Goal: Information Seeking & Learning: Learn about a topic

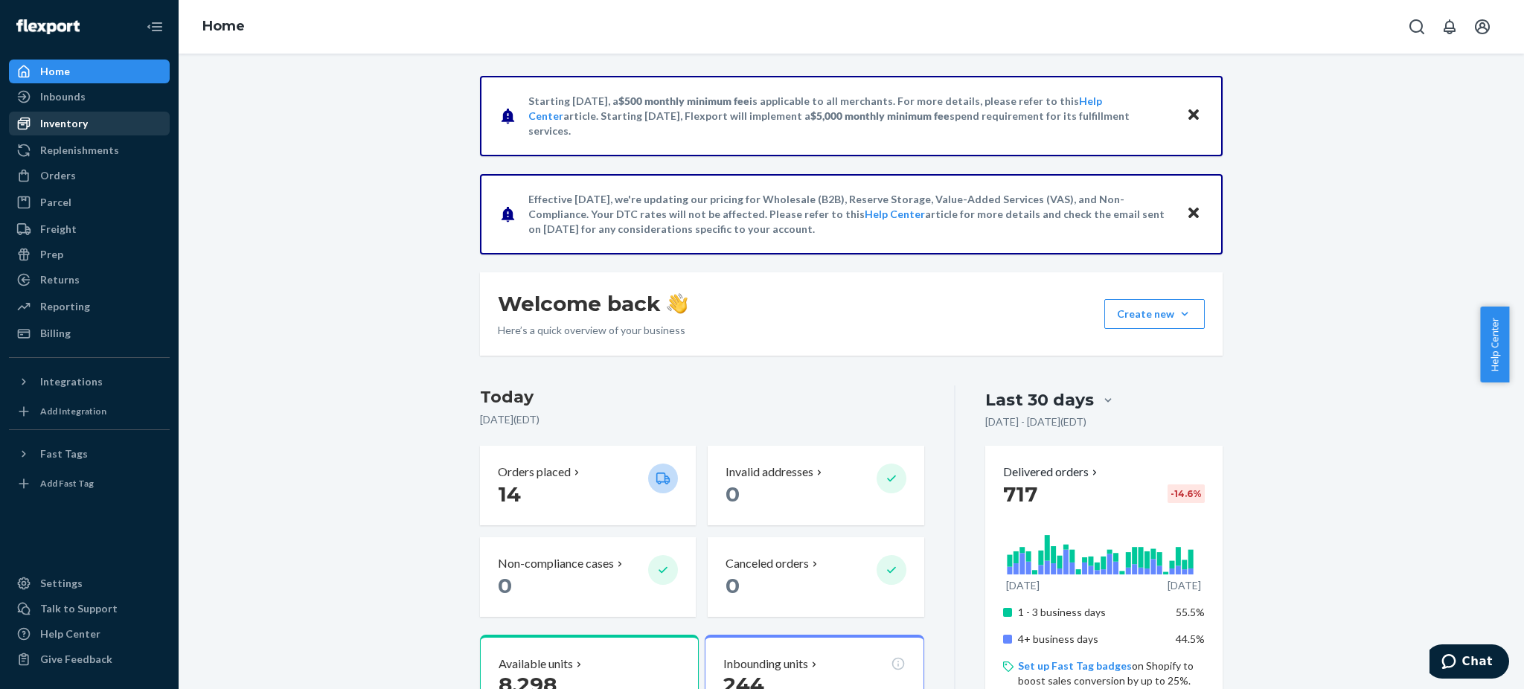
click at [70, 127] on div "Inventory" at bounding box center [64, 123] width 48 height 15
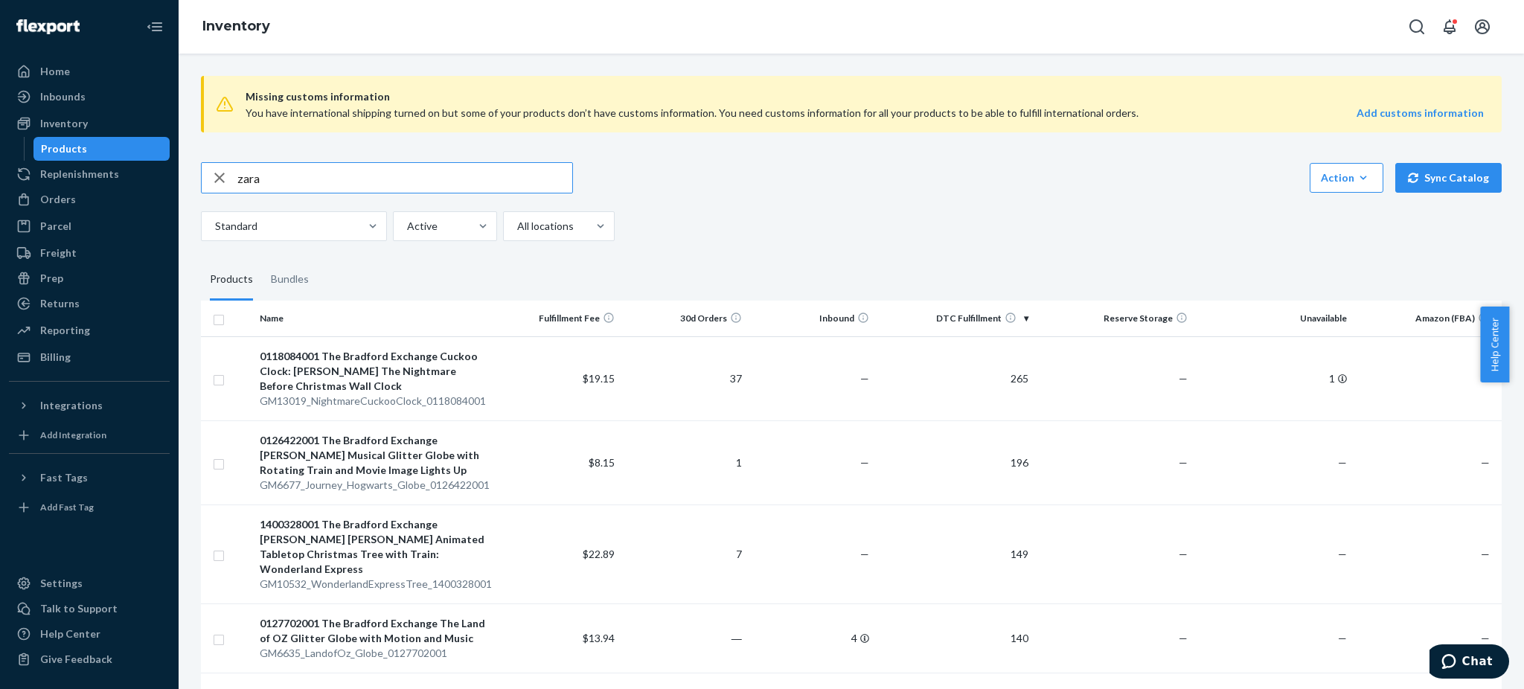
type input "zara"
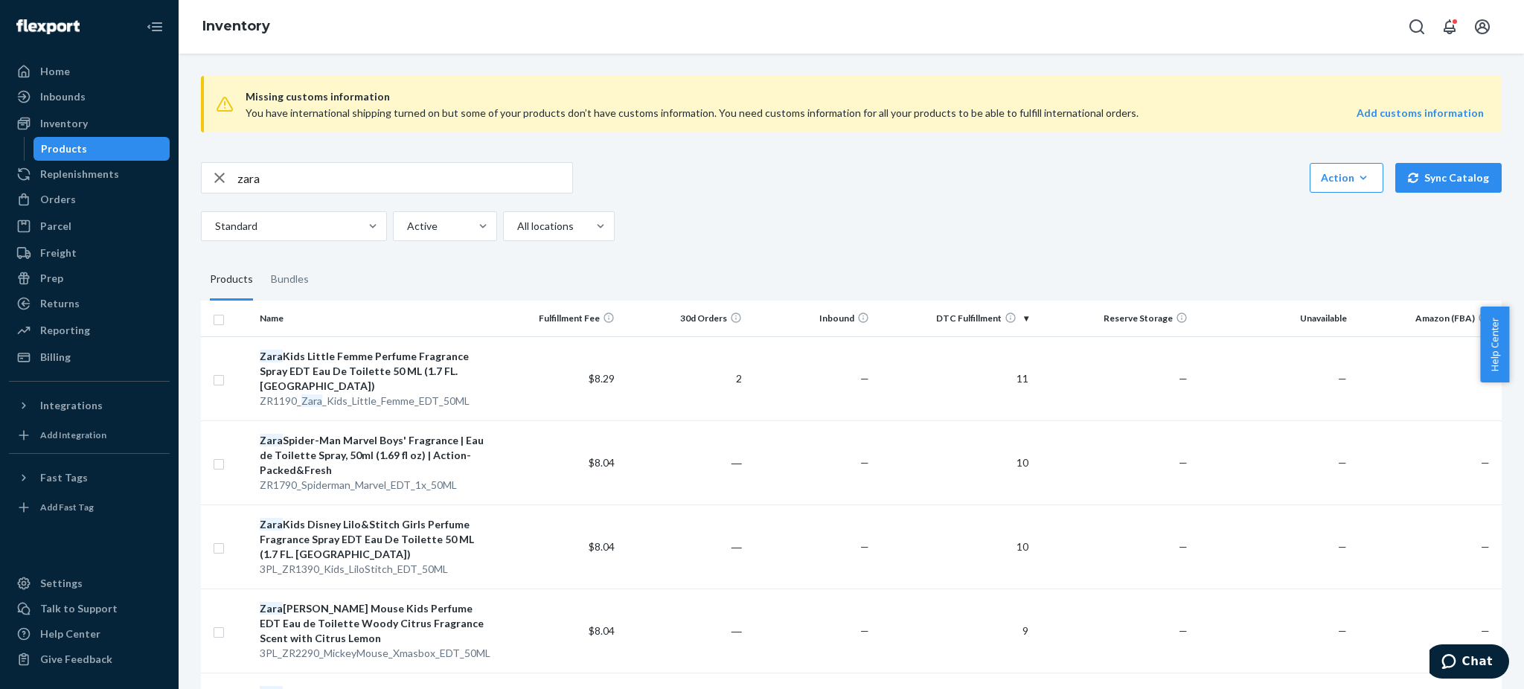
click at [967, 315] on th "DTC Fulfillment" at bounding box center [954, 319] width 159 height 36
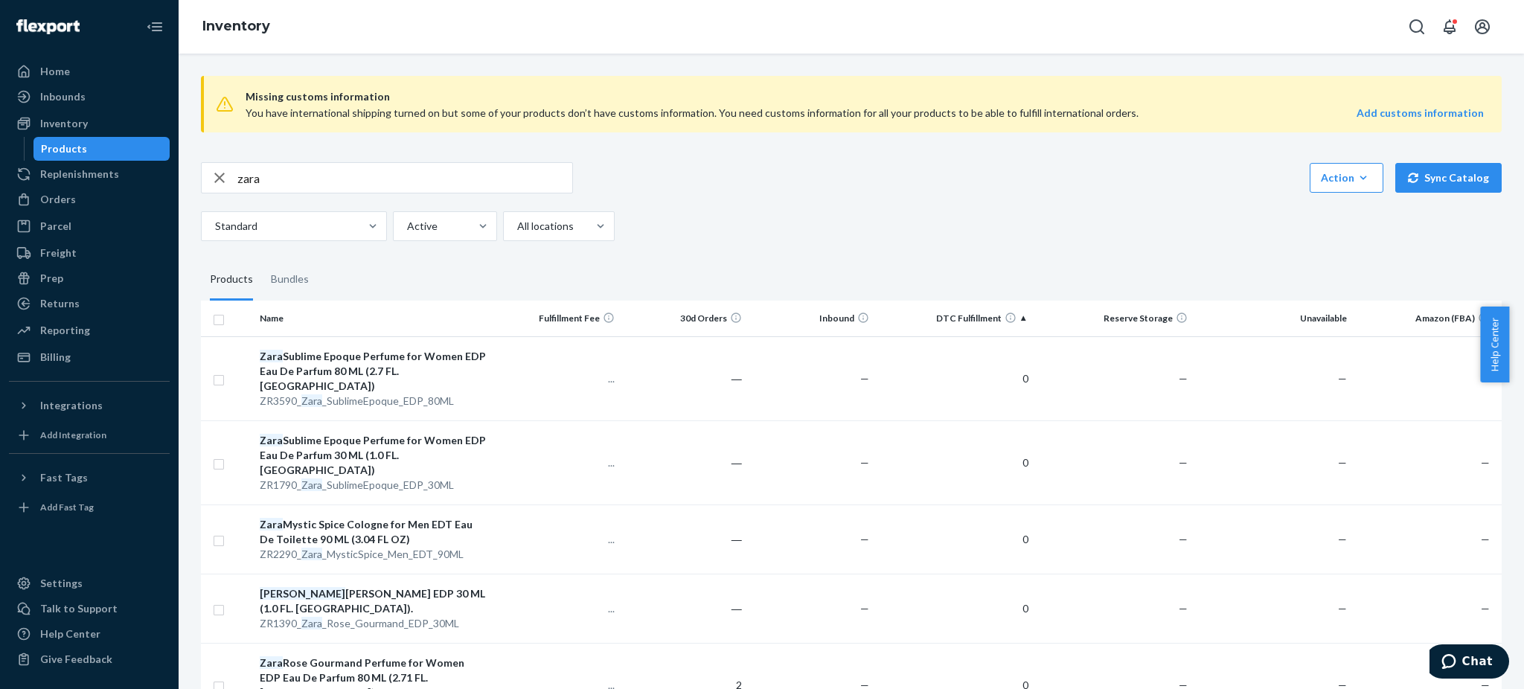
click at [975, 316] on th "DTC Fulfillment" at bounding box center [954, 319] width 159 height 36
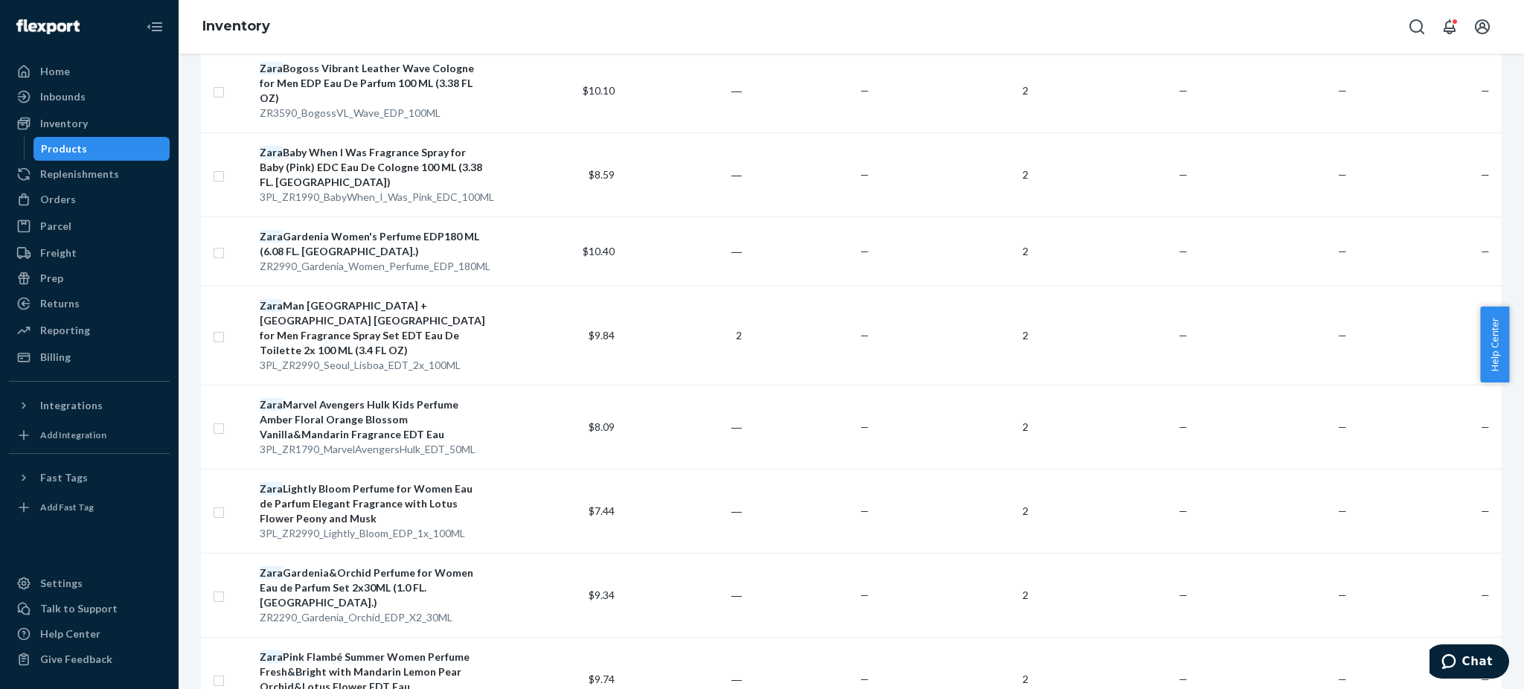
scroll to position [7501, 0]
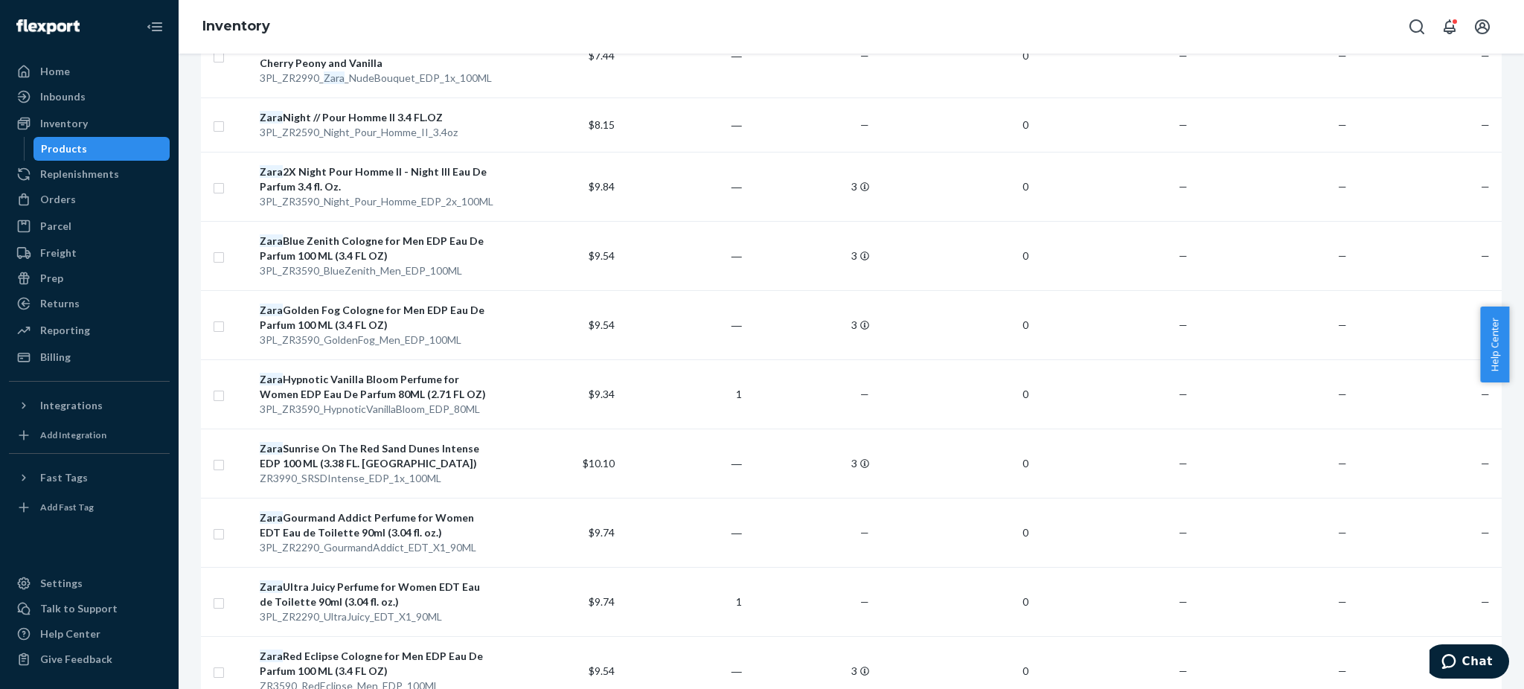
scroll to position [7724, 0]
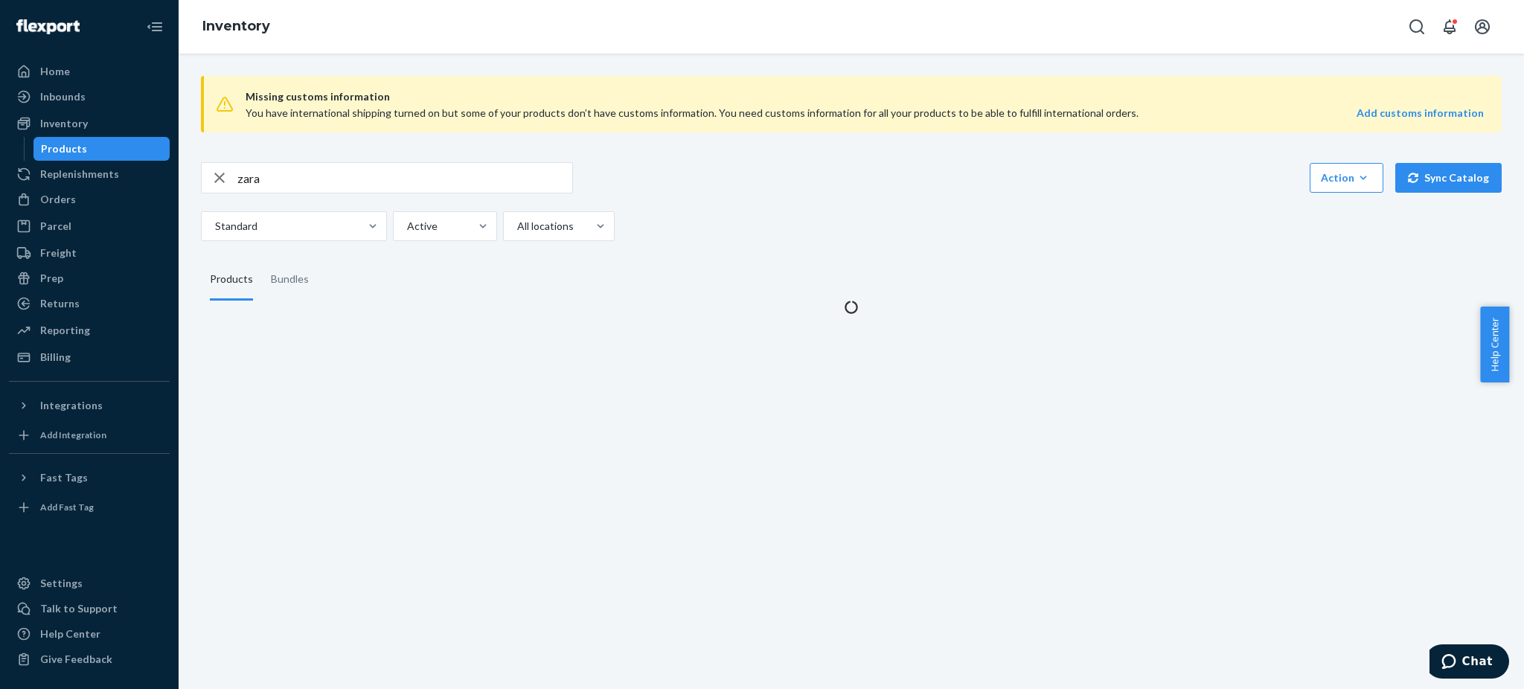
scroll to position [0, 0]
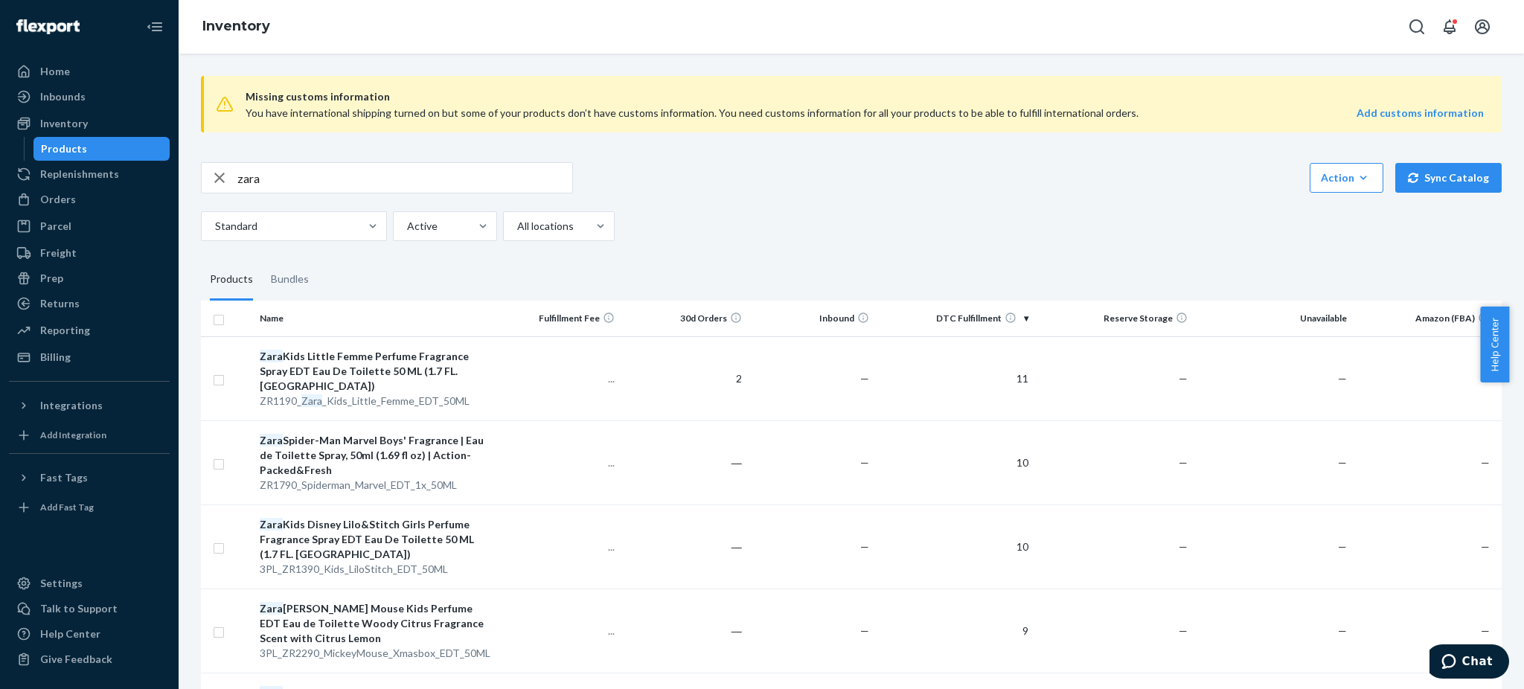
click at [719, 316] on th "30d Orders" at bounding box center [684, 319] width 127 height 36
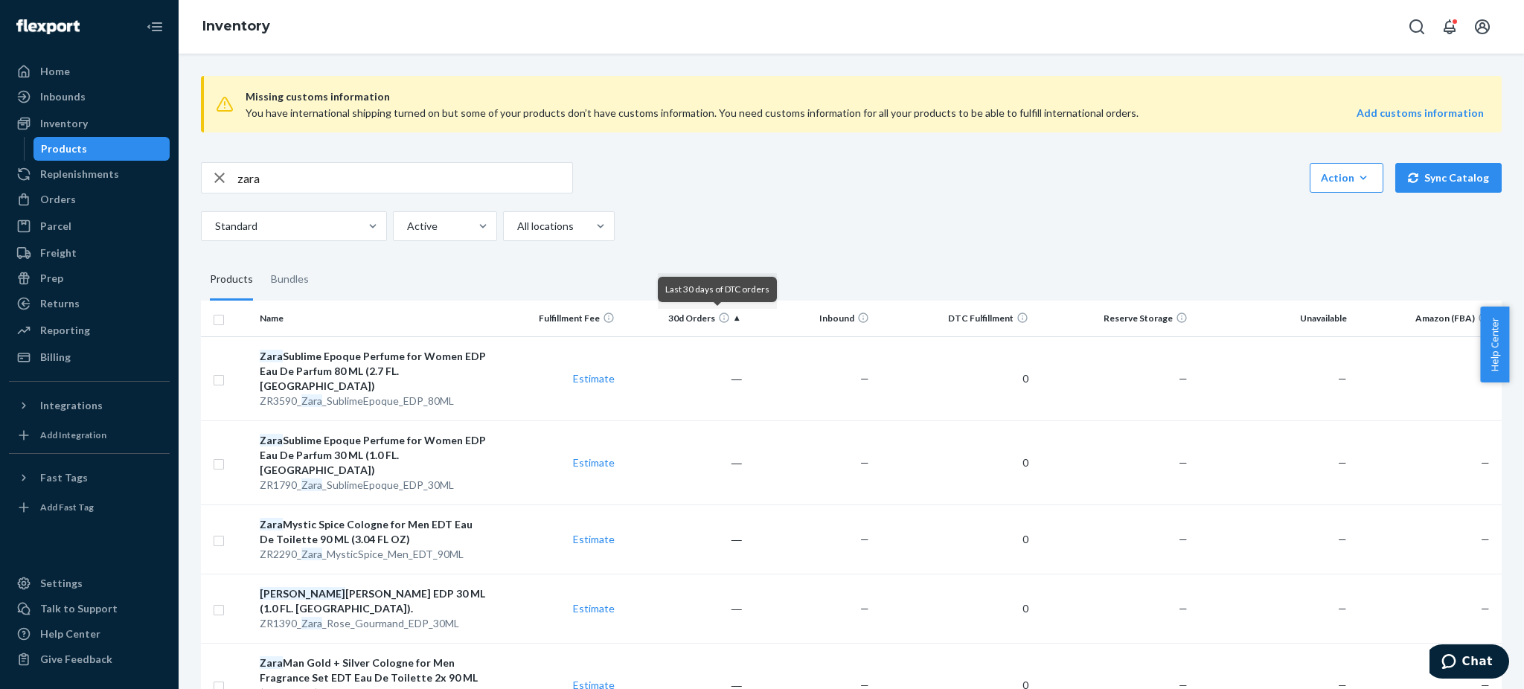
click at [718, 319] on icon at bounding box center [724, 318] width 12 height 12
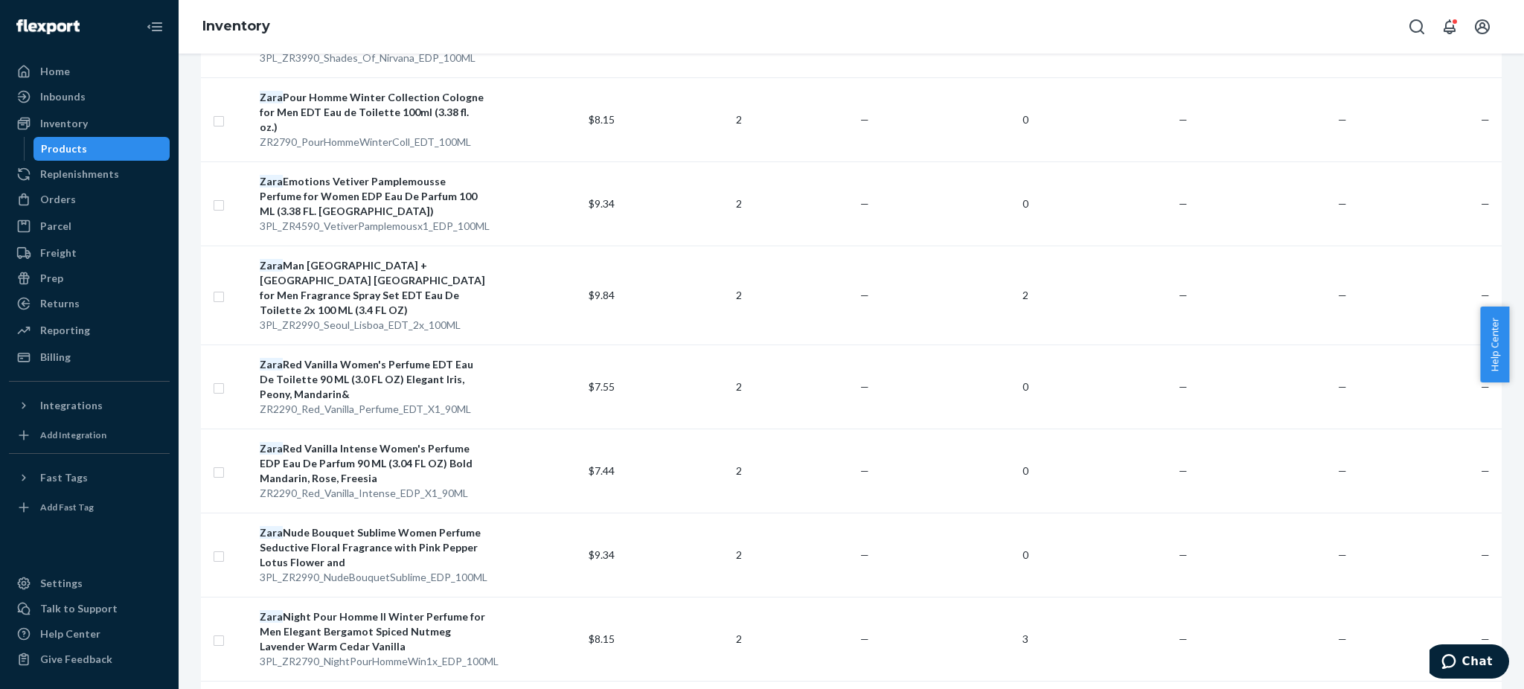
scroll to position [99, 0]
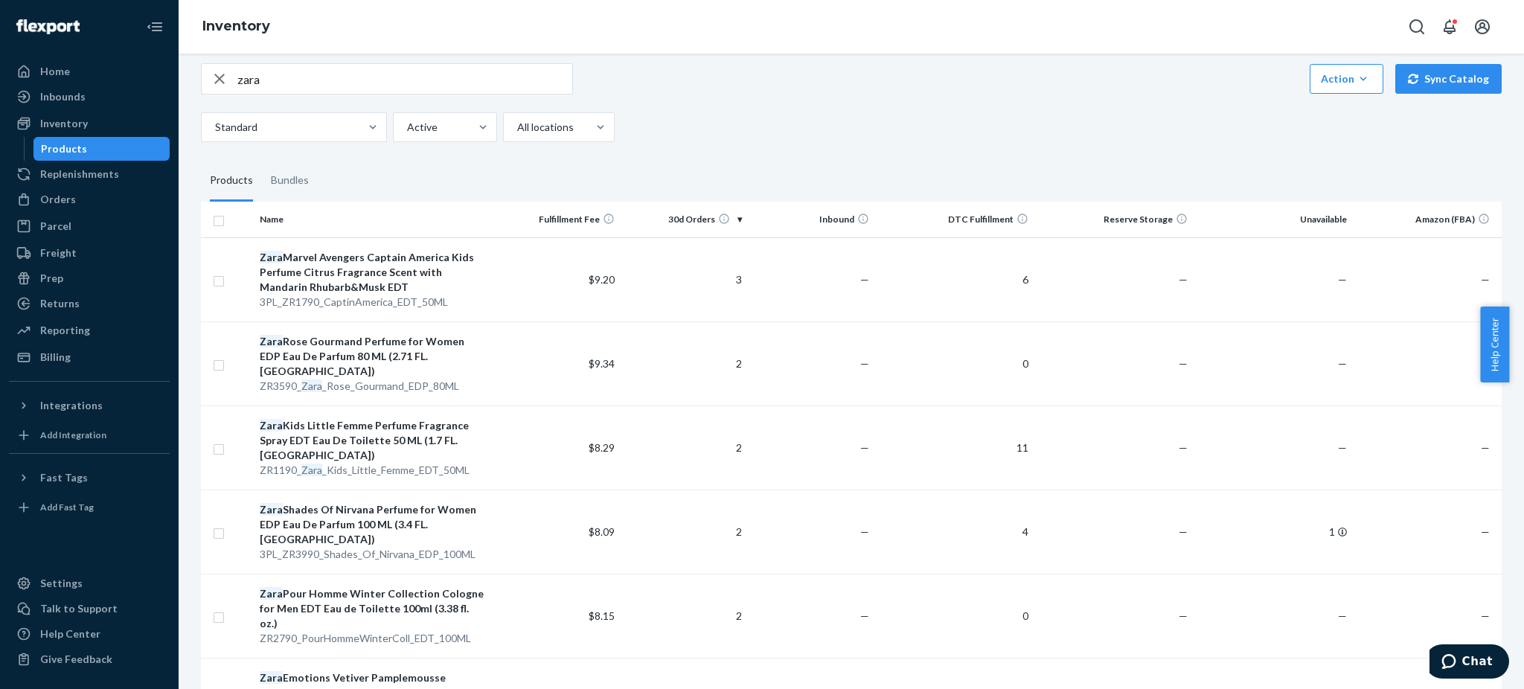
click at [1317, 215] on th "Unavailable" at bounding box center [1273, 220] width 159 height 36
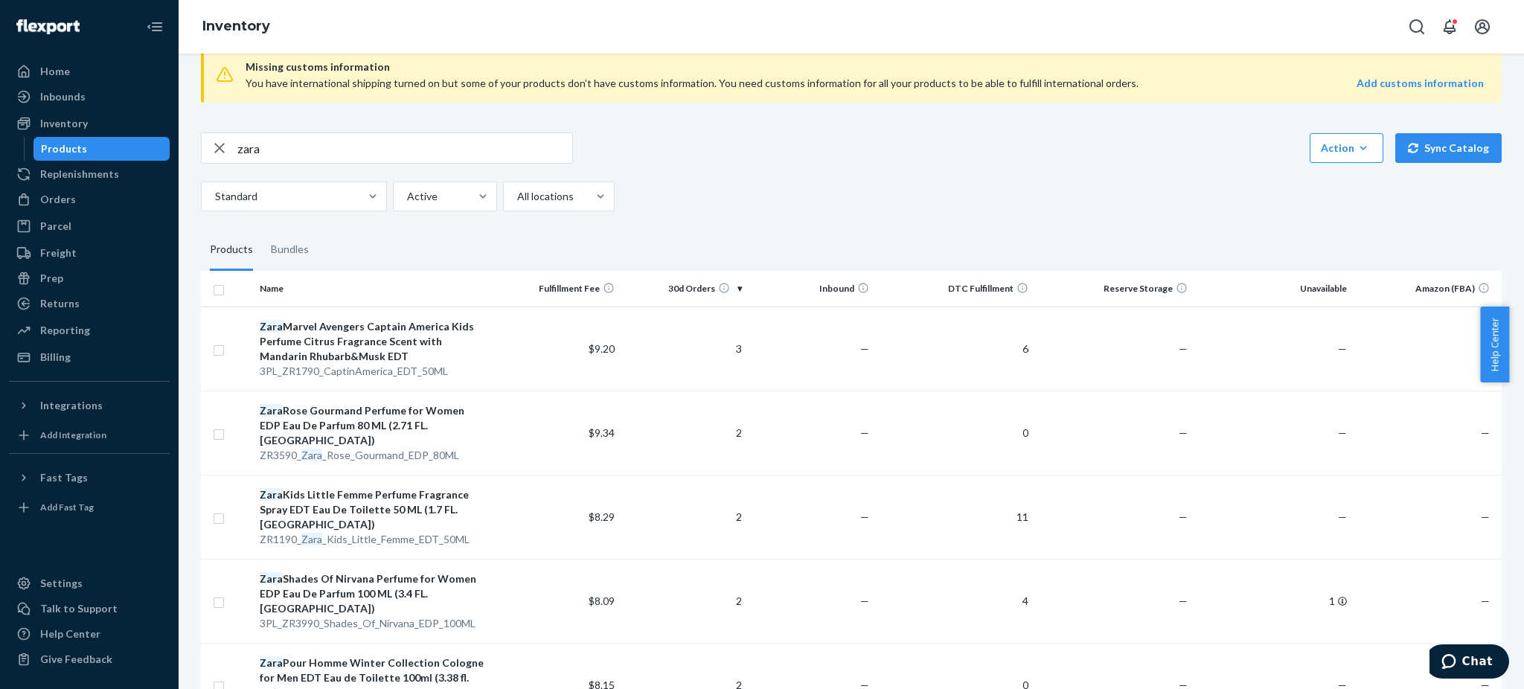
scroll to position [0, 0]
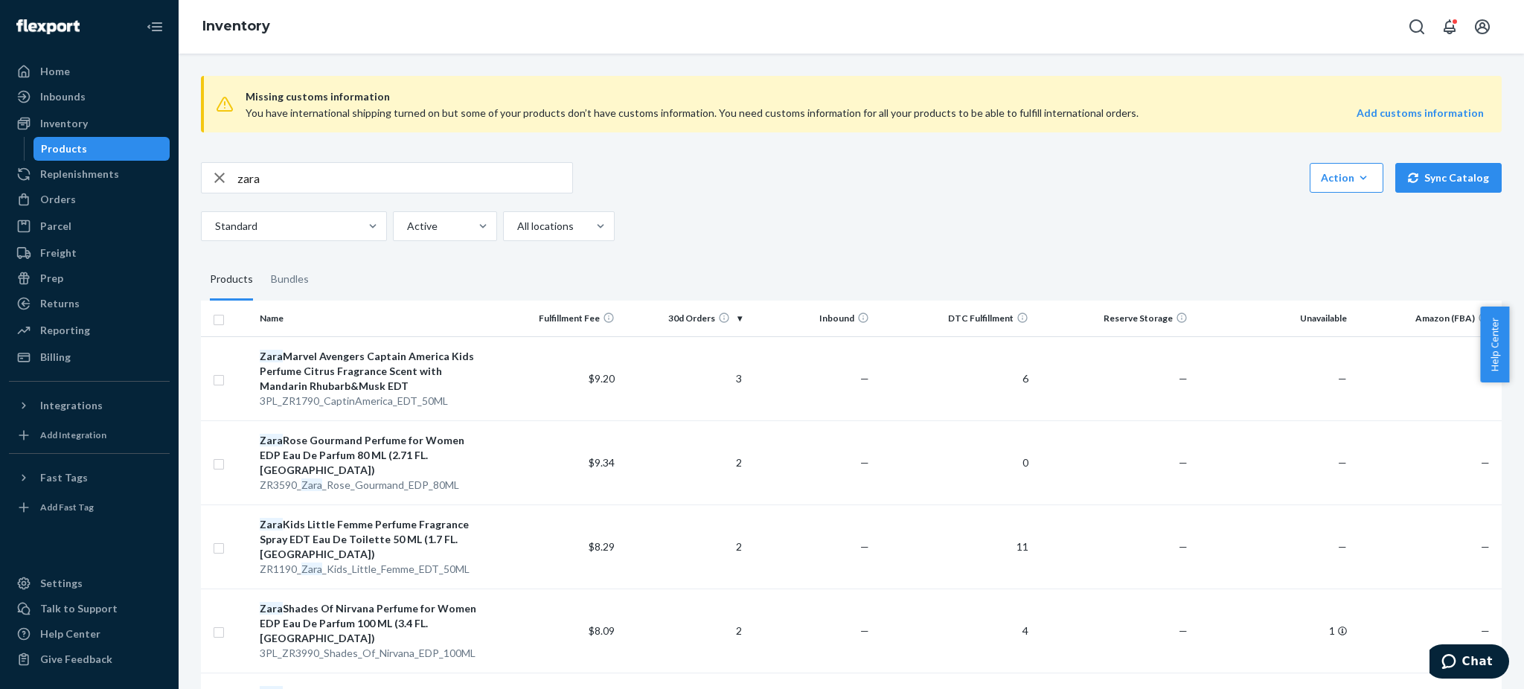
click at [1303, 315] on th "Unavailable" at bounding box center [1273, 319] width 159 height 36
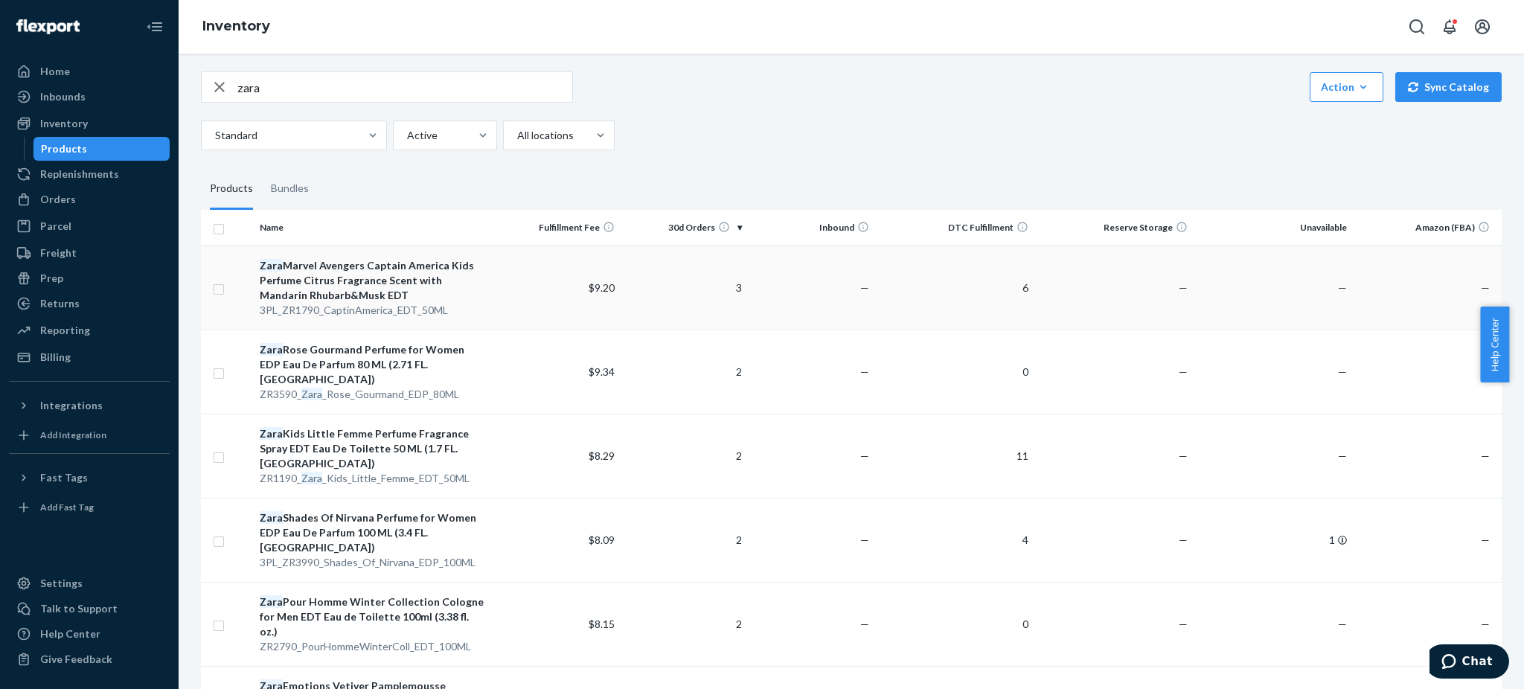
scroll to position [198, 0]
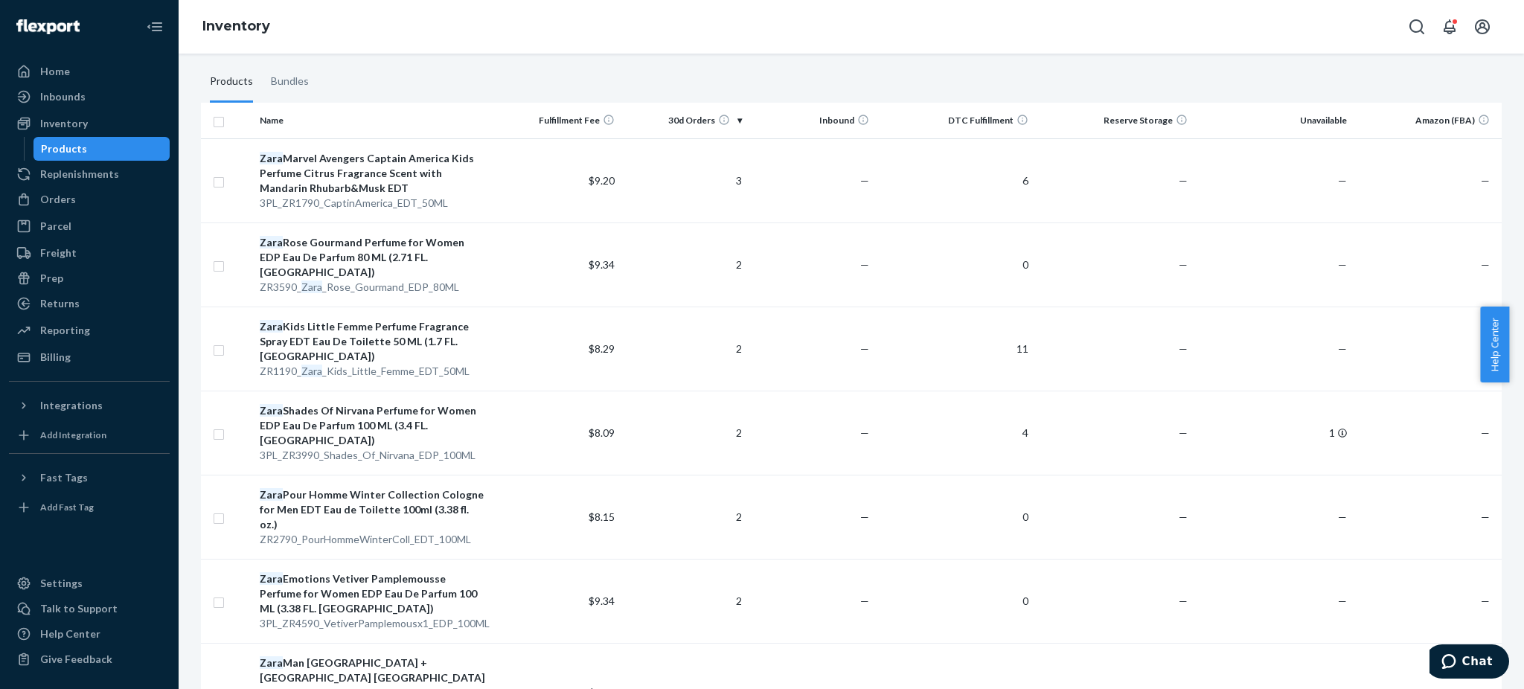
click at [1319, 122] on th "Unavailable" at bounding box center [1273, 121] width 159 height 36
click at [1317, 120] on th "Unavailable" at bounding box center [1273, 121] width 159 height 36
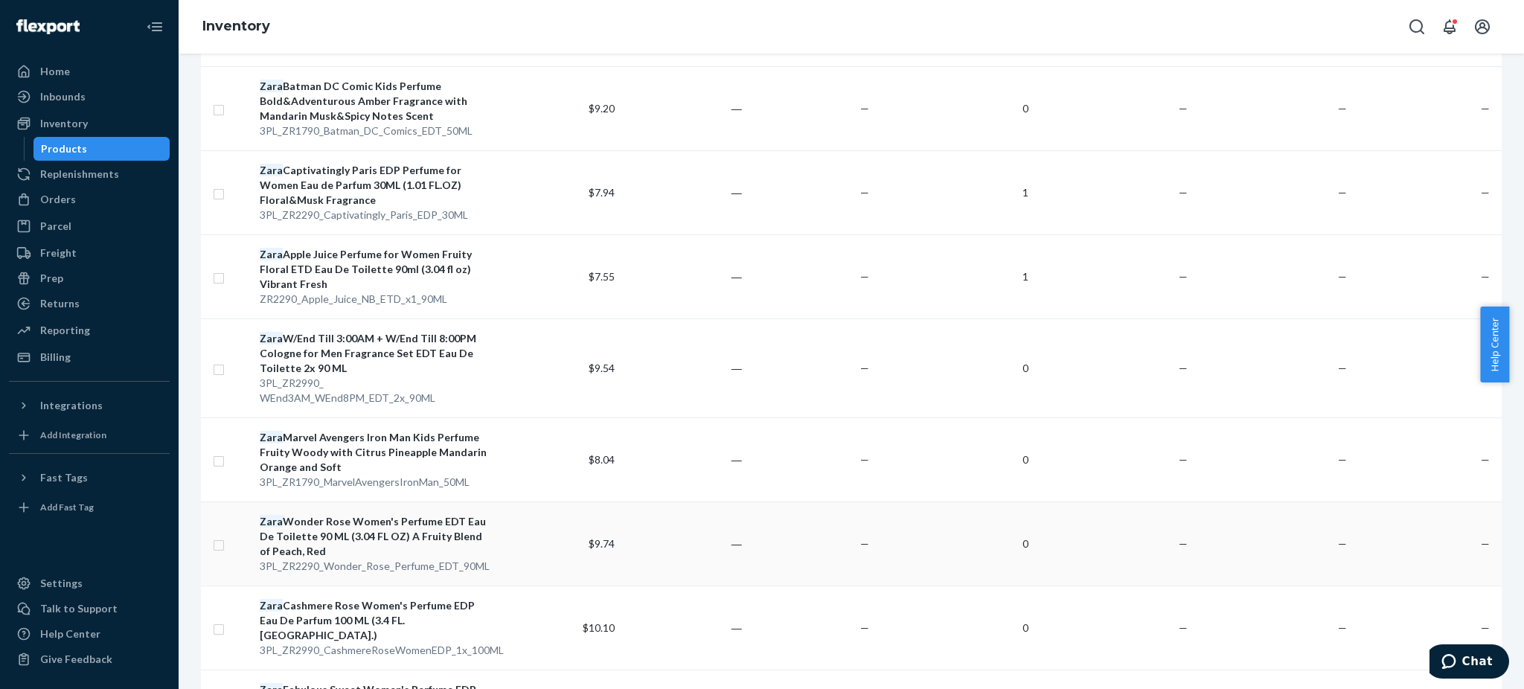
scroll to position [7635, 0]
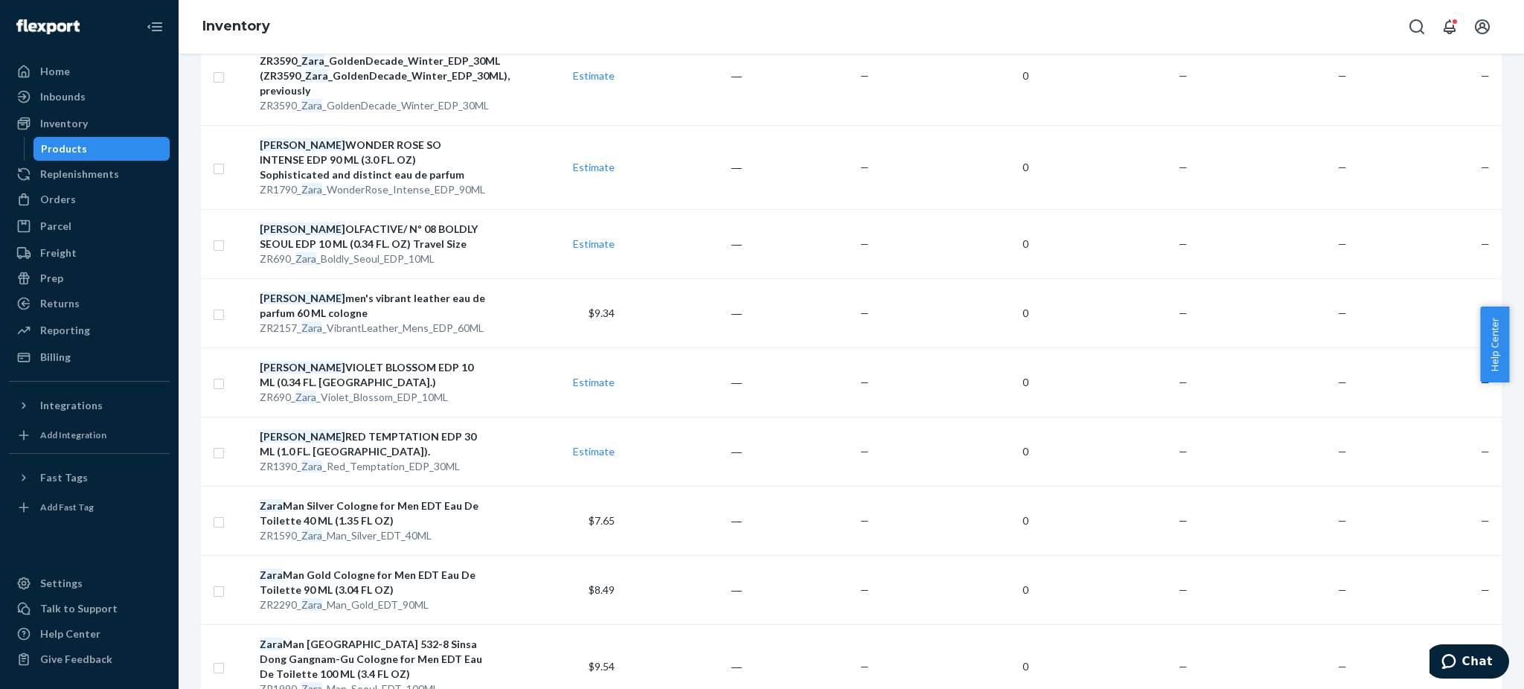
scroll to position [7442, 0]
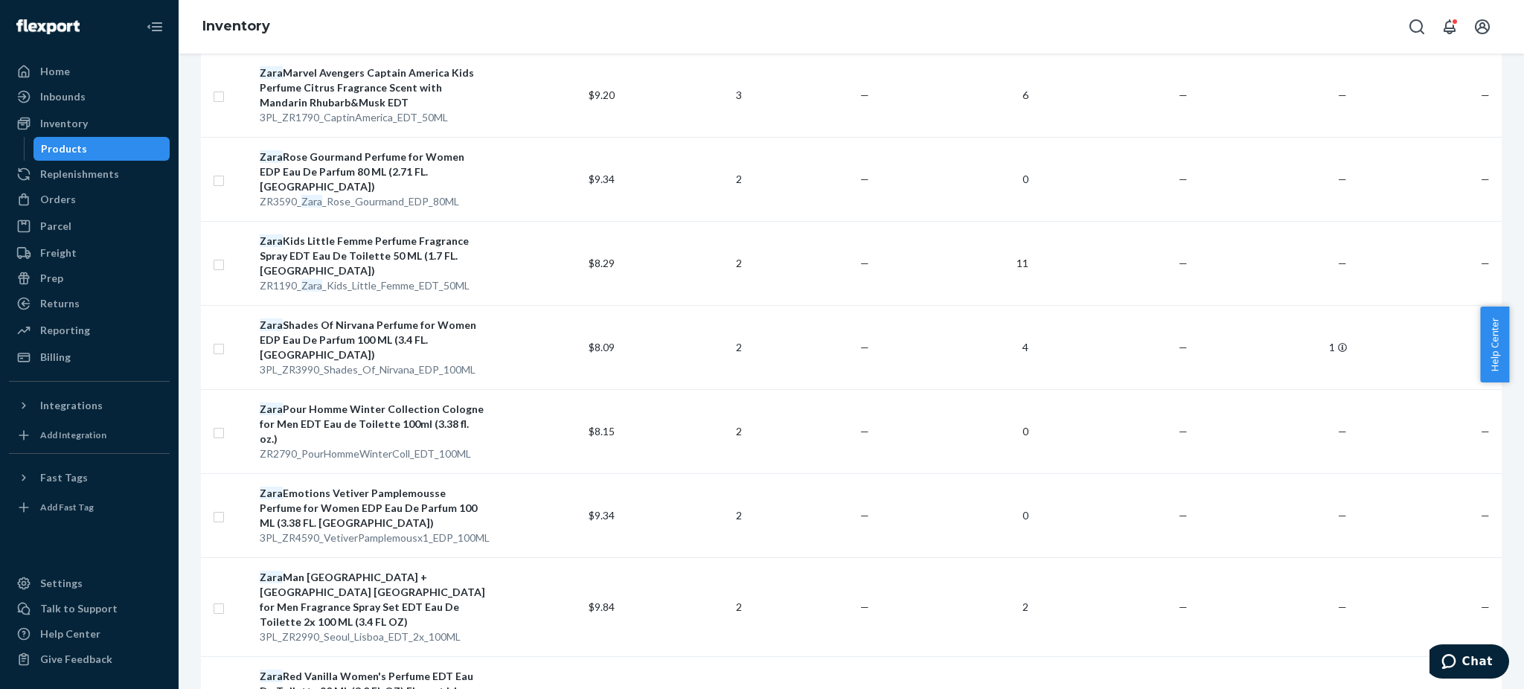
scroll to position [0, 0]
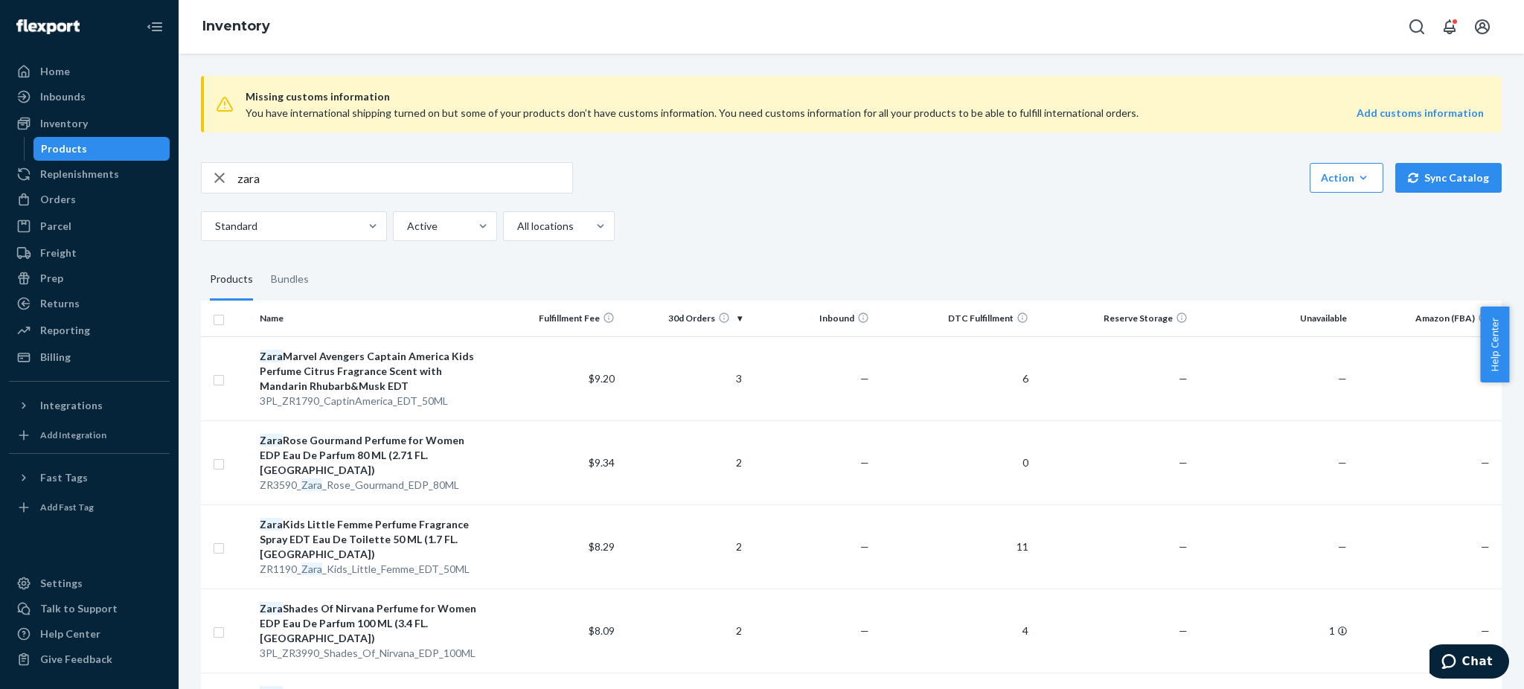
click at [985, 313] on th "DTC Fulfillment" at bounding box center [954, 319] width 159 height 36
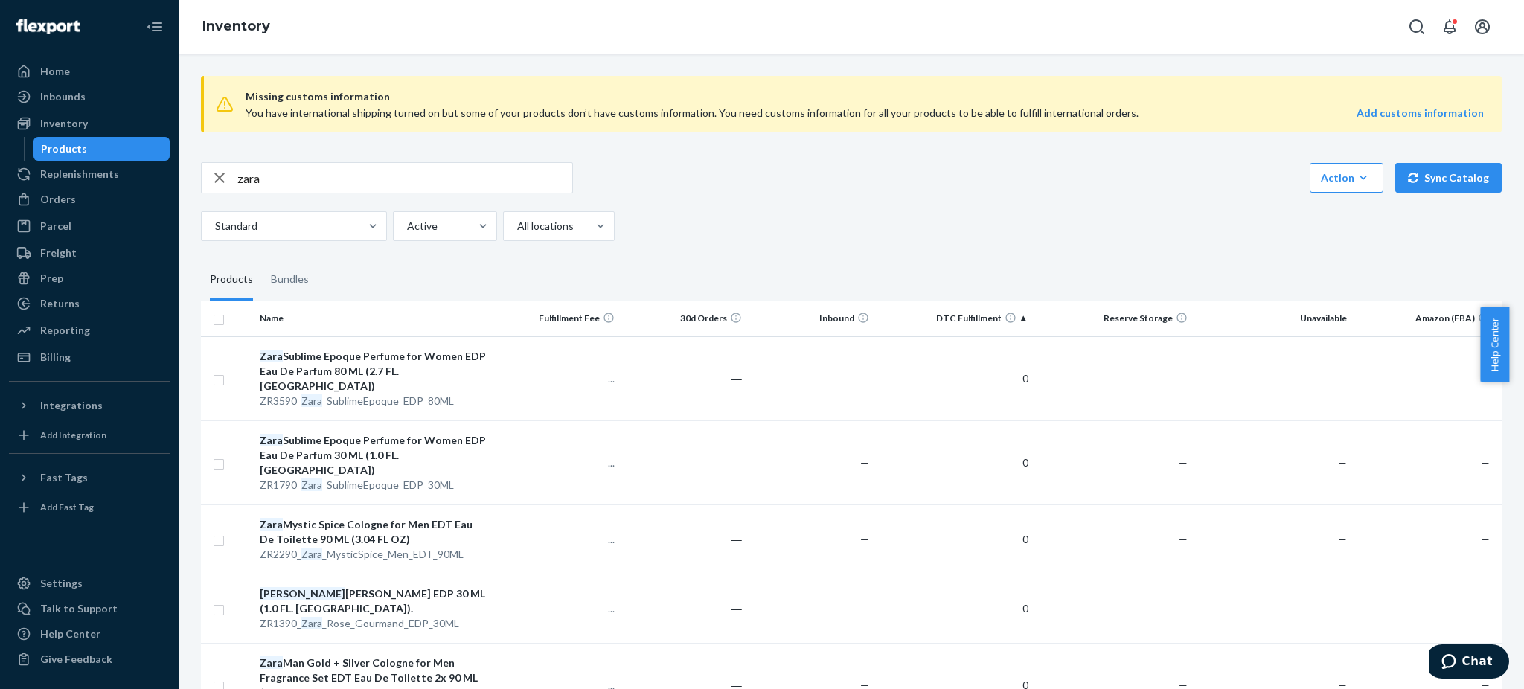
click at [981, 316] on th "DTC Fulfillment" at bounding box center [954, 319] width 159 height 36
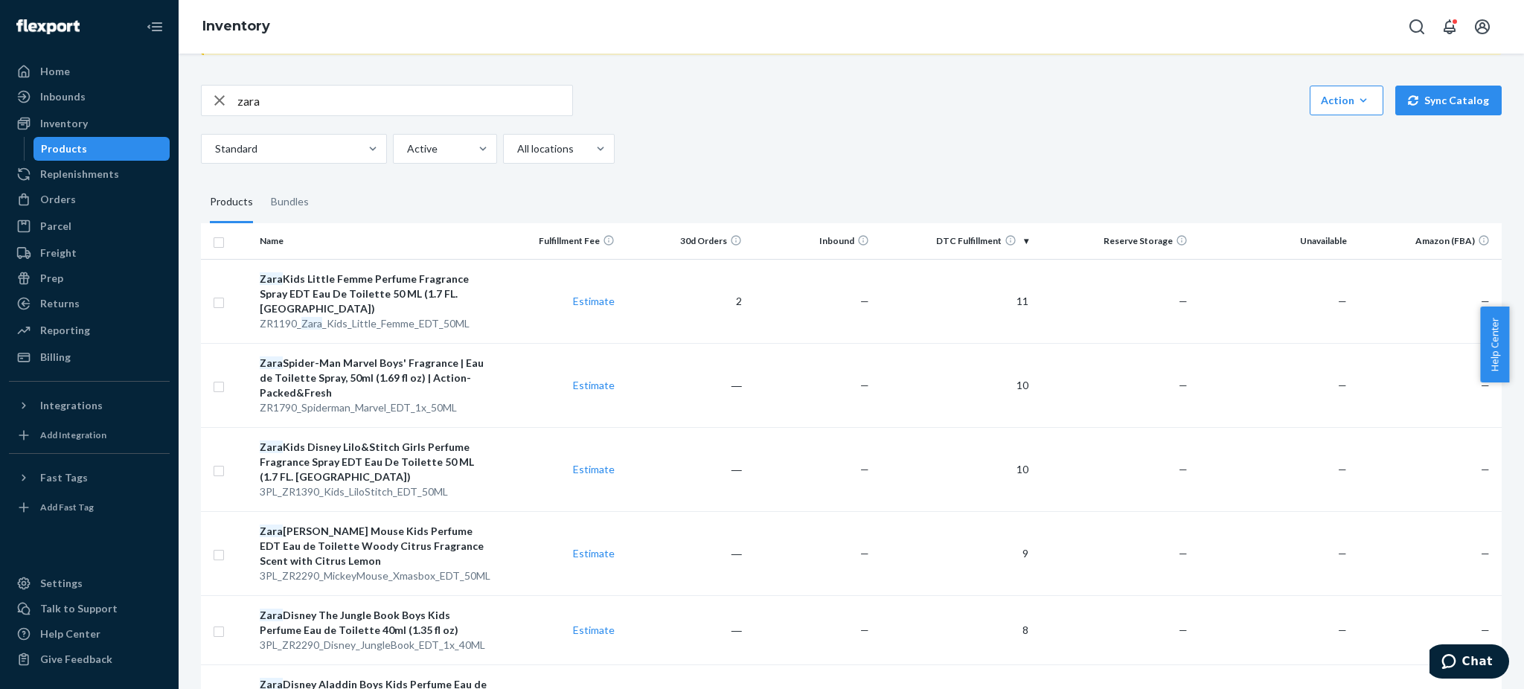
scroll to position [99, 0]
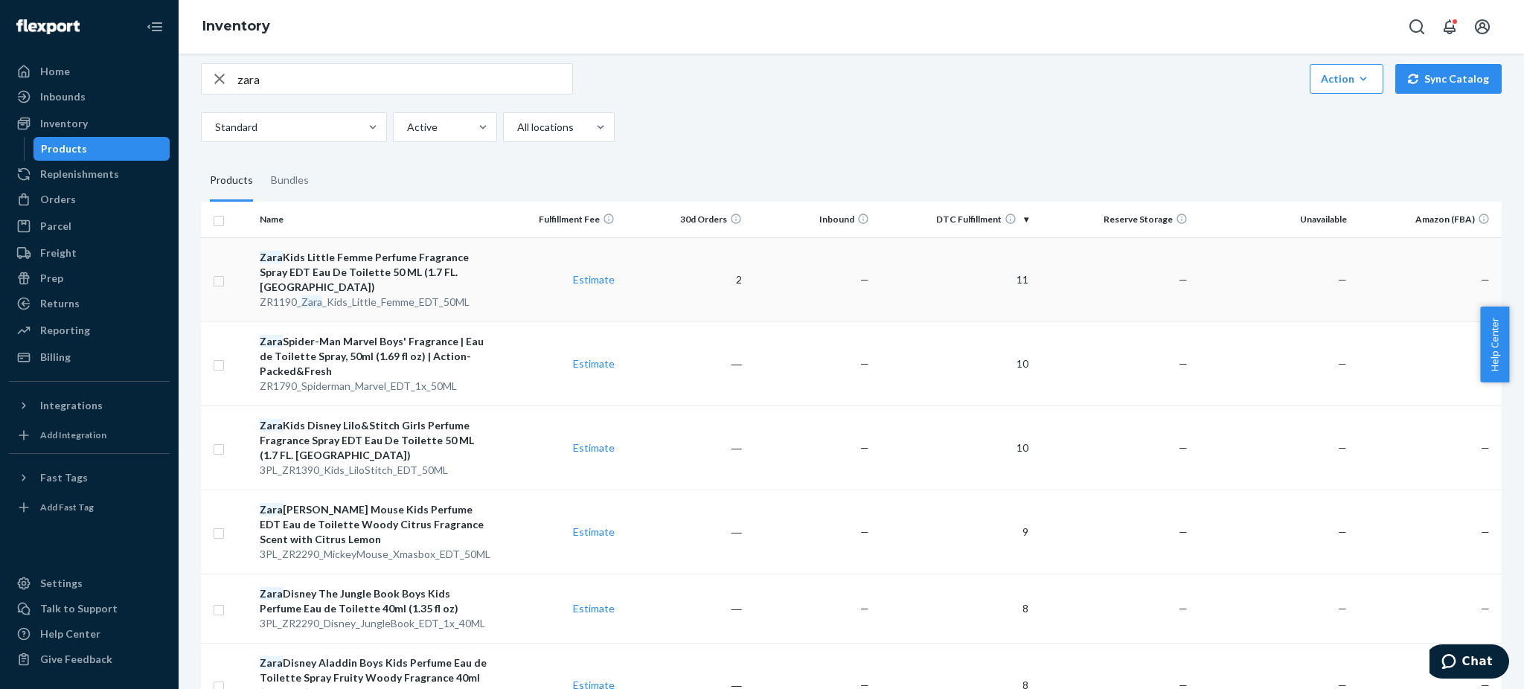
click at [383, 270] on div "Zara Kids Little Femme Perfume Fragrance Spray EDT Eau De Toilette 50 ML (1.7 F…" at bounding box center [373, 272] width 227 height 45
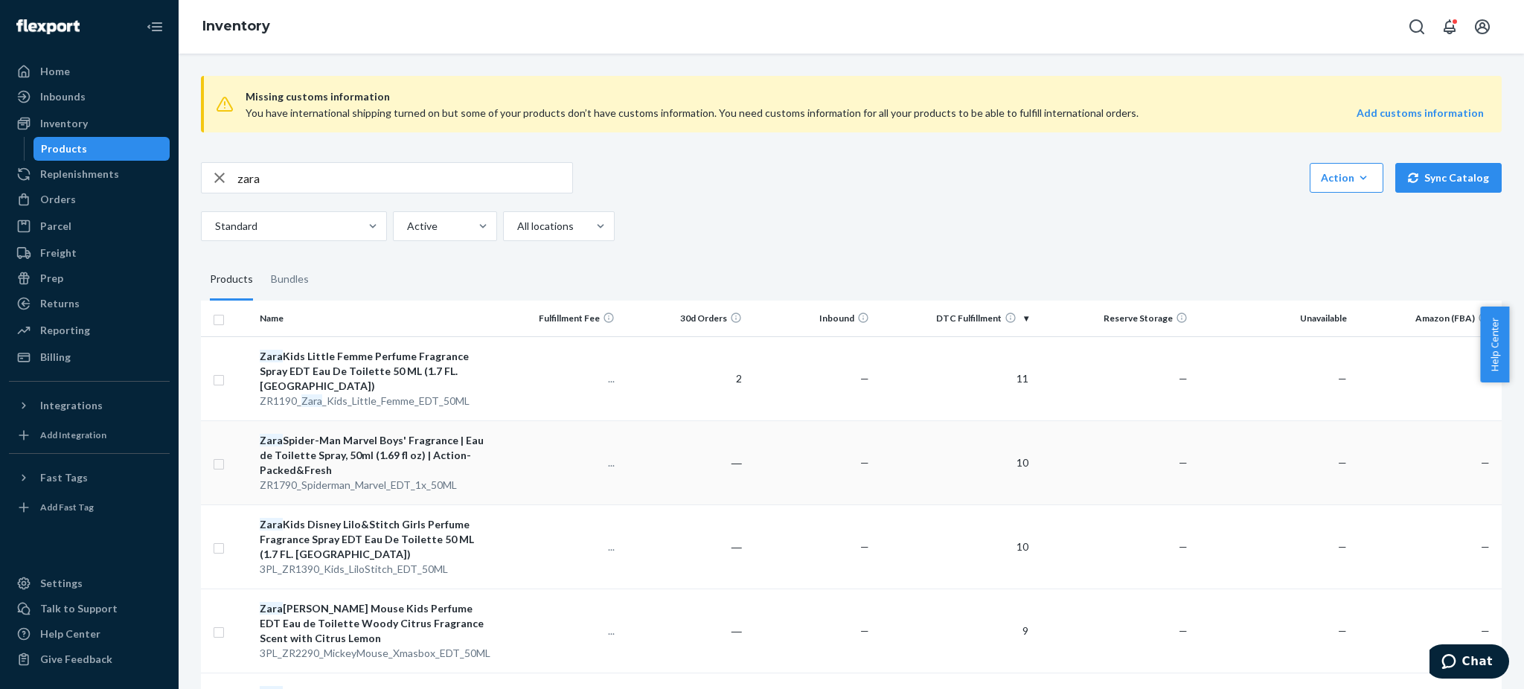
click at [336, 439] on div "Zara Spider-Man Marvel Boys' Fragrance | Eau de Toilette Spray, 50ml (1.69 fl o…" at bounding box center [373, 455] width 227 height 45
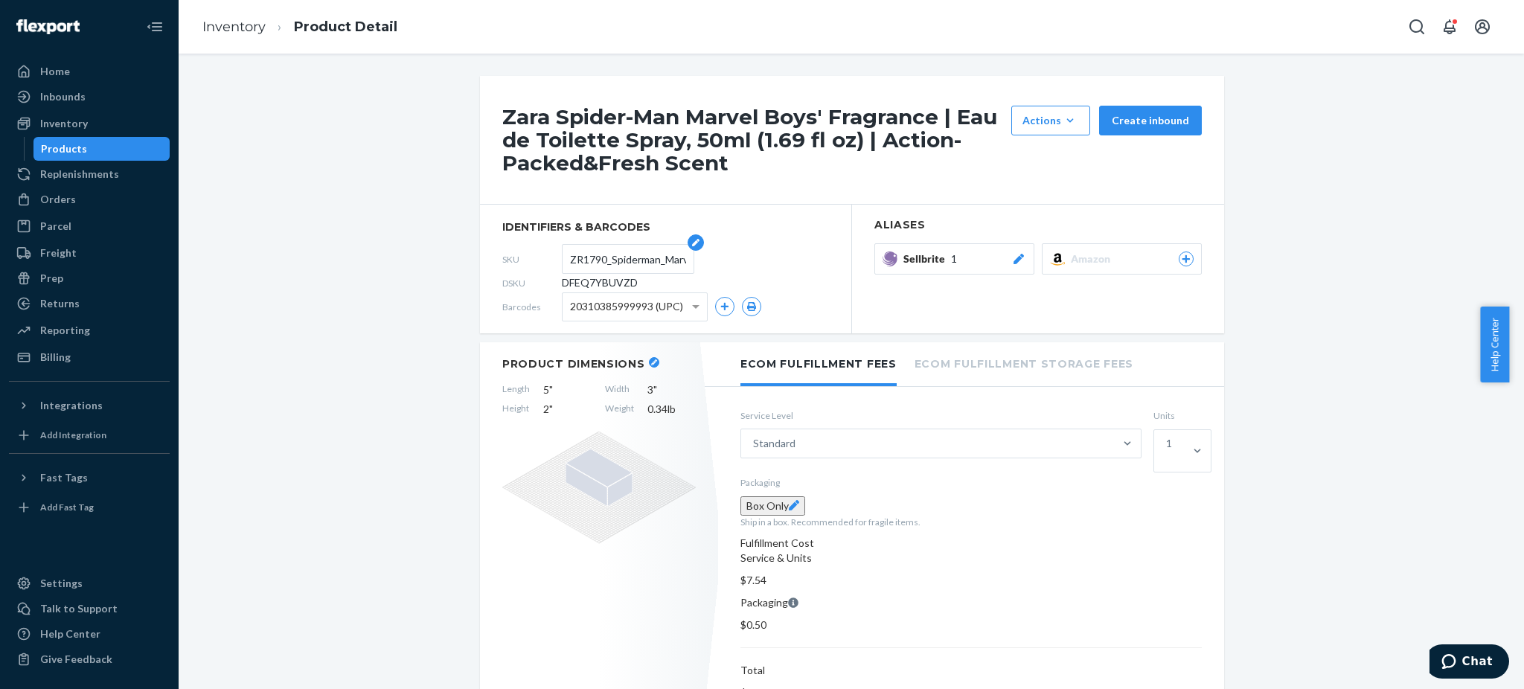
click at [621, 260] on input "ZR1790_Spiderman_Marvel_EDT_1x_50ML" at bounding box center [628, 259] width 116 height 28
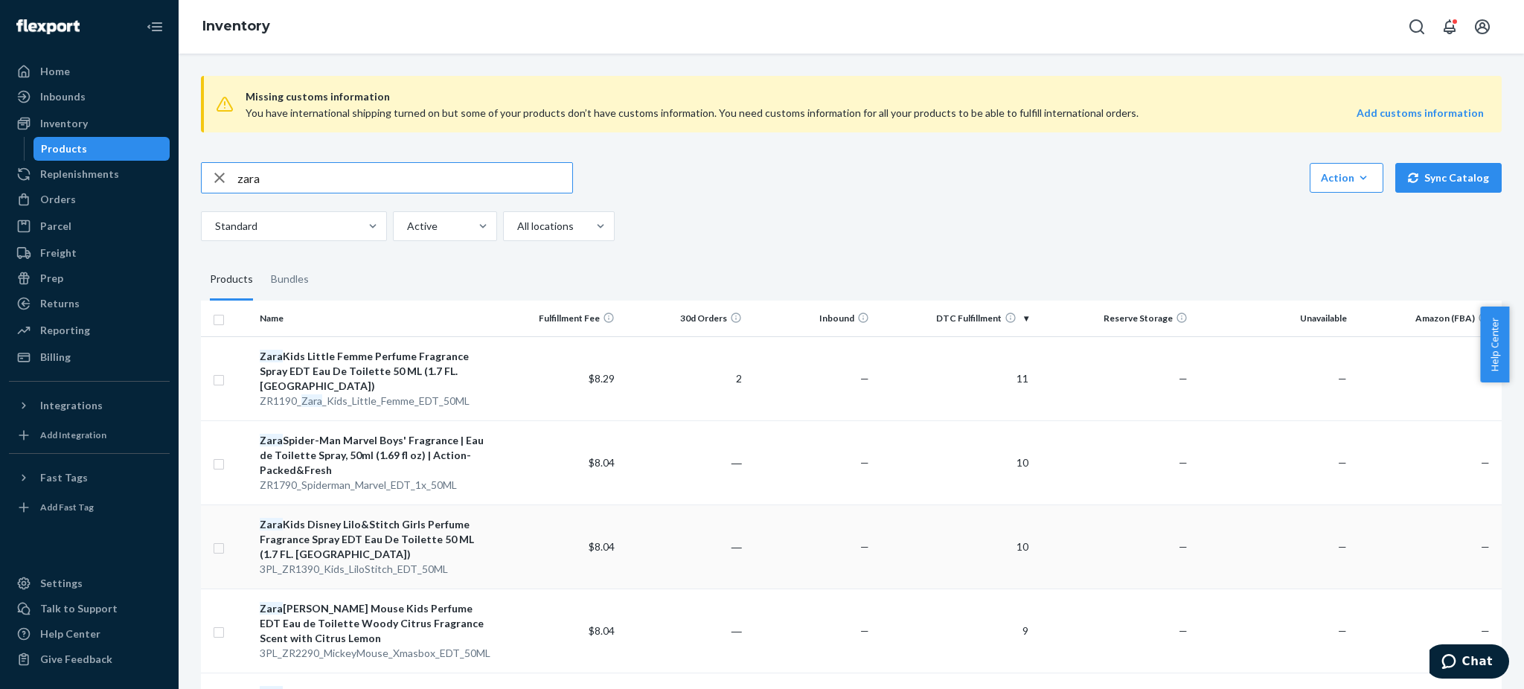
click at [353, 522] on div "Zara Kids Disney Lilo&Stitch Girls Perfume Fragrance Spray EDT Eau De Toilette …" at bounding box center [373, 539] width 227 height 45
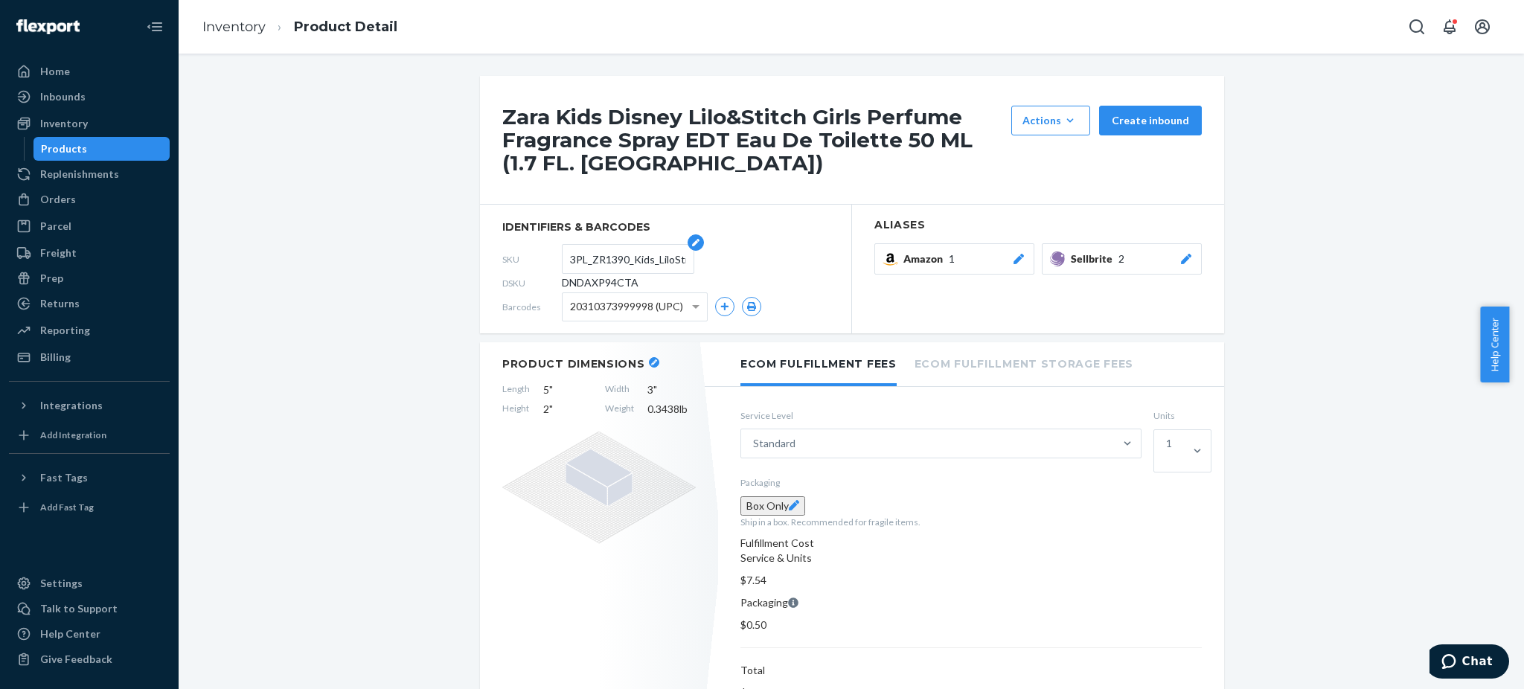
click at [635, 257] on input "3PL_ZR1390_Kids_LiloStitch_EDT_50ML" at bounding box center [628, 259] width 116 height 28
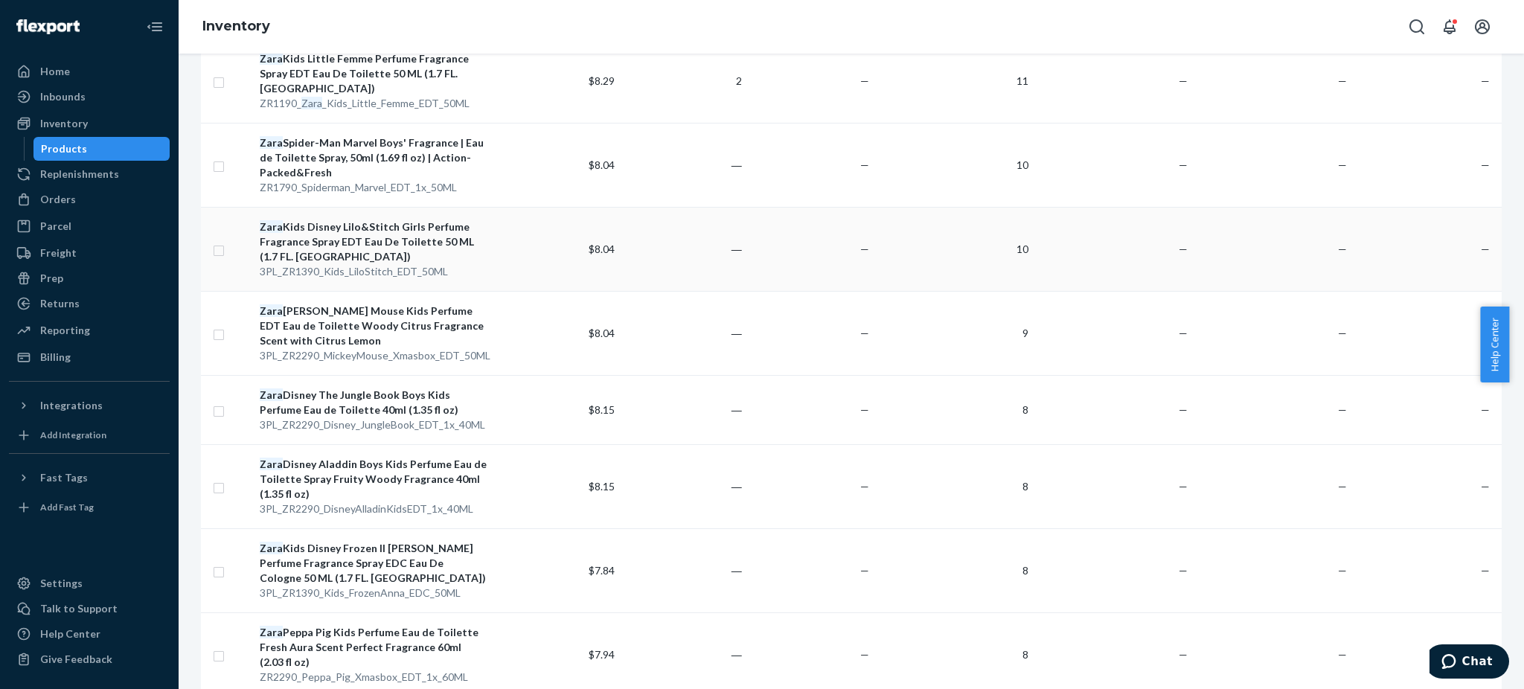
scroll to position [397, 0]
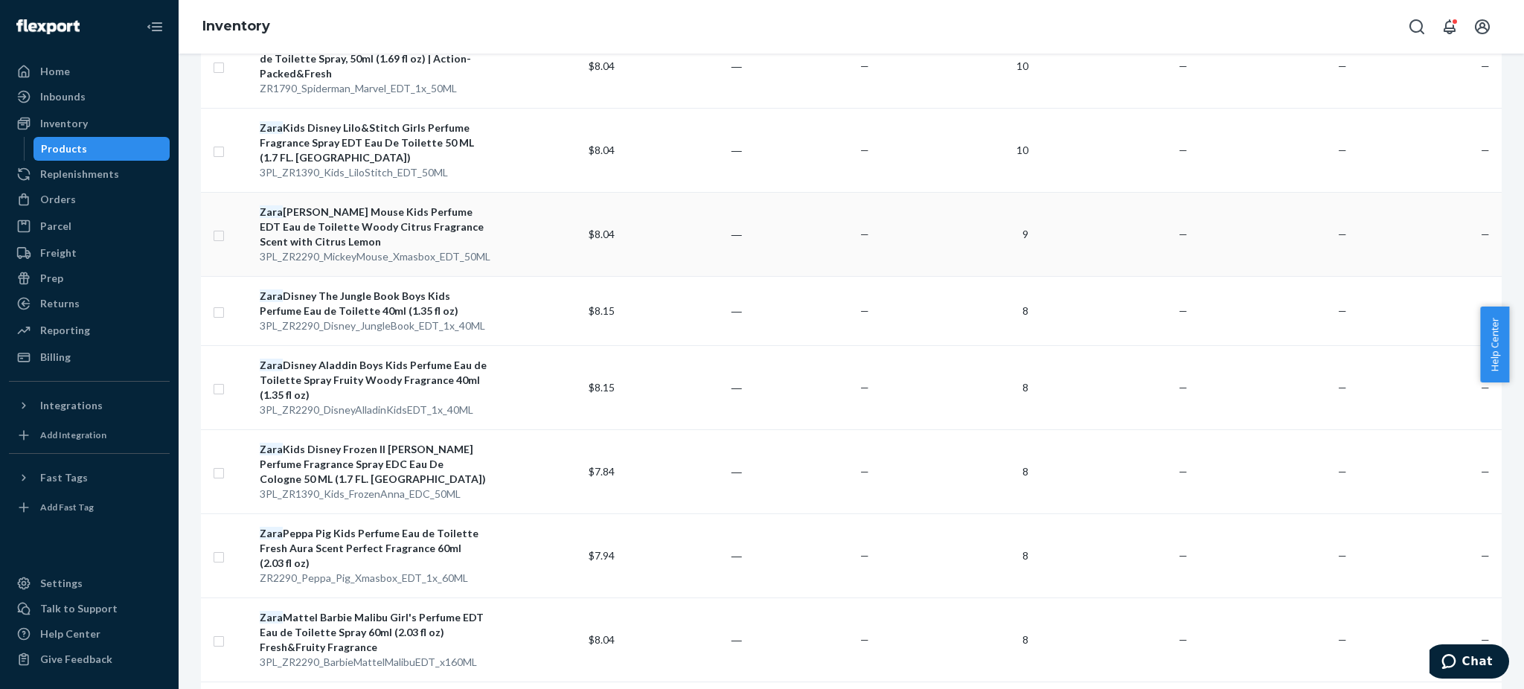
click at [319, 215] on div "Zara [PERSON_NAME] Mouse Kids Perfume EDT Eau de Toilette Woody Citrus Fragranc…" at bounding box center [373, 227] width 227 height 45
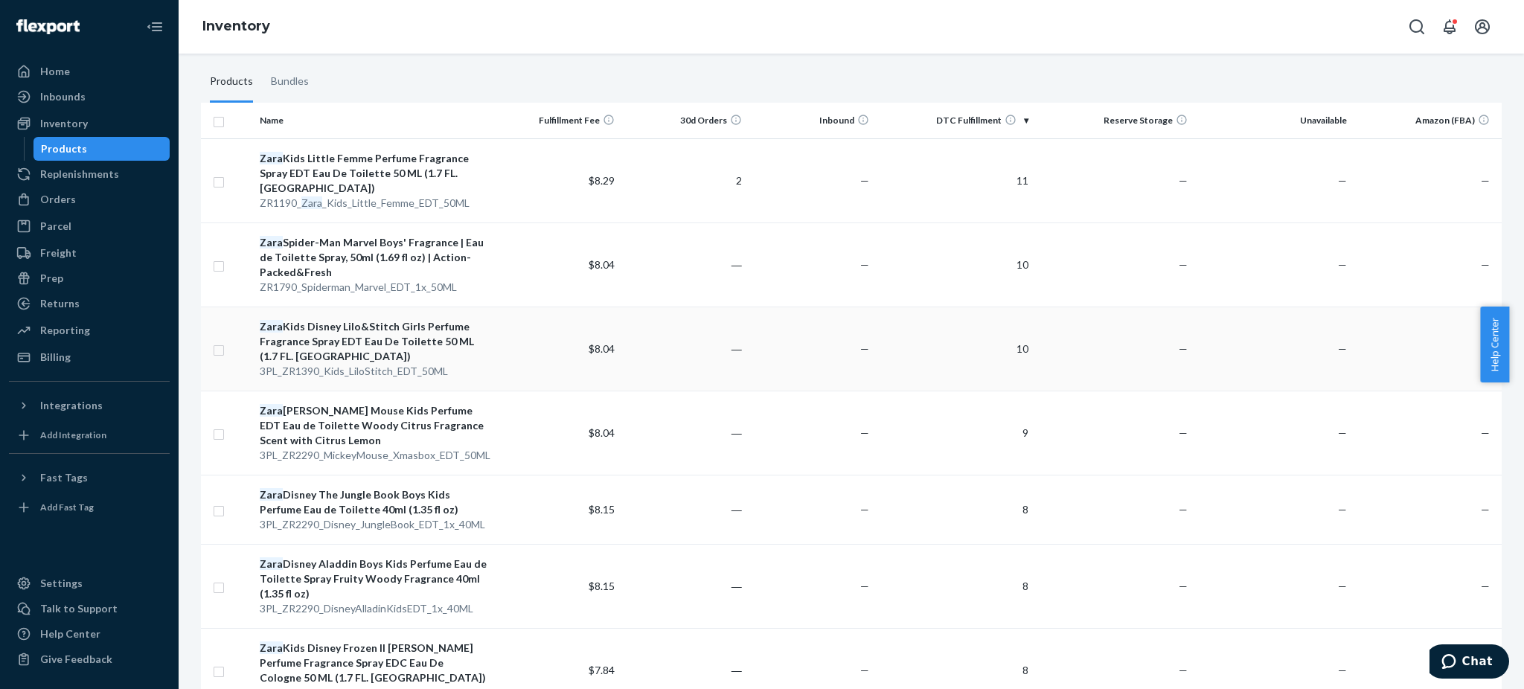
scroll to position [397, 0]
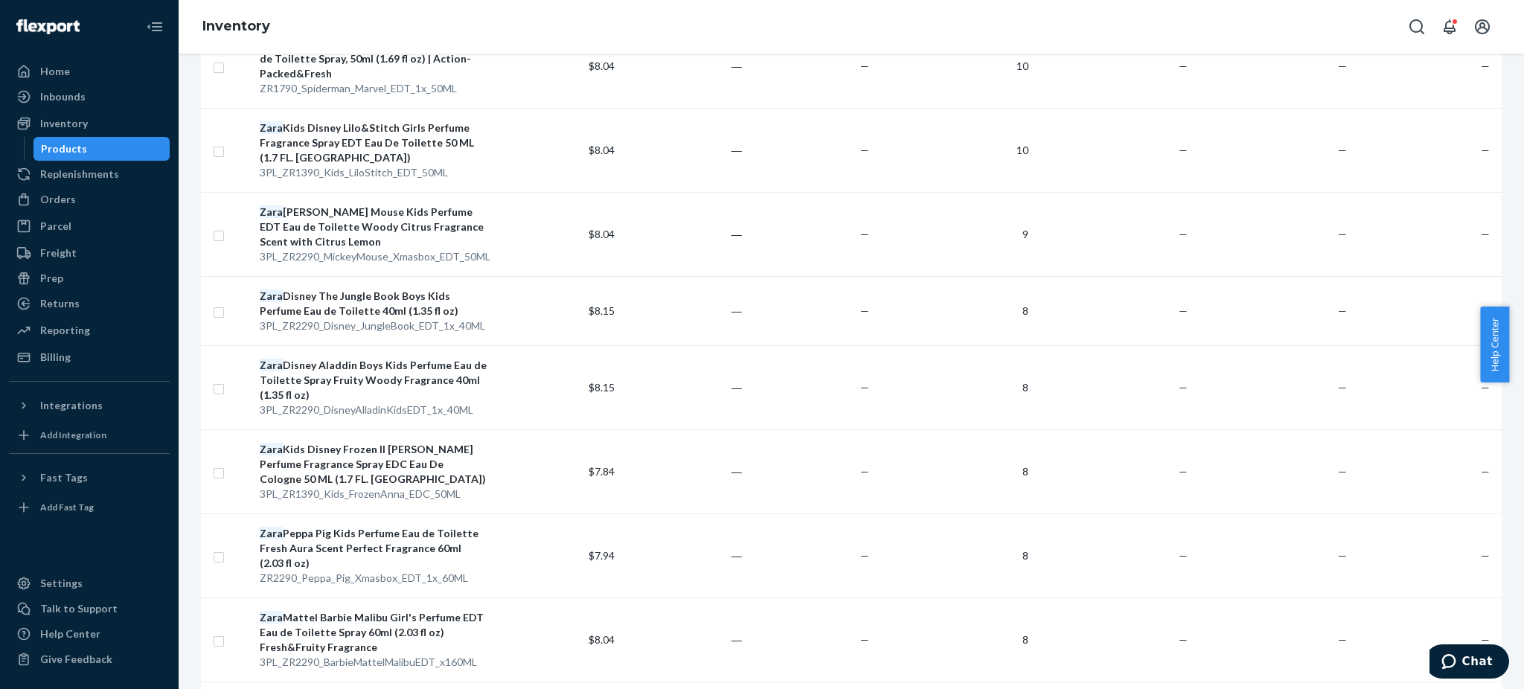
drag, startPoint x: 365, startPoint y: 295, endPoint x: 802, endPoint y: 147, distance: 462.2
click at [802, 147] on td "—" at bounding box center [811, 150] width 127 height 84
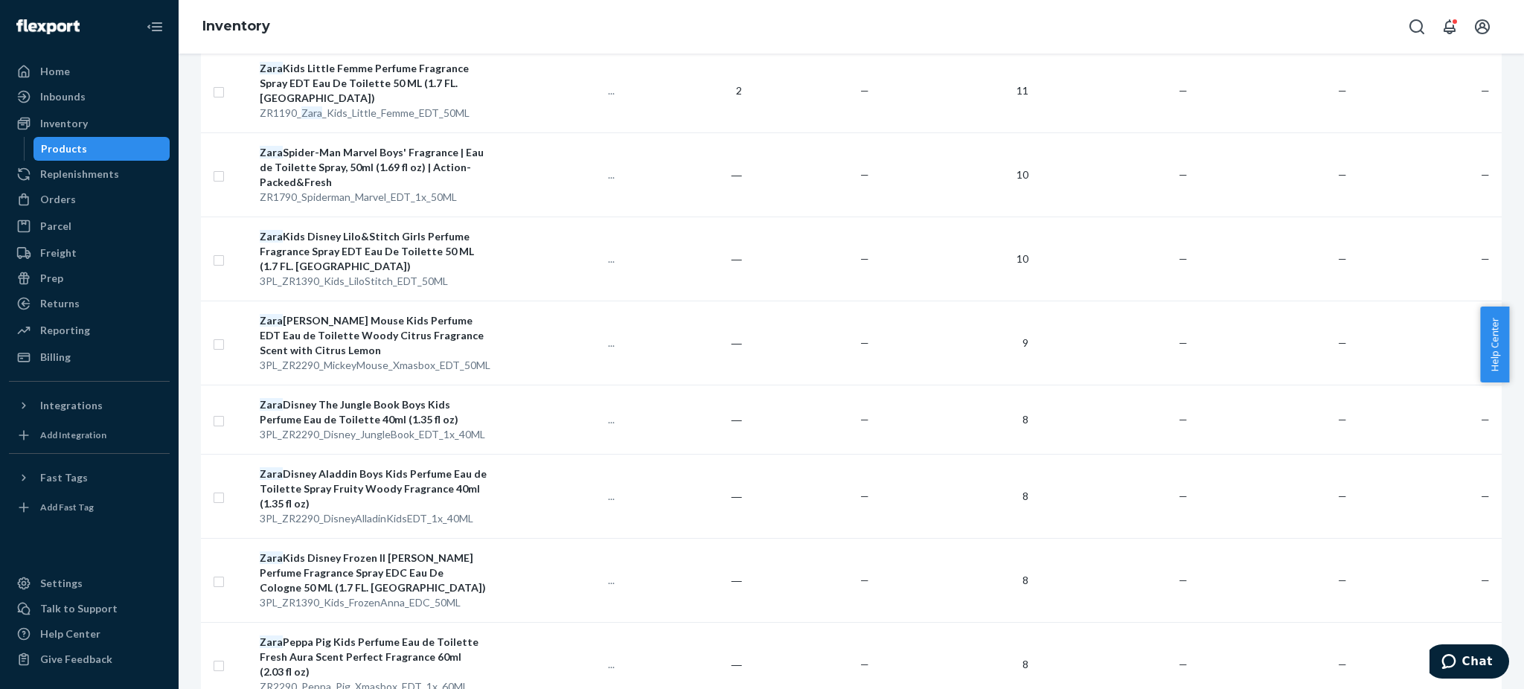
scroll to position [298, 0]
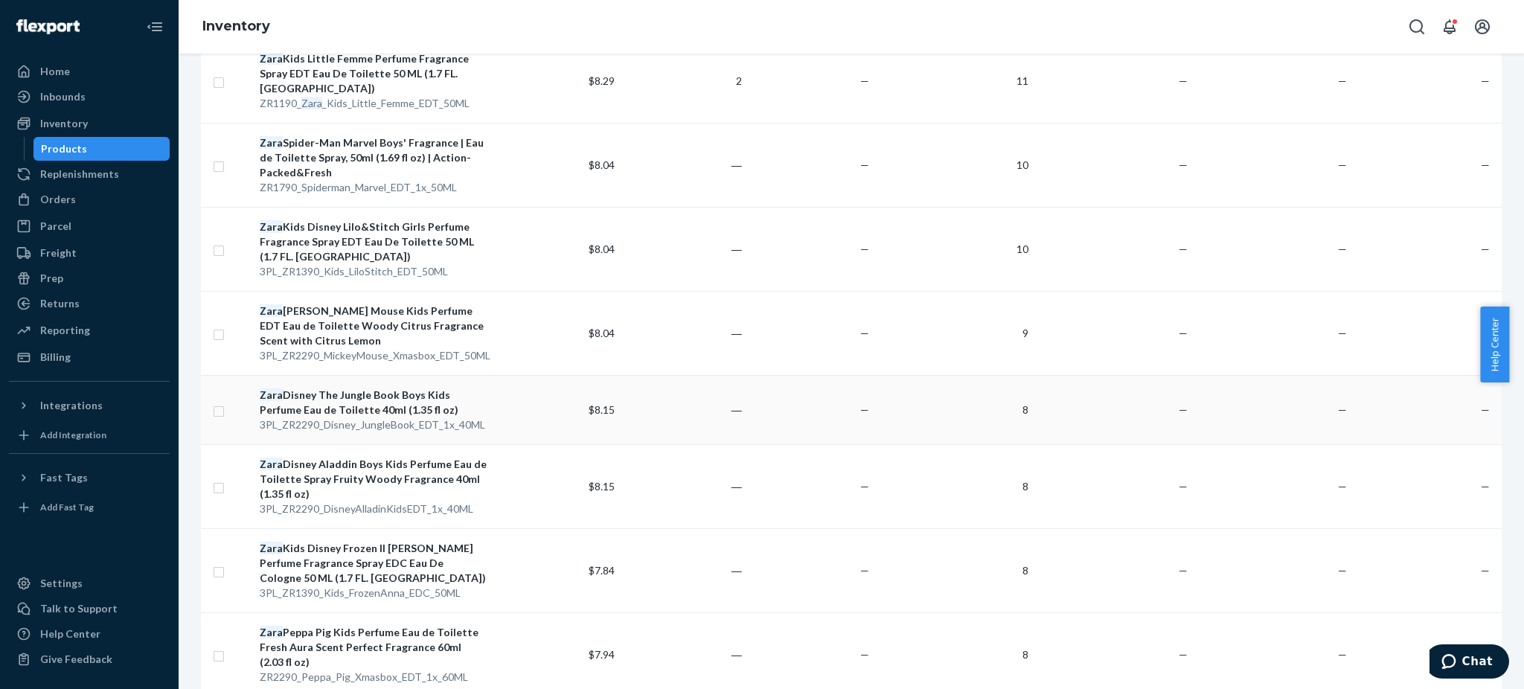
click at [352, 388] on div "Zara Disney The Jungle Book Boys Kids Perfume Eau de Toilette 40ml (1.35 fl oz)" at bounding box center [373, 403] width 227 height 30
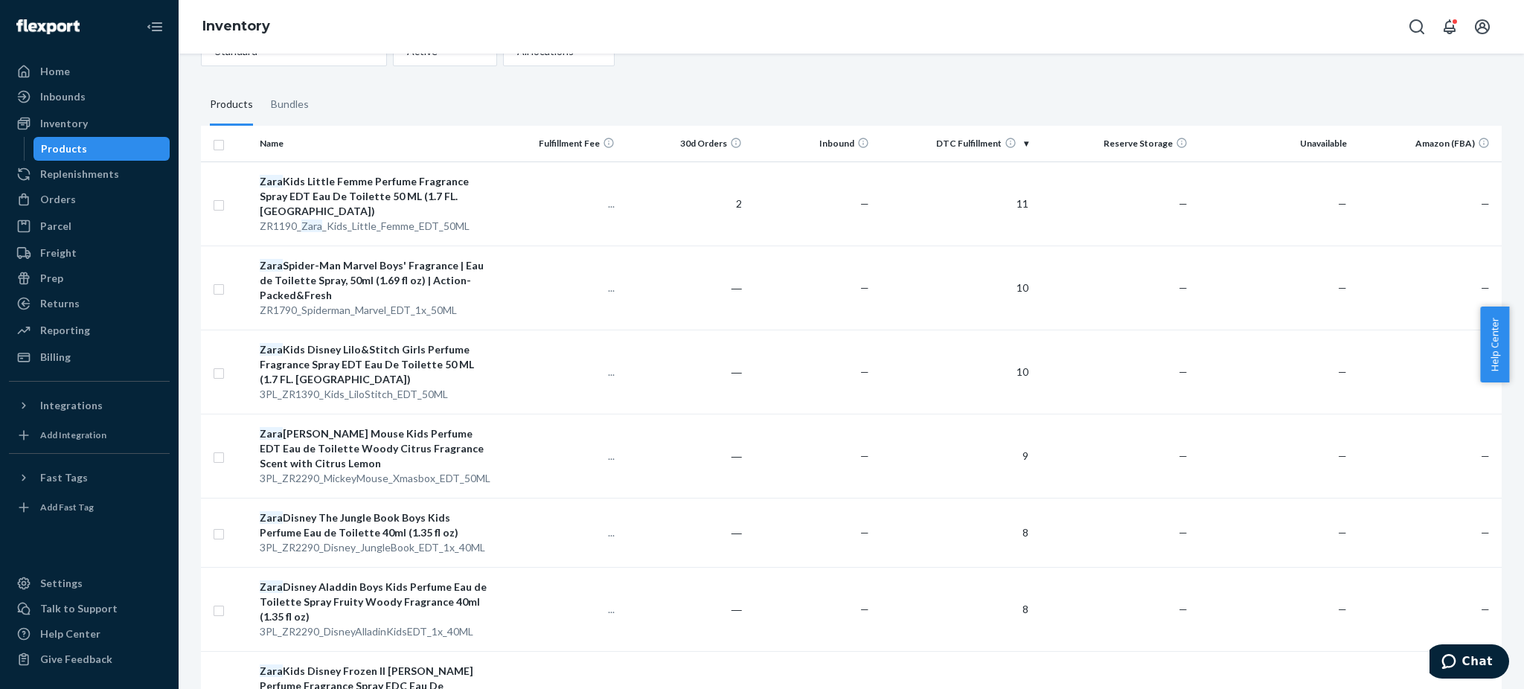
scroll to position [397, 0]
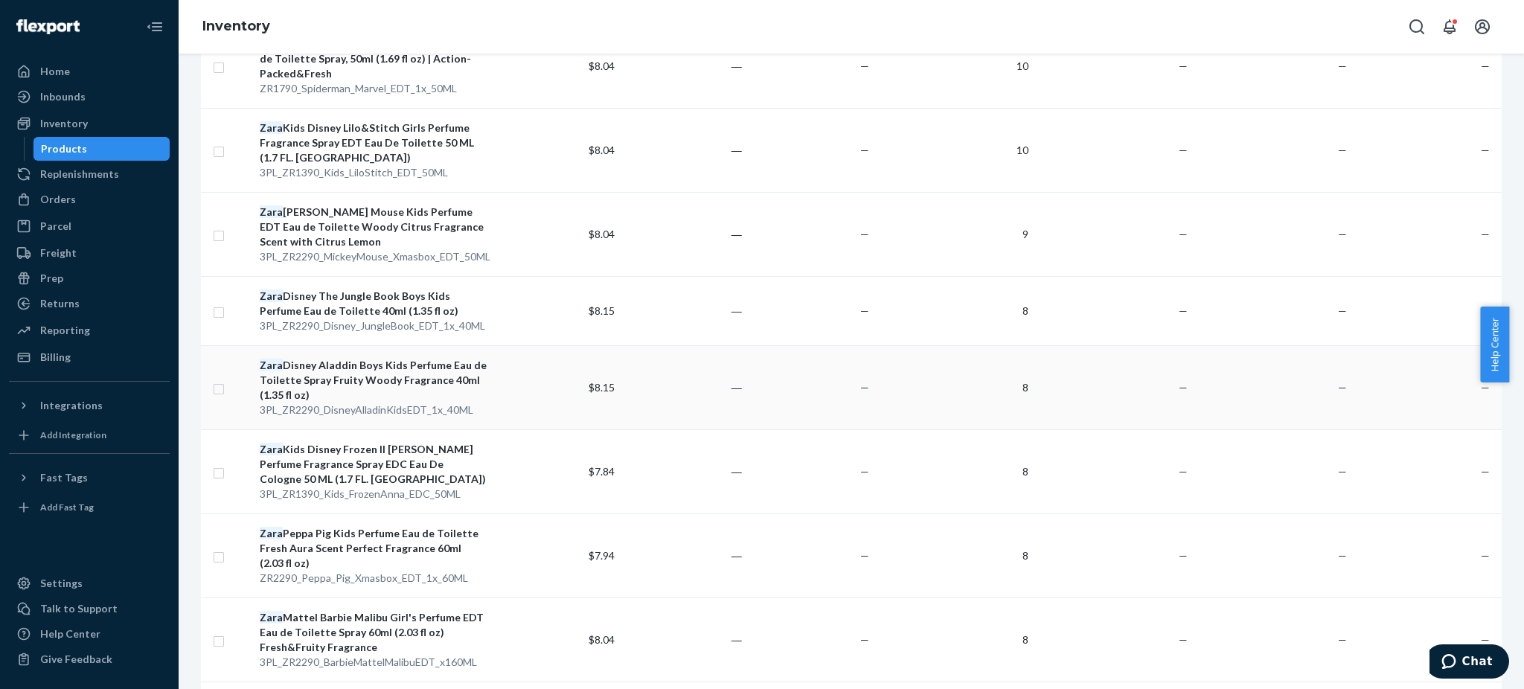
drag, startPoint x: 348, startPoint y: 364, endPoint x: 336, endPoint y: 363, distance: 11.9
click at [336, 363] on div "[PERSON_NAME] Aladdin Boys Kids Perfume Eau de Toilette Spray Fruity Woody Frag…" at bounding box center [373, 380] width 227 height 45
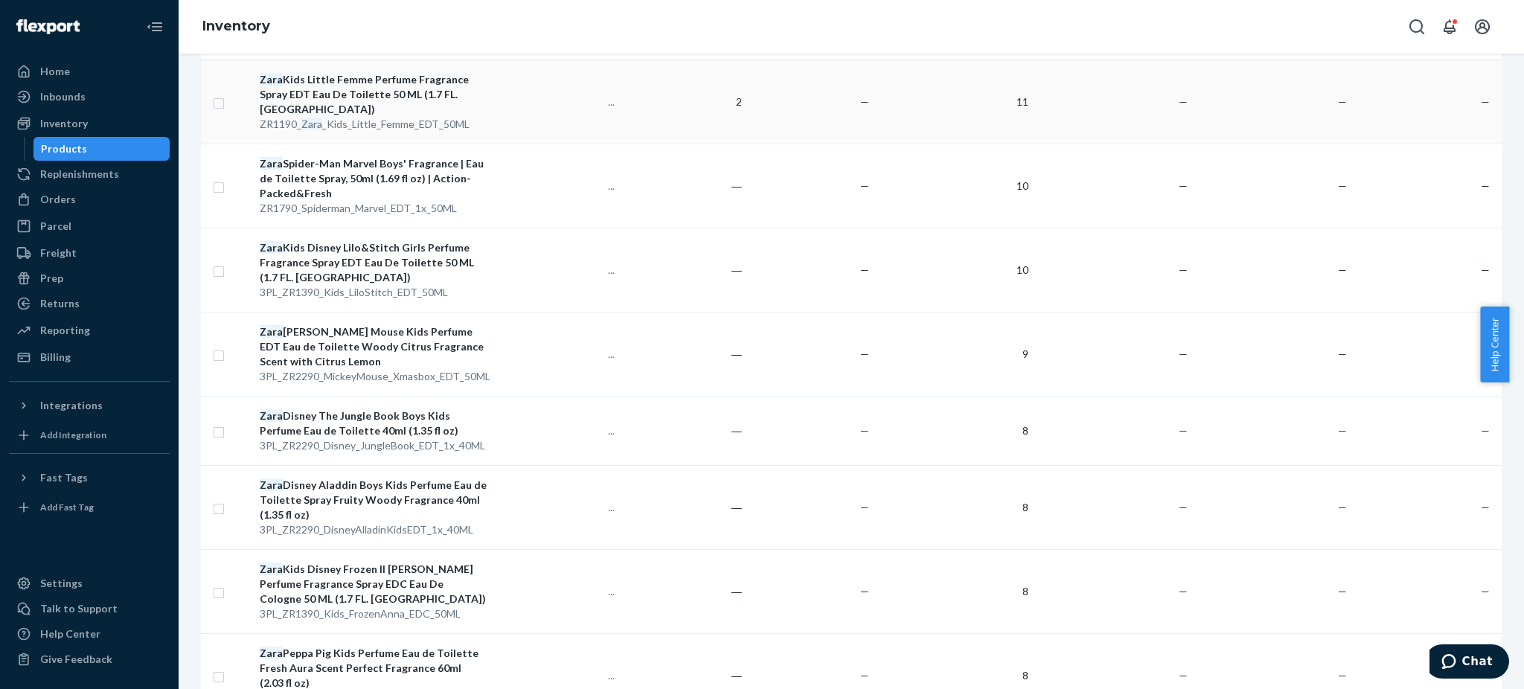
scroll to position [397, 0]
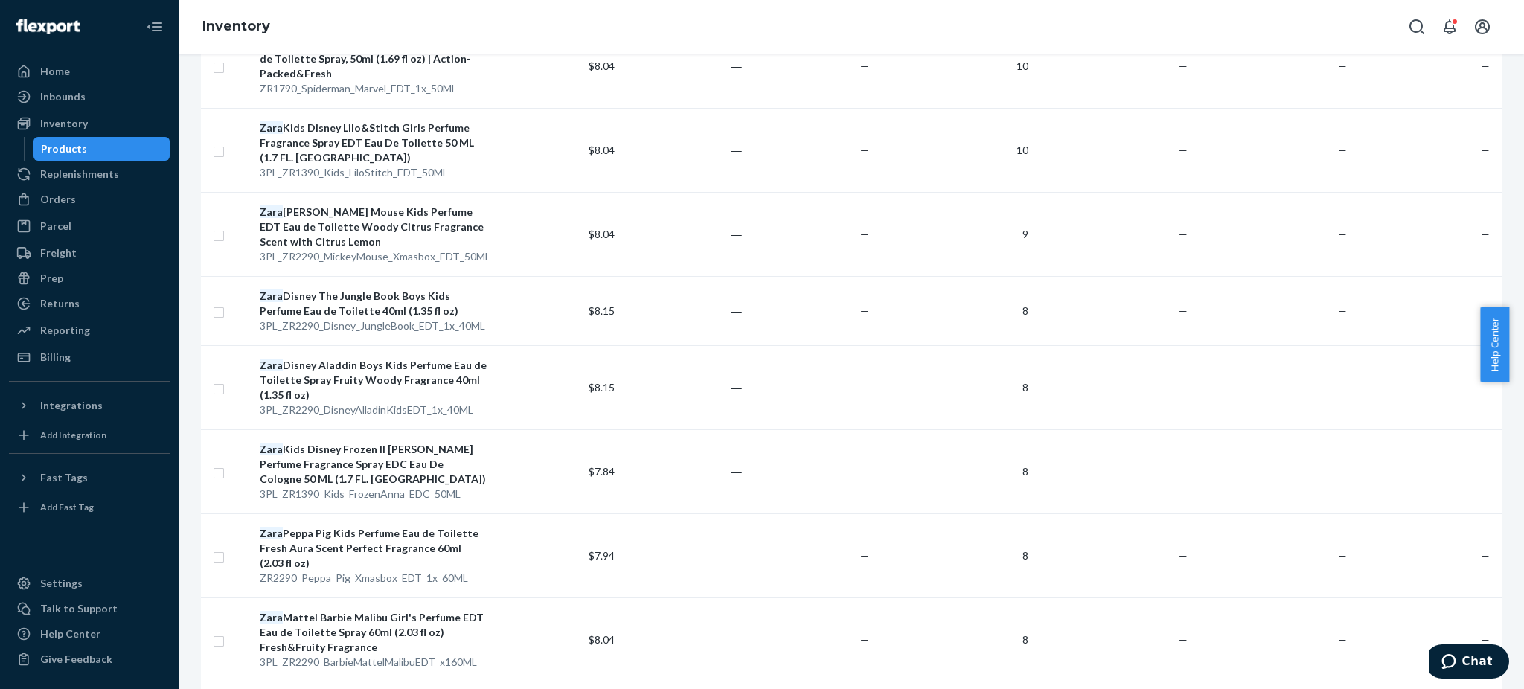
click at [353, 442] on div "Zara Kids Disney Frozen II [PERSON_NAME] Perfume Fragrance Spray EDC Eau De Col…" at bounding box center [373, 464] width 227 height 45
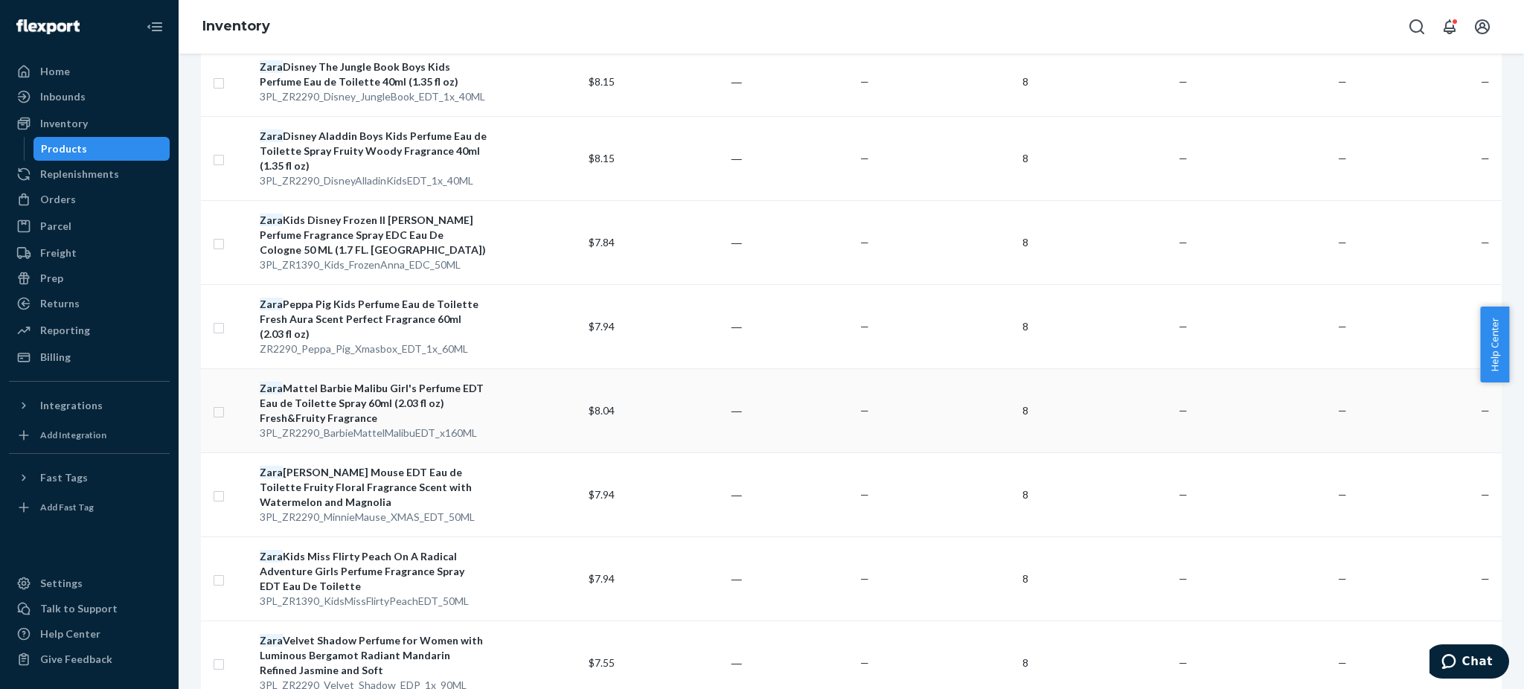
scroll to position [694, 0]
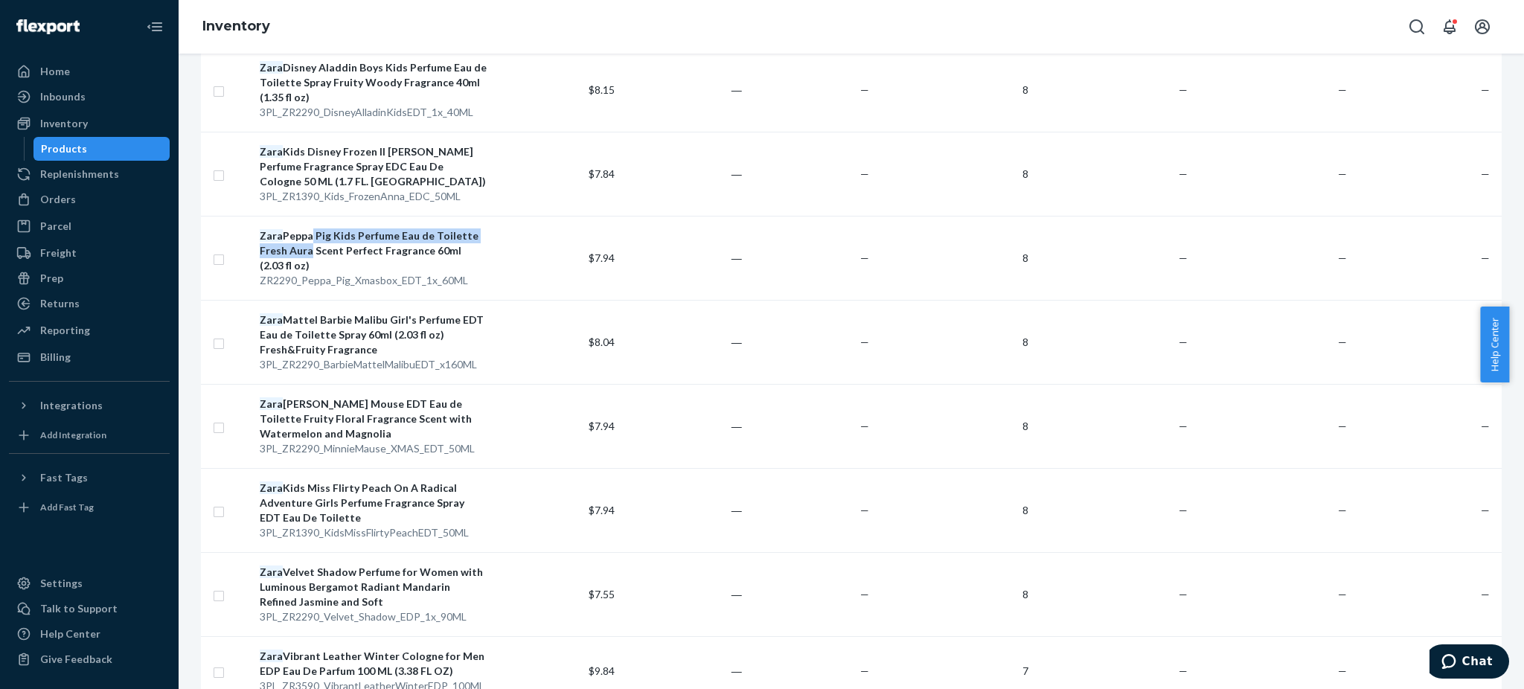
drag, startPoint x: 350, startPoint y: 225, endPoint x: 306, endPoint y: 229, distance: 44.1
click at [306, 229] on div "Zara Peppa Pig Kids Perfume Eau de Toilette Fresh Aura Scent Perfect Fragrance …" at bounding box center [373, 250] width 227 height 45
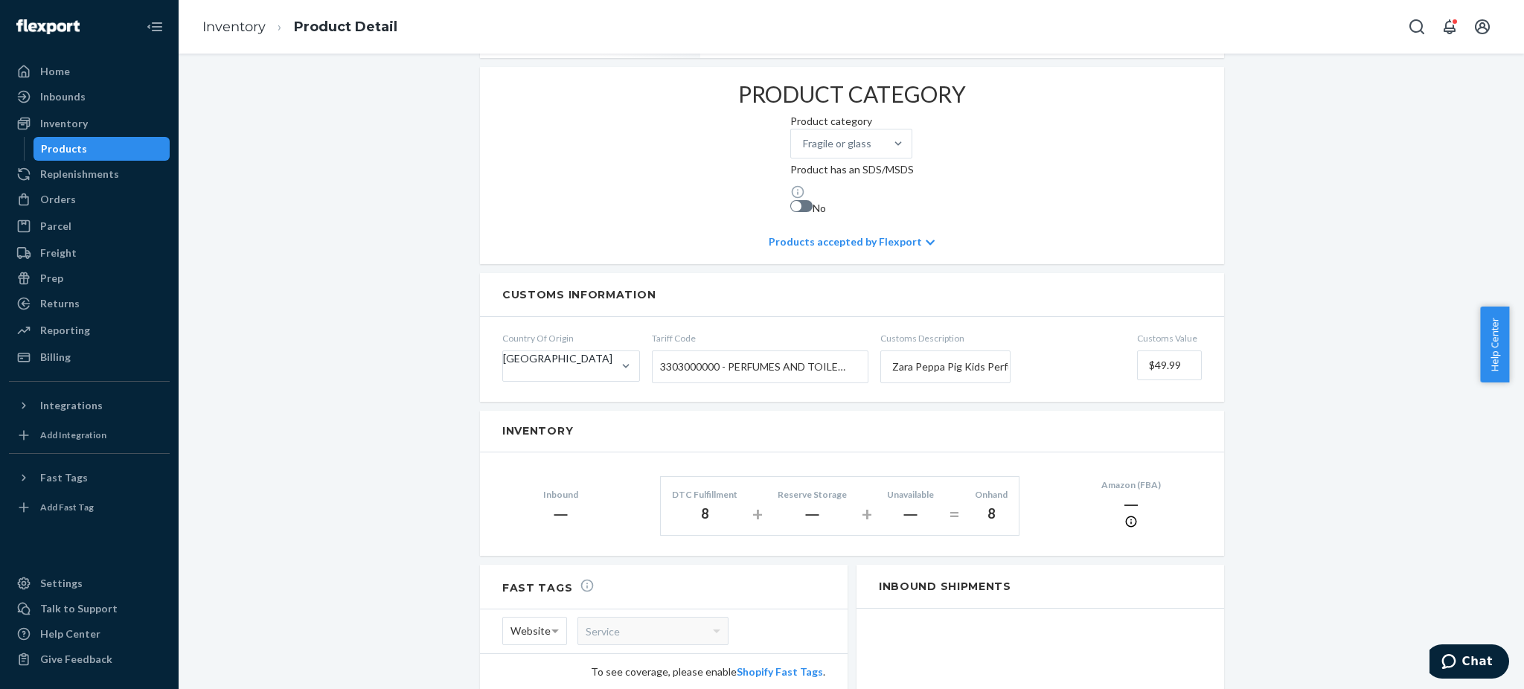
scroll to position [99, 0]
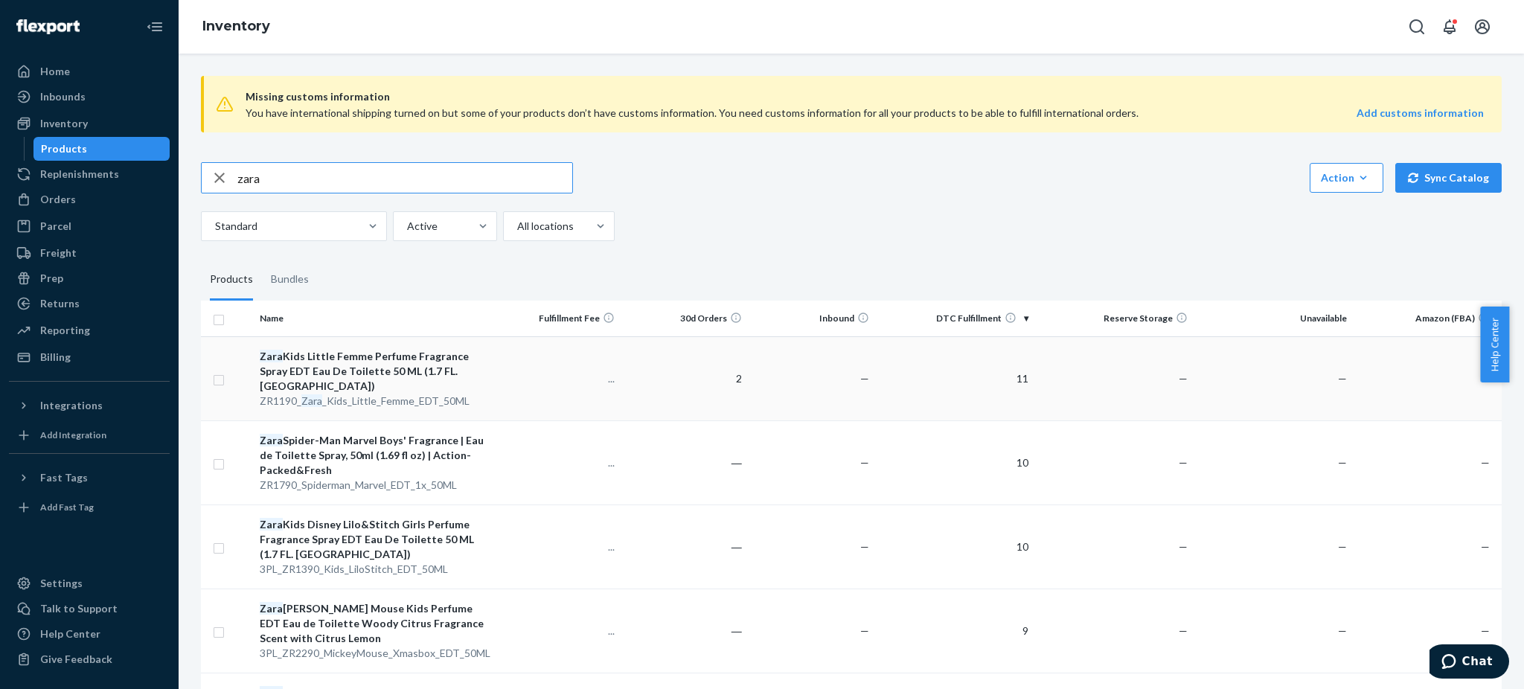
scroll to position [496, 0]
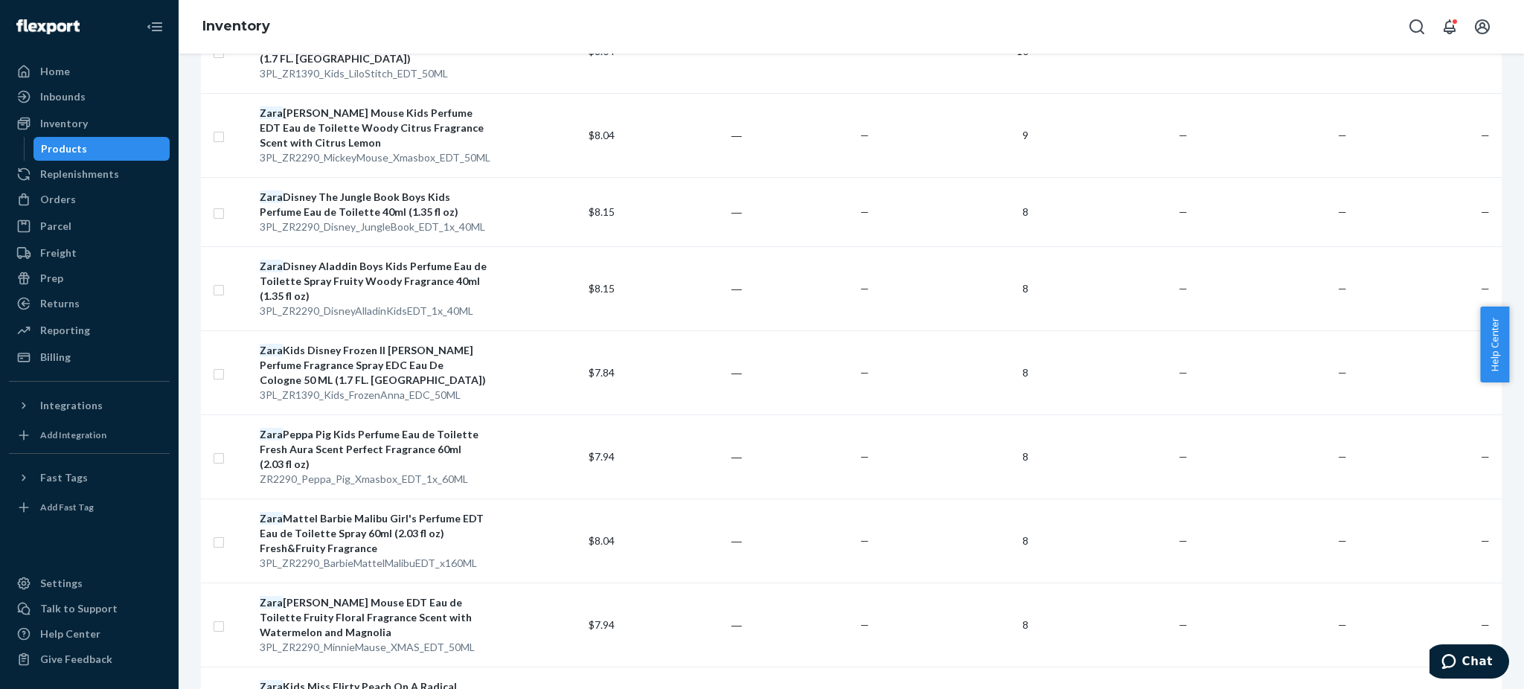
click at [350, 511] on div "[PERSON_NAME] Barbie Malibu Girl's Perfume EDT Eau de Toilette Spray 60ml (2.03…" at bounding box center [373, 533] width 227 height 45
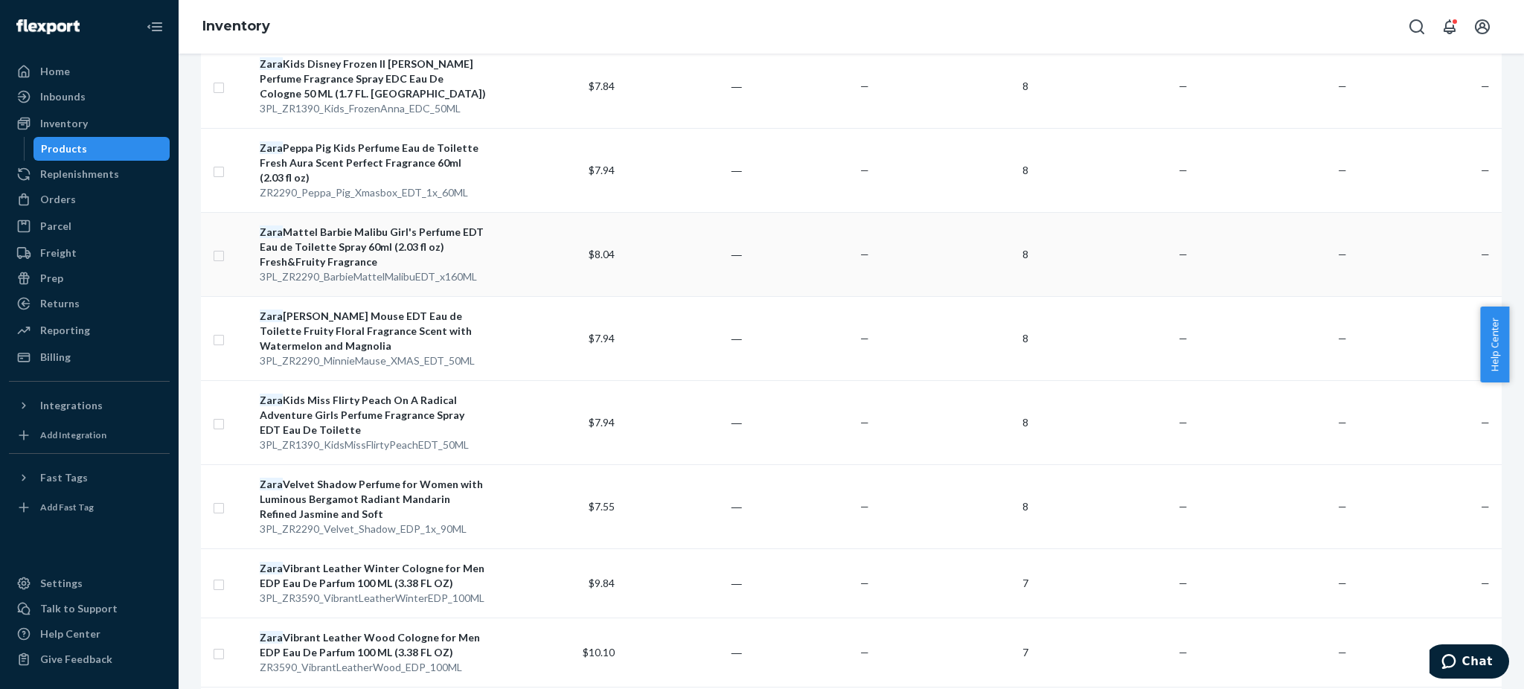
scroll to position [793, 0]
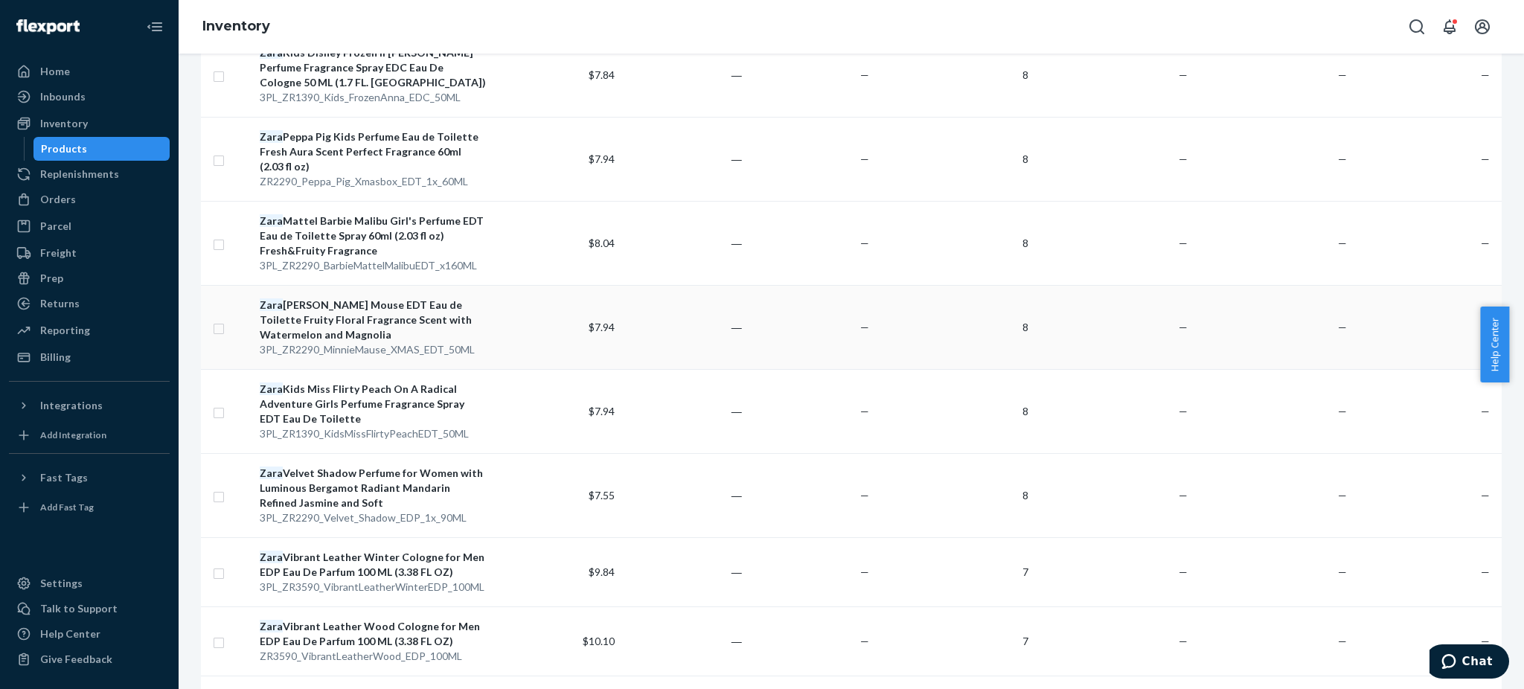
click at [345, 298] on div "Zara [PERSON_NAME] Mouse EDT Eau de Toilette Fruity Floral Fragrance Scent with…" at bounding box center [373, 320] width 227 height 45
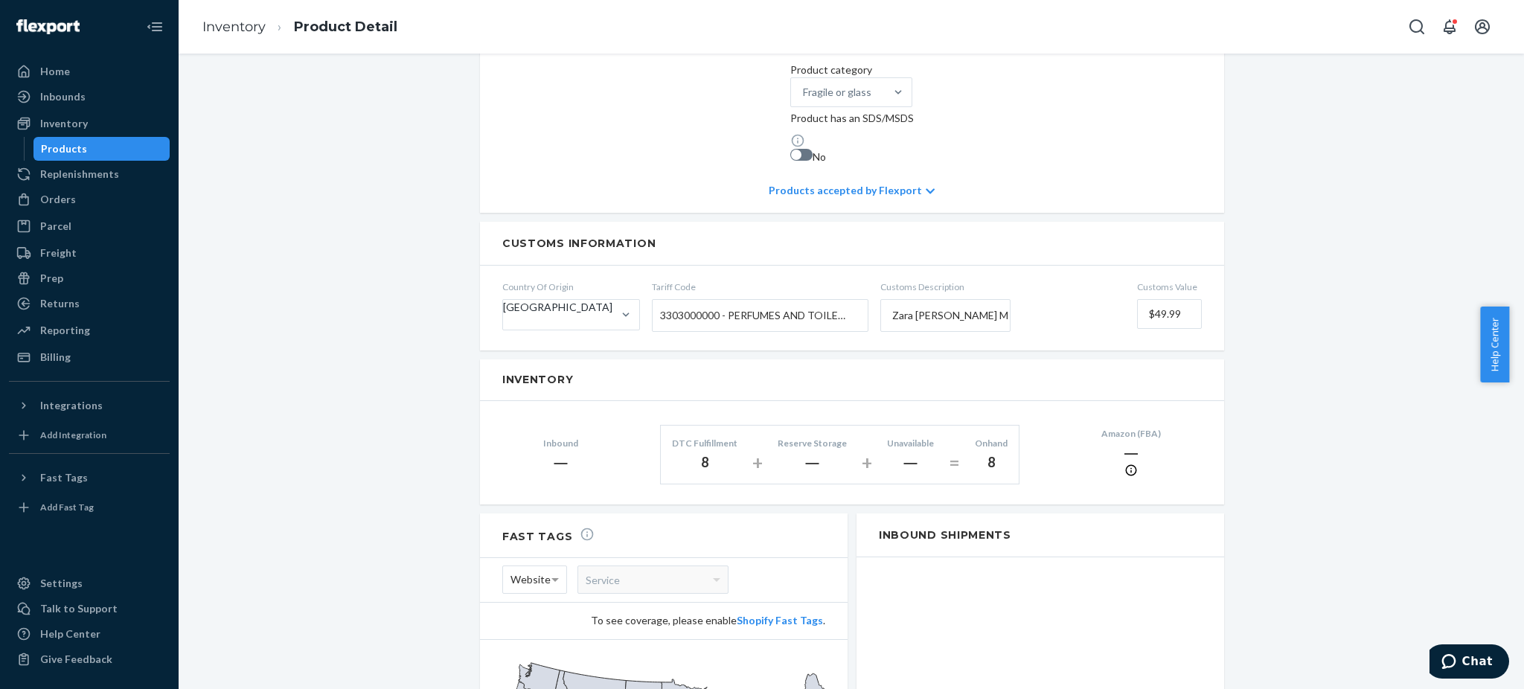
scroll to position [869, 0]
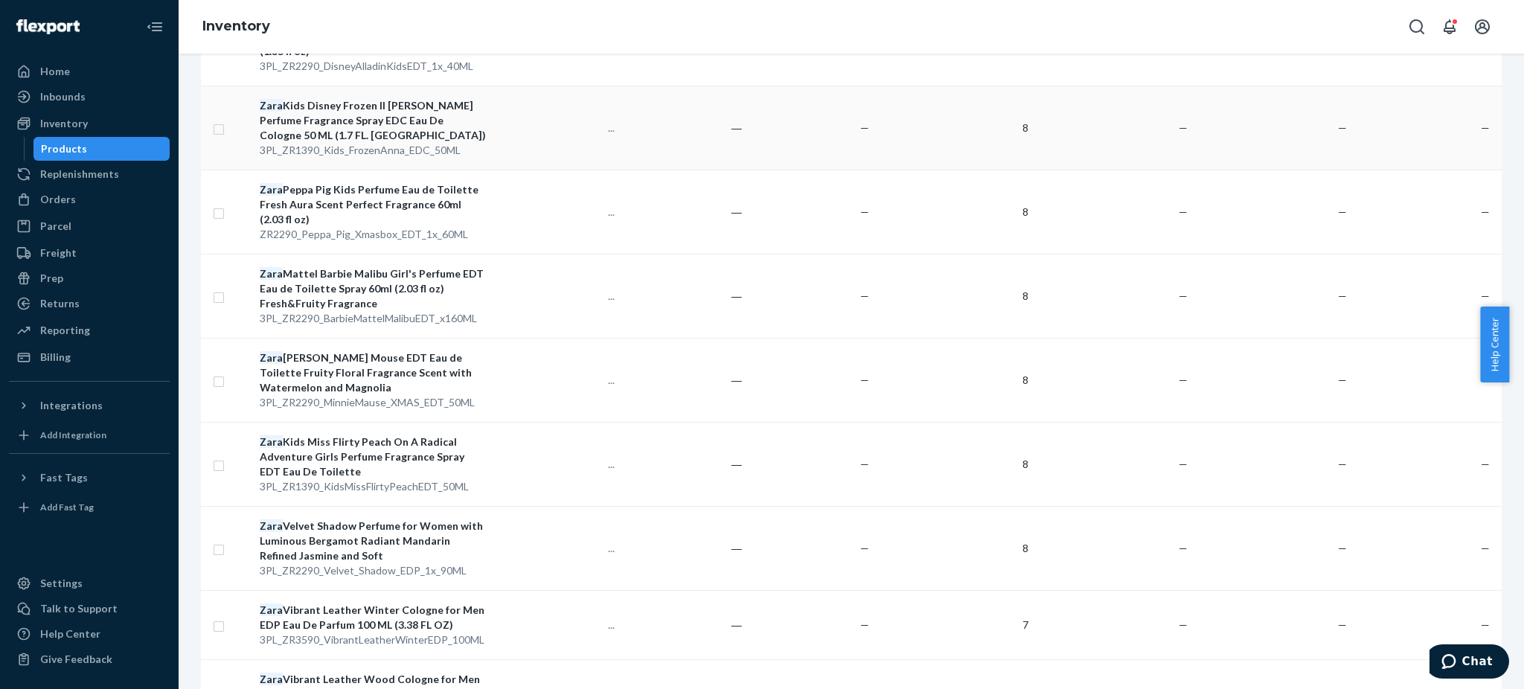
scroll to position [992, 0]
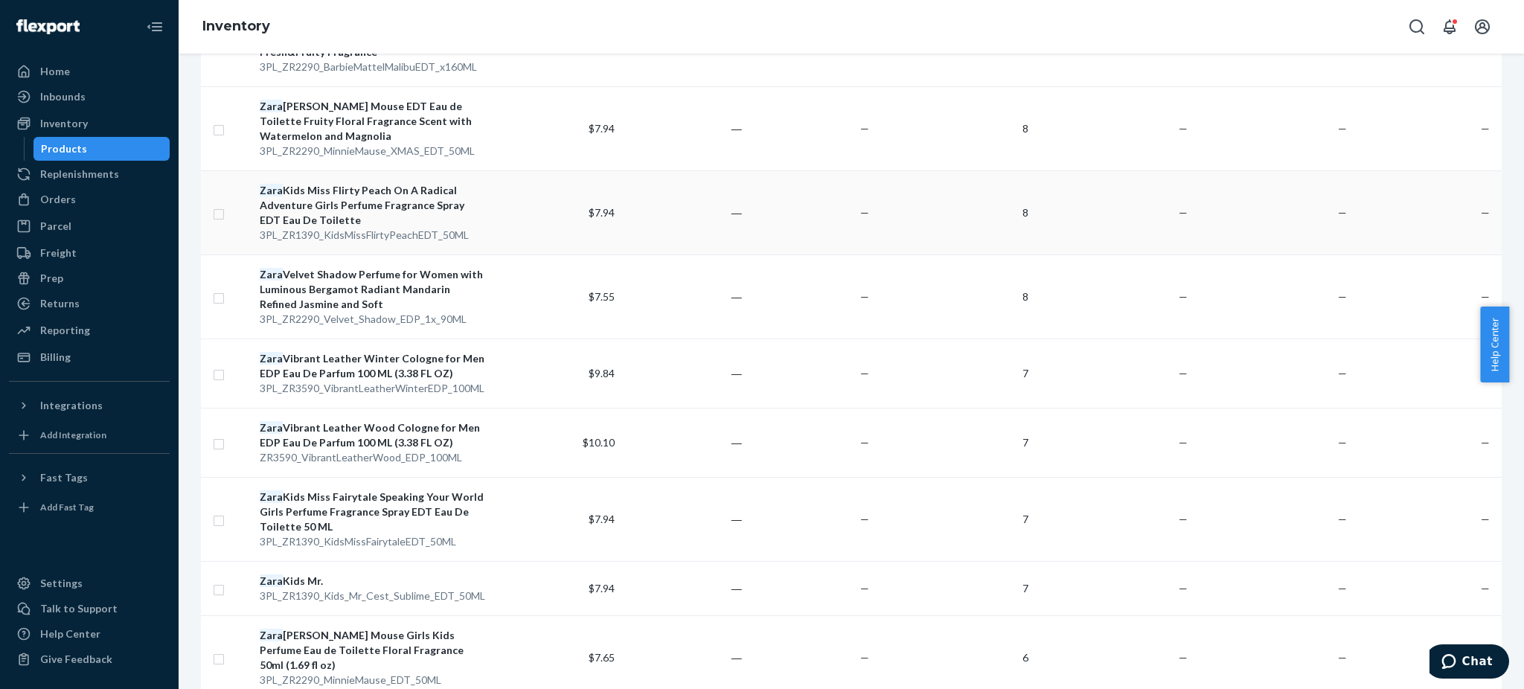
click at [371, 183] on div "Zara Kids Miss Flirty Peach On A Radical Adventure Girls Perfume Fragrance Spra…" at bounding box center [373, 205] width 227 height 45
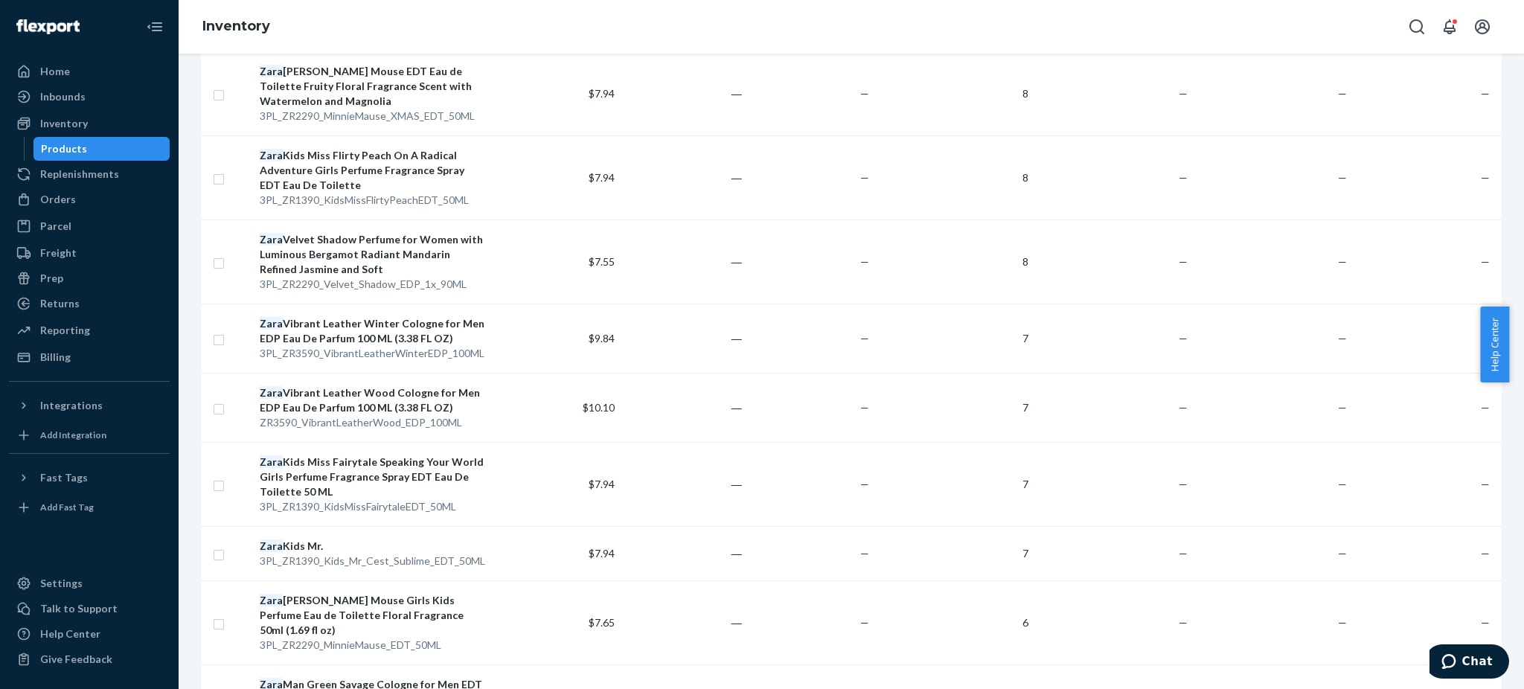
scroll to position [992, 0]
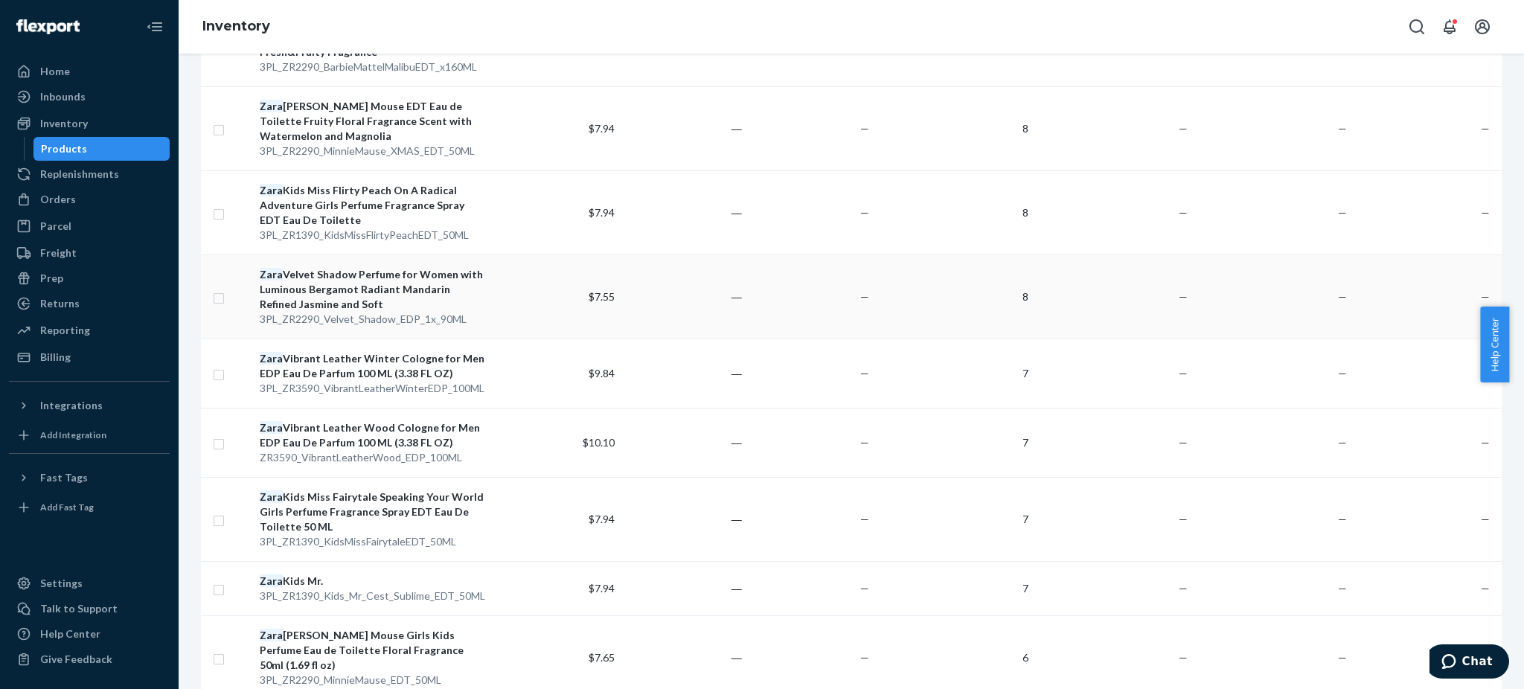
click at [358, 267] on div "Zara Velvet Shadow Perfume for Women with Luminous Bergamot Radiant Mandarin Re…" at bounding box center [373, 289] width 227 height 45
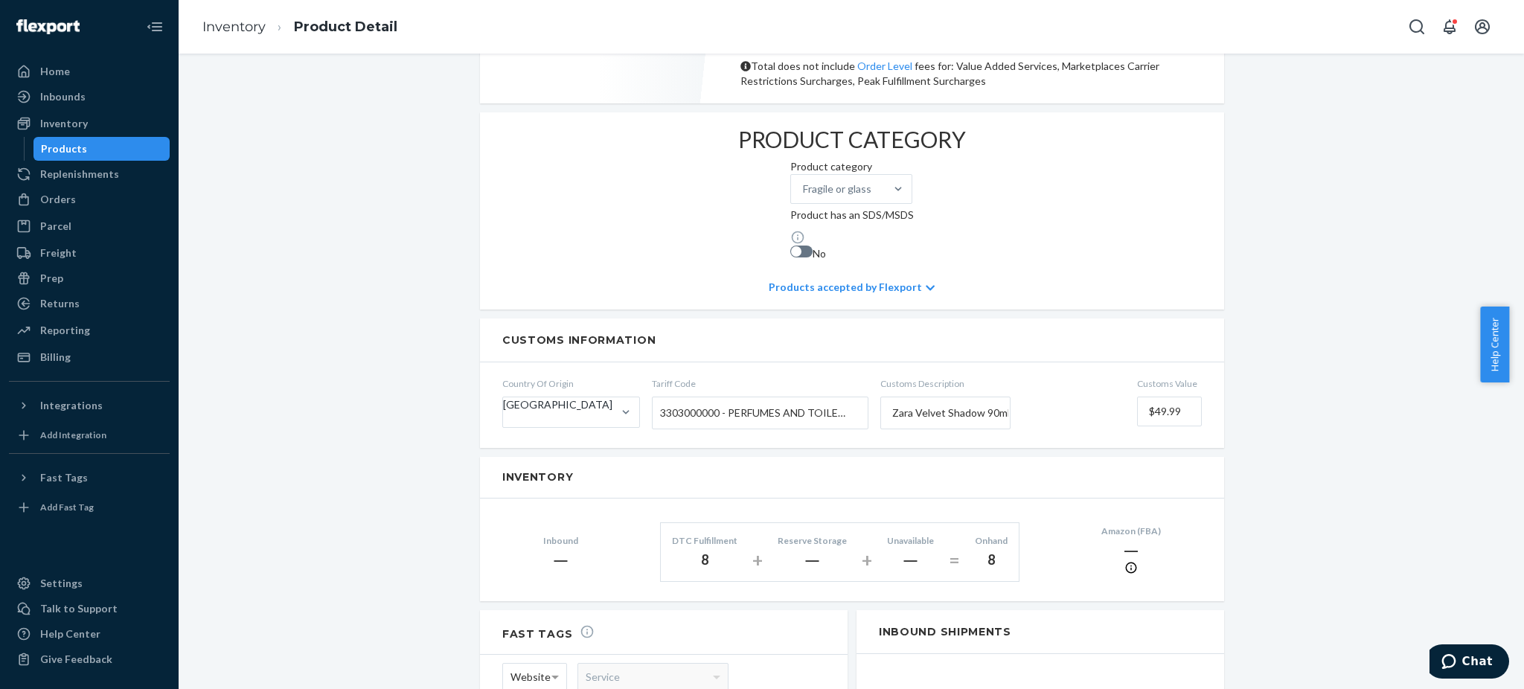
scroll to position [892, 0]
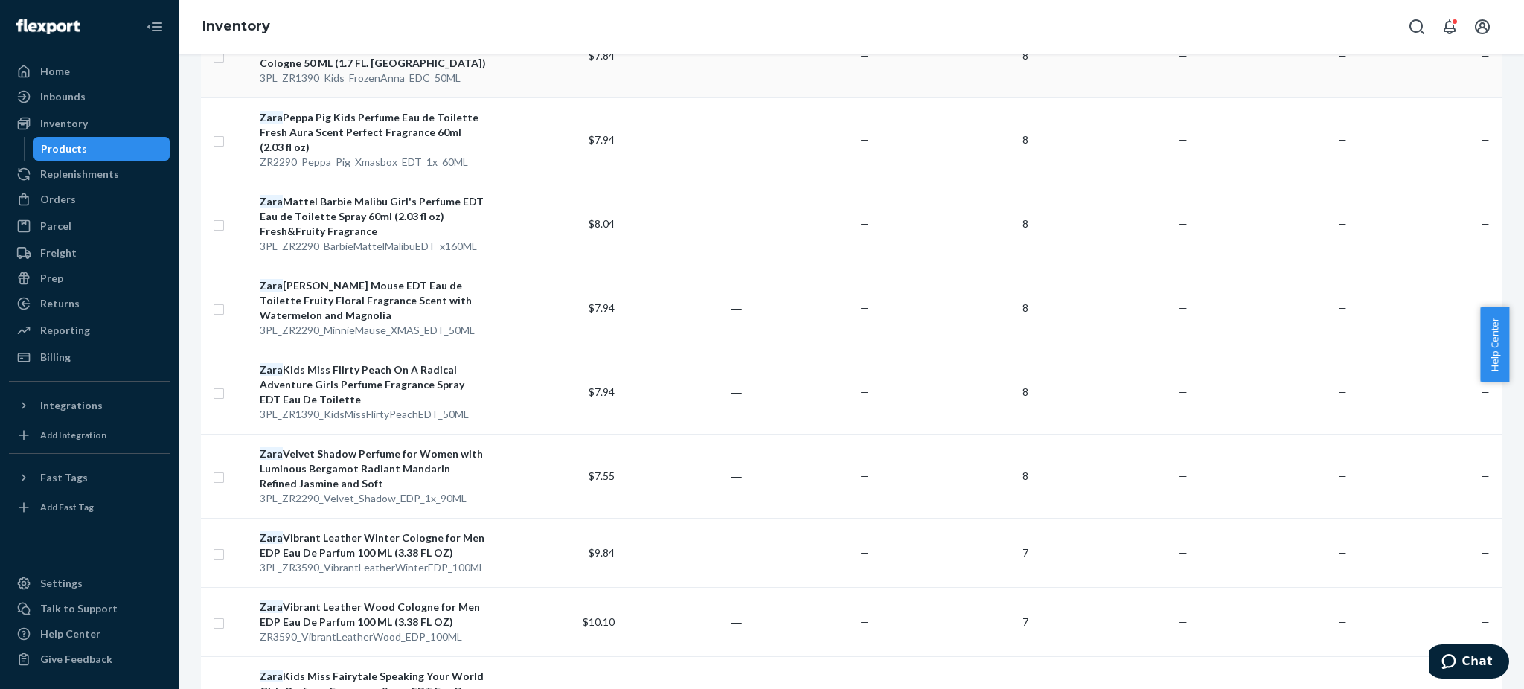
scroll to position [1091, 0]
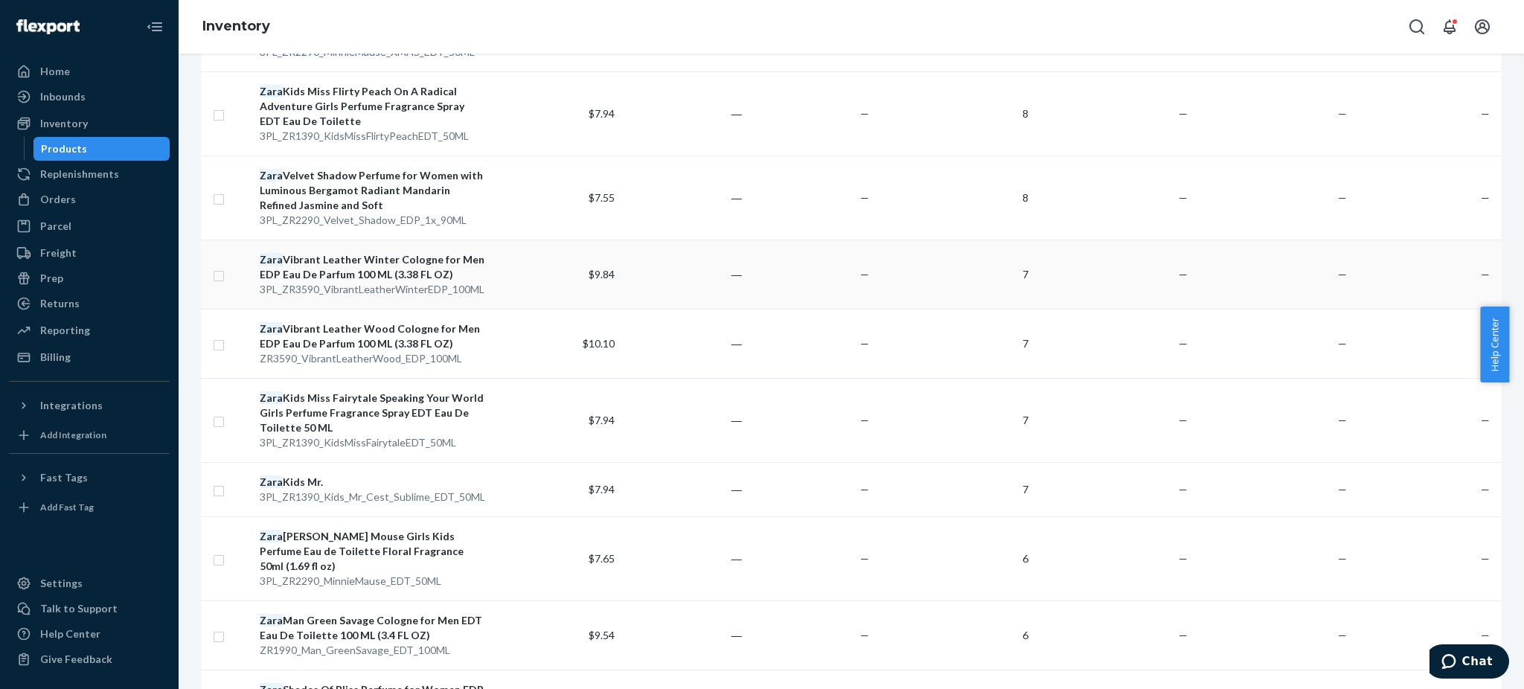
click at [351, 252] on div "Zara Vibrant Leather Winter Cologne for Men EDP Eau De Parfum 100 ML (3.38 FL O…" at bounding box center [373, 267] width 227 height 30
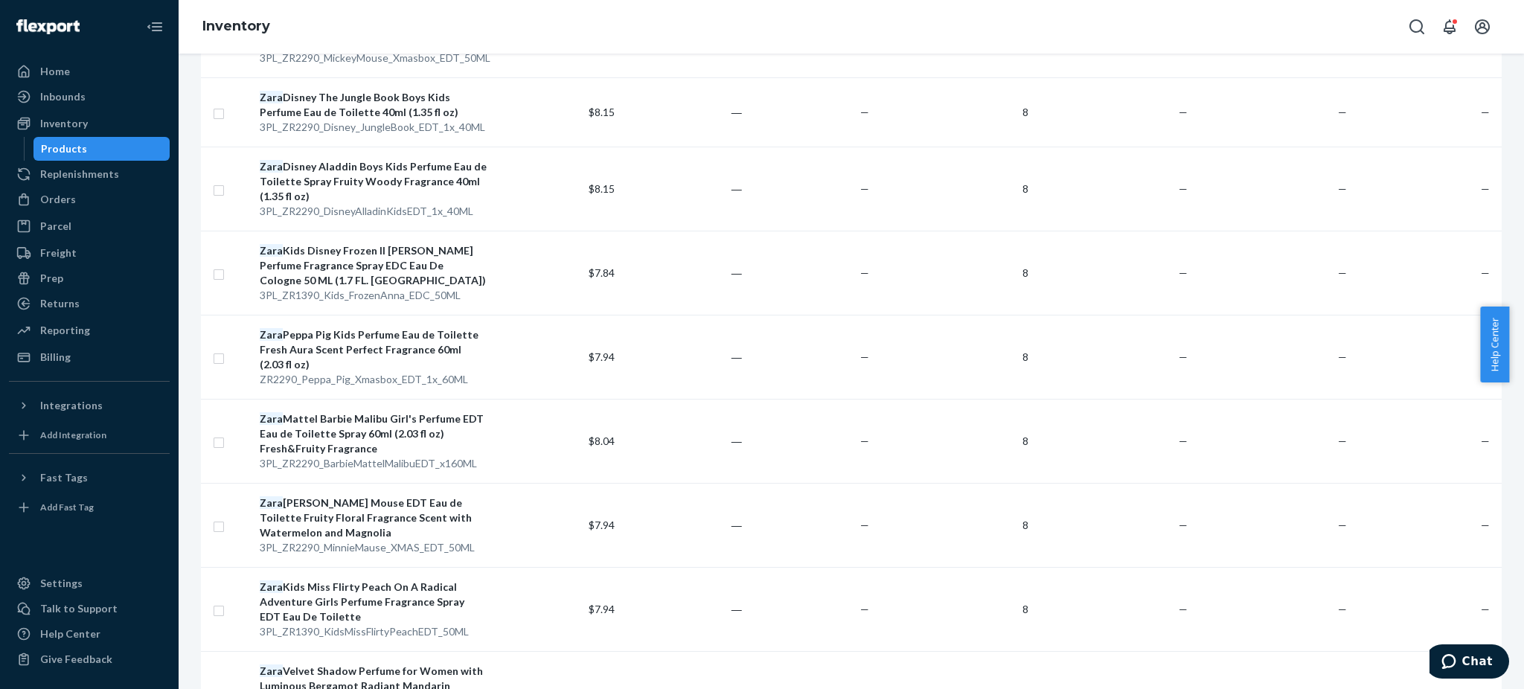
scroll to position [1091, 0]
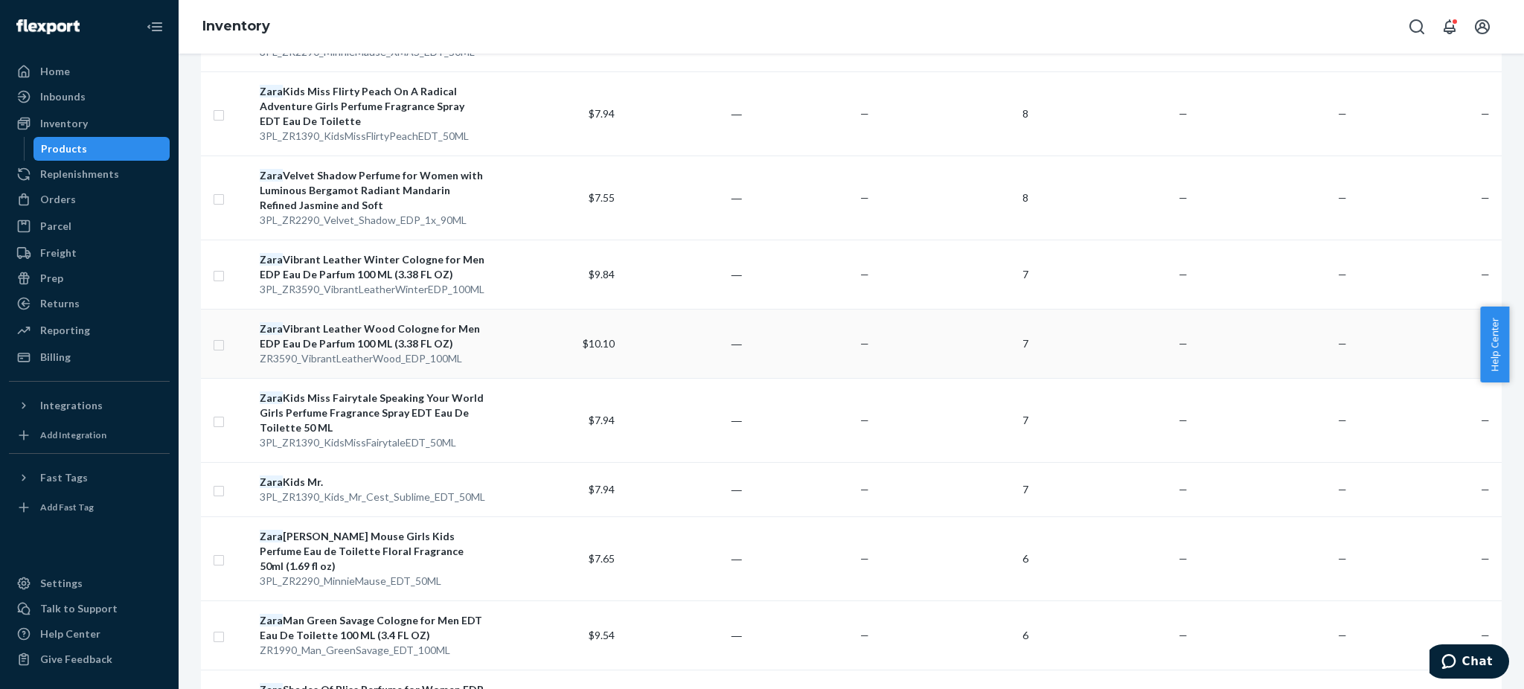
click at [348, 322] on div "Zara Vibrant Leather Wood Cologne for Men EDP Eau De Parfum 100 ML (3.38 FL OZ)" at bounding box center [373, 336] width 227 height 30
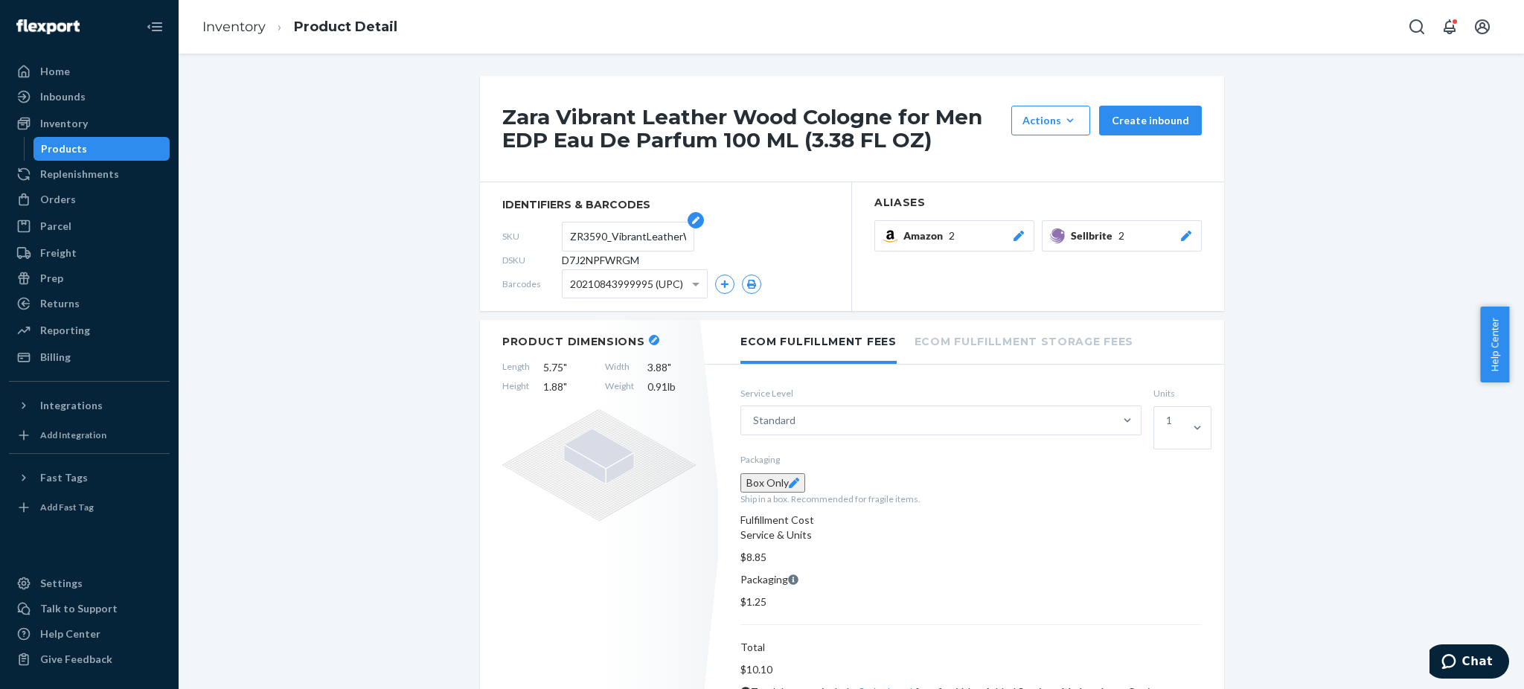
click at [633, 237] on input "ZR3590_VibrantLeatherWood_EDP_100ML" at bounding box center [628, 237] width 116 height 28
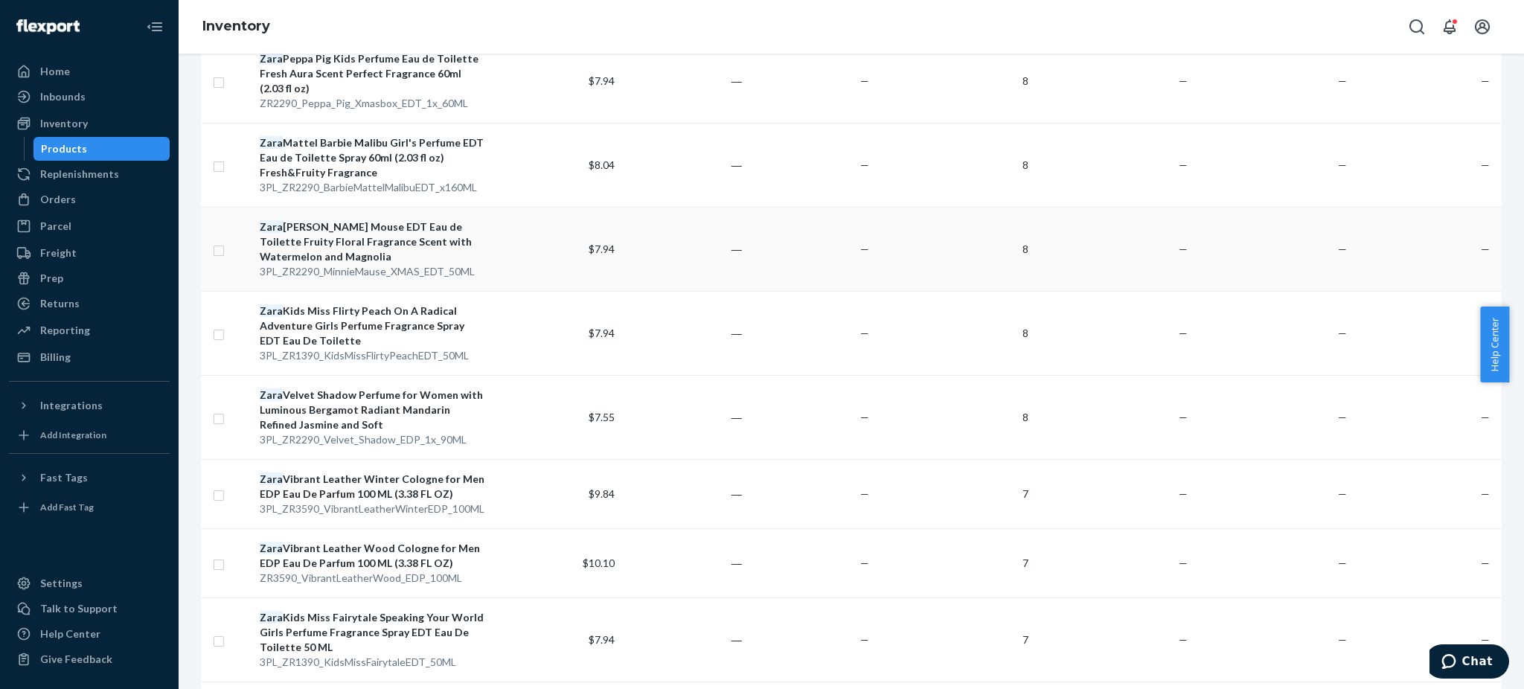
scroll to position [893, 0]
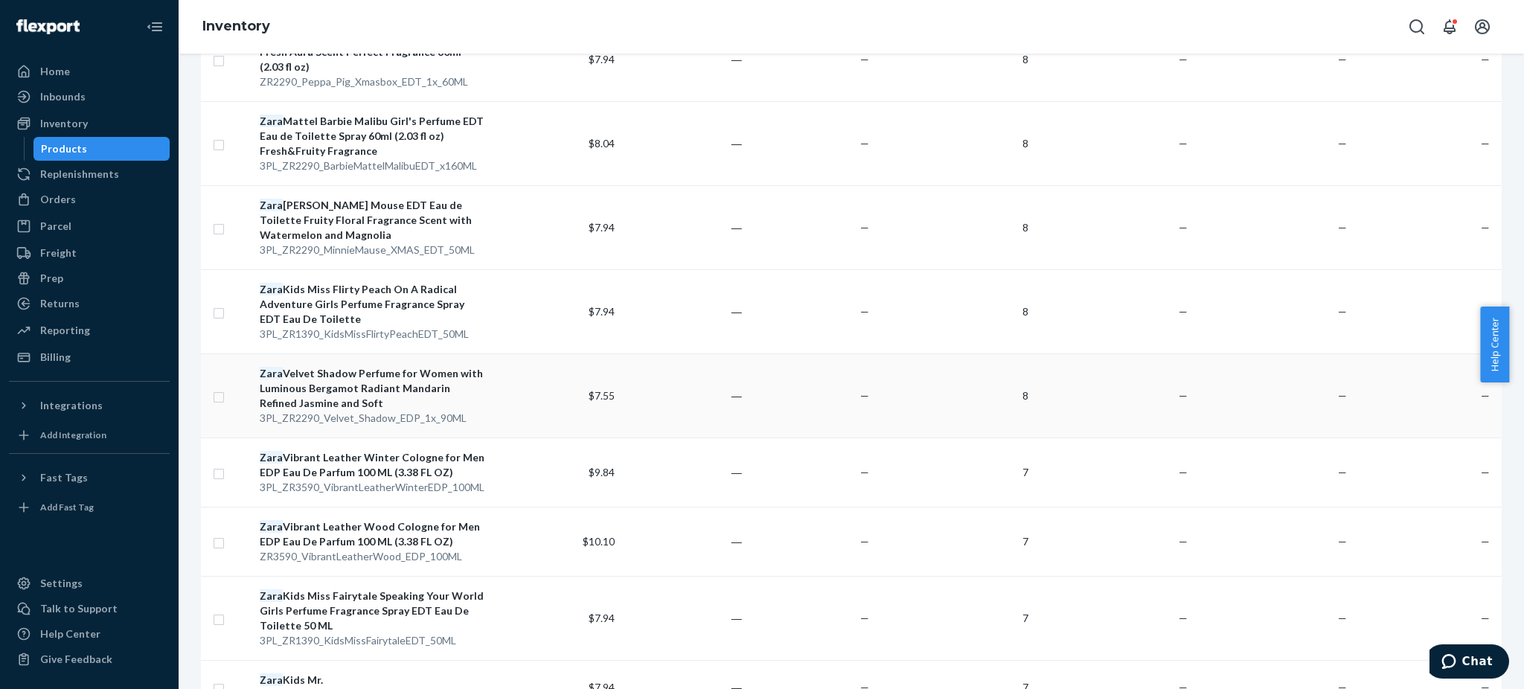
click at [351, 366] on div "Zara Velvet Shadow Perfume for Women with Luminous Bergamot Radiant Mandarin Re…" at bounding box center [373, 388] width 227 height 45
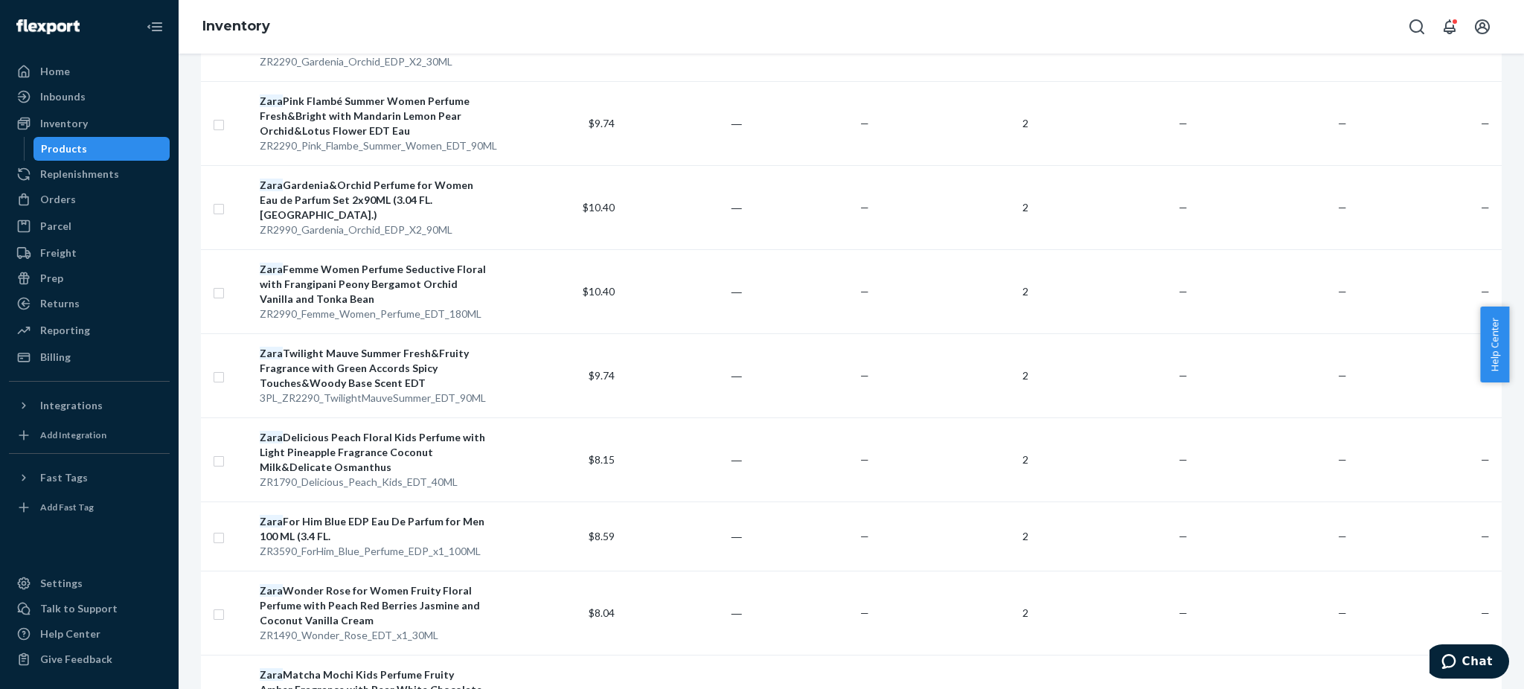
scroll to position [7561, 0]
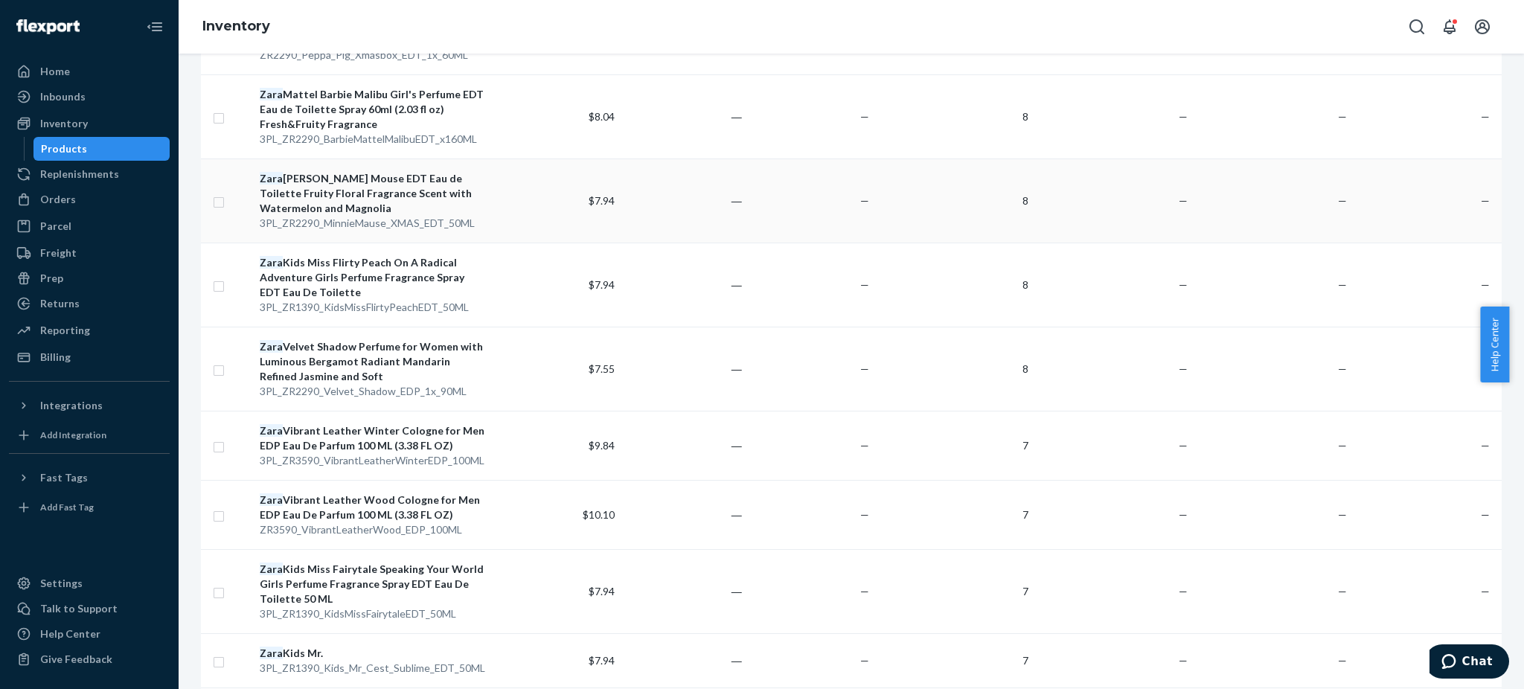
scroll to position [1091, 0]
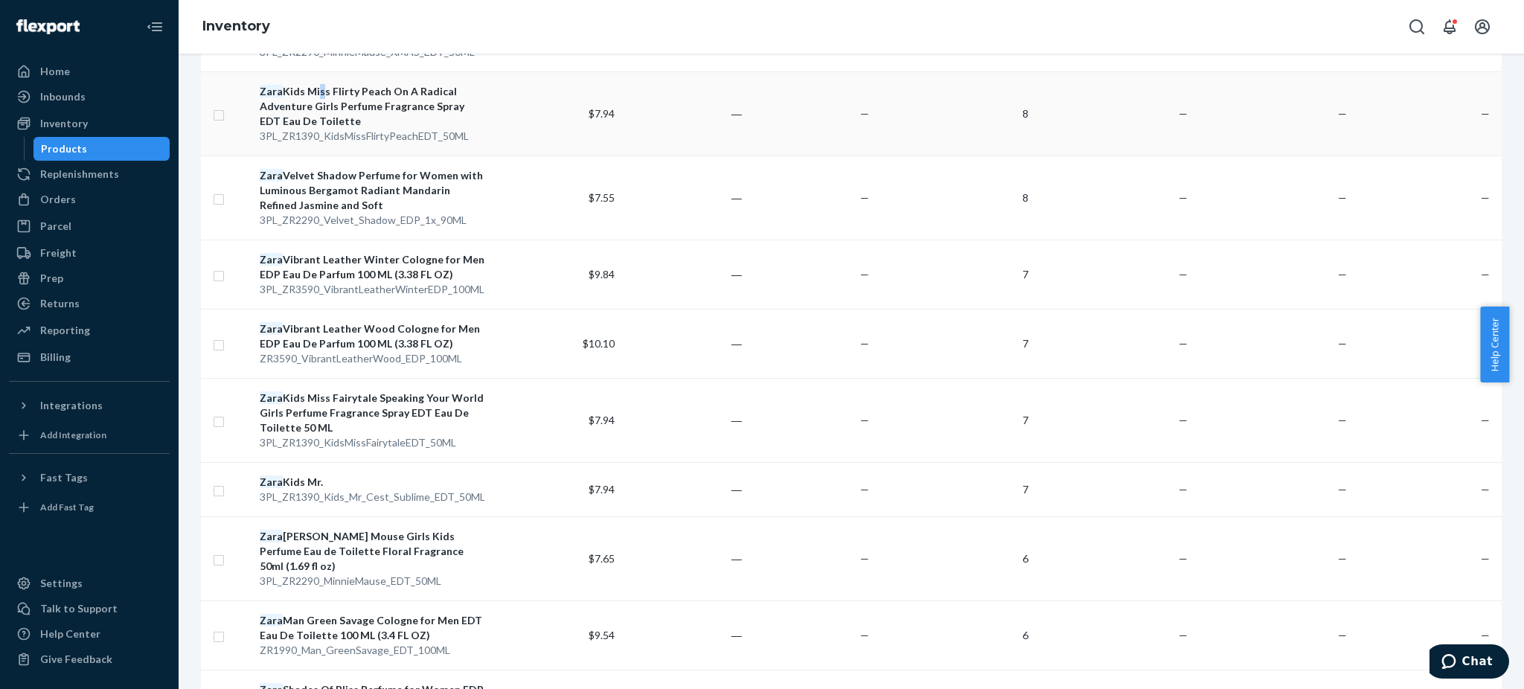
click at [316, 84] on div "Zara Kids Miss Flirty Peach On A Radical Adventure Girls Perfume Fragrance Spra…" at bounding box center [373, 106] width 227 height 45
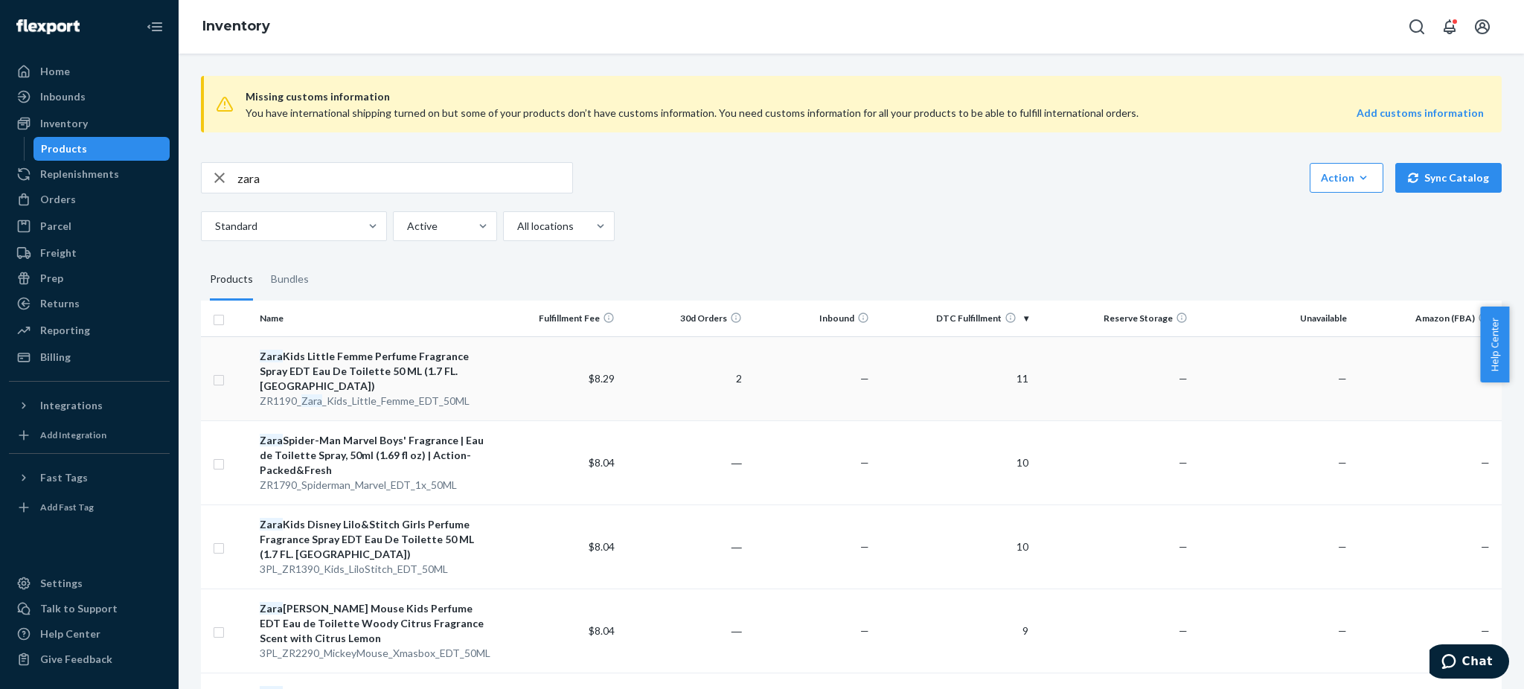
click at [374, 353] on div "Zara Kids Little Femme Perfume Fragrance Spray EDT Eau De Toilette 50 ML (1.7 F…" at bounding box center [373, 371] width 227 height 45
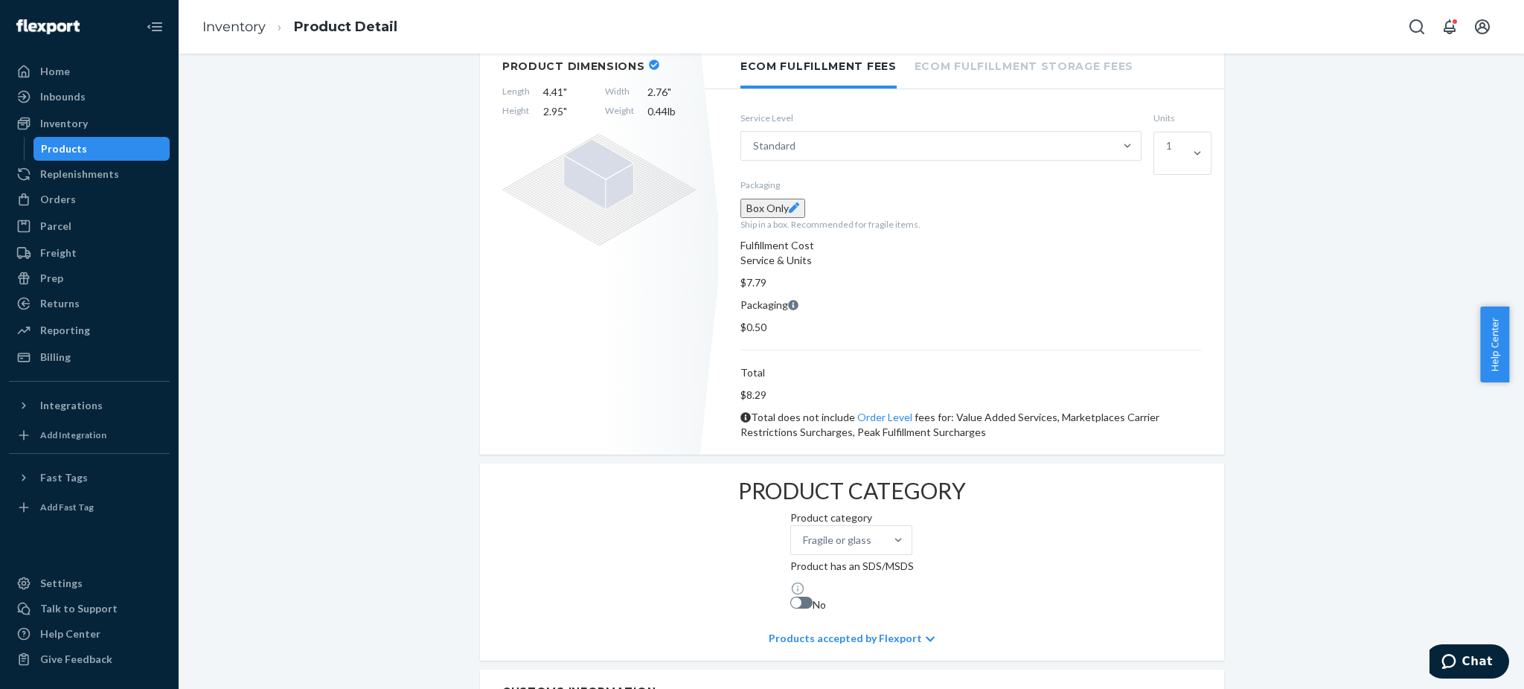
scroll to position [694, 0]
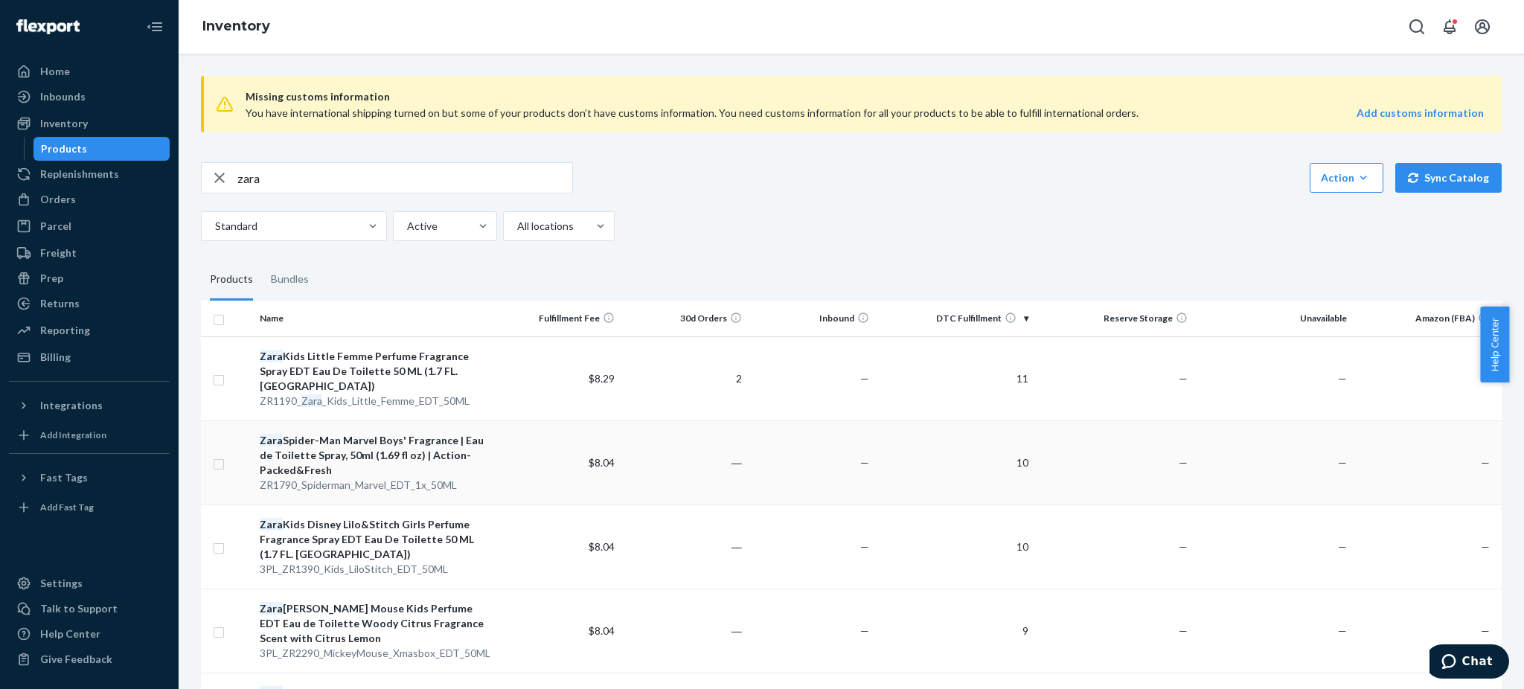
click at [348, 433] on div "Zara Spider-Man Marvel Boys' Fragrance | Eau de Toilette Spray, 50ml (1.69 fl o…" at bounding box center [373, 455] width 227 height 45
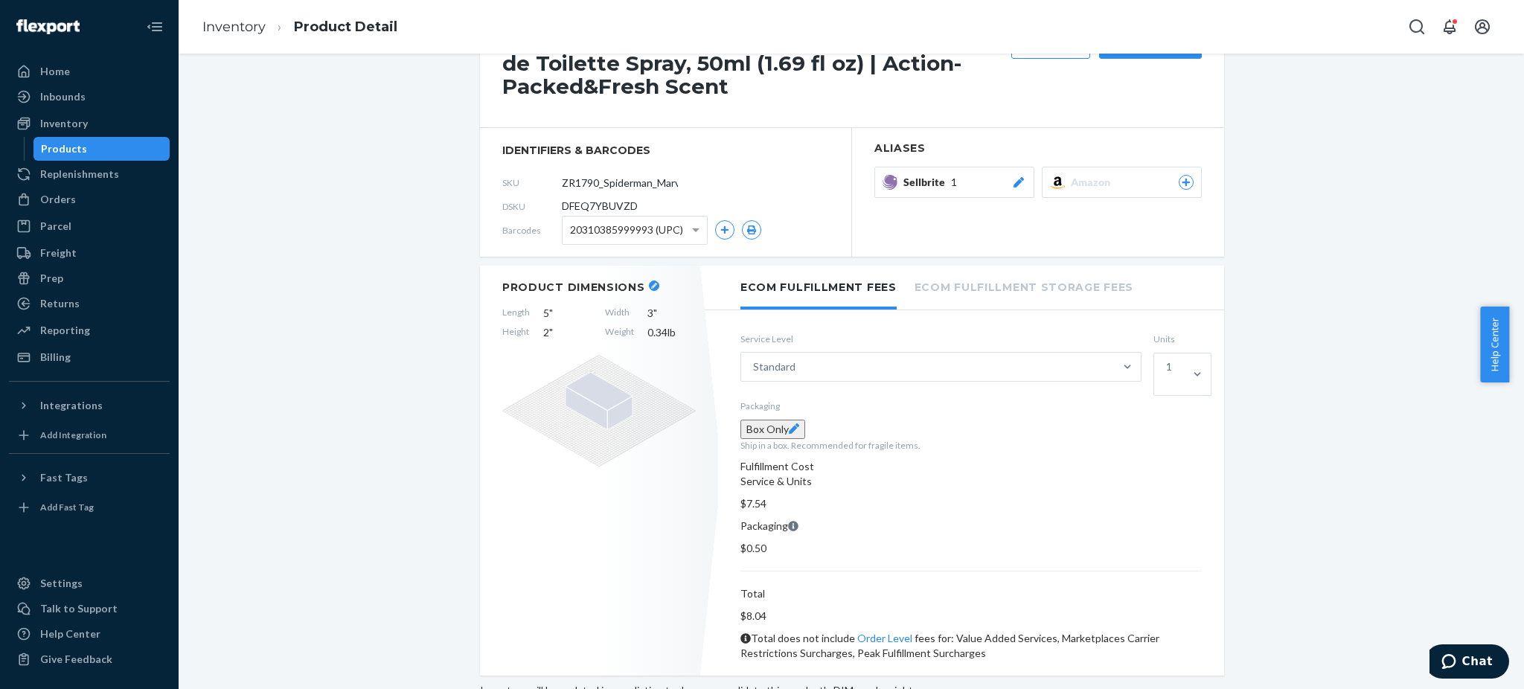
scroll to position [99, 0]
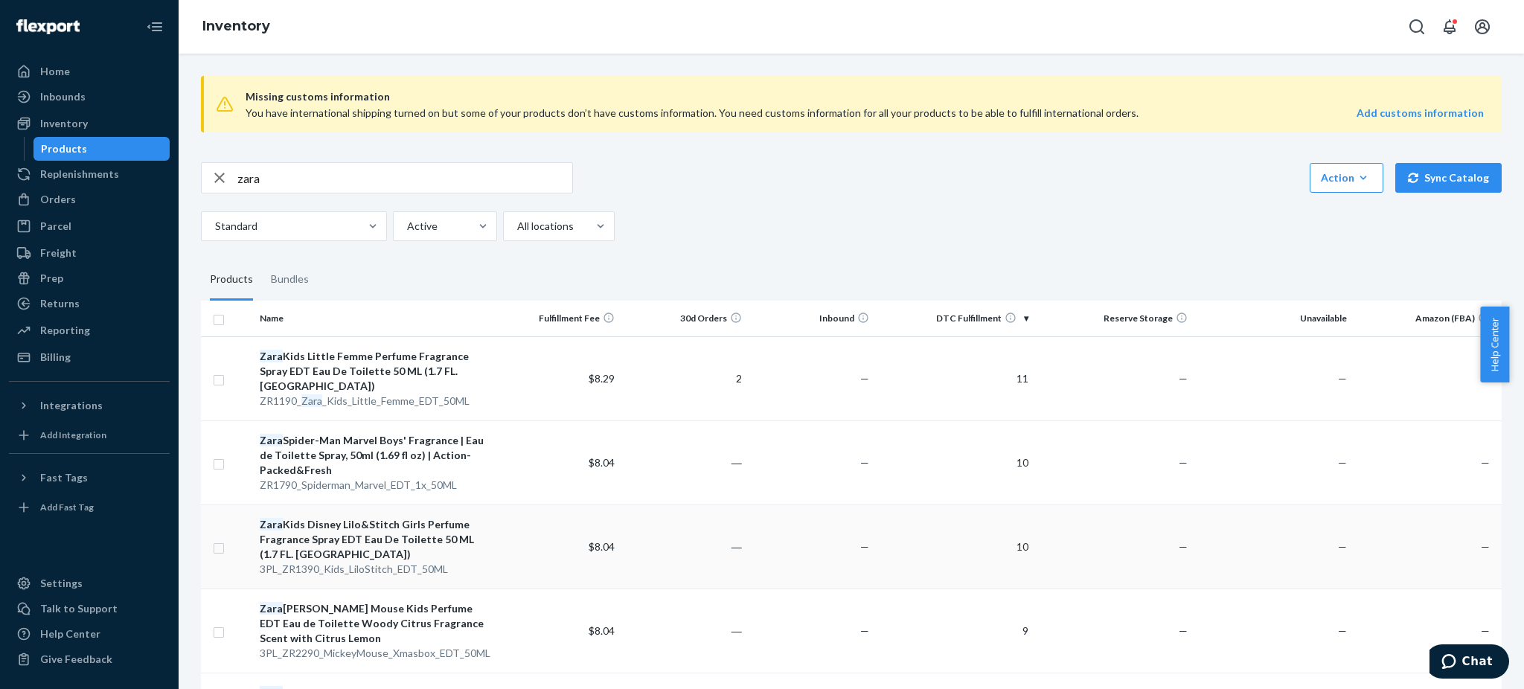
click at [359, 517] on div "Zara Kids Disney Lilo&Stitch Girls Perfume Fragrance Spray EDT Eau De Toilette …" at bounding box center [373, 539] width 227 height 45
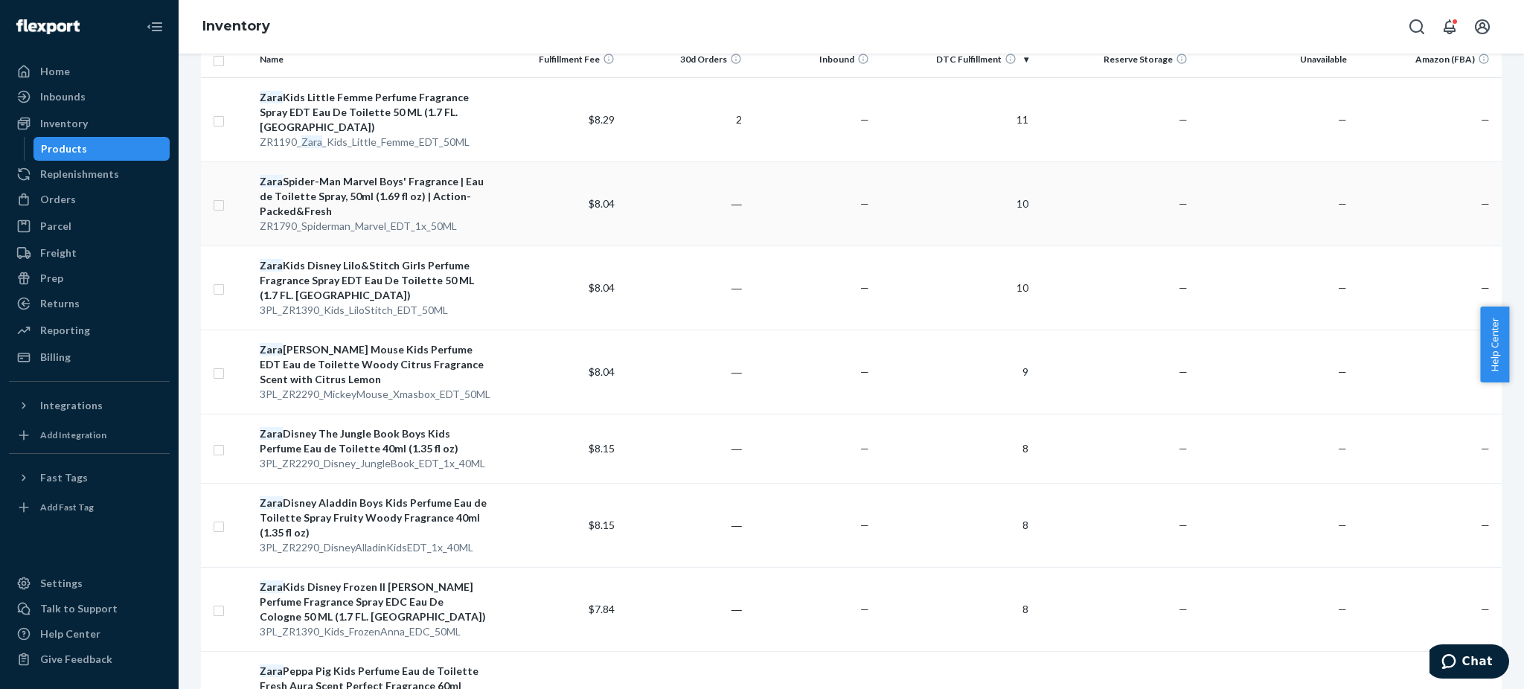
scroll to position [298, 0]
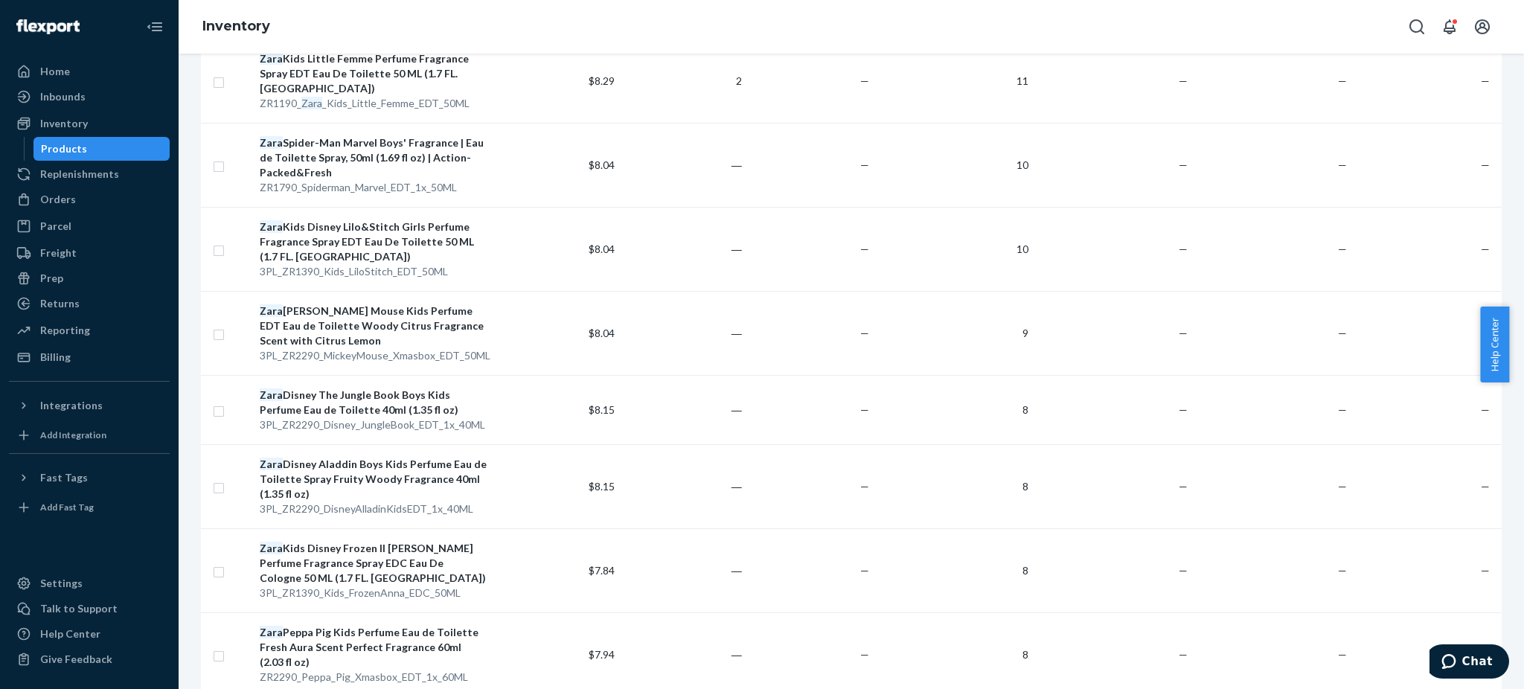
click at [348, 304] on div "Zara [PERSON_NAME] Mouse Kids Perfume EDT Eau de Toilette Woody Citrus Fragranc…" at bounding box center [373, 326] width 227 height 45
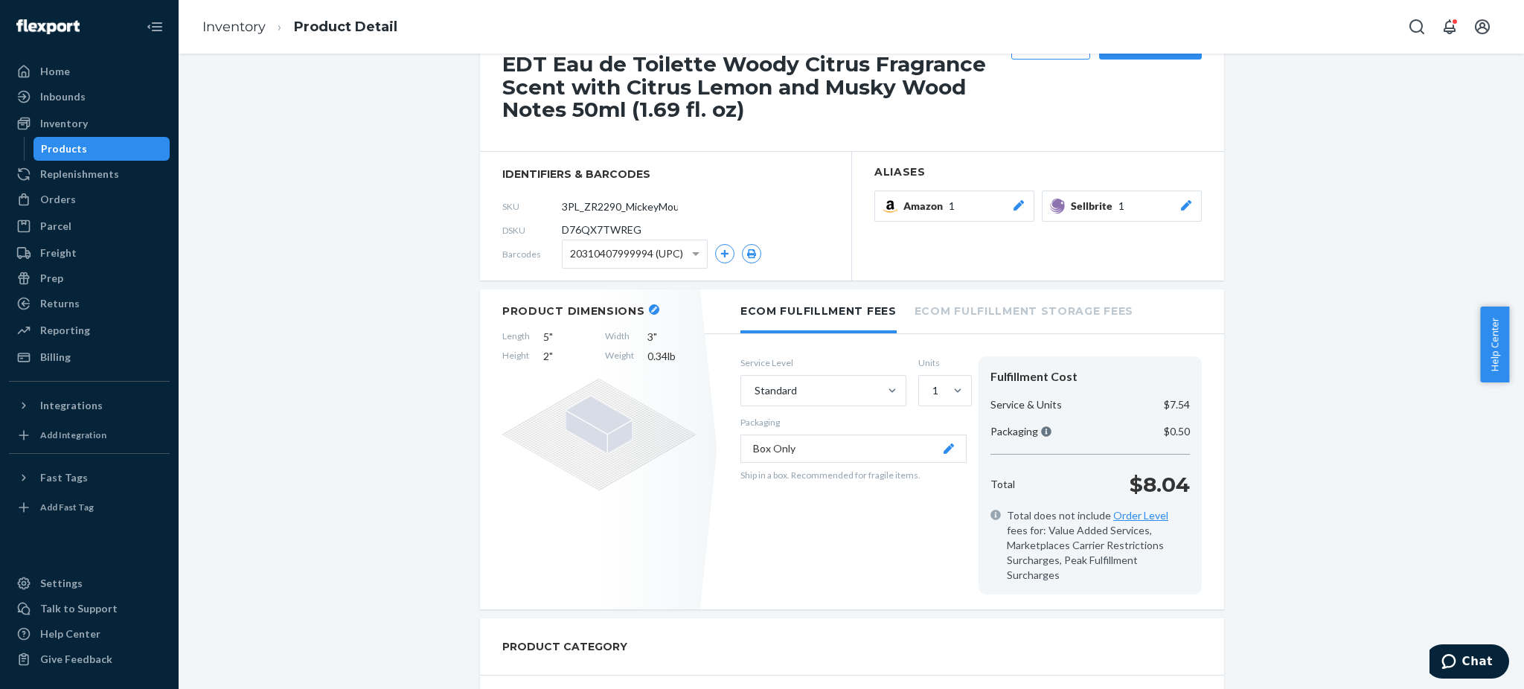
scroll to position [75, 0]
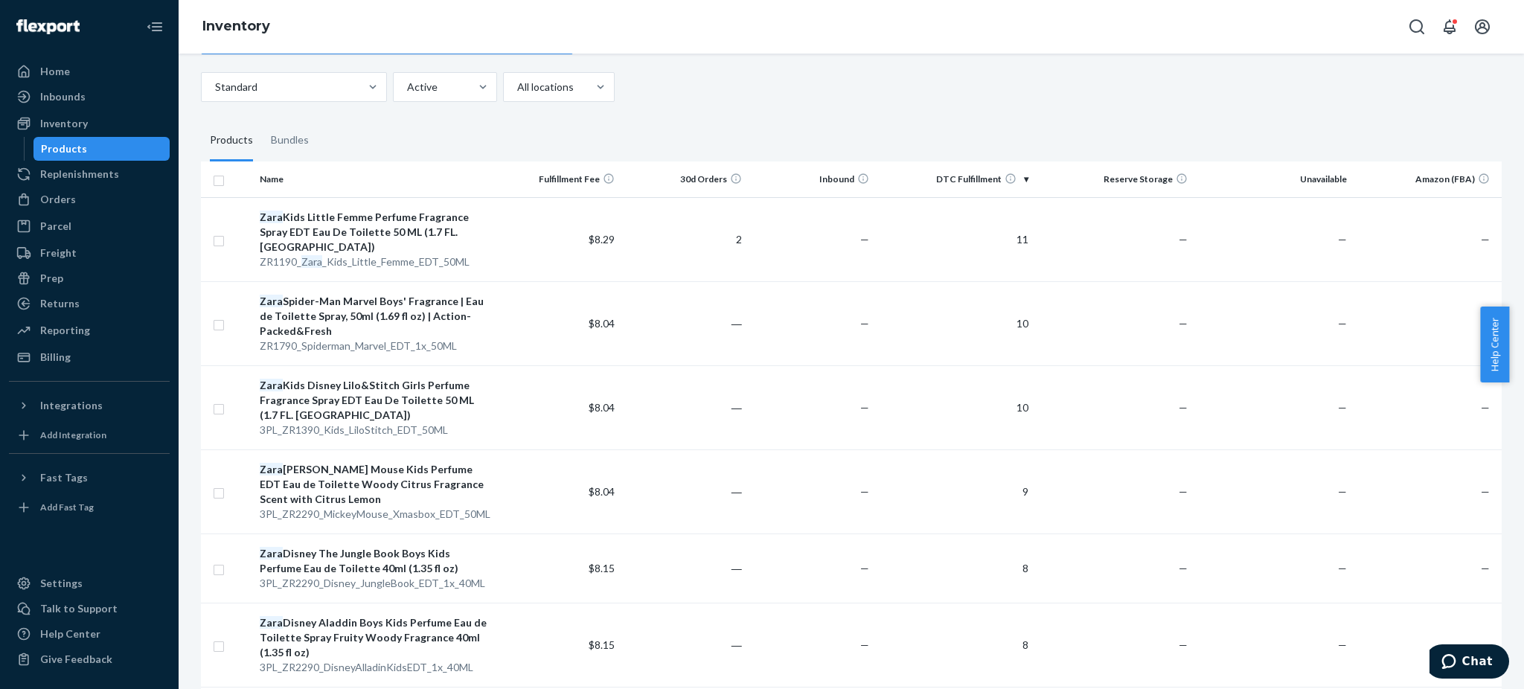
scroll to position [298, 0]
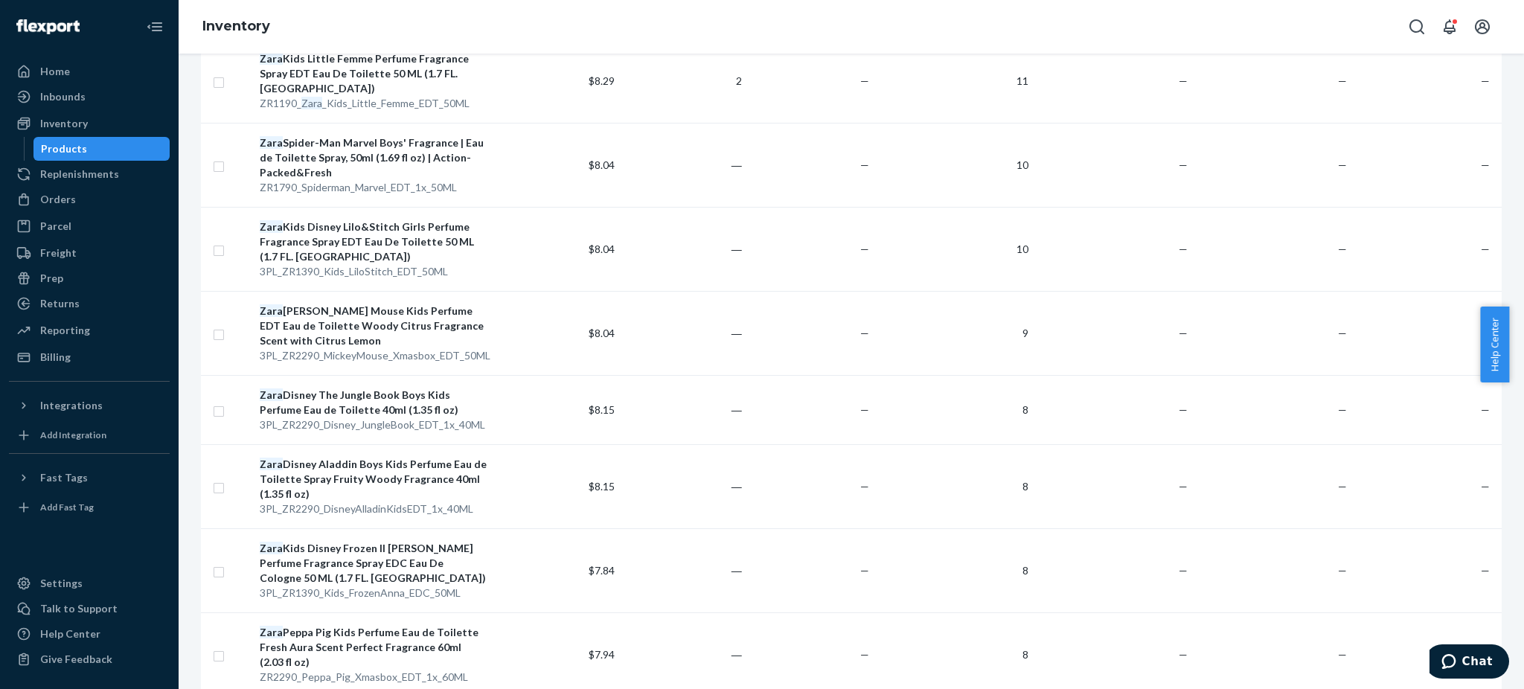
click at [304, 306] on div "Zara [PERSON_NAME] Mouse Kids Perfume EDT Eau de Toilette Woody Citrus Fragranc…" at bounding box center [373, 326] width 227 height 45
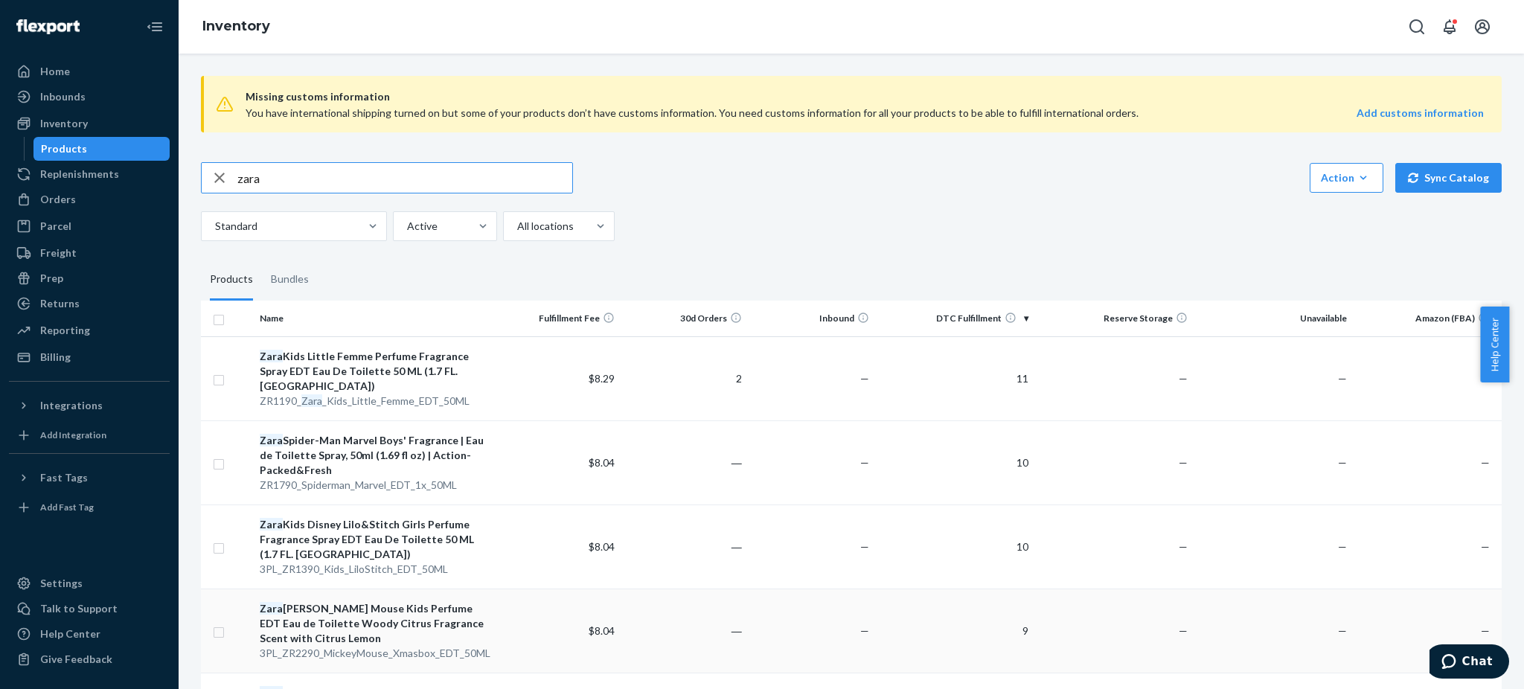
scroll to position [397, 0]
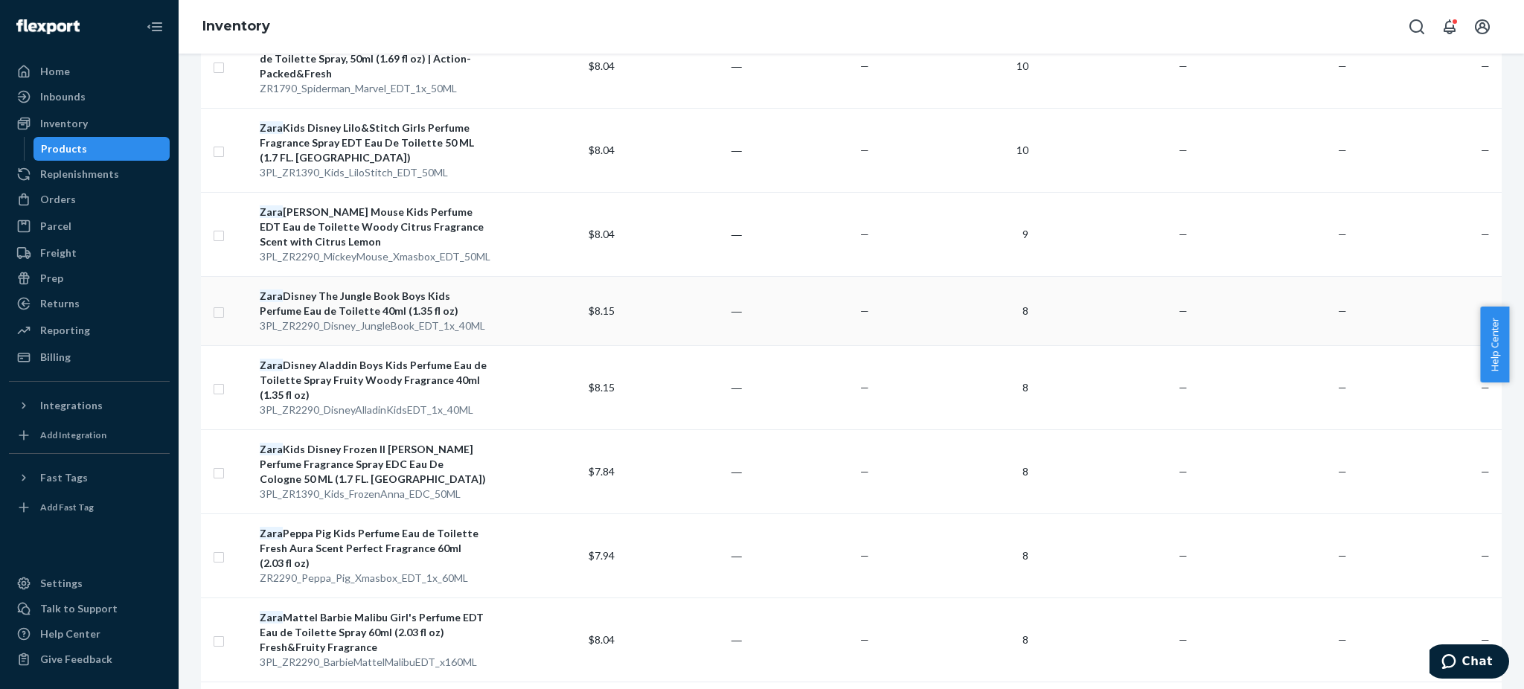
click at [344, 289] on div "Zara Disney The Jungle Book Boys Kids Perfume Eau de Toilette 40ml (1.35 fl oz)" at bounding box center [373, 304] width 227 height 30
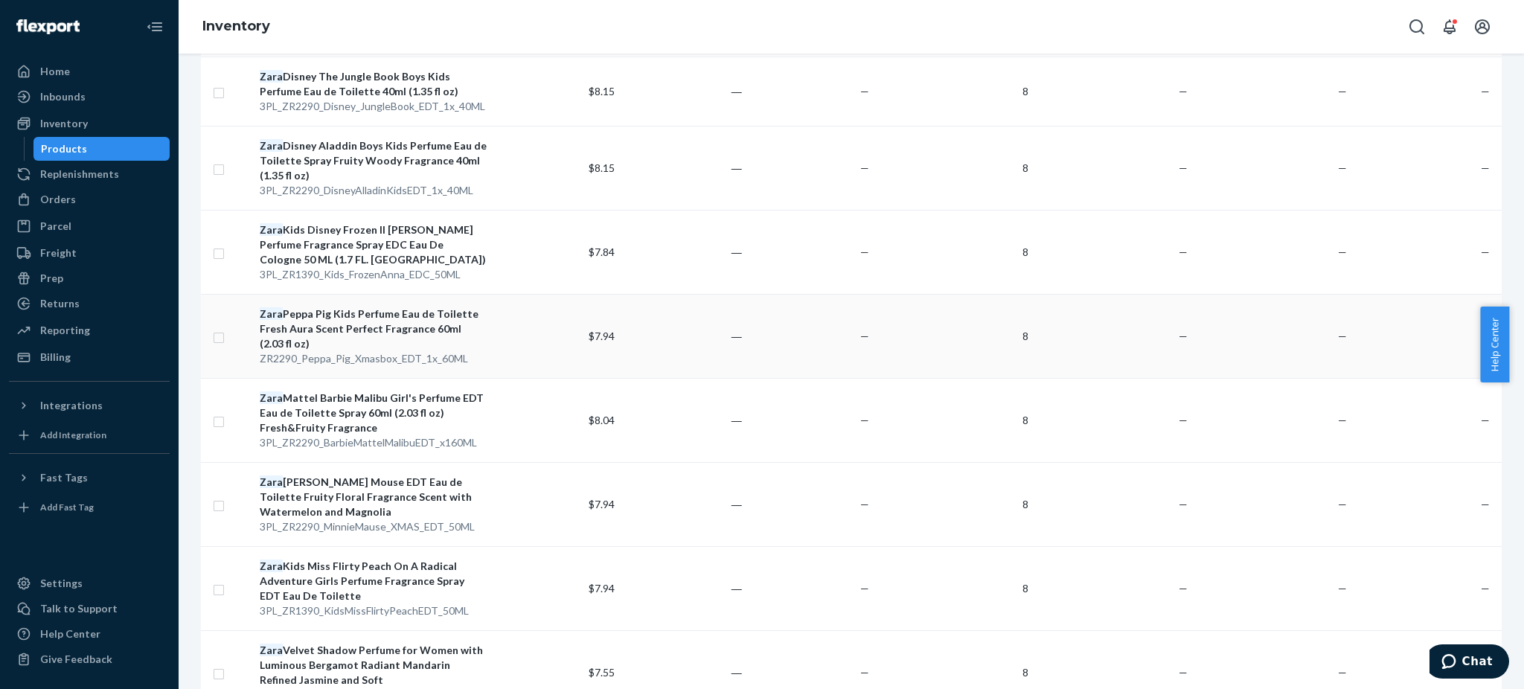
scroll to position [595, 0]
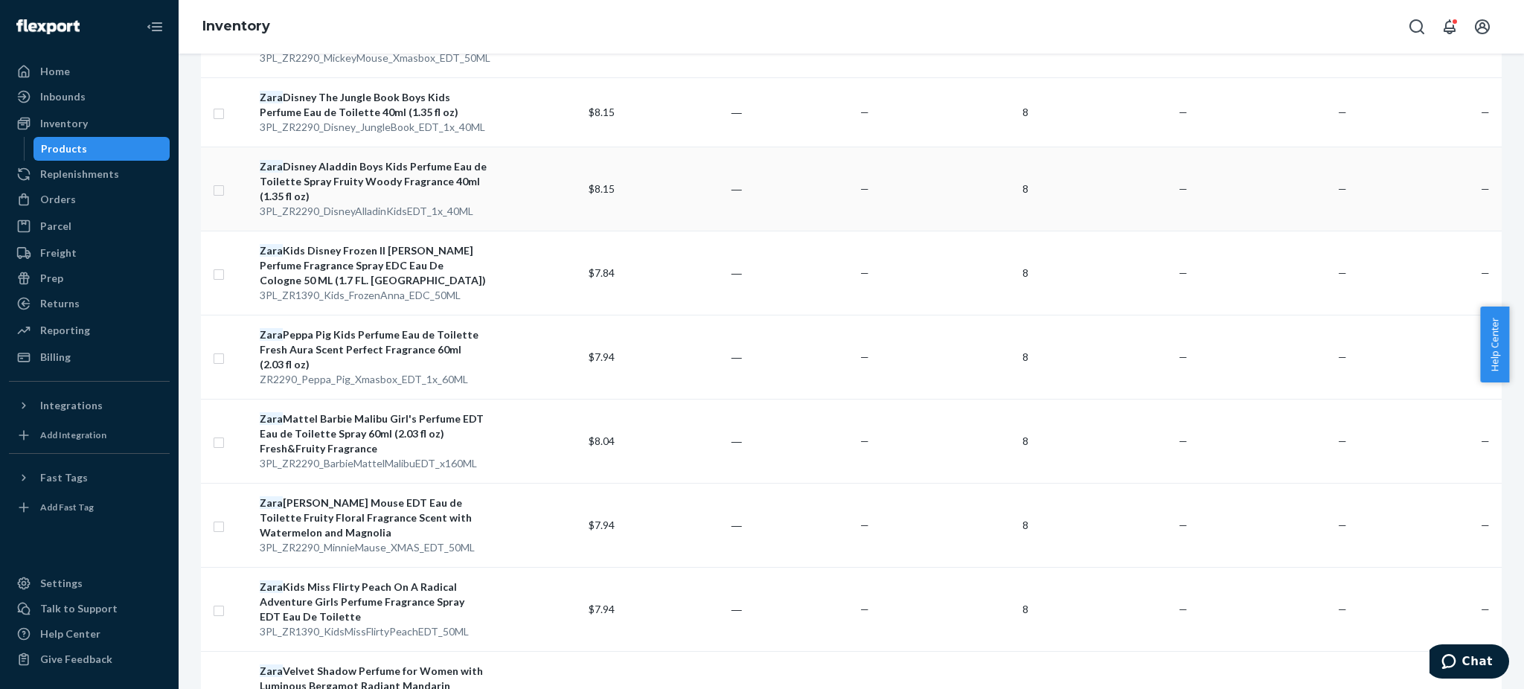
click at [328, 159] on div "[PERSON_NAME] Aladdin Boys Kids Perfume Eau de Toilette Spray Fruity Woody Frag…" at bounding box center [373, 181] width 227 height 45
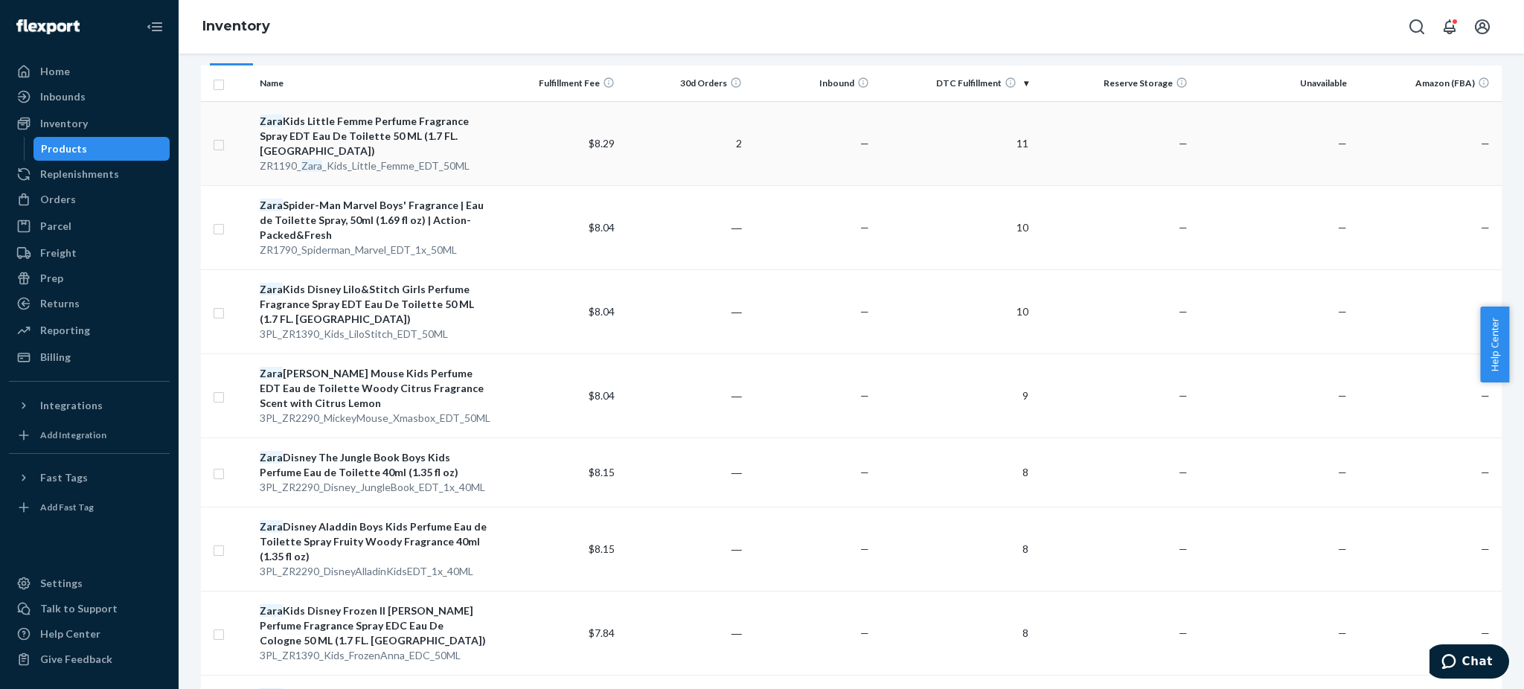
scroll to position [397, 0]
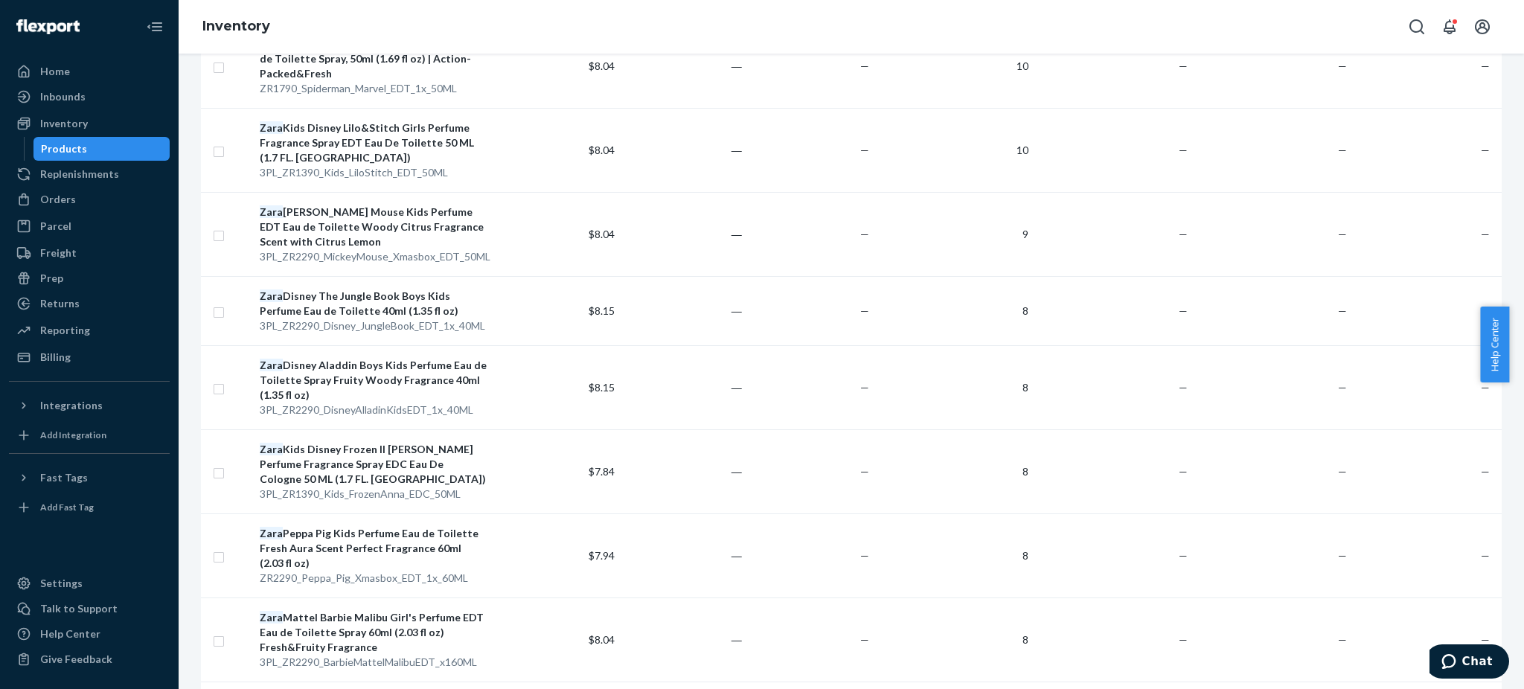
click at [353, 442] on div "Zara Kids Disney Frozen II [PERSON_NAME] Perfume Fragrance Spray EDC Eau De Col…" at bounding box center [373, 464] width 227 height 45
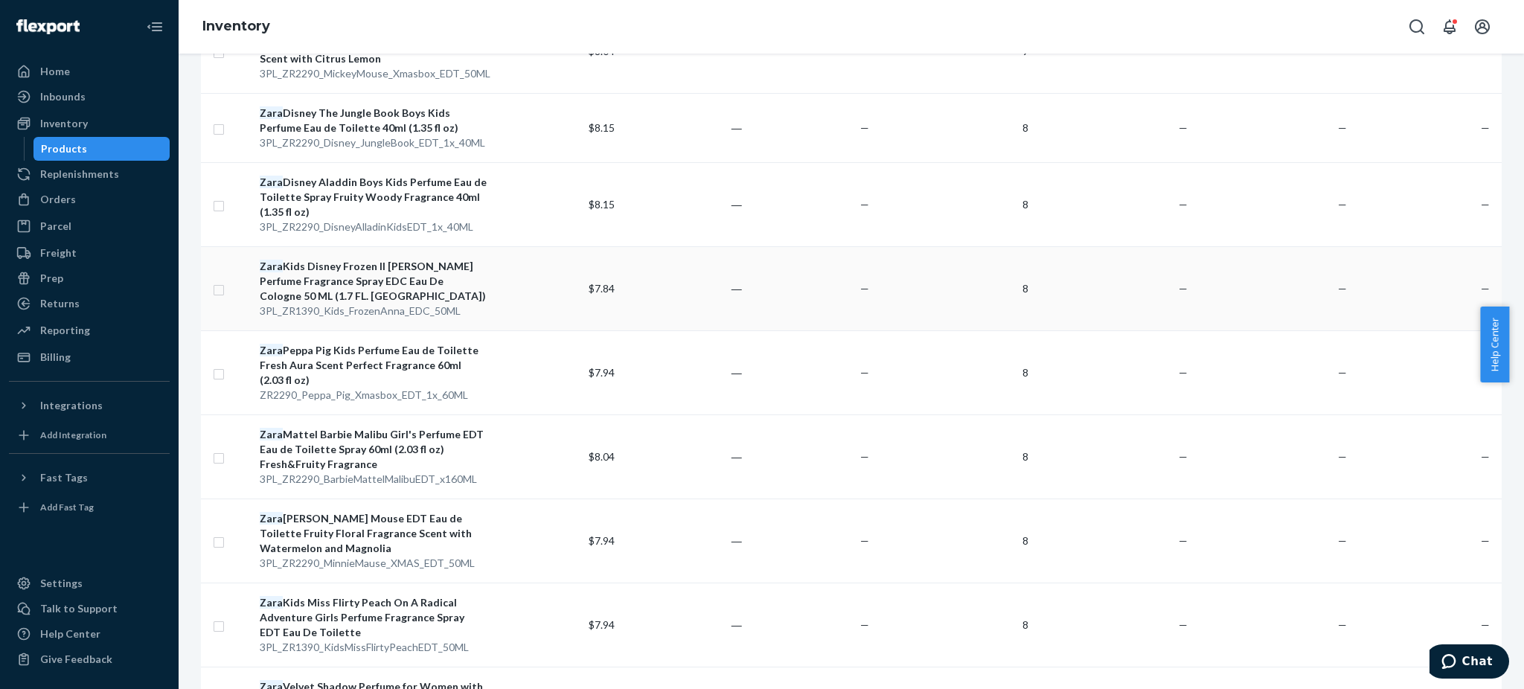
scroll to position [694, 0]
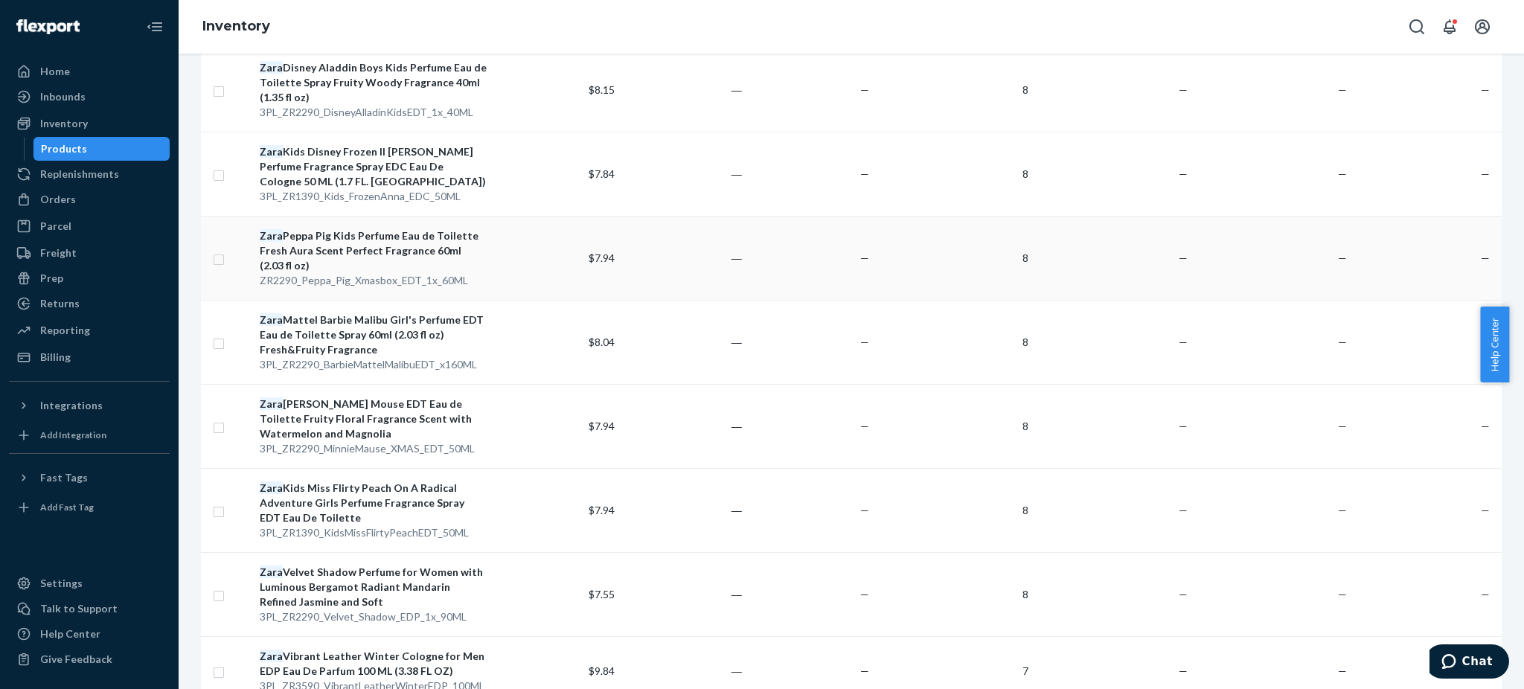
click at [344, 228] on div "Zara Peppa Pig Kids Perfume Eau de Toilette Fresh Aura Scent Perfect Fragrance …" at bounding box center [373, 250] width 227 height 45
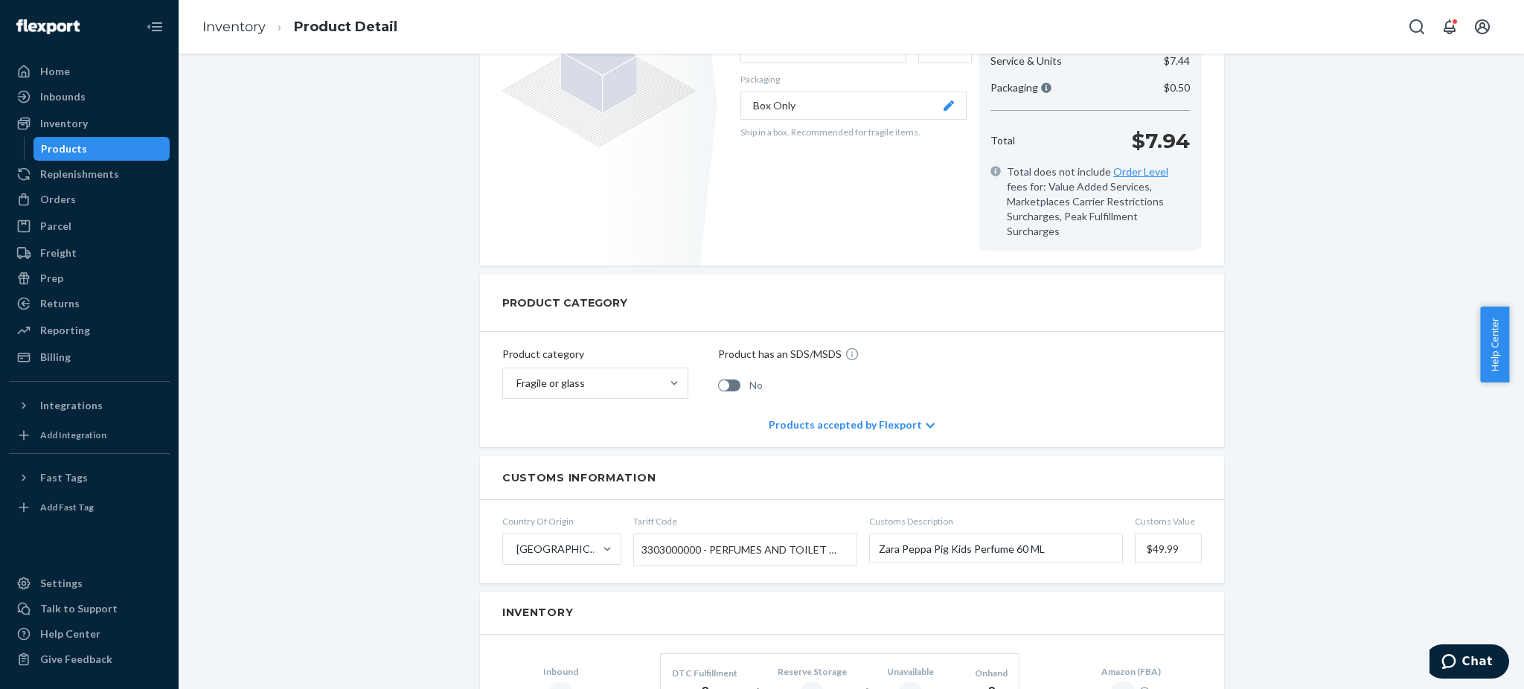
scroll to position [99, 0]
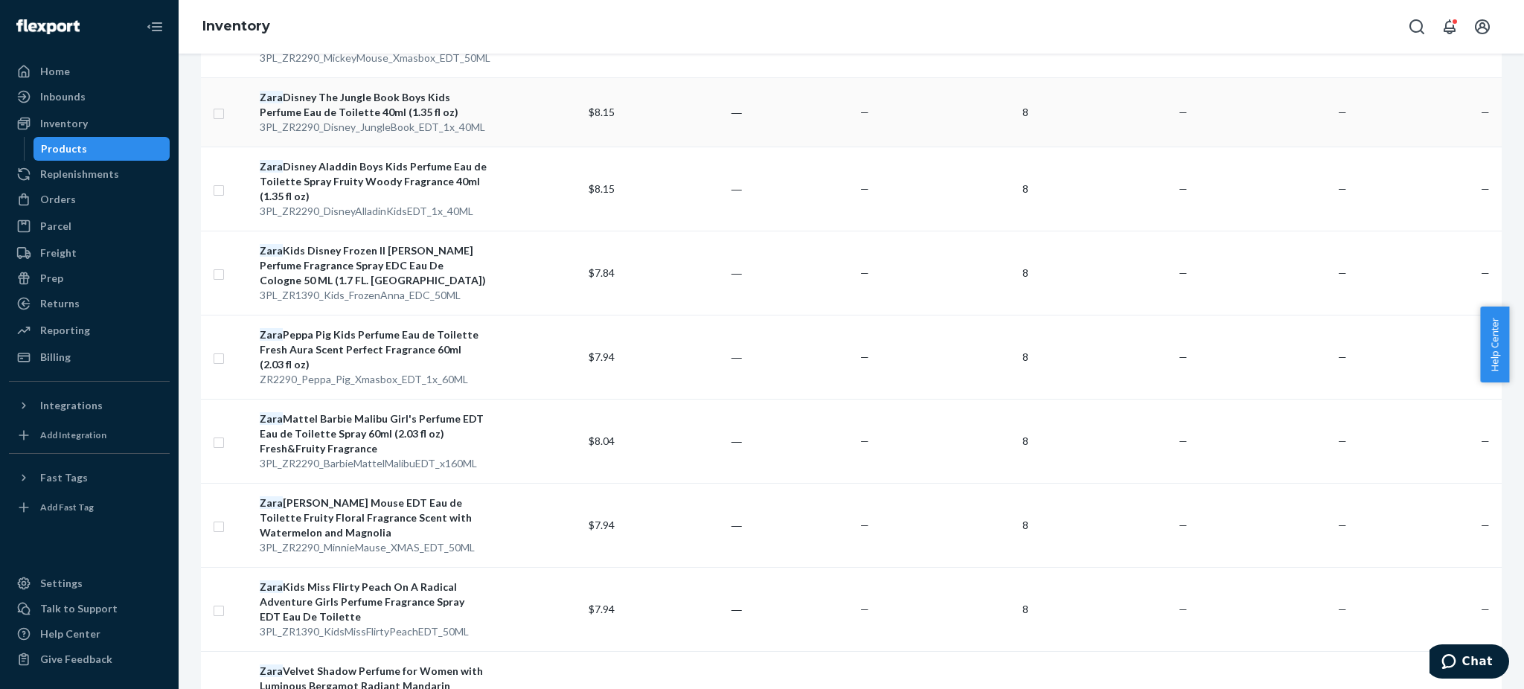
scroll to position [694, 0]
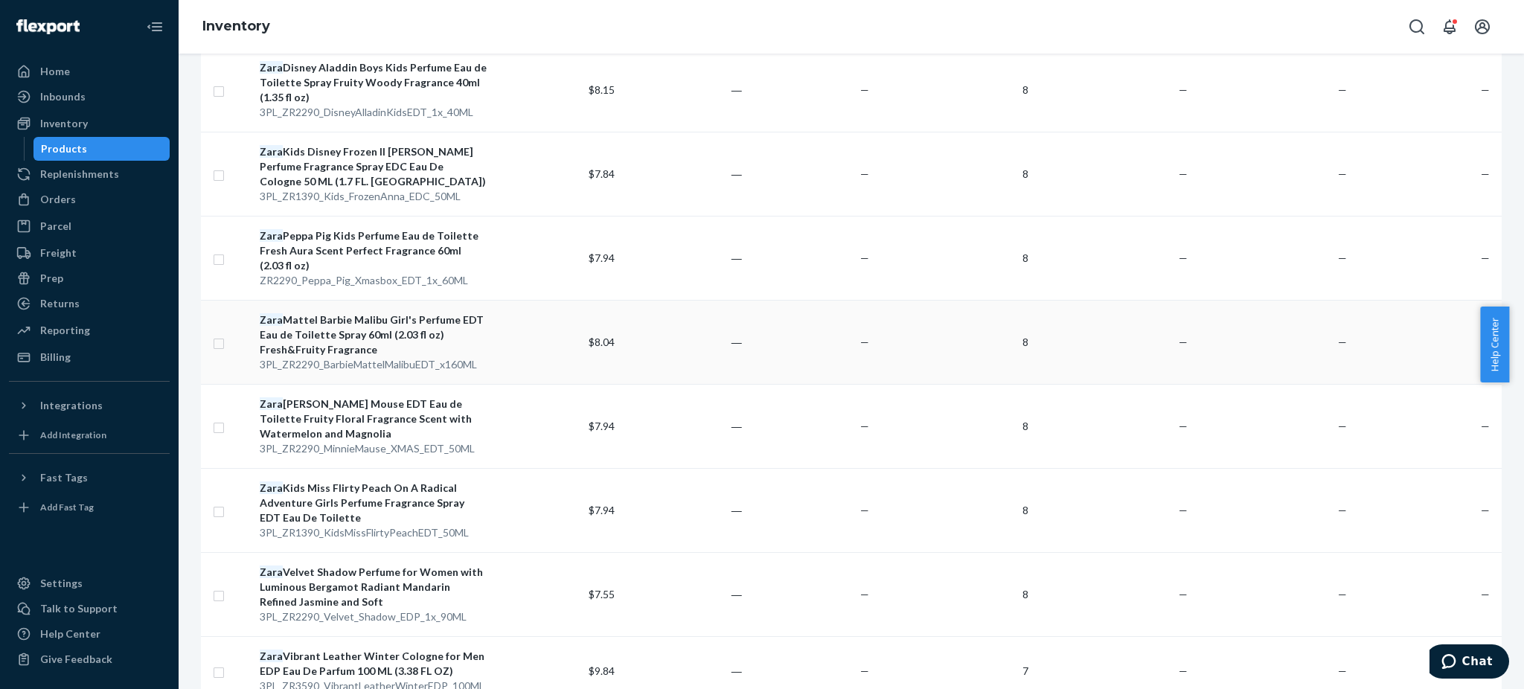
click at [319, 316] on div "[PERSON_NAME] Barbie Malibu Girl's Perfume EDT Eau de Toilette Spray 60ml (2.03…" at bounding box center [373, 335] width 227 height 45
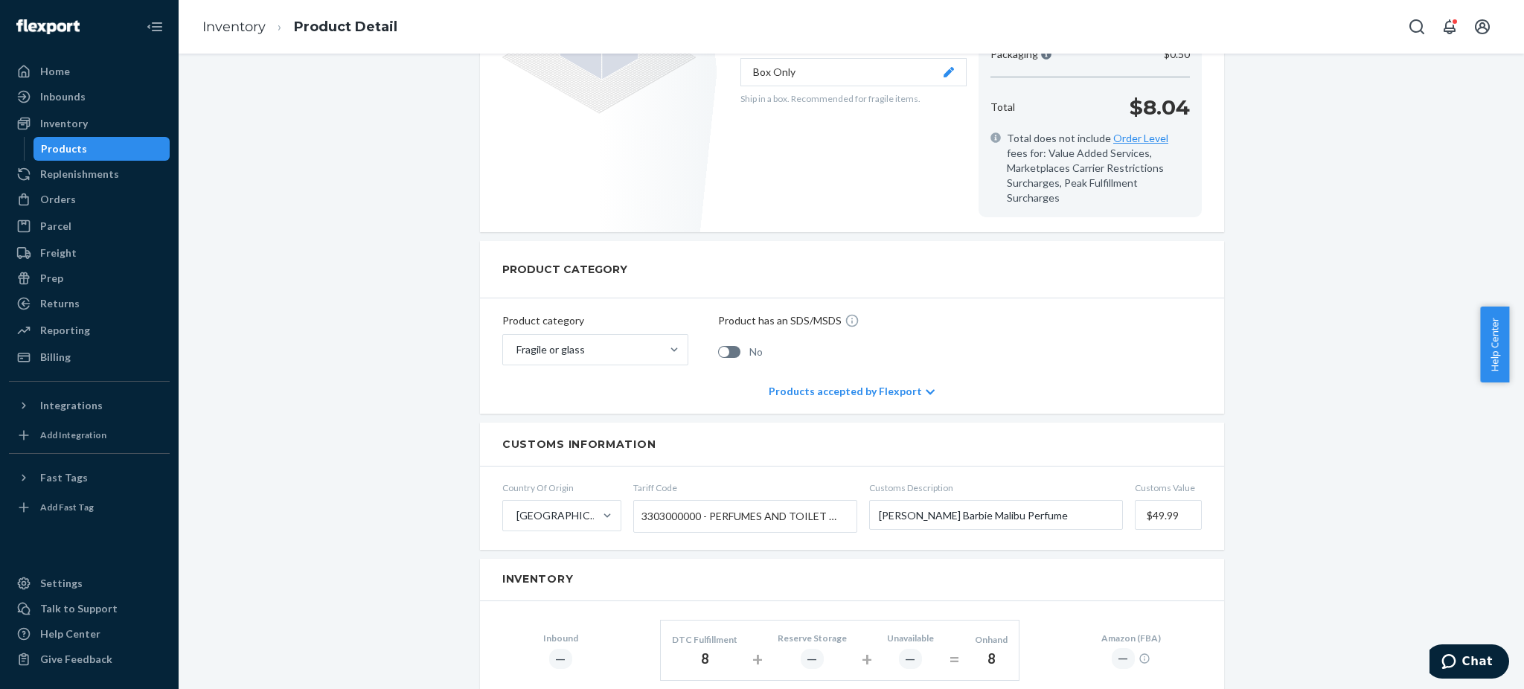
scroll to position [298, 0]
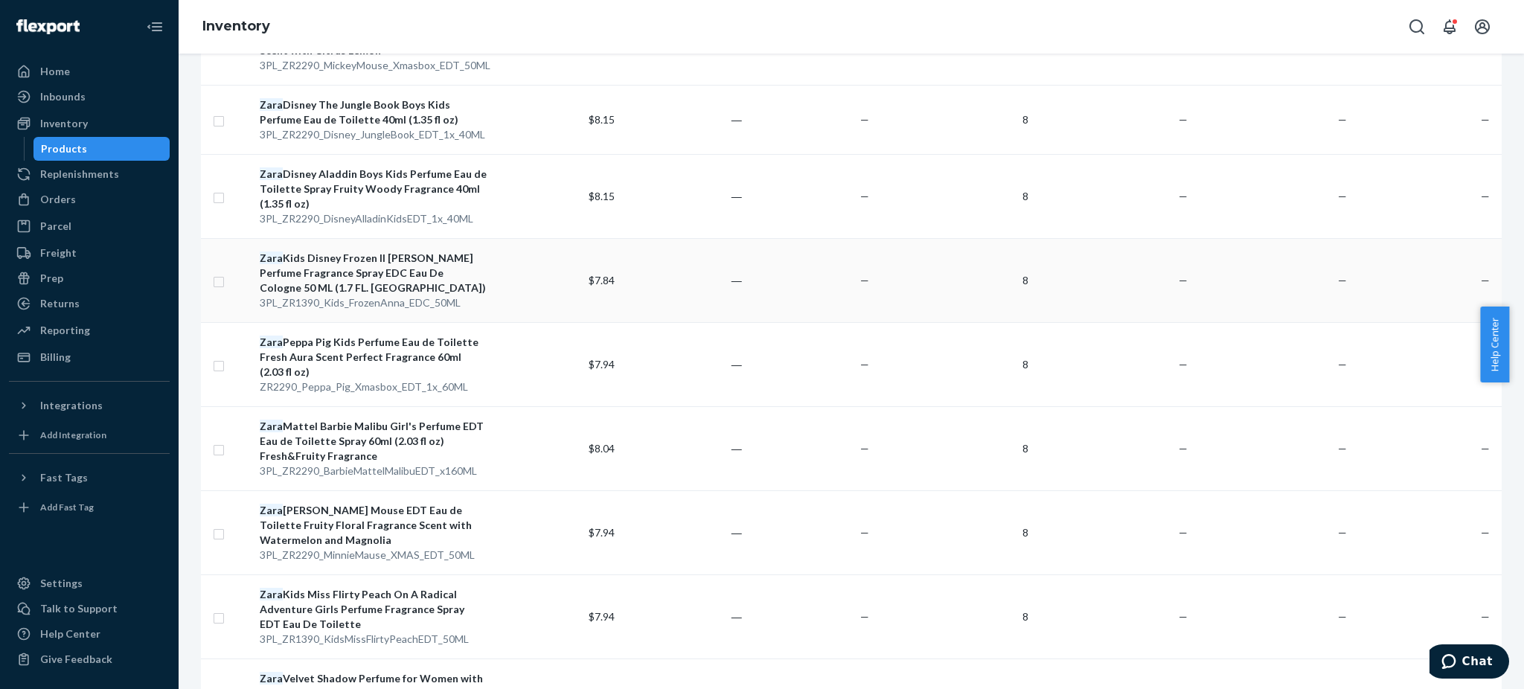
scroll to position [694, 0]
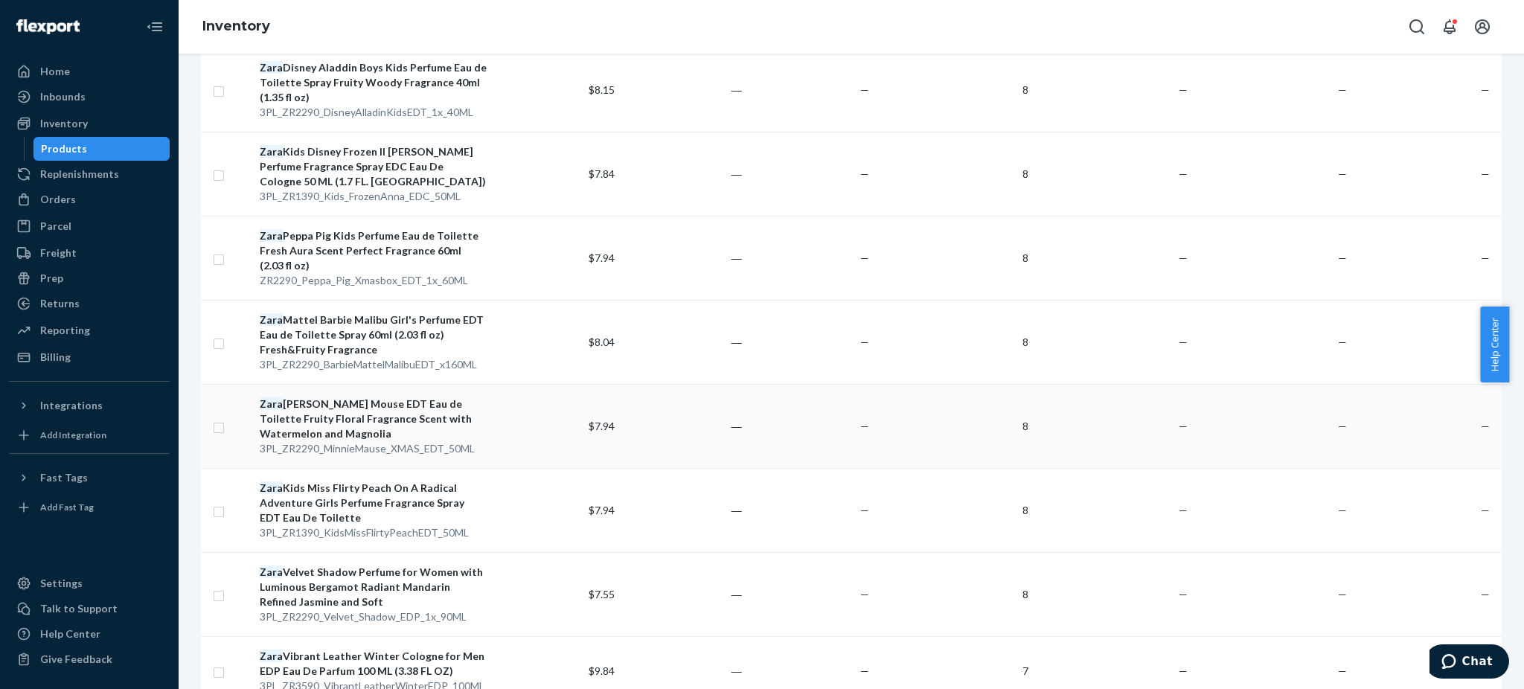
click at [347, 397] on div "Zara [PERSON_NAME] Mouse EDT Eau de Toilette Fruity Floral Fragrance Scent with…" at bounding box center [373, 419] width 227 height 45
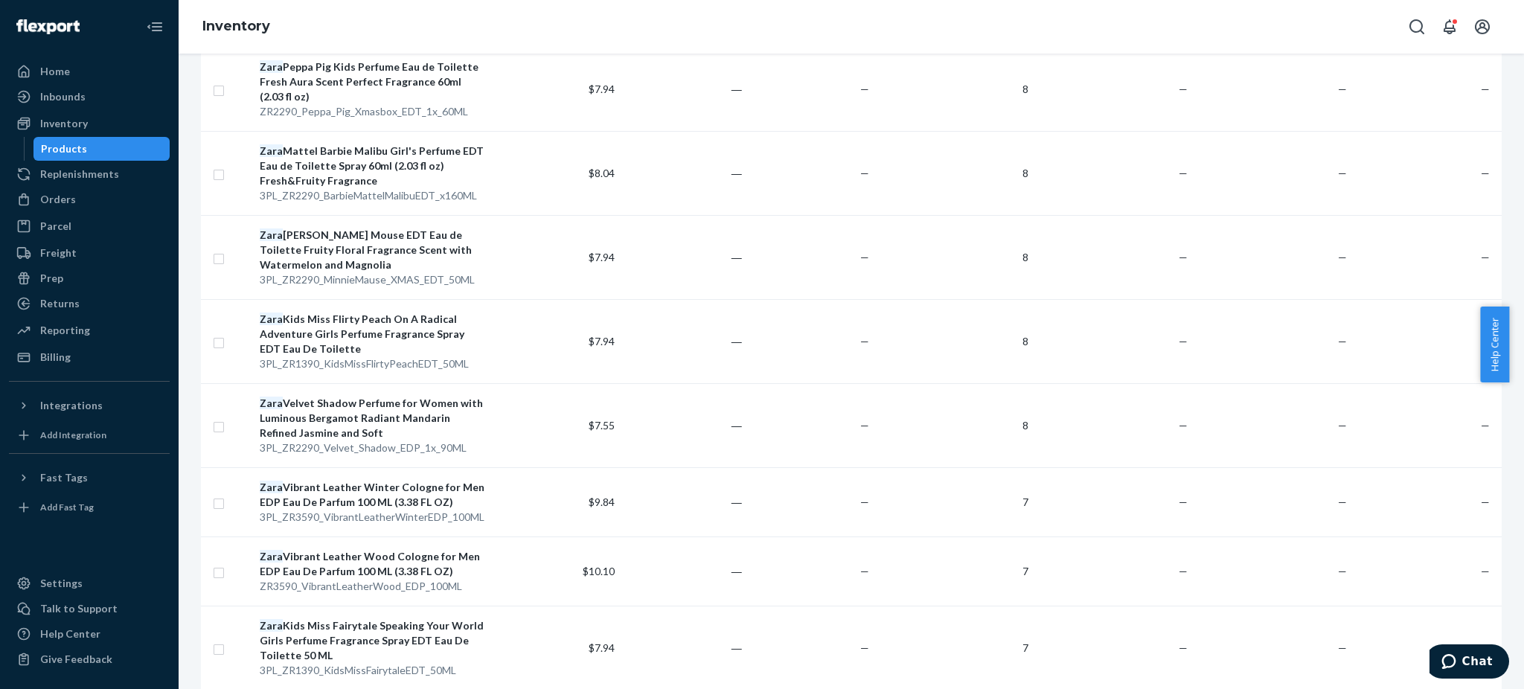
scroll to position [893, 0]
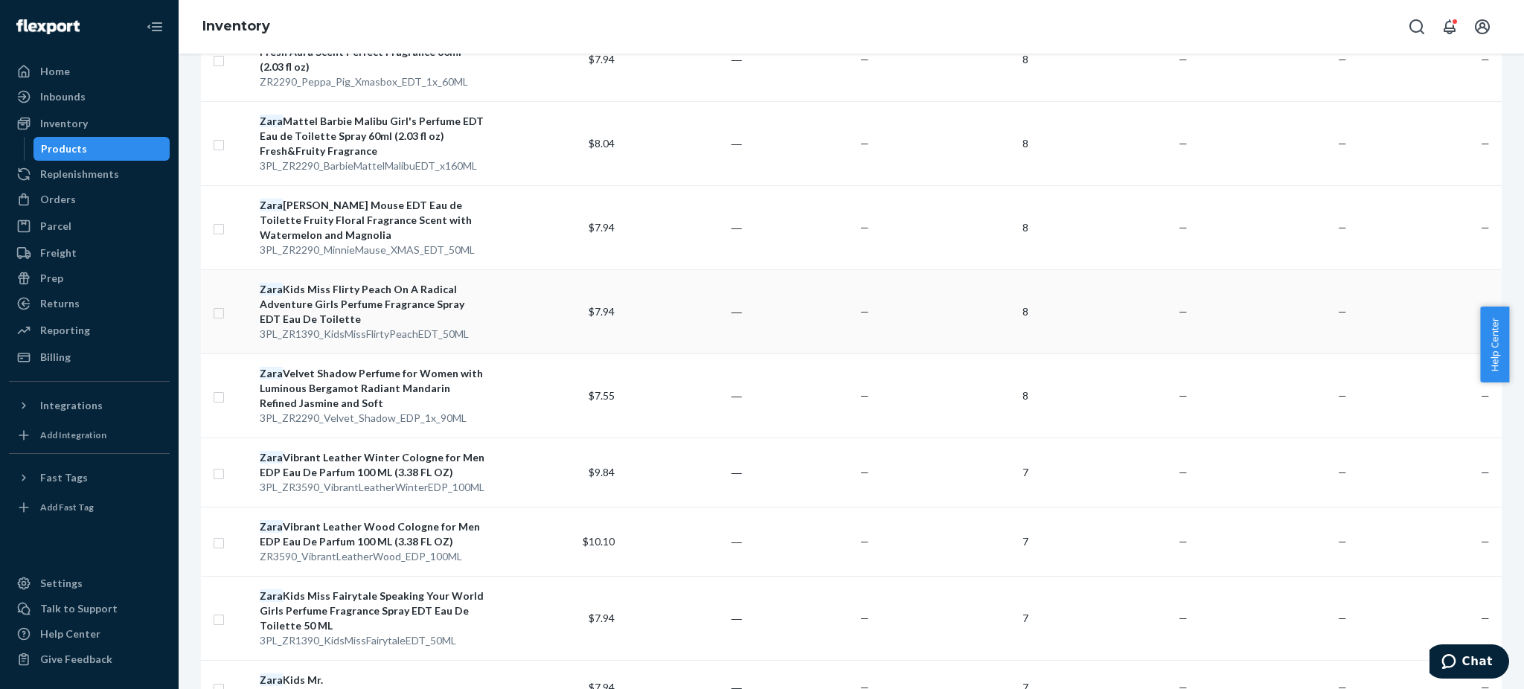
click at [339, 282] on div "Zara Kids Miss Flirty Peach On A Radical Adventure Girls Perfume Fragrance Spra…" at bounding box center [373, 304] width 227 height 45
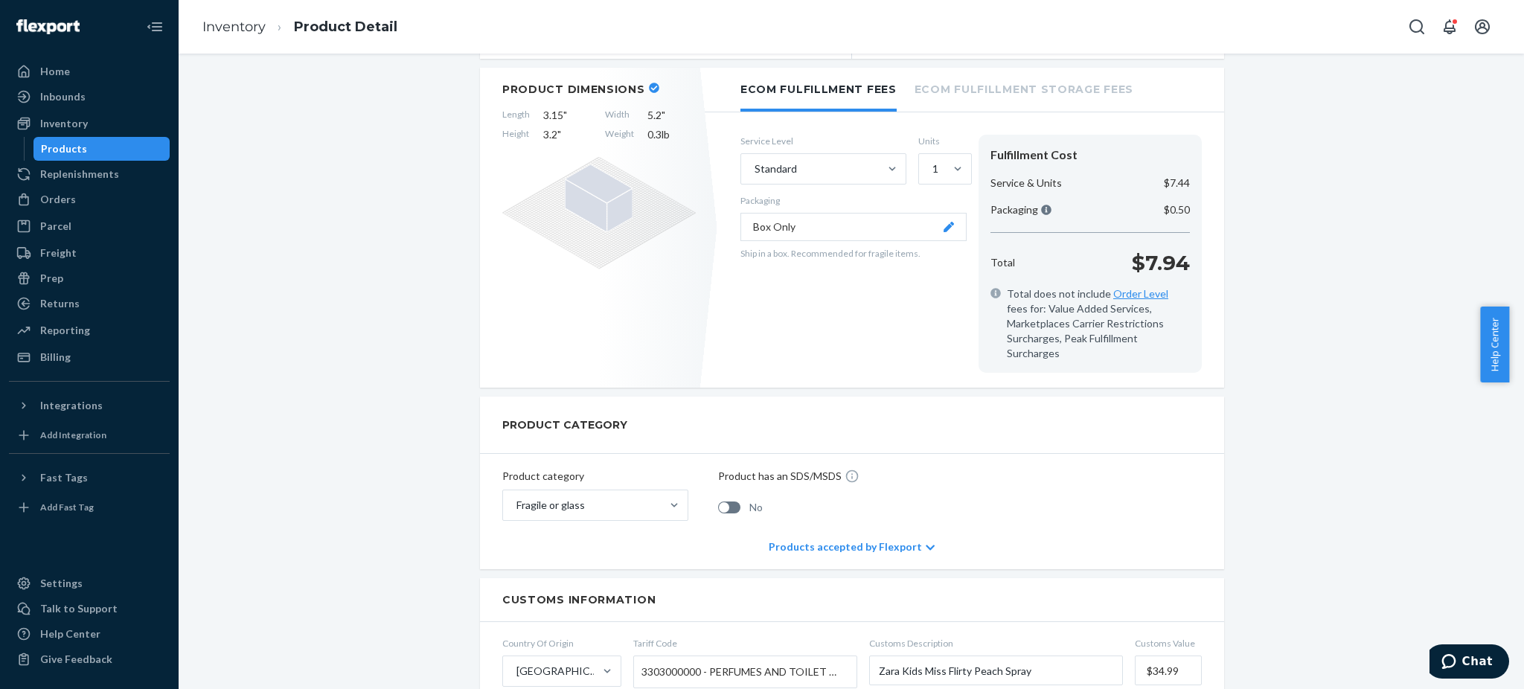
scroll to position [595, 0]
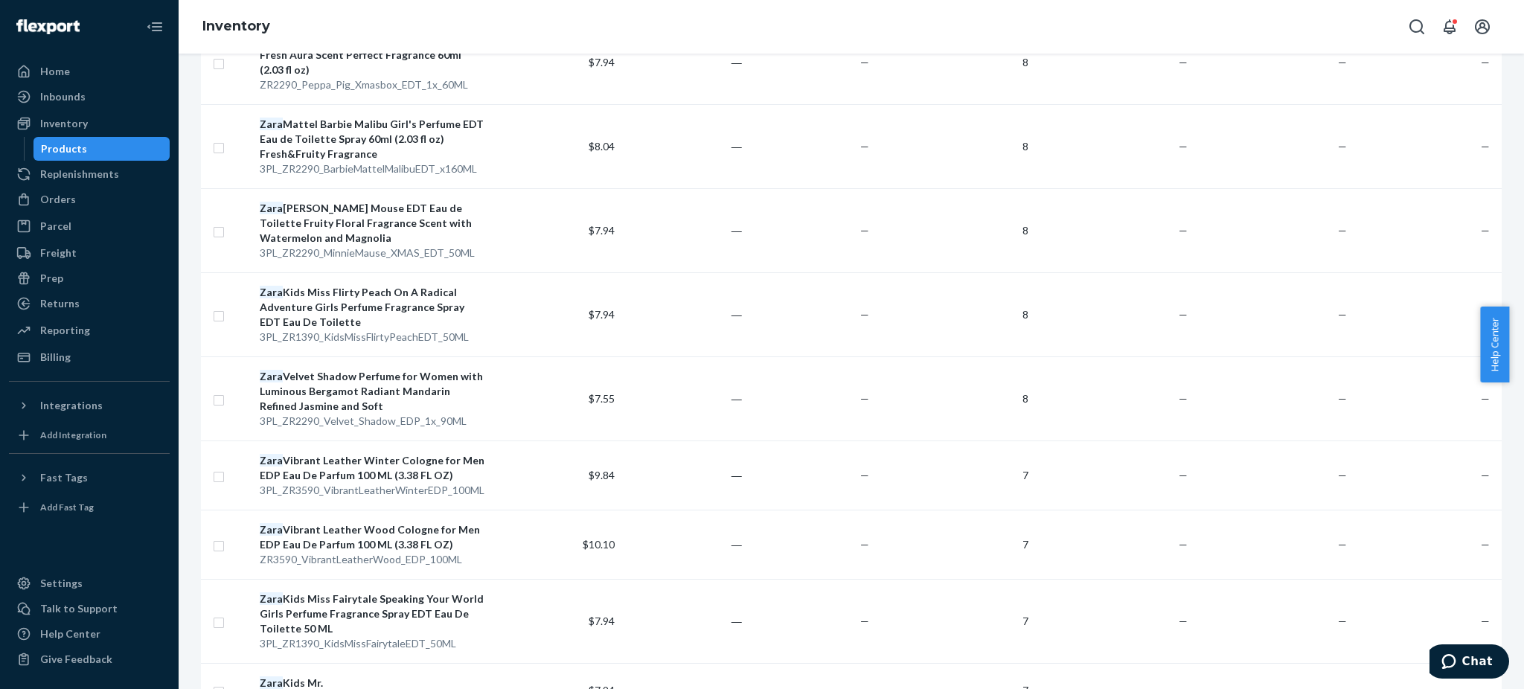
scroll to position [893, 0]
click at [327, 366] on div "Zara Velvet Shadow Perfume for Women with Luminous Bergamot Radiant Mandarin Re…" at bounding box center [373, 388] width 227 height 45
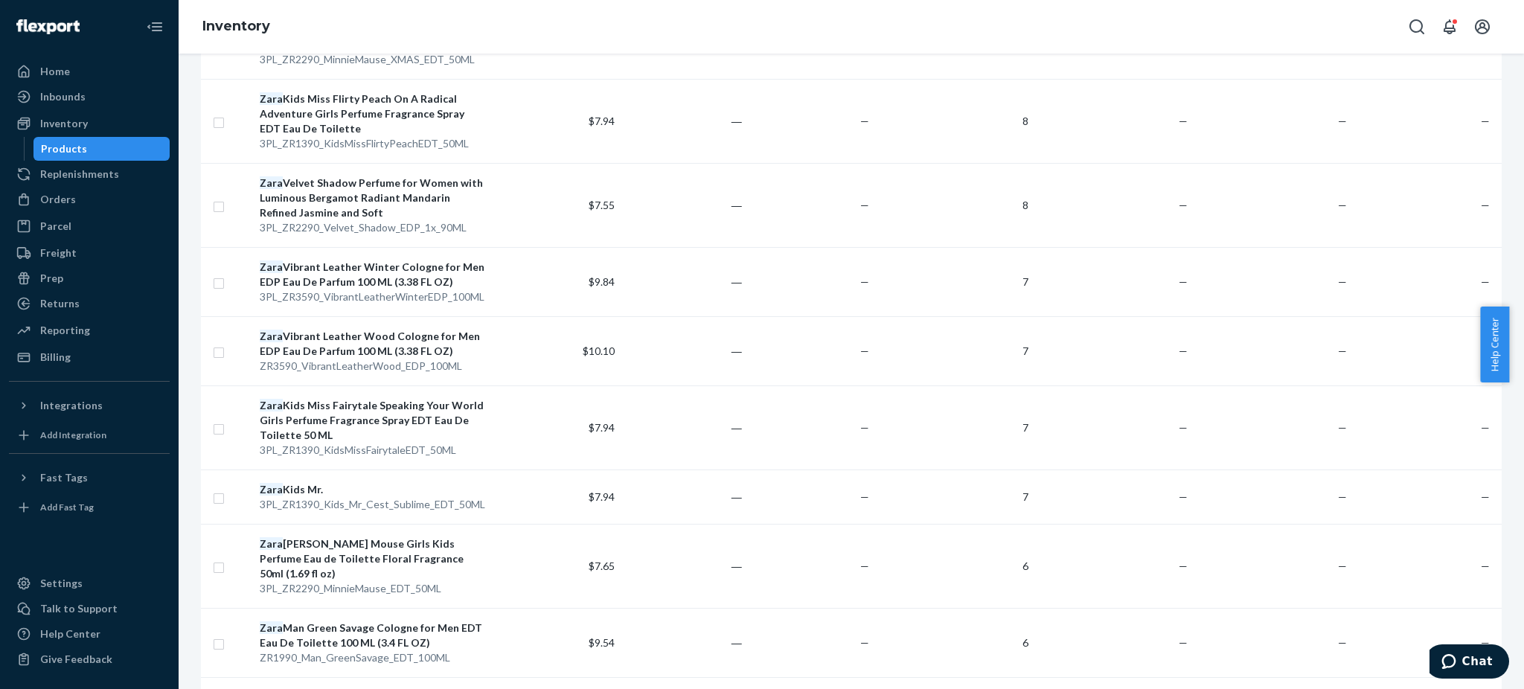
scroll to position [1091, 0]
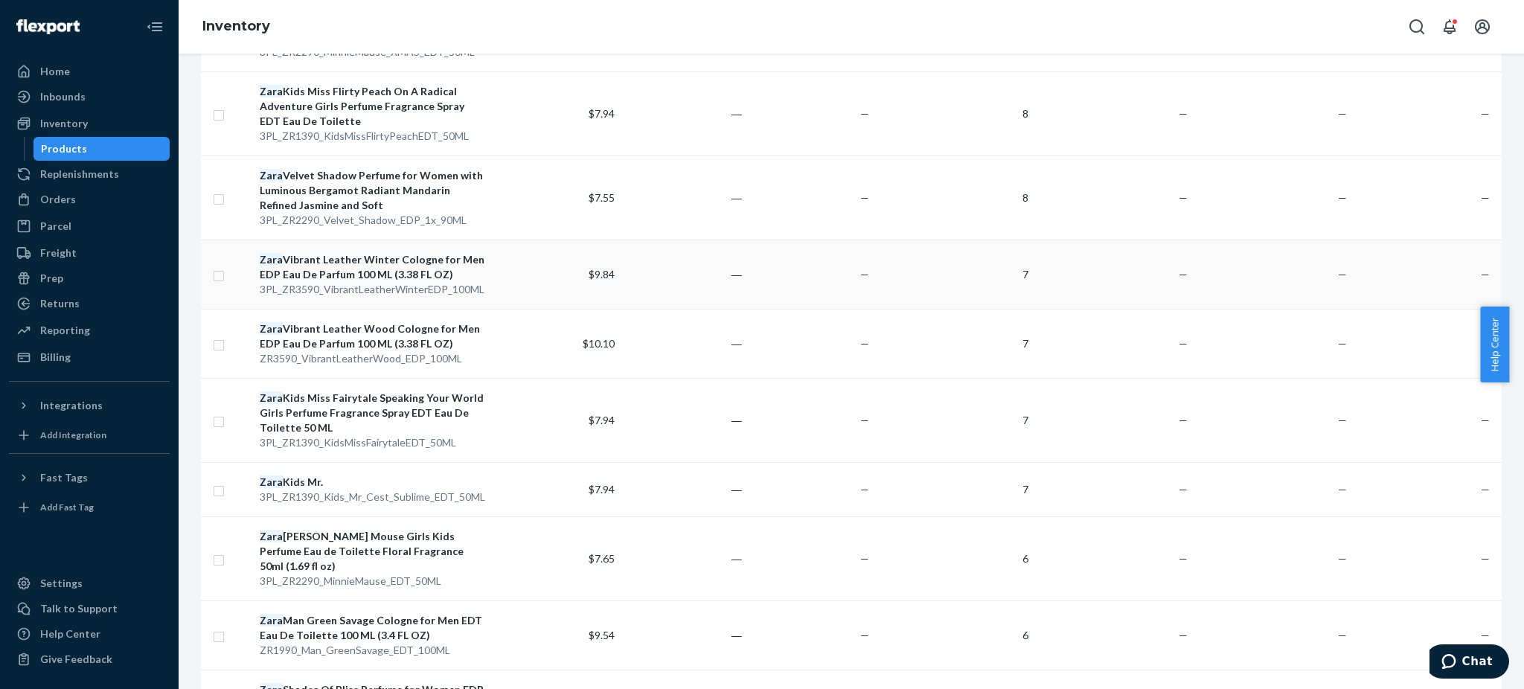
click at [345, 252] on div "Zara Vibrant Leather Winter Cologne for Men EDP Eau De Parfum 100 ML (3.38 FL O…" at bounding box center [373, 267] width 227 height 30
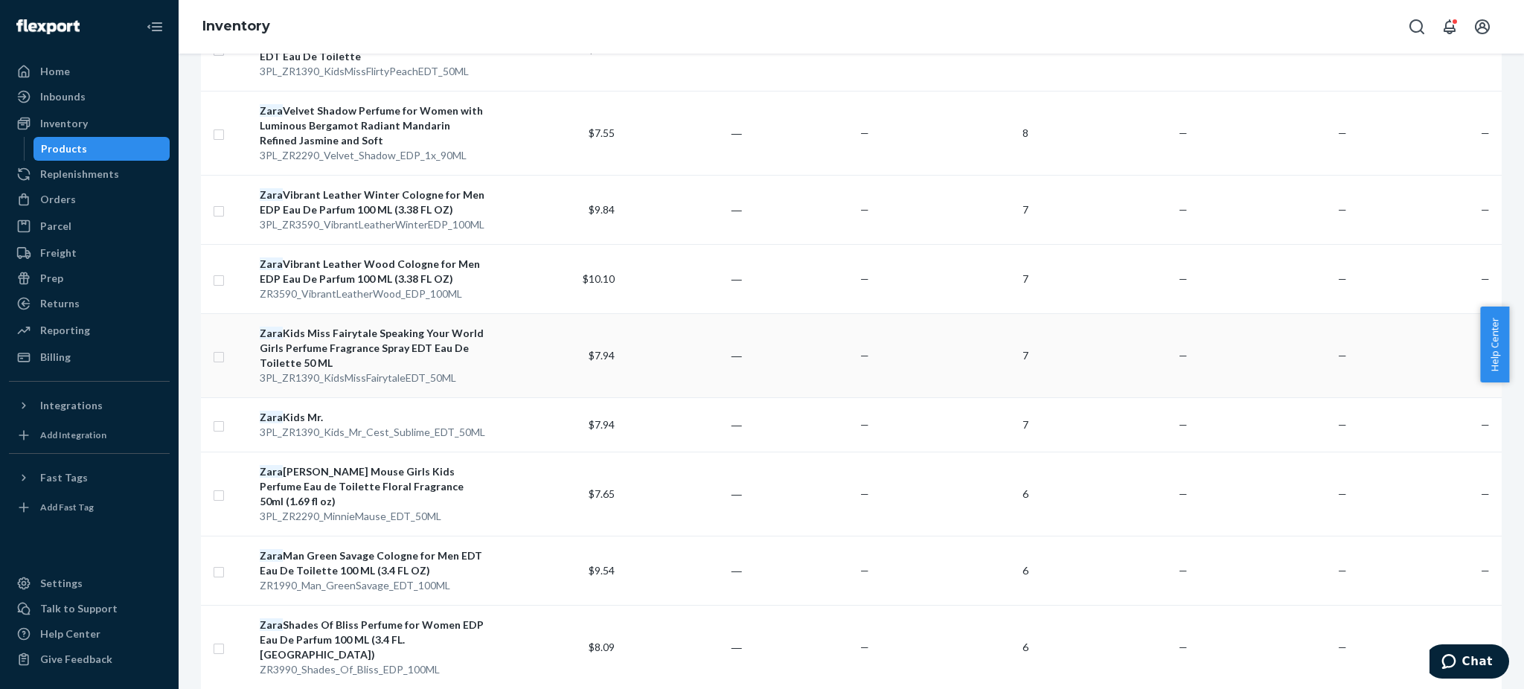
scroll to position [992, 0]
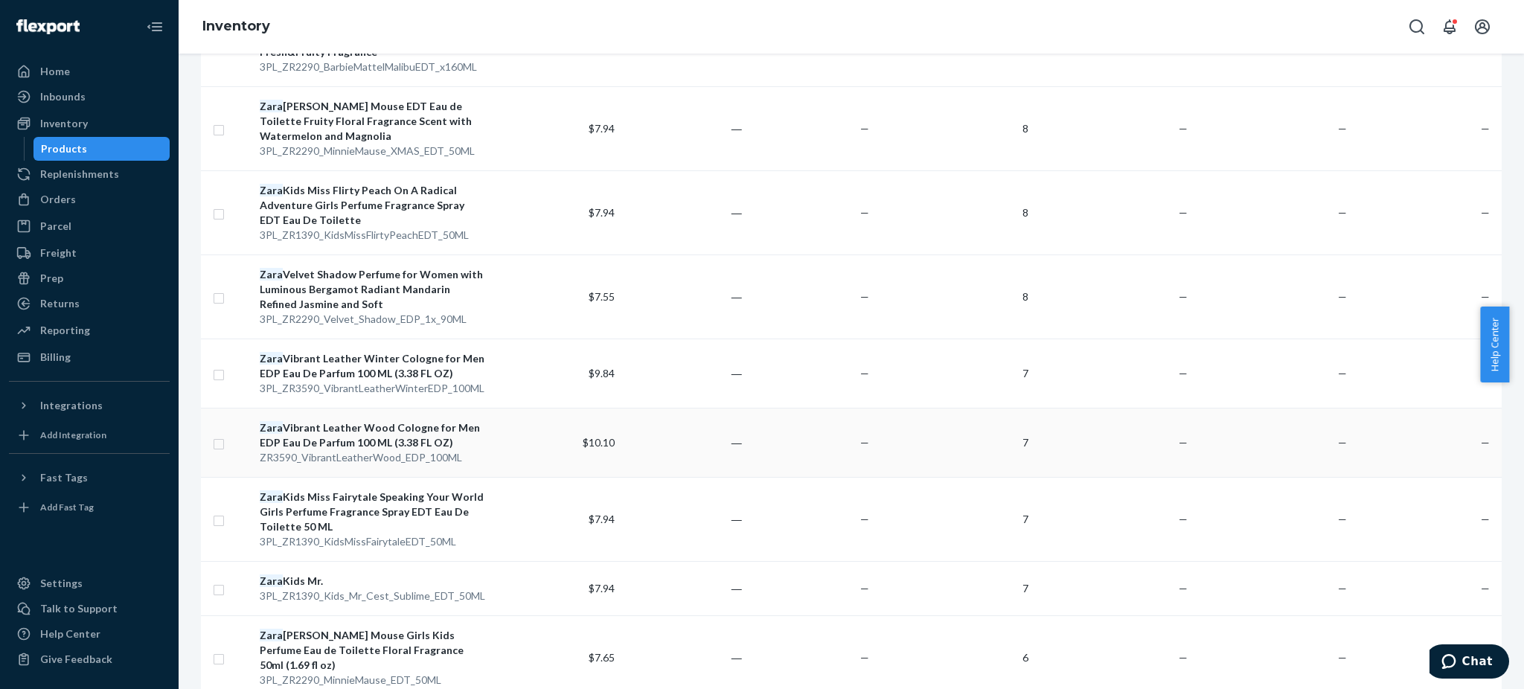
click at [339, 420] on div "Zara Vibrant Leather Wood Cologne for Men EDP Eau De Parfum 100 ML (3.38 FL OZ)" at bounding box center [373, 435] width 227 height 30
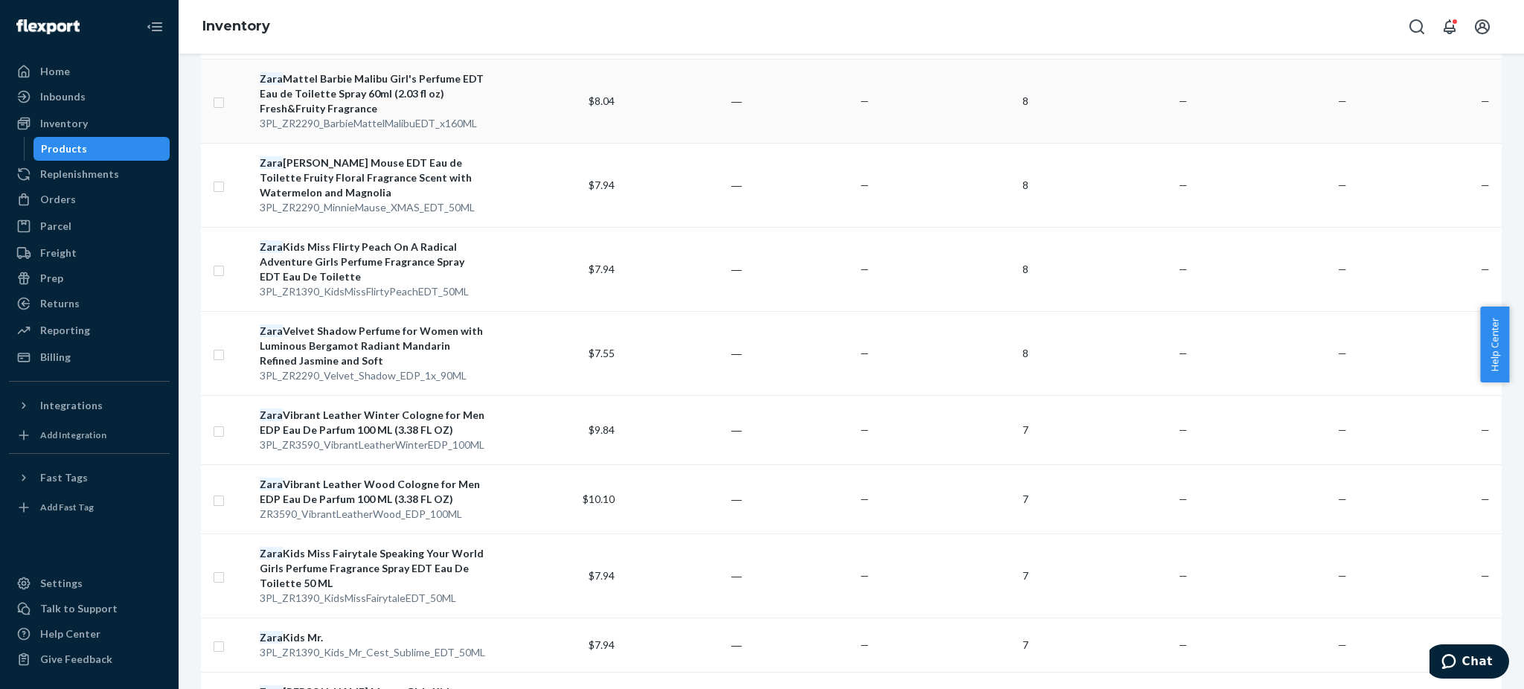
scroll to position [1290, 0]
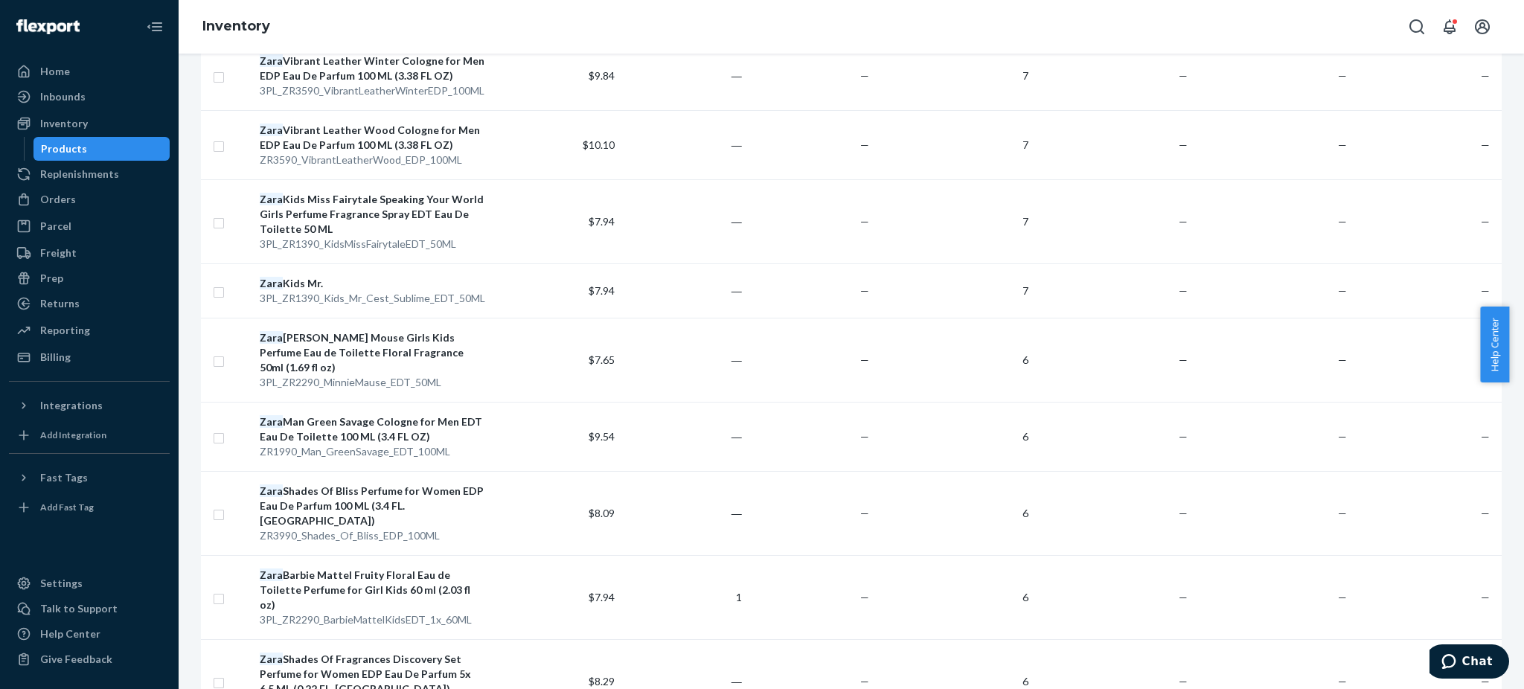
click at [355, 192] on div "Zara Kids Miss Fairytale Speaking Your World Girls Perfume Fragrance Spray EDT …" at bounding box center [373, 214] width 227 height 45
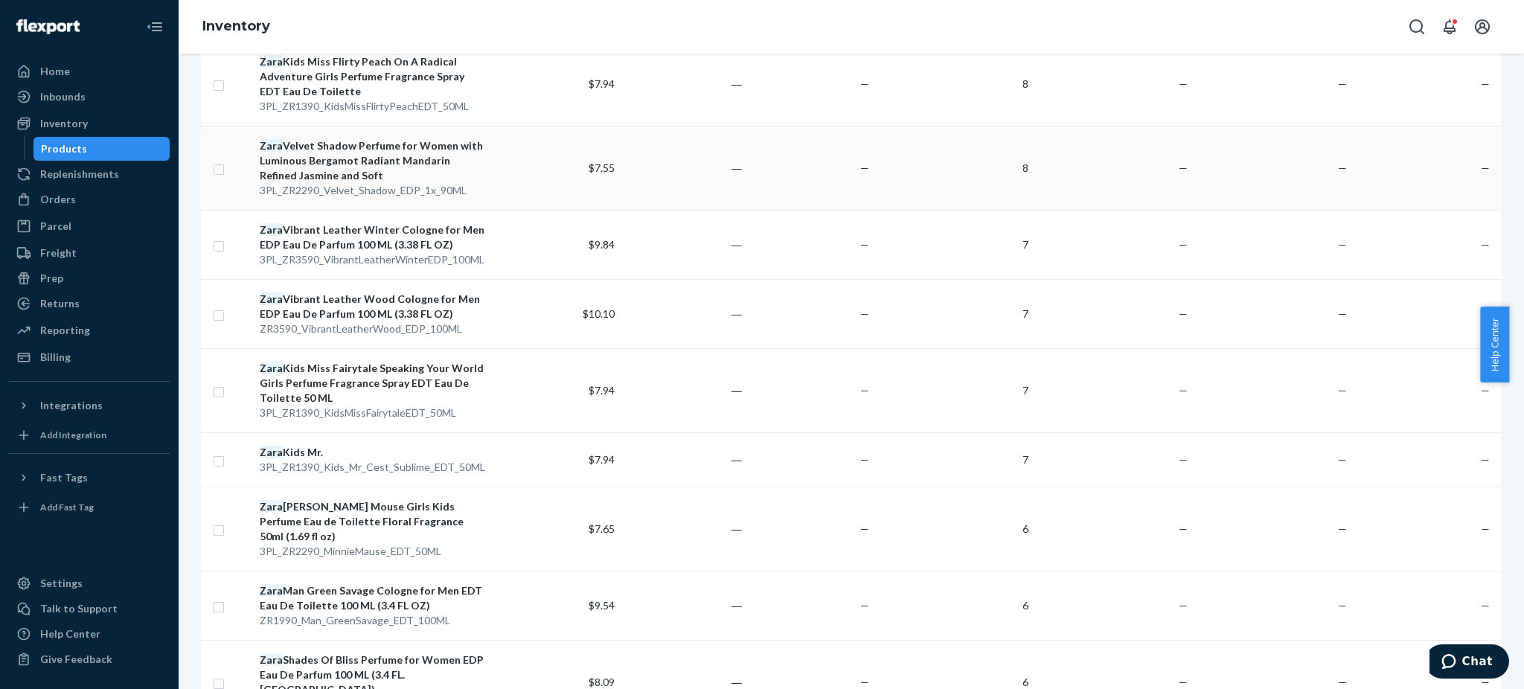
scroll to position [1191, 0]
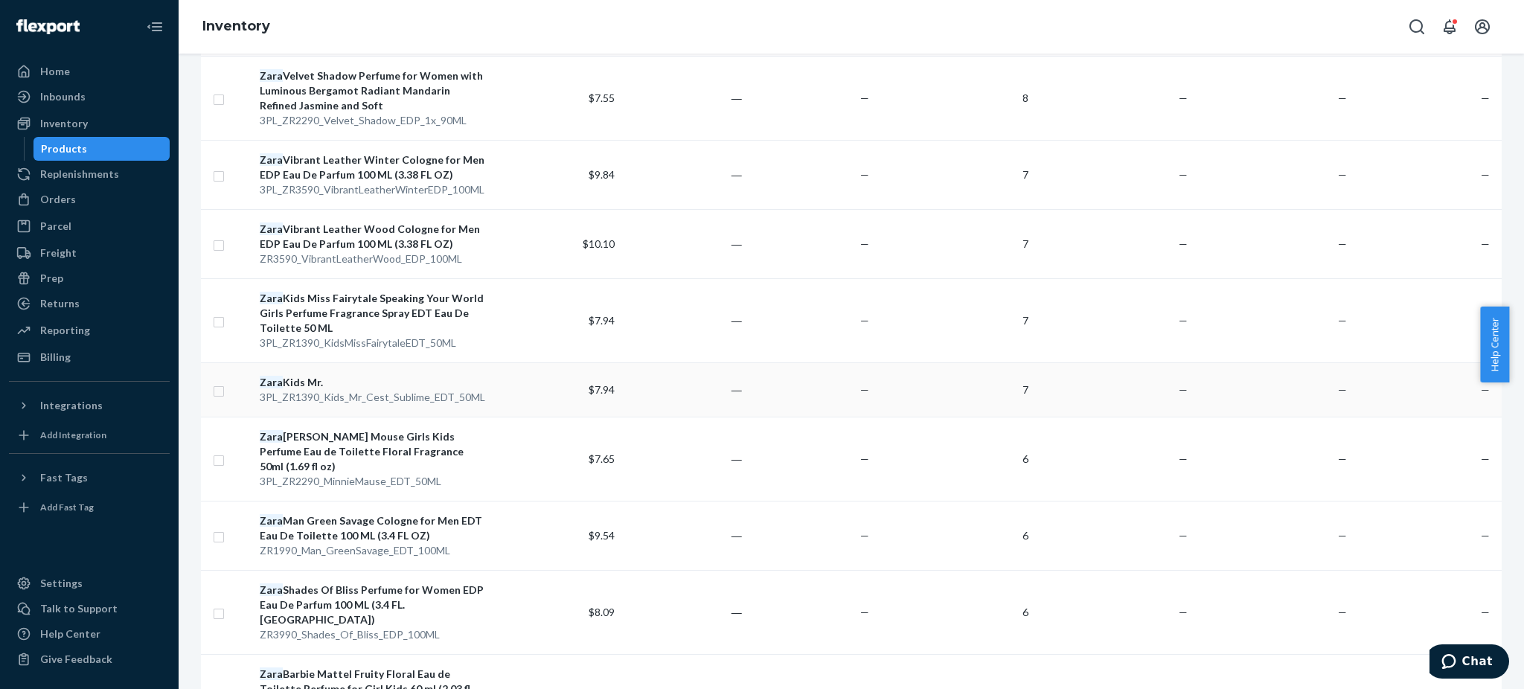
click at [293, 375] on div "Zara Kids Mr." at bounding box center [373, 382] width 227 height 15
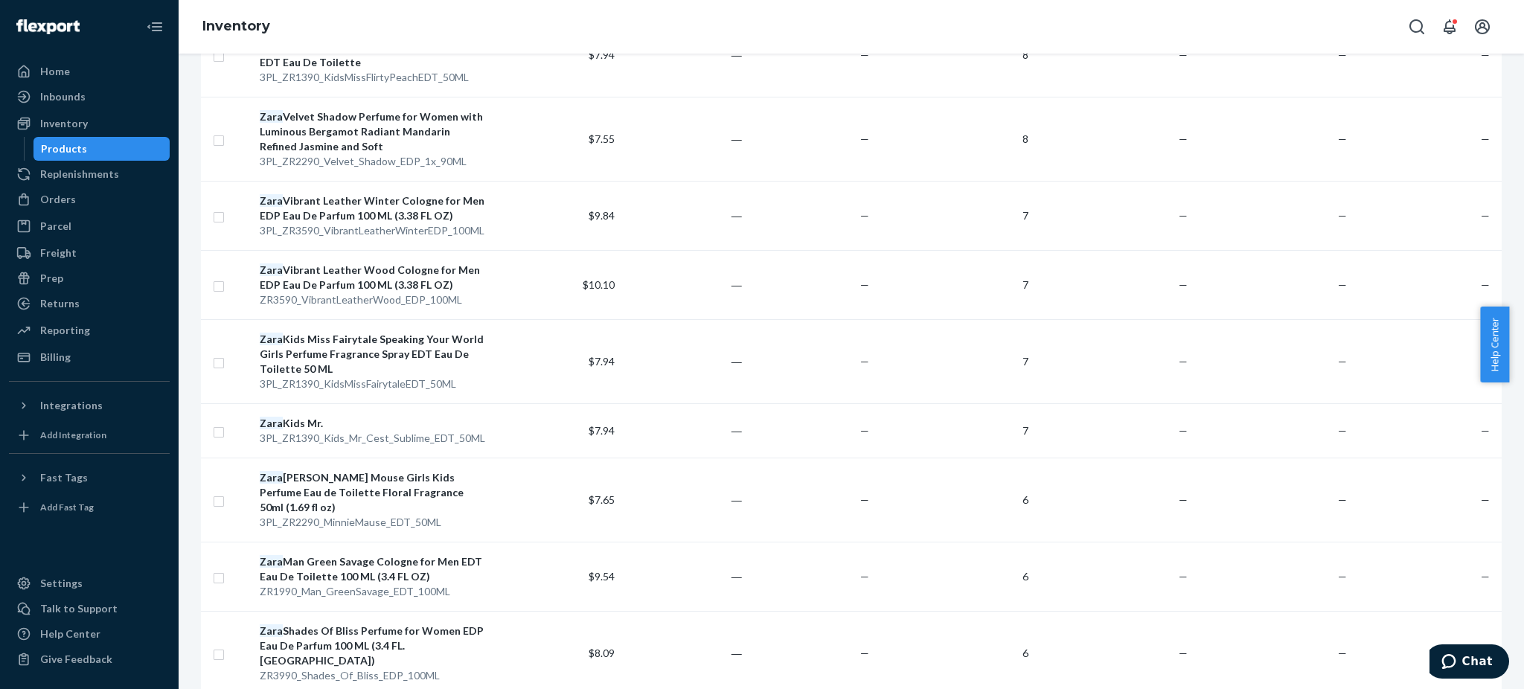
scroll to position [1290, 0]
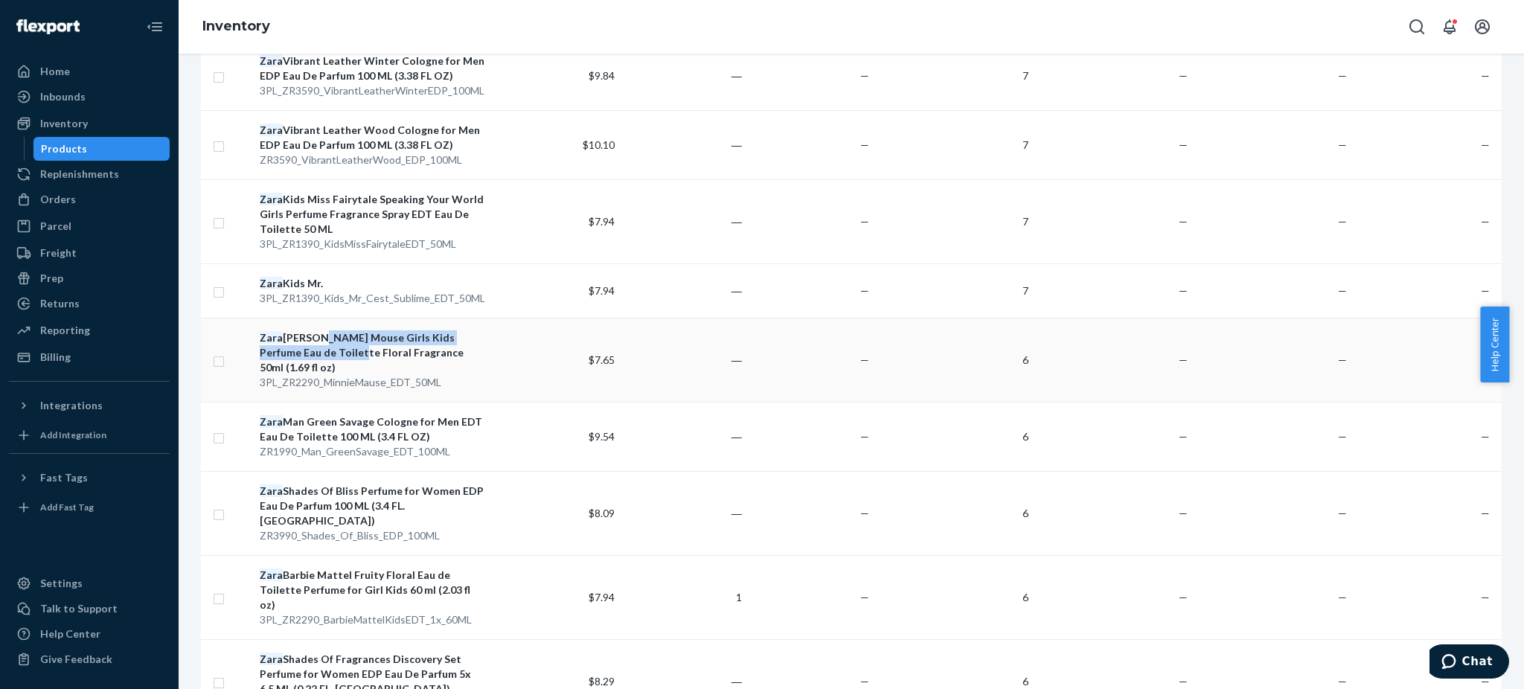
click at [315, 330] on div "Zara Disney Minnie Mouse Girls Kids Perfume Eau de Toilette Floral Fragrance 50…" at bounding box center [373, 352] width 227 height 45
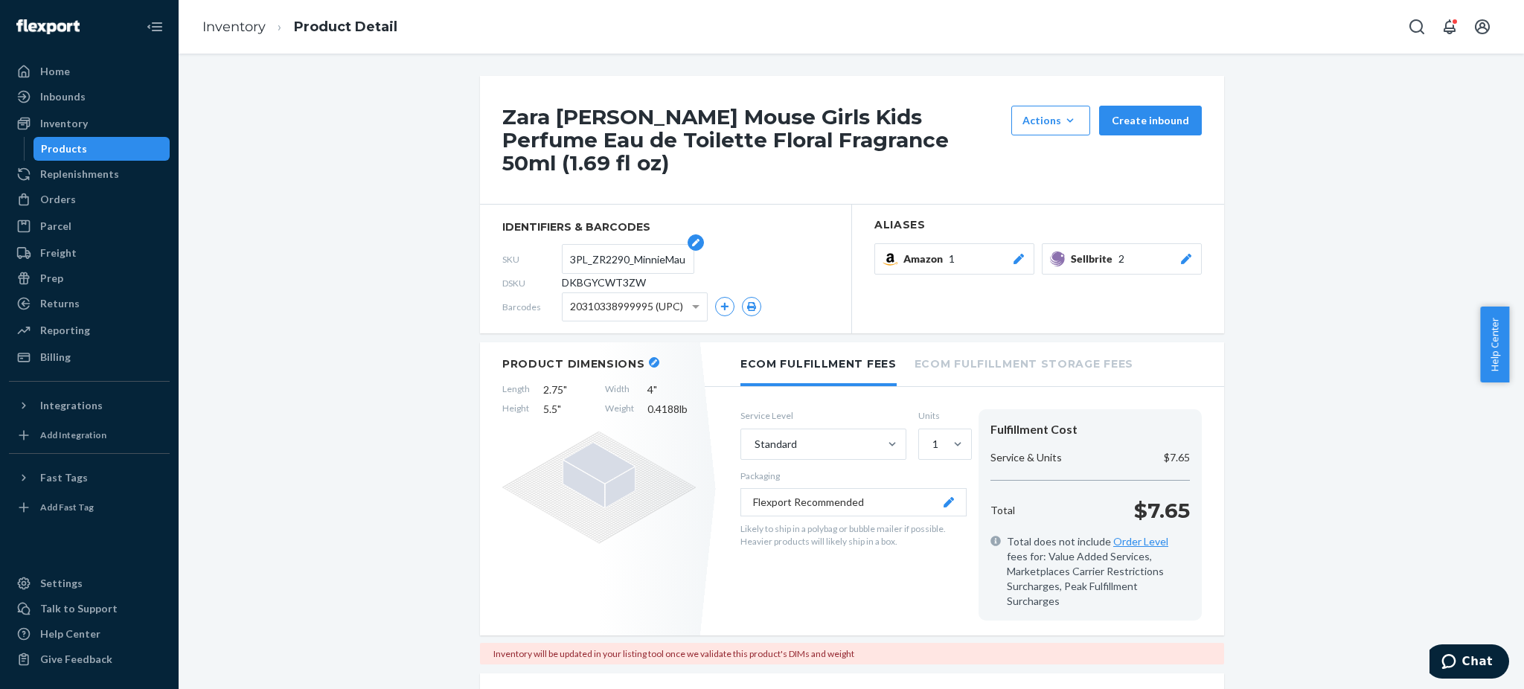
click at [596, 258] on input "3PL_ZR2290_MinnieMause_EDT_50ML" at bounding box center [628, 259] width 116 height 28
click at [595, 258] on input "3PL_ZR2290_MinnieMause_EDT_50ML" at bounding box center [628, 259] width 116 height 28
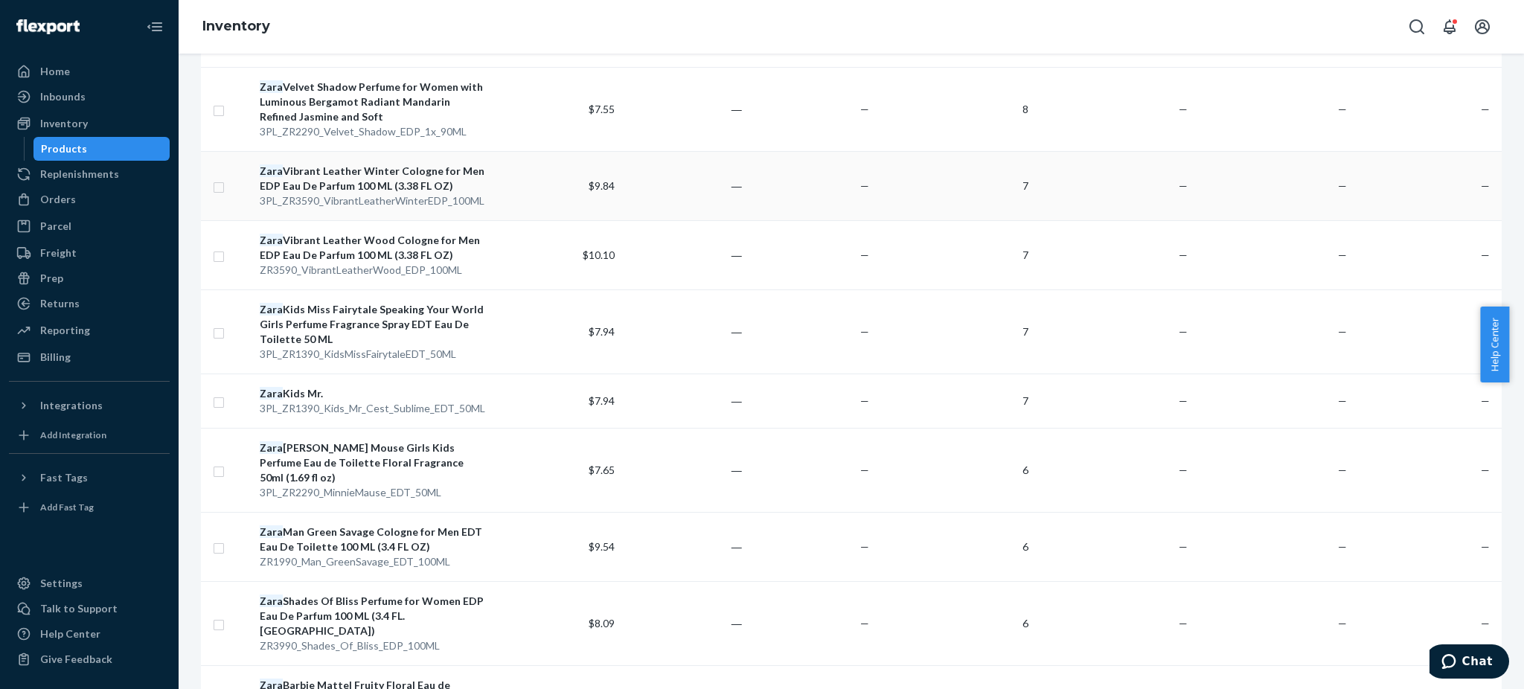
scroll to position [1290, 0]
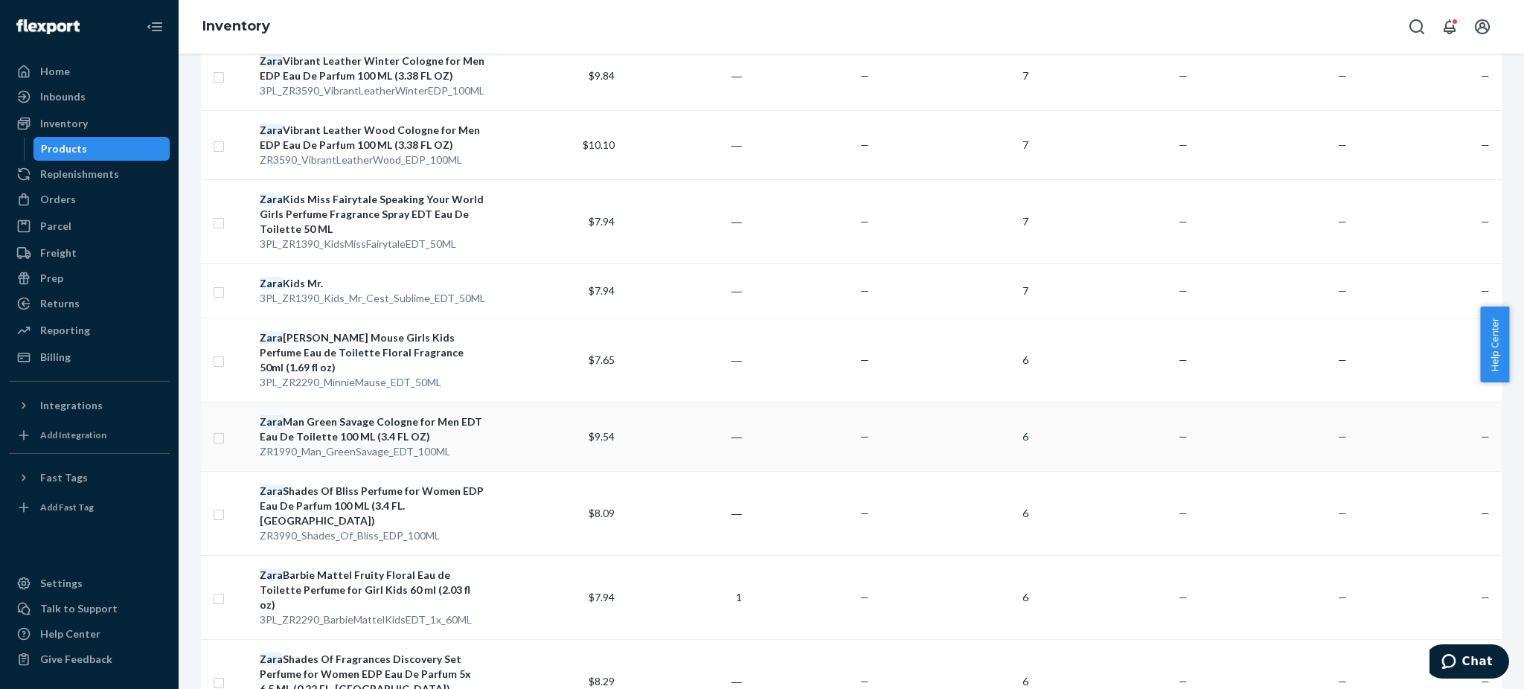
click at [355, 415] on div "Zara Man Green Savage Cologne for Men EDT Eau De Toilette 100 ML (3.4 FL OZ)" at bounding box center [373, 430] width 227 height 30
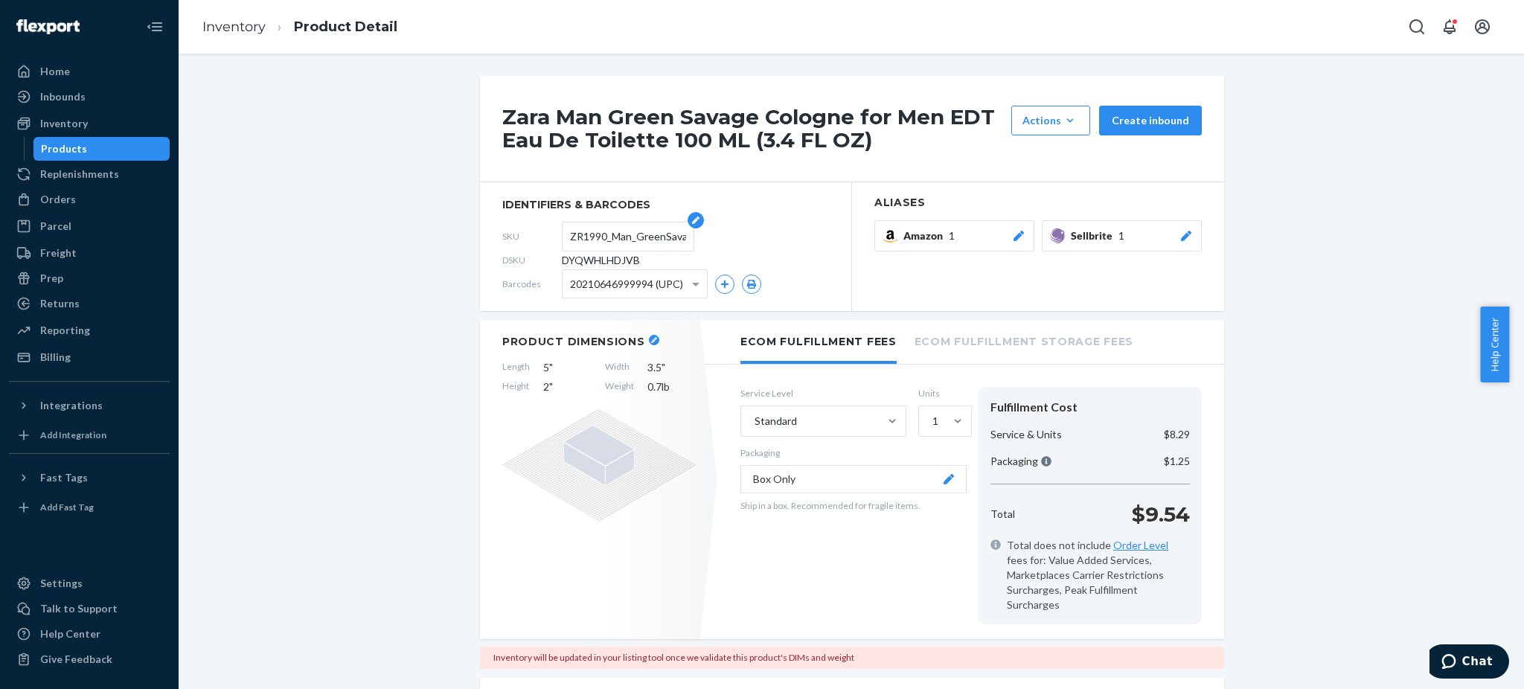
click at [613, 233] on input "ZR1990_Man_GreenSavage_EDT_100ML" at bounding box center [628, 237] width 116 height 28
click at [612, 232] on input "ZR1990_Man_GreenSavage_EDT_100ML" at bounding box center [628, 237] width 116 height 28
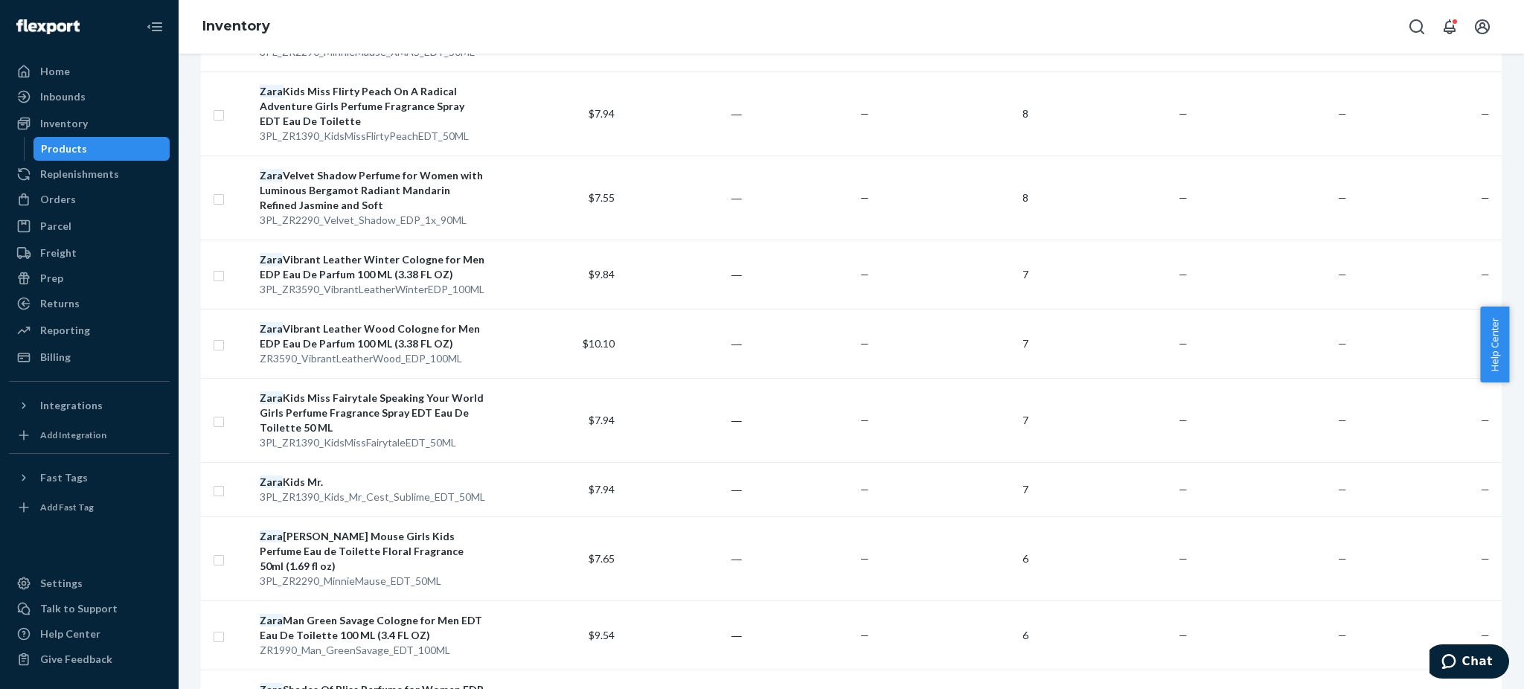
scroll to position [1488, 0]
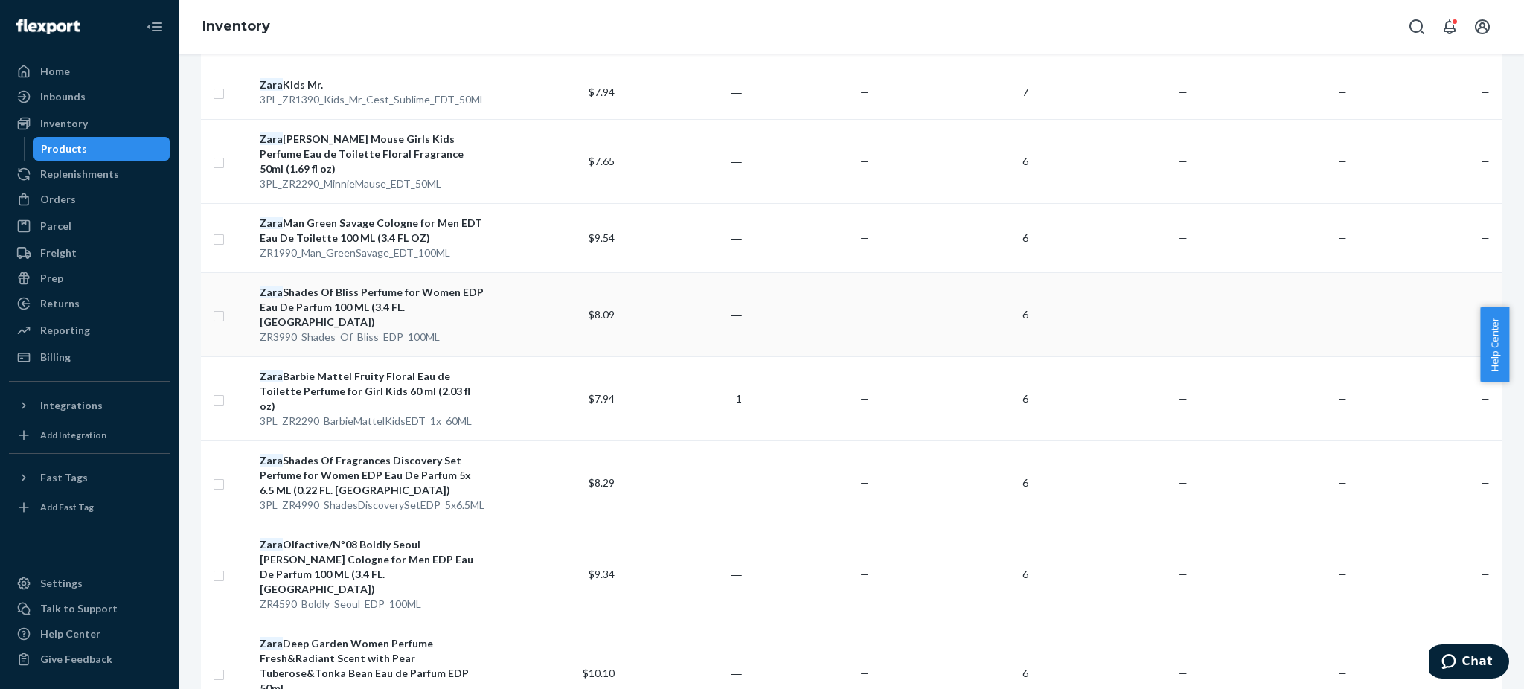
click at [370, 285] on div "Zara Shades Of Bliss Perfume for Women EDP Eau De Parfum 100 ML (3.4 FL. OZ)" at bounding box center [373, 307] width 227 height 45
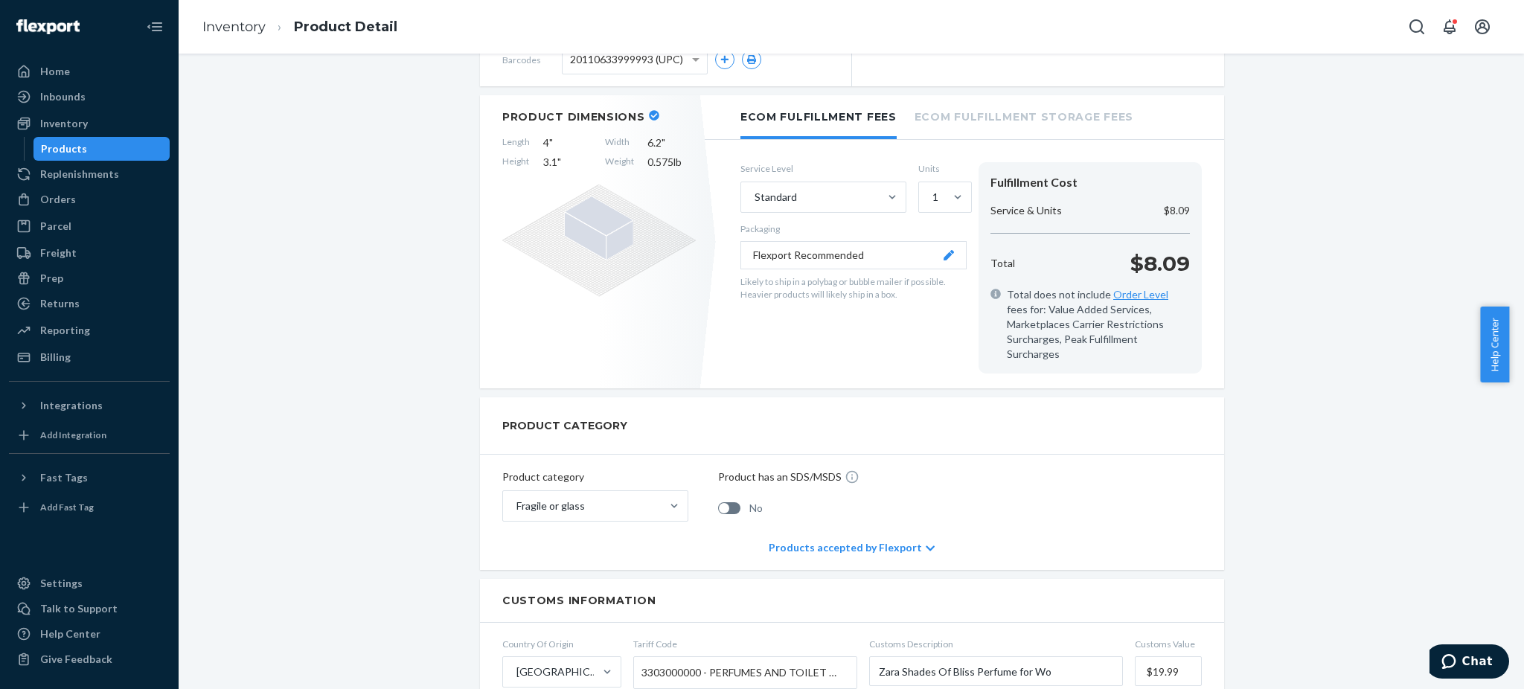
scroll to position [99, 0]
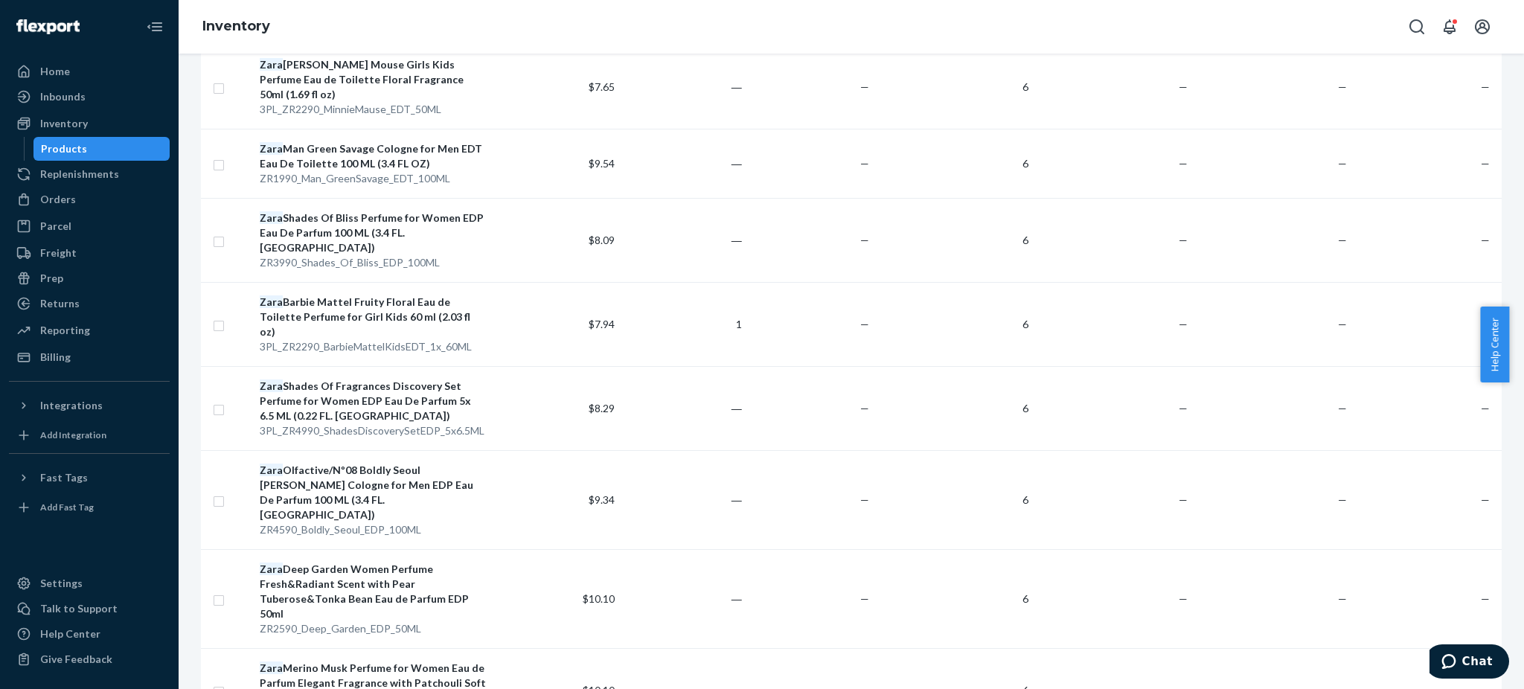
scroll to position [1587, 0]
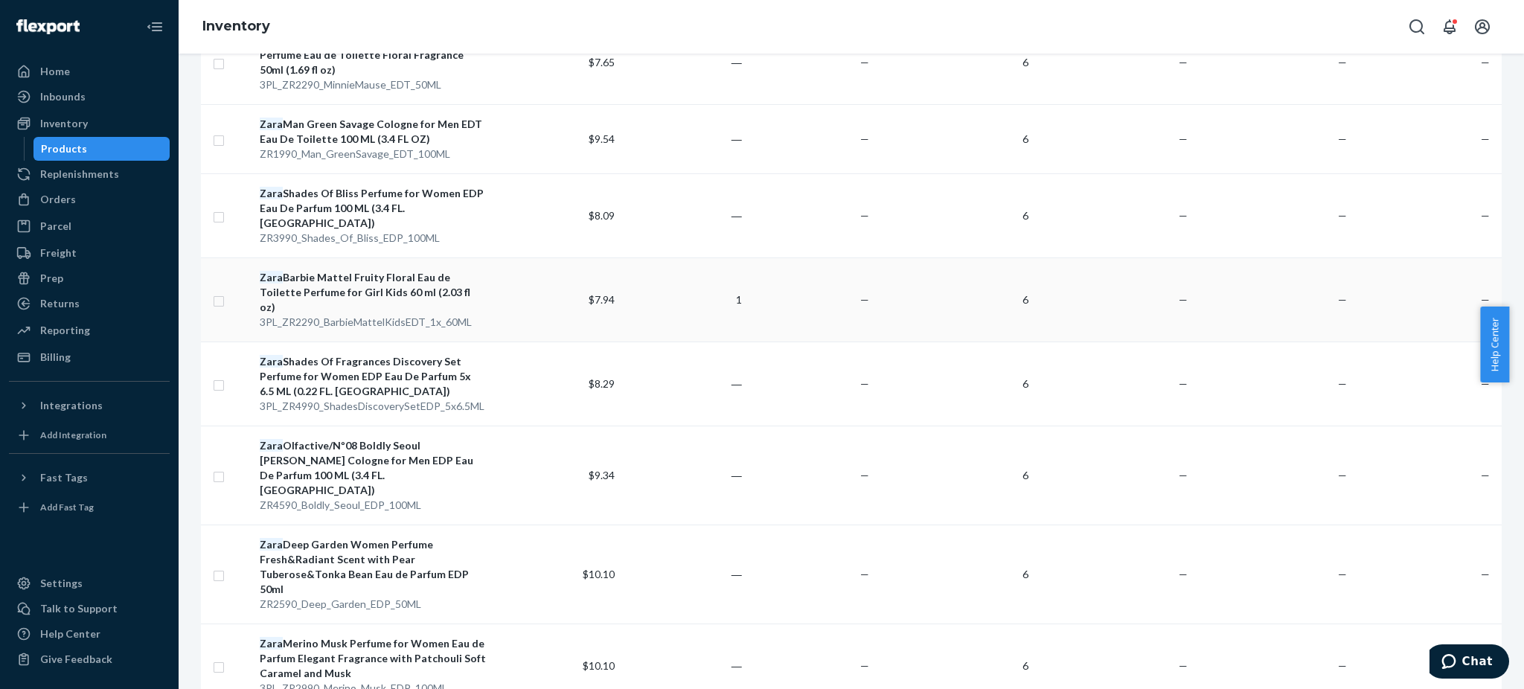
click at [343, 270] on div "Zara Barbie Mattel Fruity Floral Eau de Toilette Perfume for Girl Kids 60 ml (2…" at bounding box center [373, 292] width 227 height 45
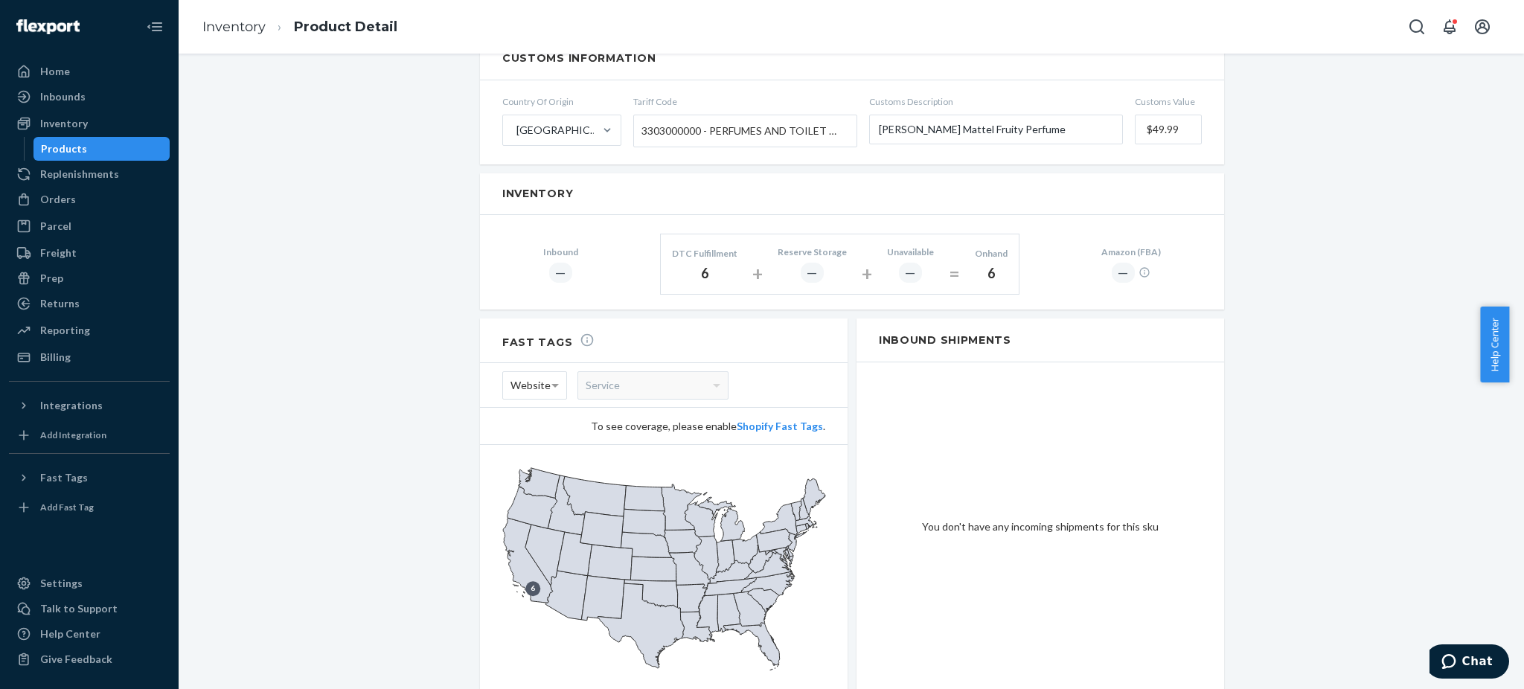
scroll to position [198, 0]
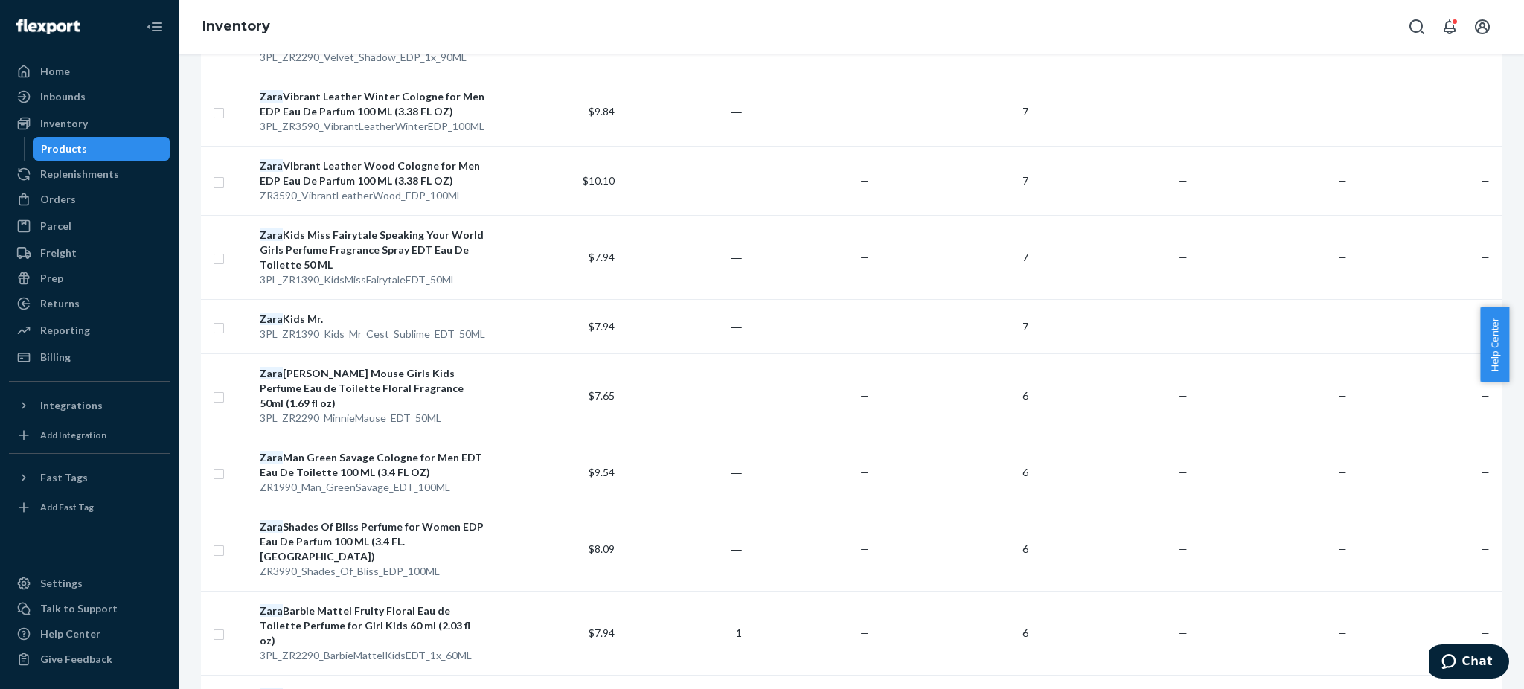
scroll to position [1488, 0]
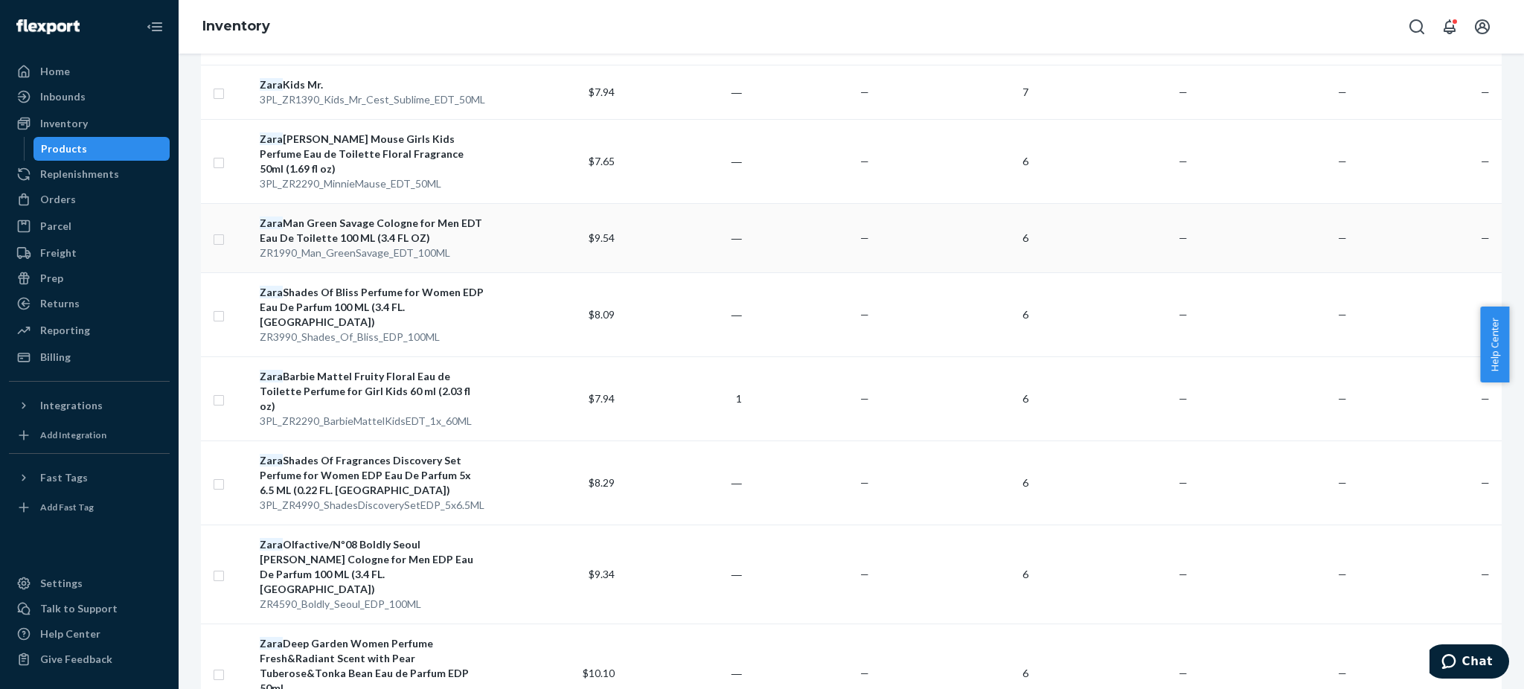
click at [380, 216] on div "Zara Man Green Savage Cologne for Men EDT Eau De Toilette 100 ML (3.4 FL OZ)" at bounding box center [373, 231] width 227 height 30
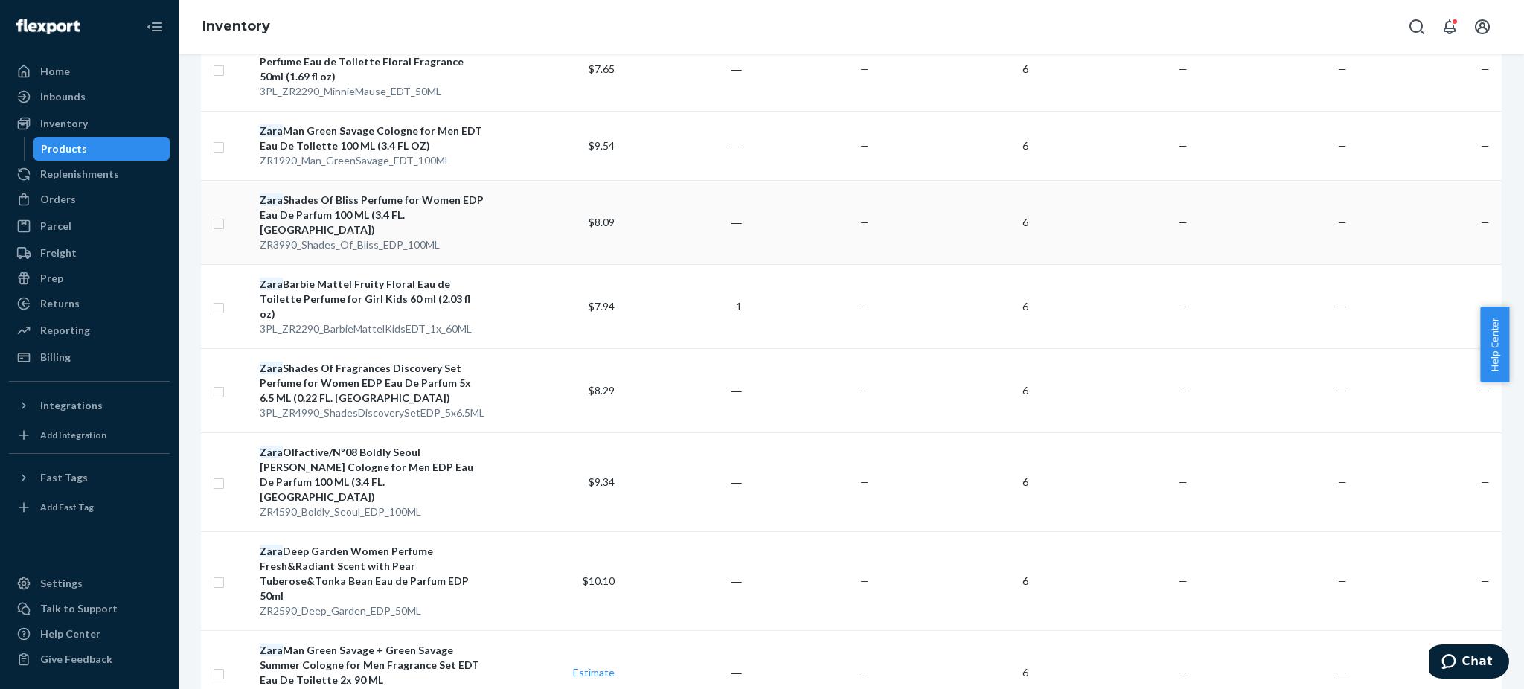
scroll to position [1598, 0]
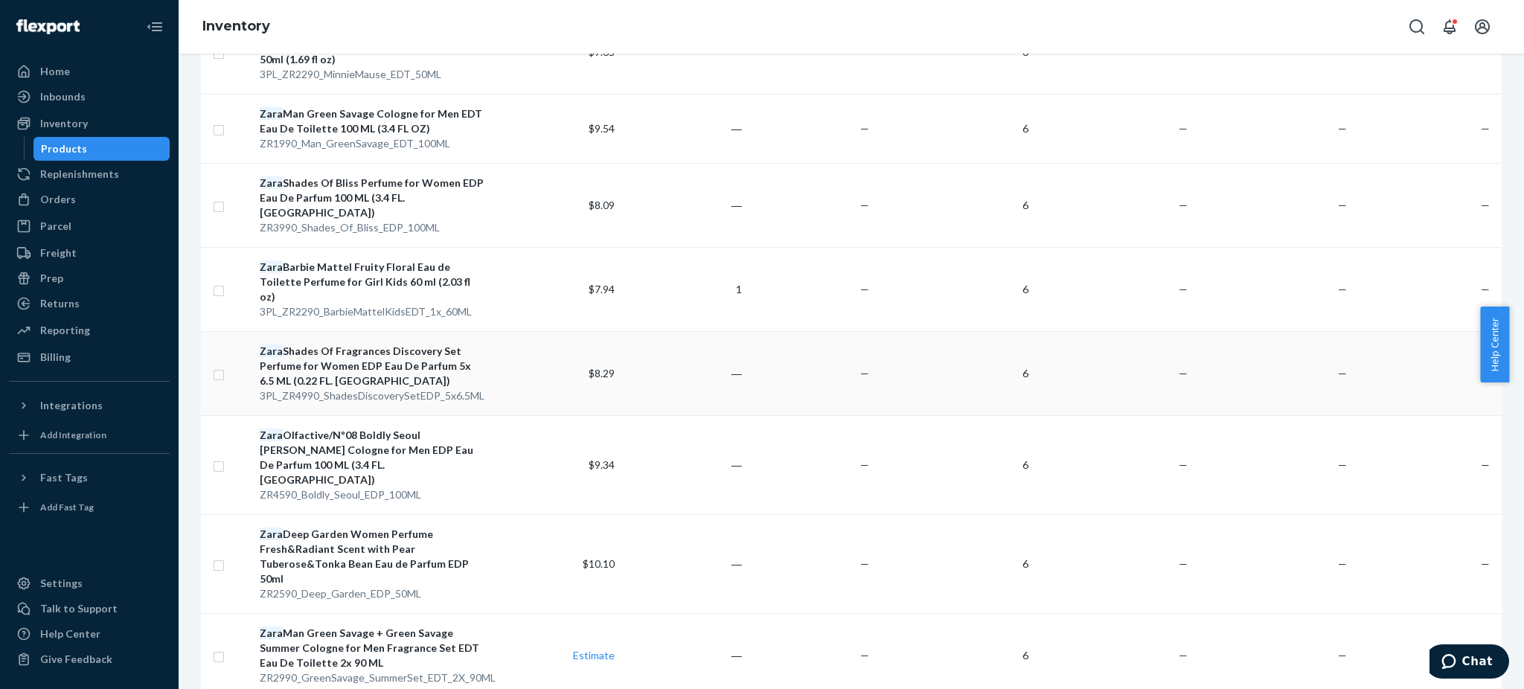
click at [361, 344] on div "Zara Shades Of Fragrances Discovery Set Perfume for Women EDP Eau De Parfum 5x …" at bounding box center [373, 366] width 227 height 45
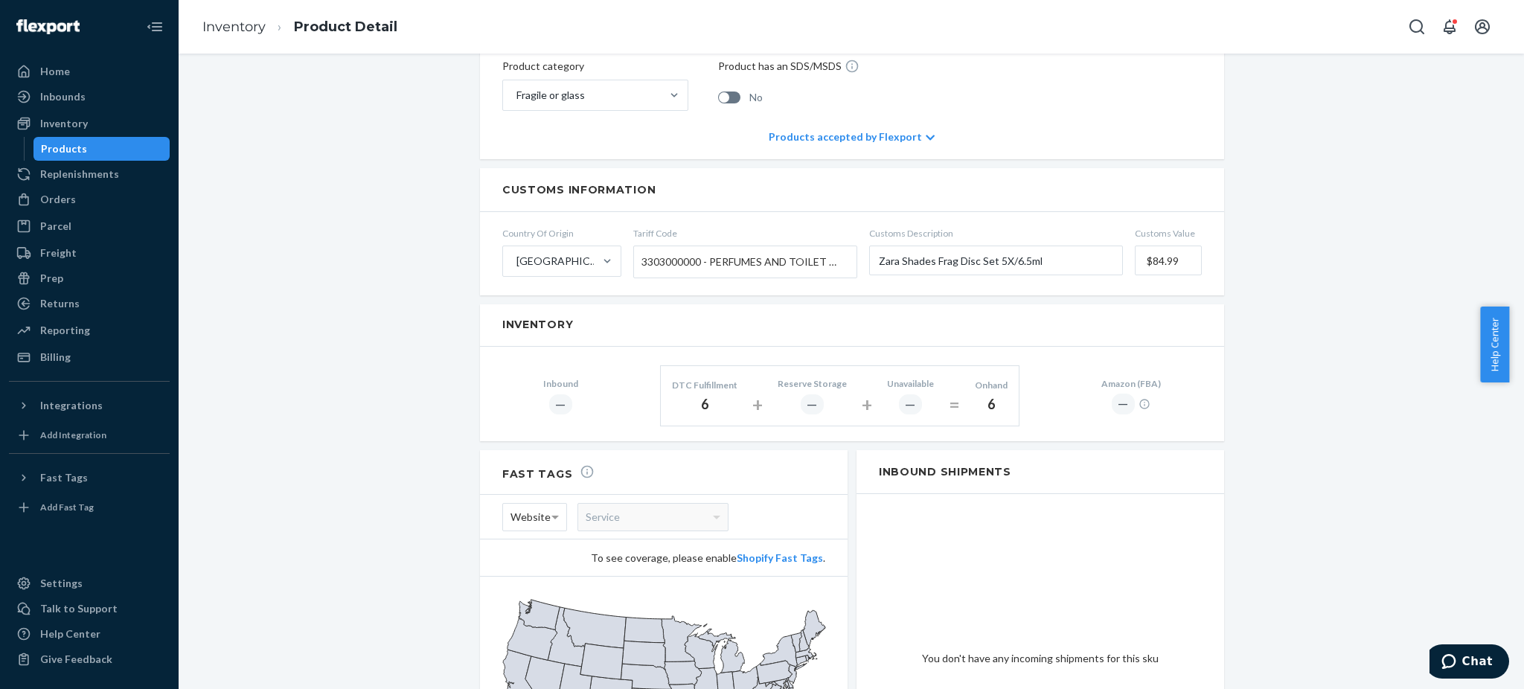
scroll to position [694, 0]
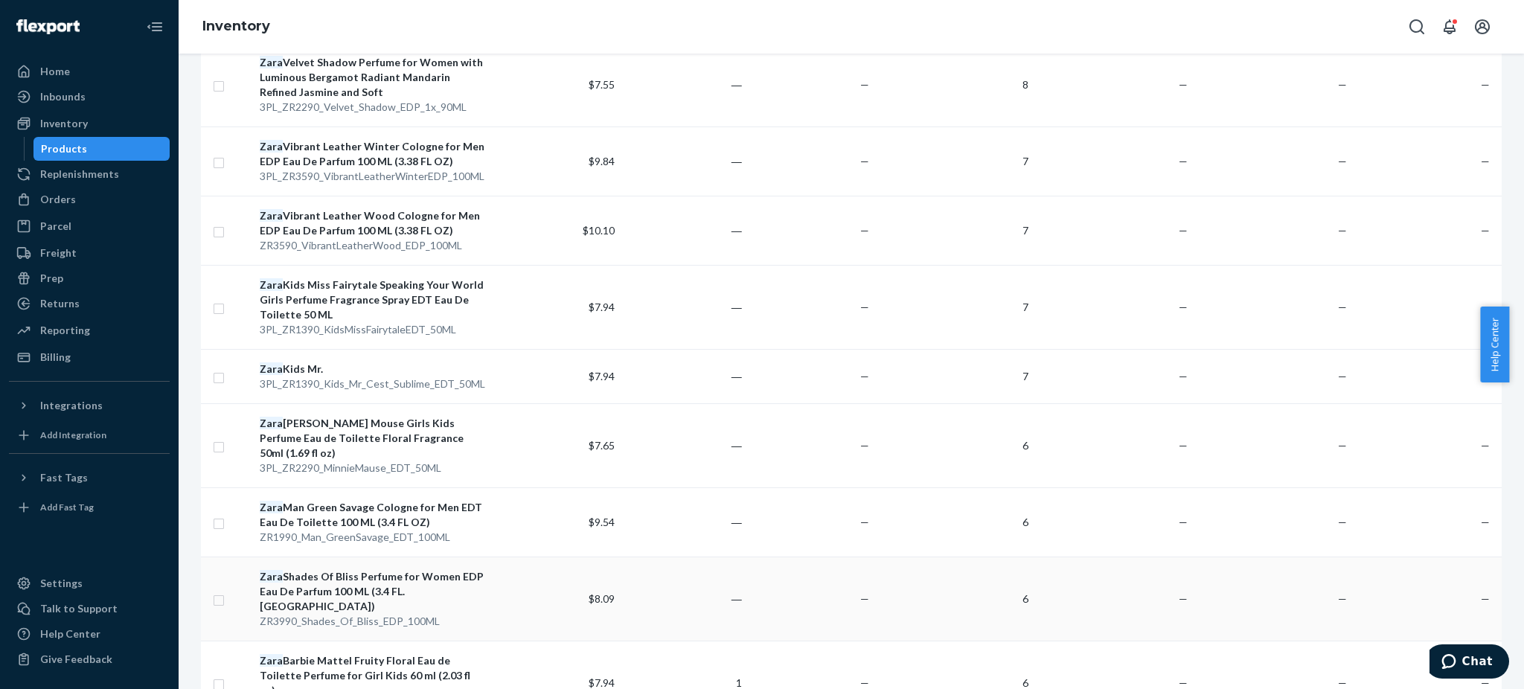
scroll to position [1686, 0]
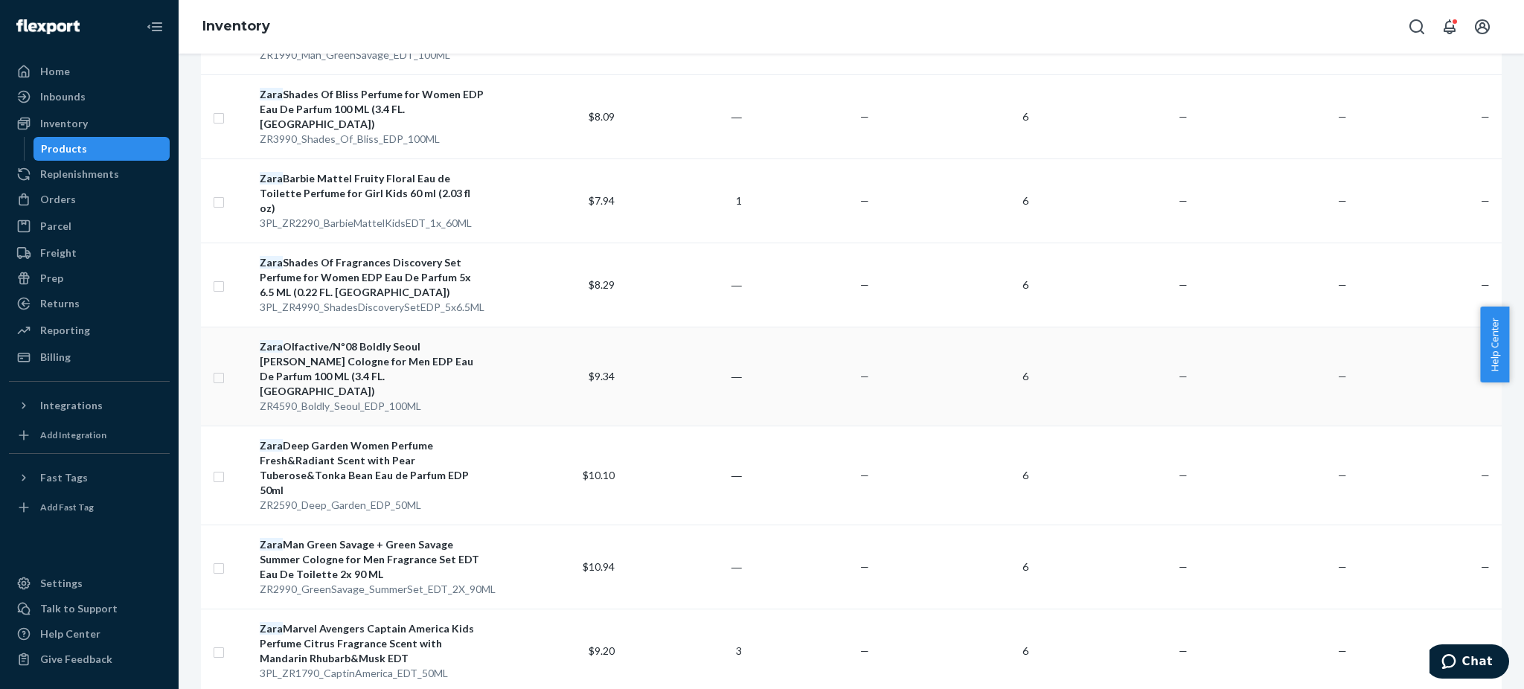
click at [361, 339] on div "Zara Olfactive/Nº08 Boldly Seoul Jo Malone Cologne for Men EDP Eau De Parfum 10…" at bounding box center [373, 369] width 227 height 60
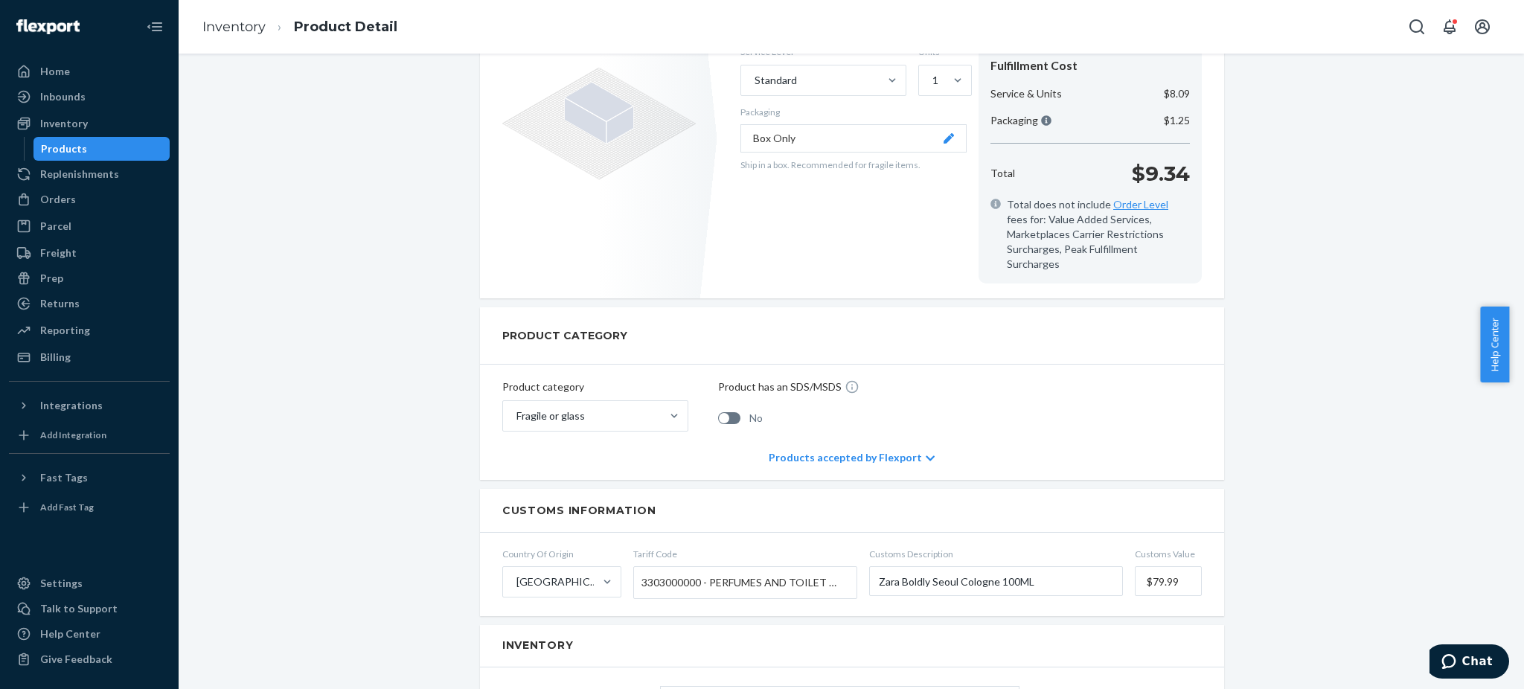
scroll to position [198, 0]
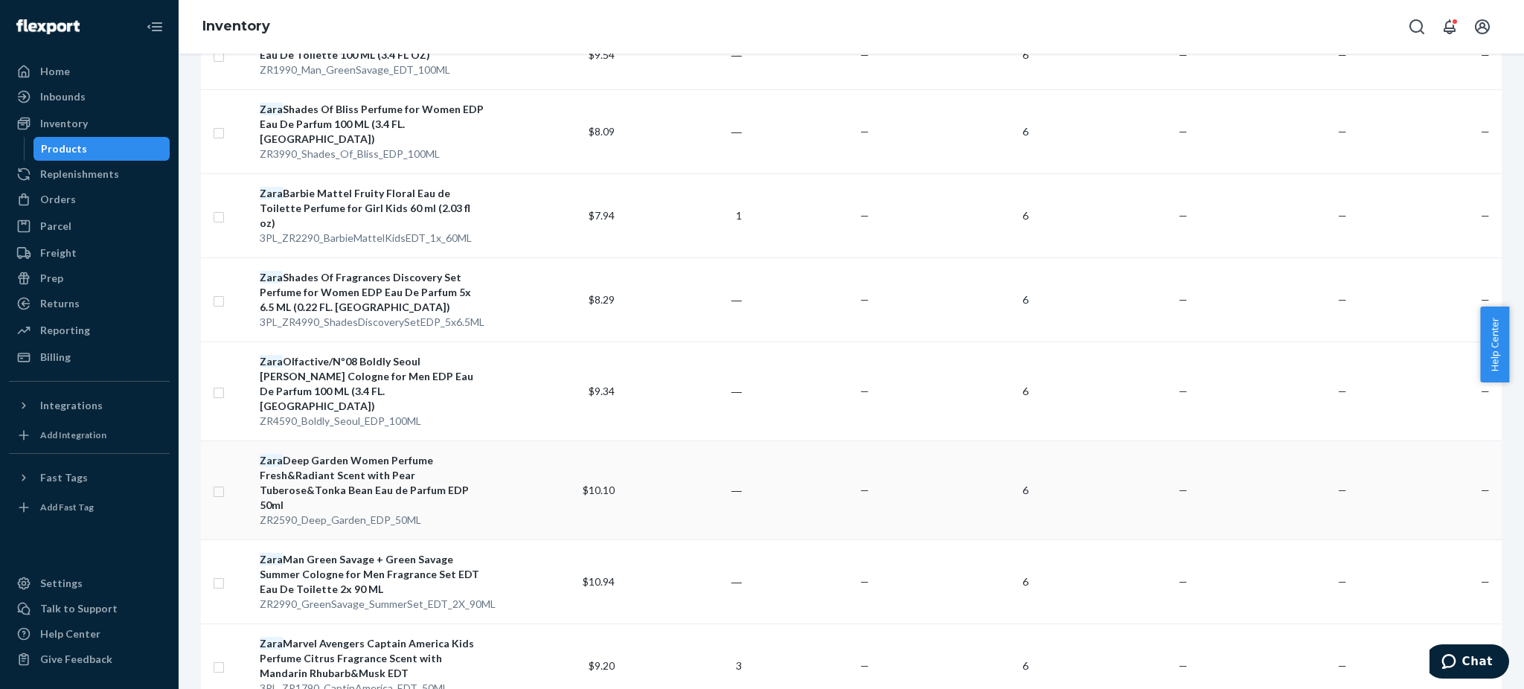
scroll to position [1686, 0]
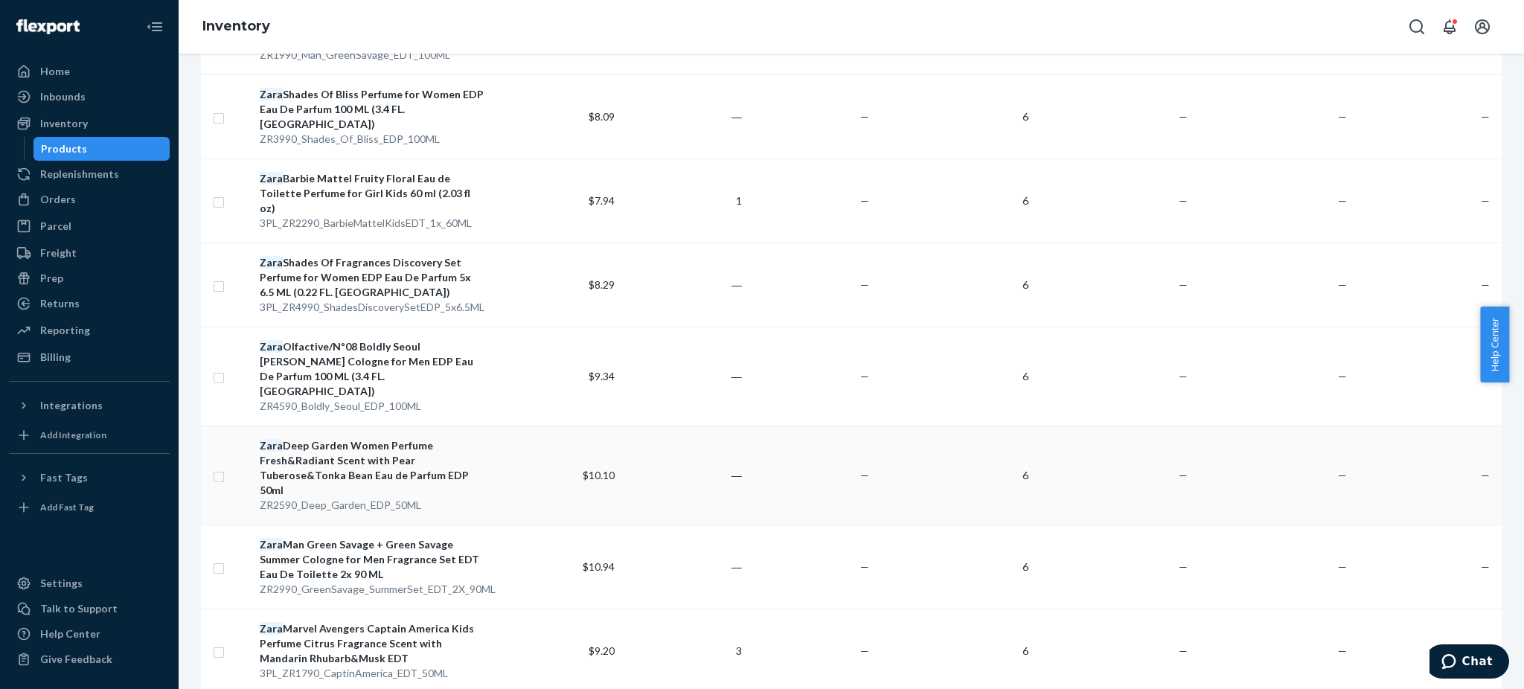
click at [328, 438] on div "Zara Deep Garden Women Perfume Fresh&Radiant Scent with Pear Tuberose&Tonka Bea…" at bounding box center [373, 468] width 227 height 60
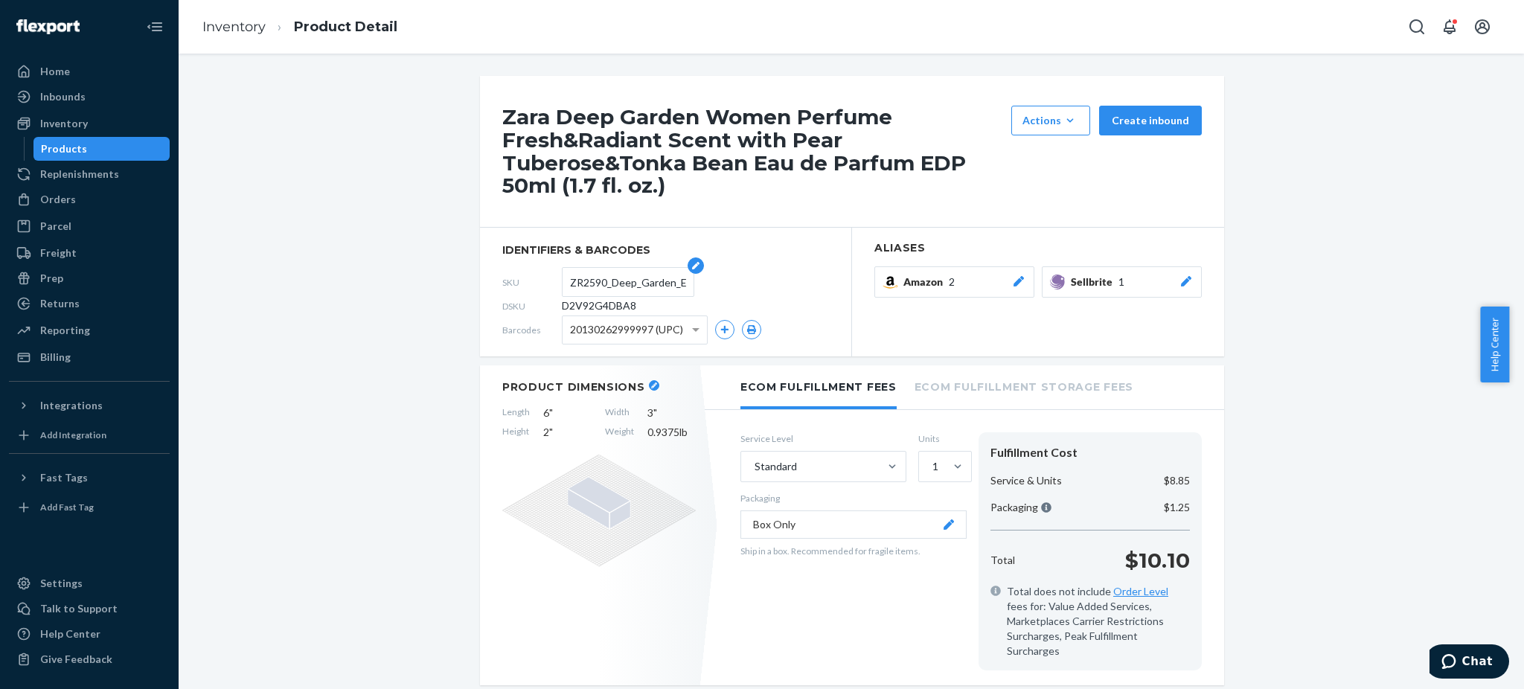
click at [615, 283] on input "ZR2590_Deep_Garden_EDP_50ML" at bounding box center [628, 282] width 116 height 28
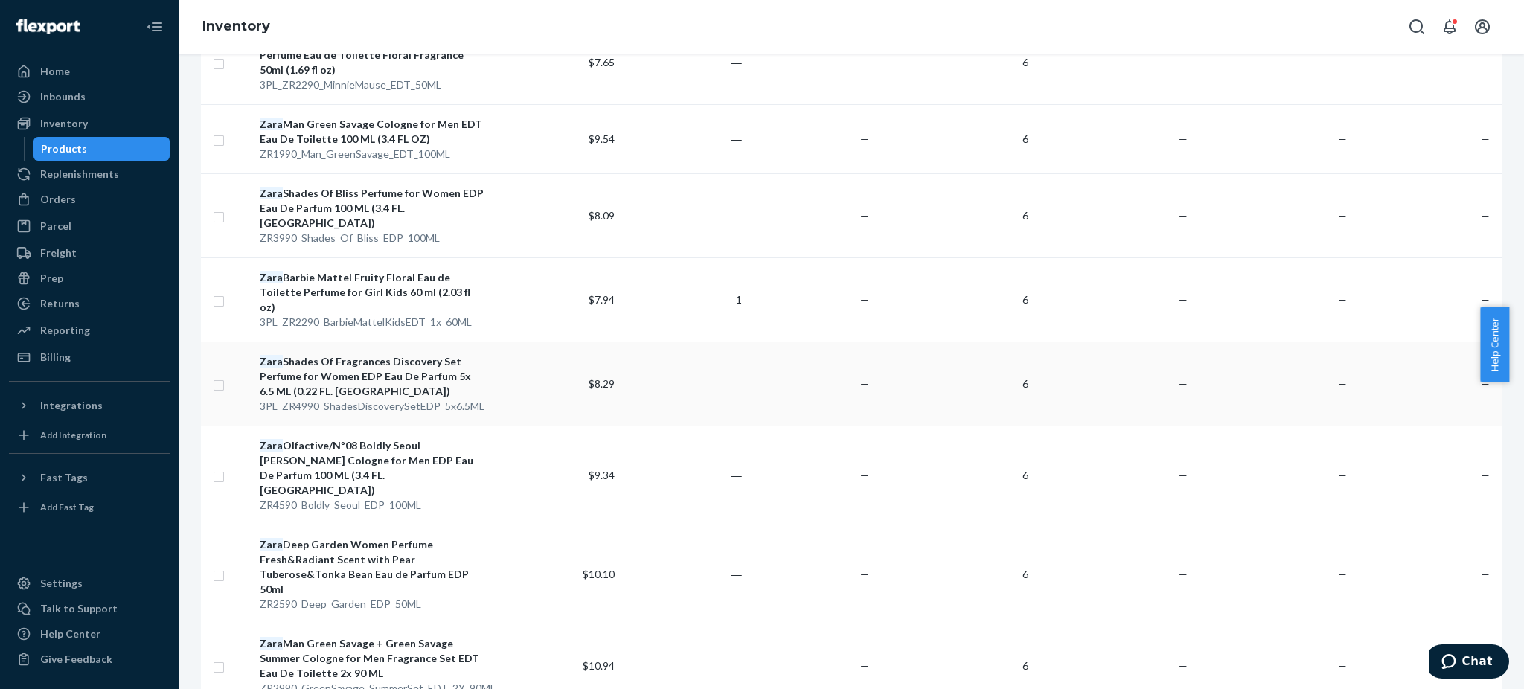
scroll to position [1697, 0]
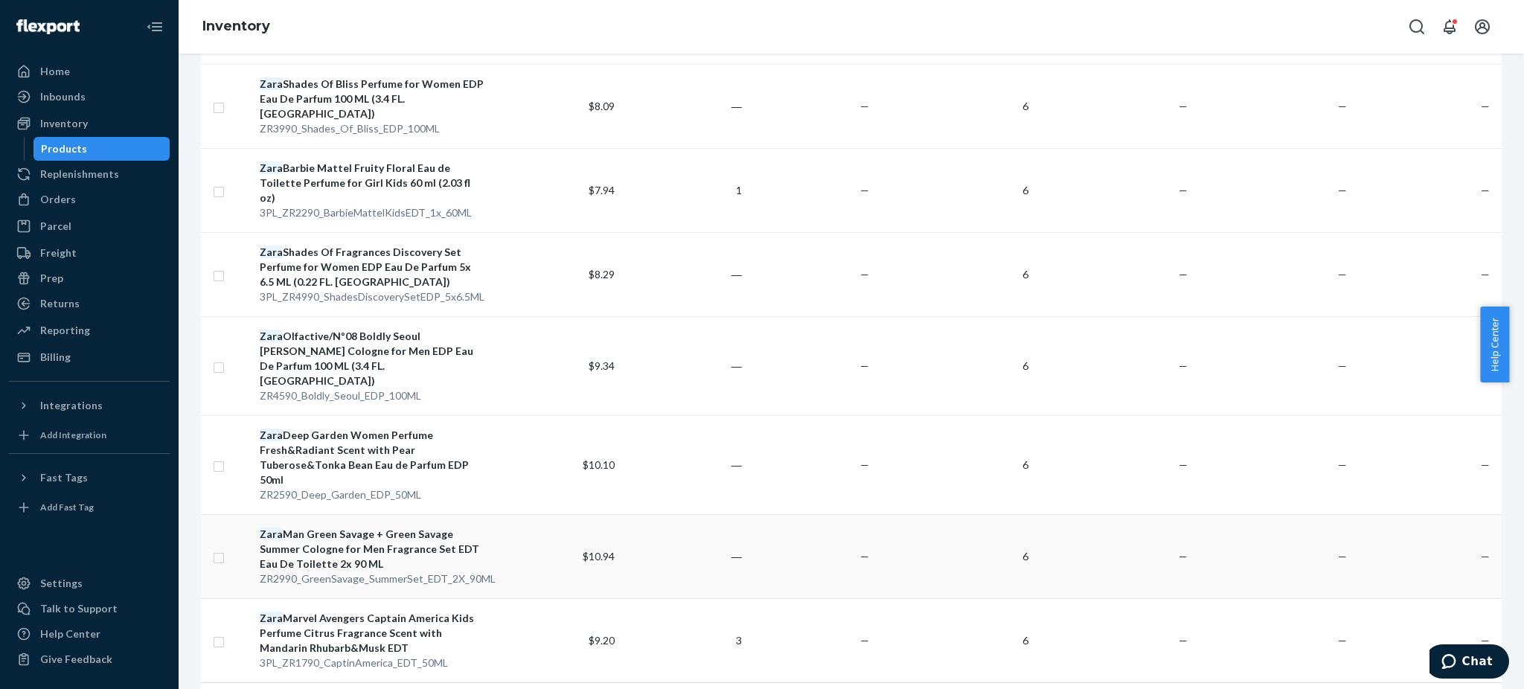
click at [334, 527] on div "Zara Man Green Savage + Green Savage Summer Cologne for Men Fragrance Set EDT E…" at bounding box center [373, 549] width 227 height 45
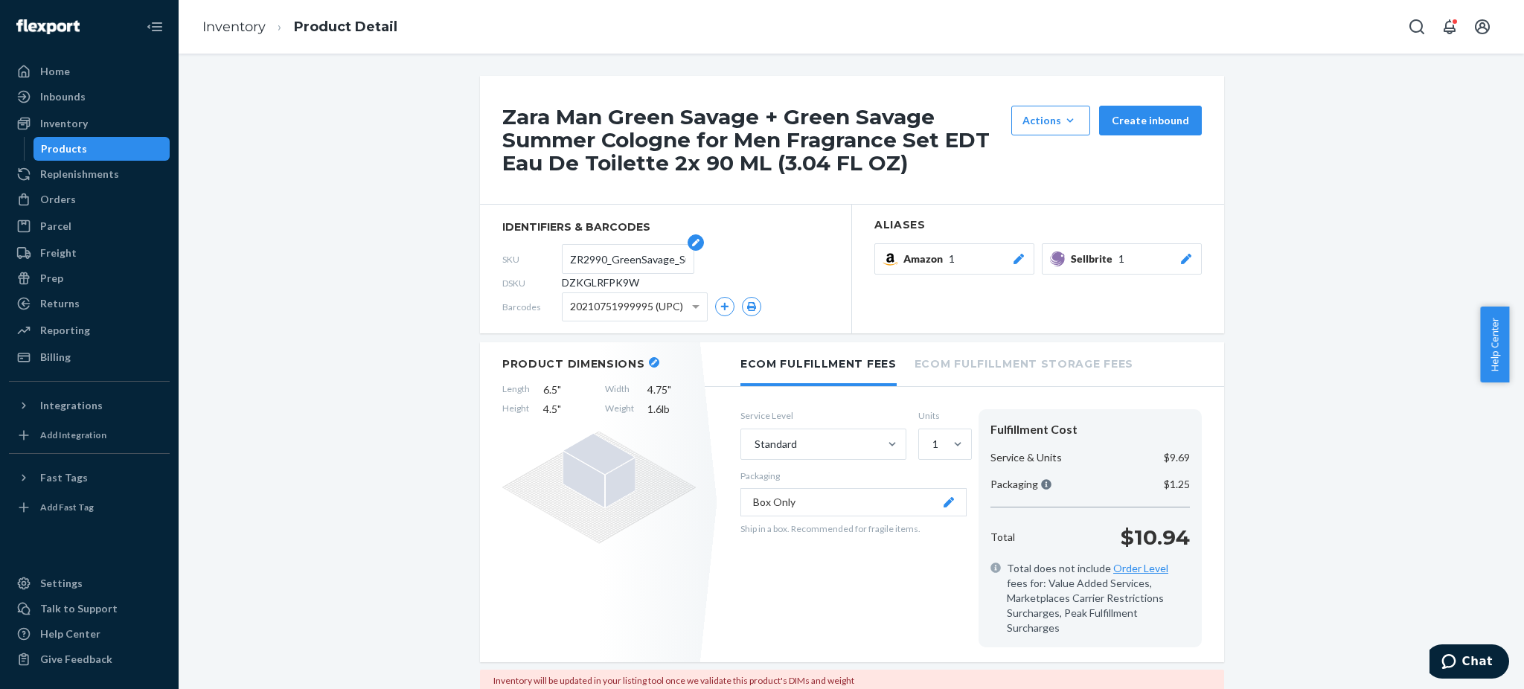
click at [595, 263] on input "ZR2990_GreenSavage_SummerSet_EDT_2X_90ML" at bounding box center [628, 259] width 116 height 28
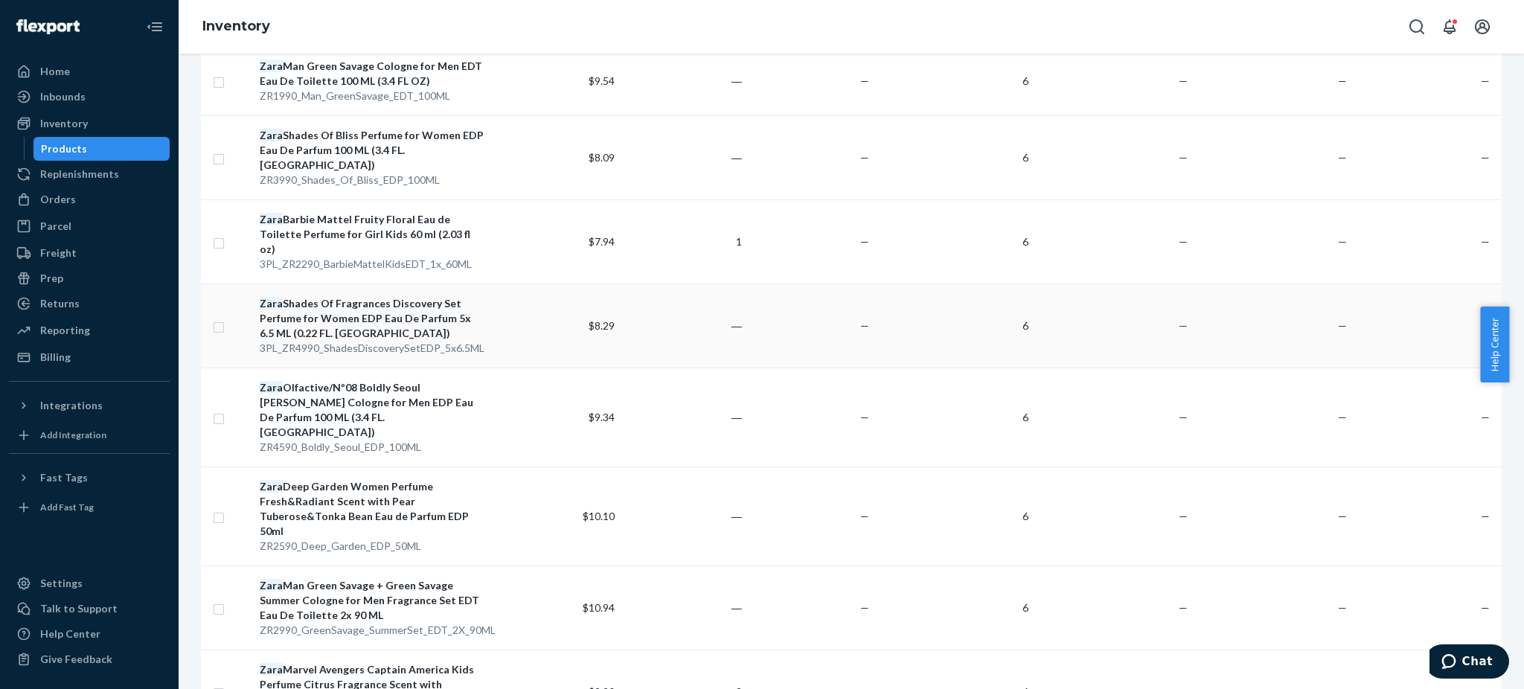
scroll to position [1697, 0]
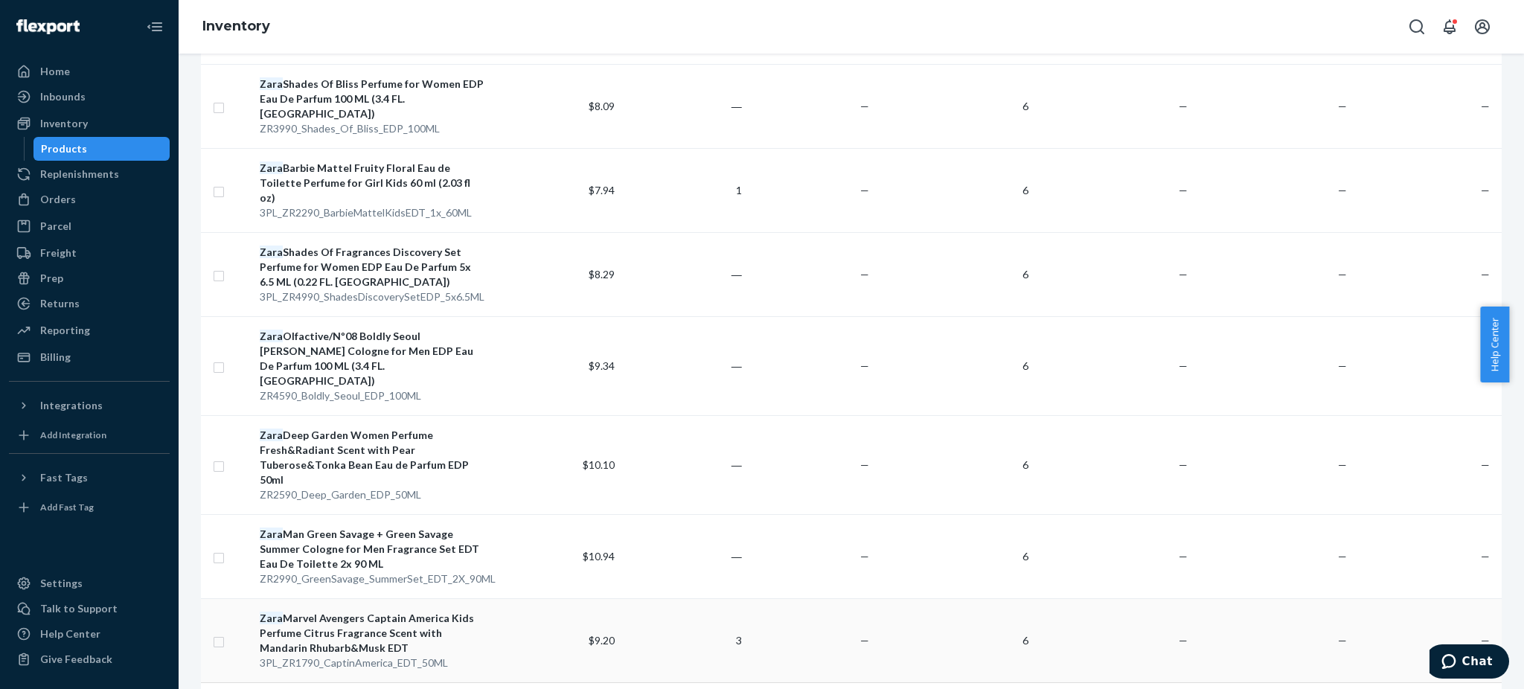
click at [351, 611] on div "Zara Marvel Avengers Captain America Kids Perfume Citrus Fragrance Scent with M…" at bounding box center [373, 633] width 227 height 45
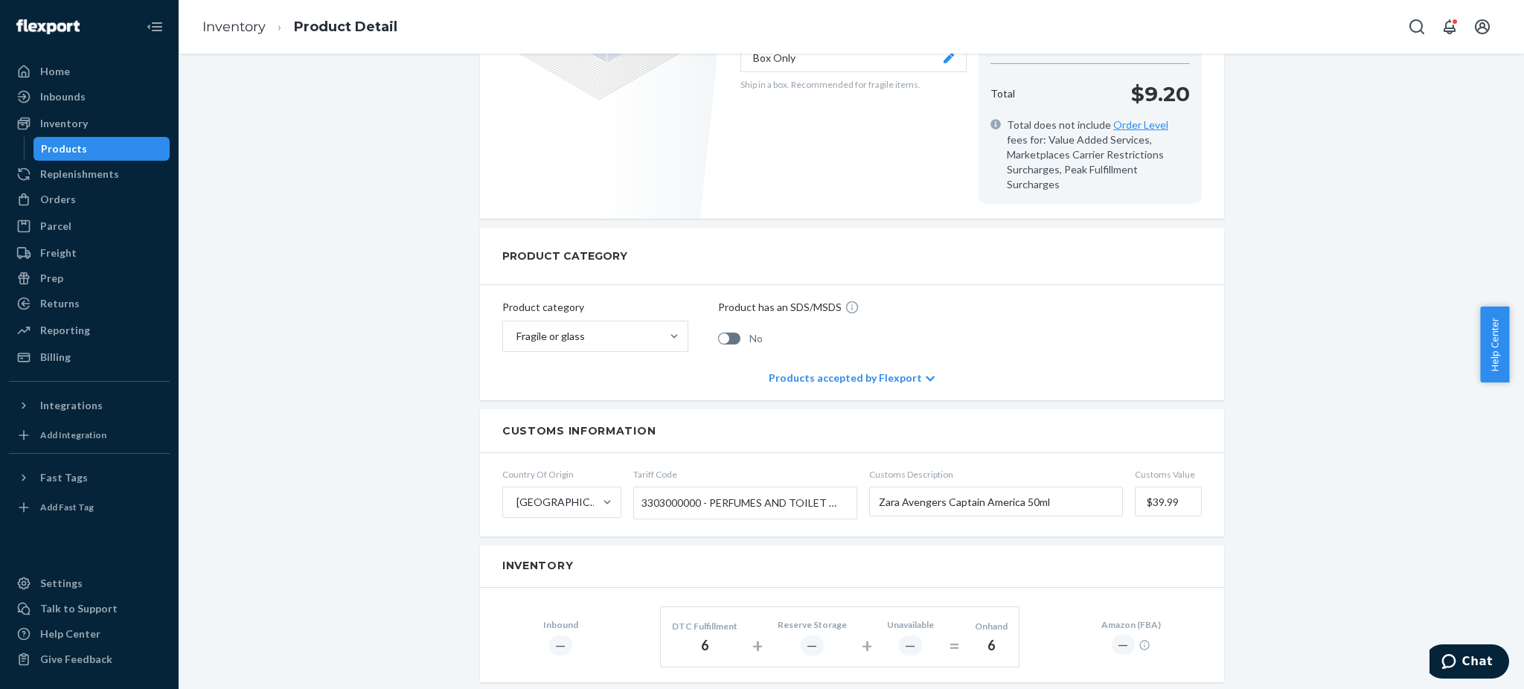
scroll to position [198, 0]
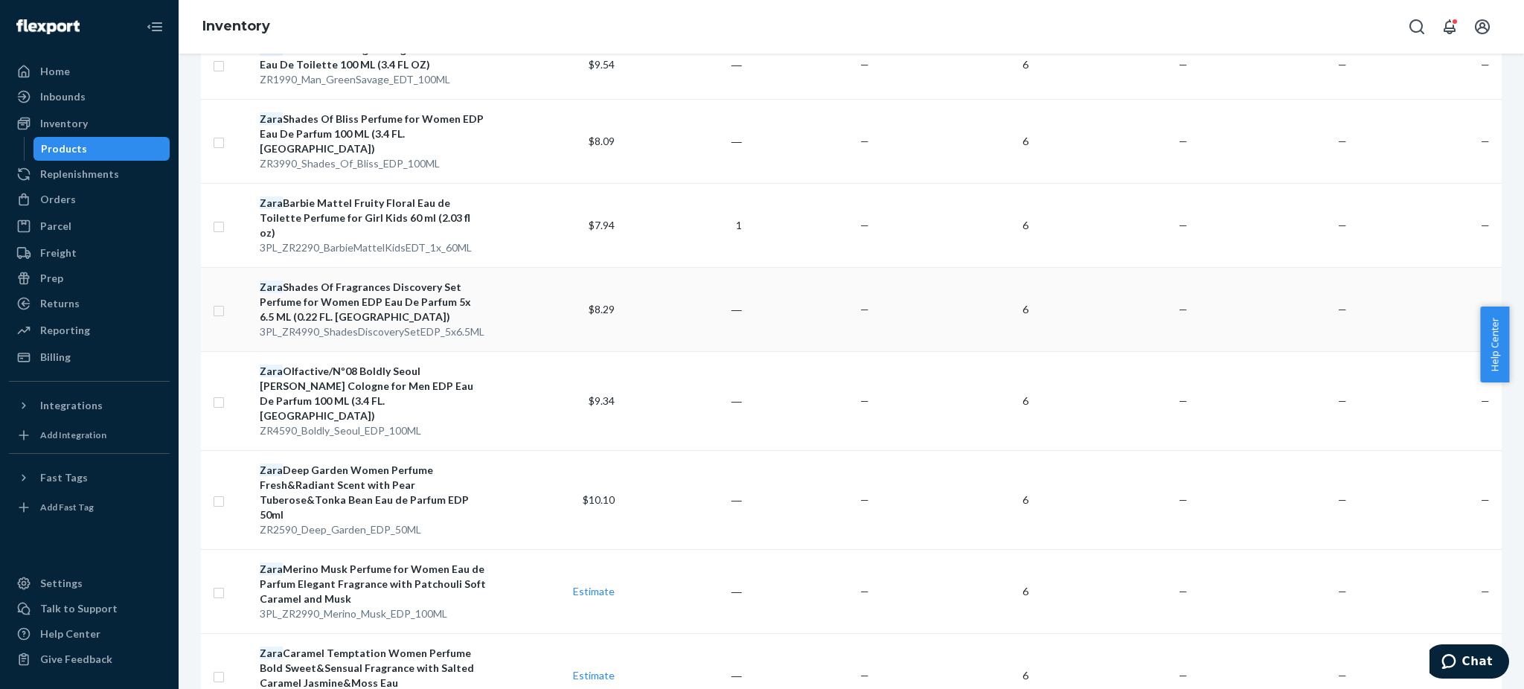
scroll to position [1697, 0]
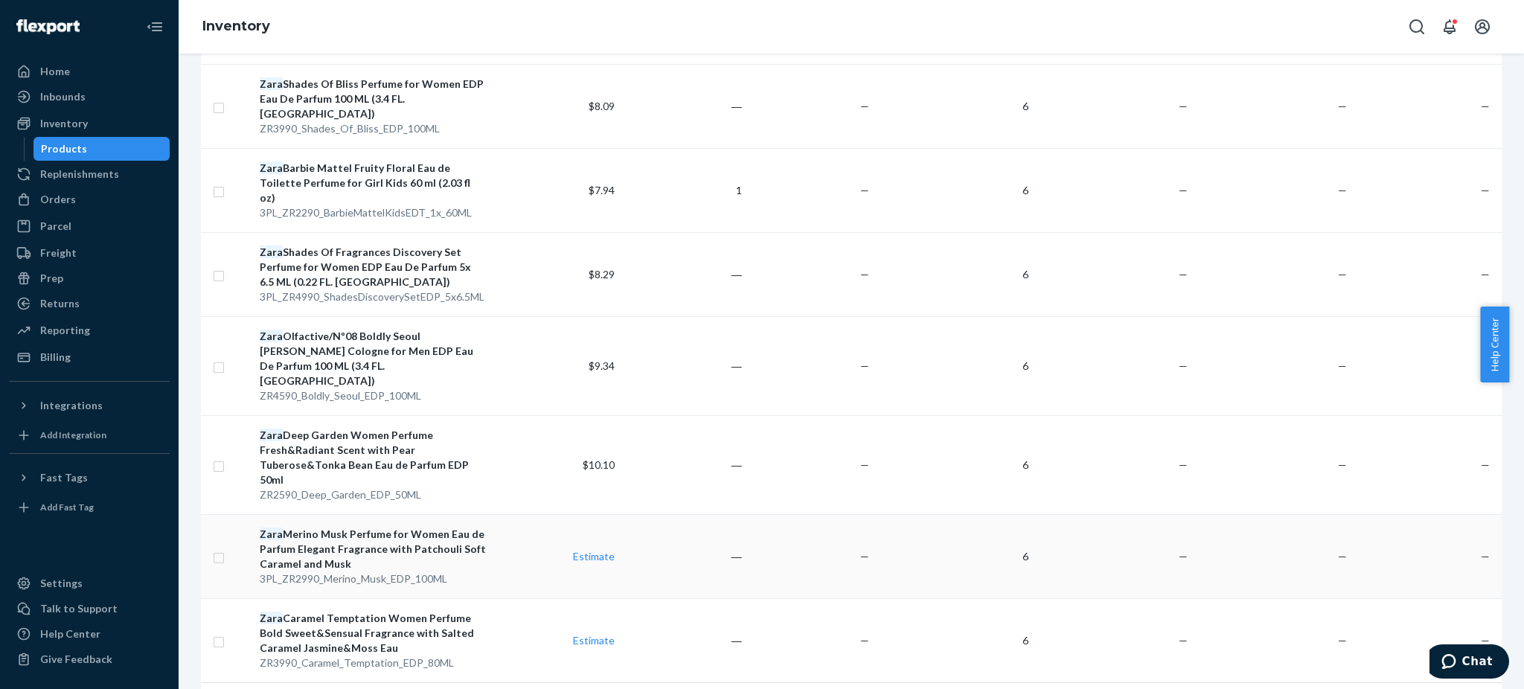
click at [345, 527] on div "Zara Merino Musk Perfume for Women Eau de Parfum Elegant Fragrance with Patchou…" at bounding box center [373, 549] width 227 height 45
click at [318, 611] on div "Zara Marvel Avengers Captain America Kids Perfume Citrus Fragrance Scent with M…" at bounding box center [373, 633] width 227 height 45
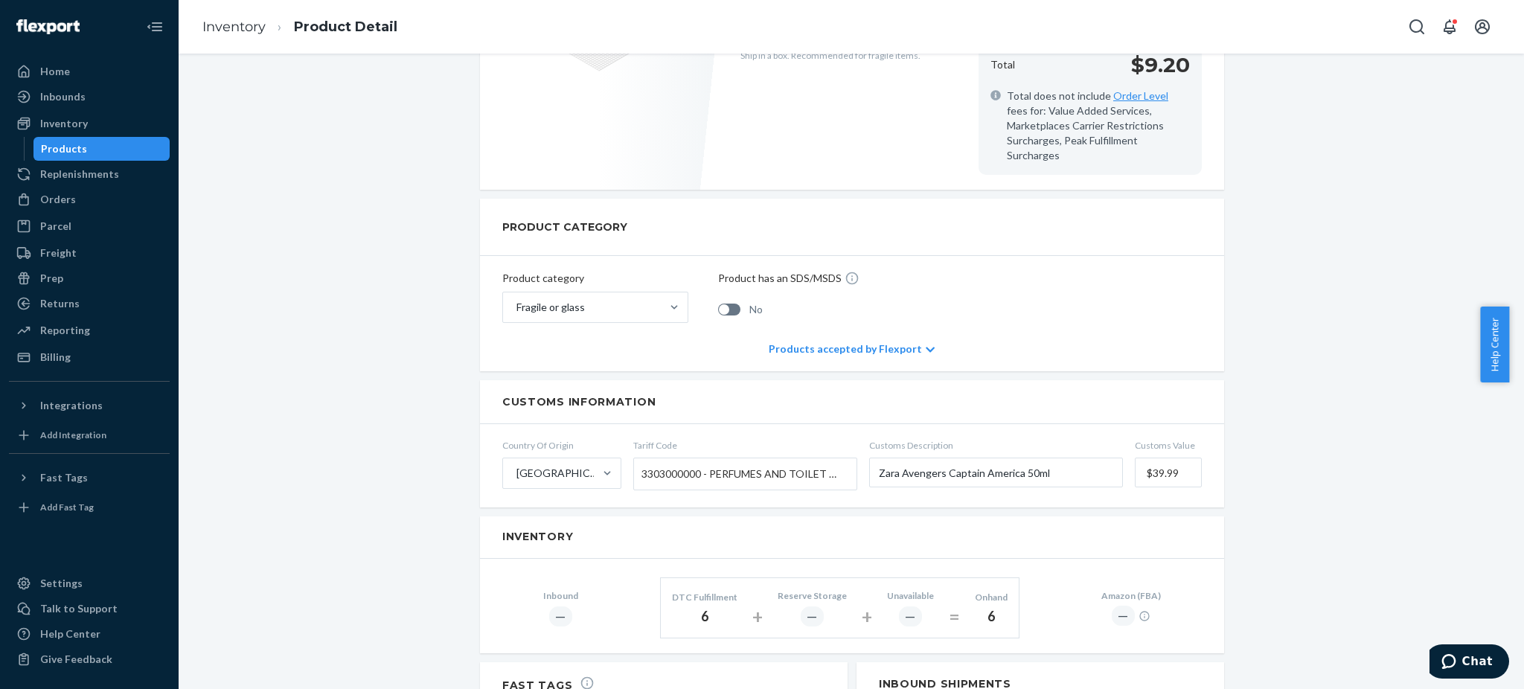
scroll to position [694, 0]
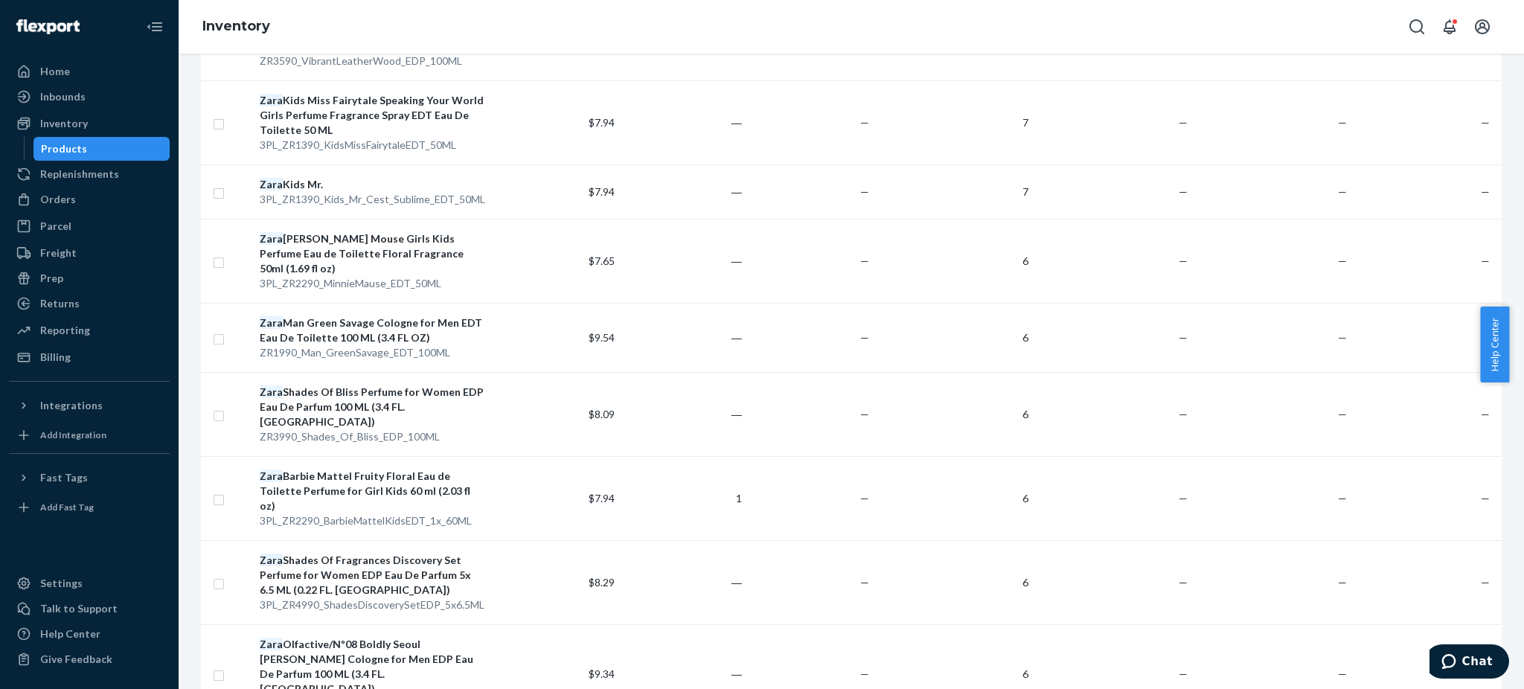
scroll to position [1697, 0]
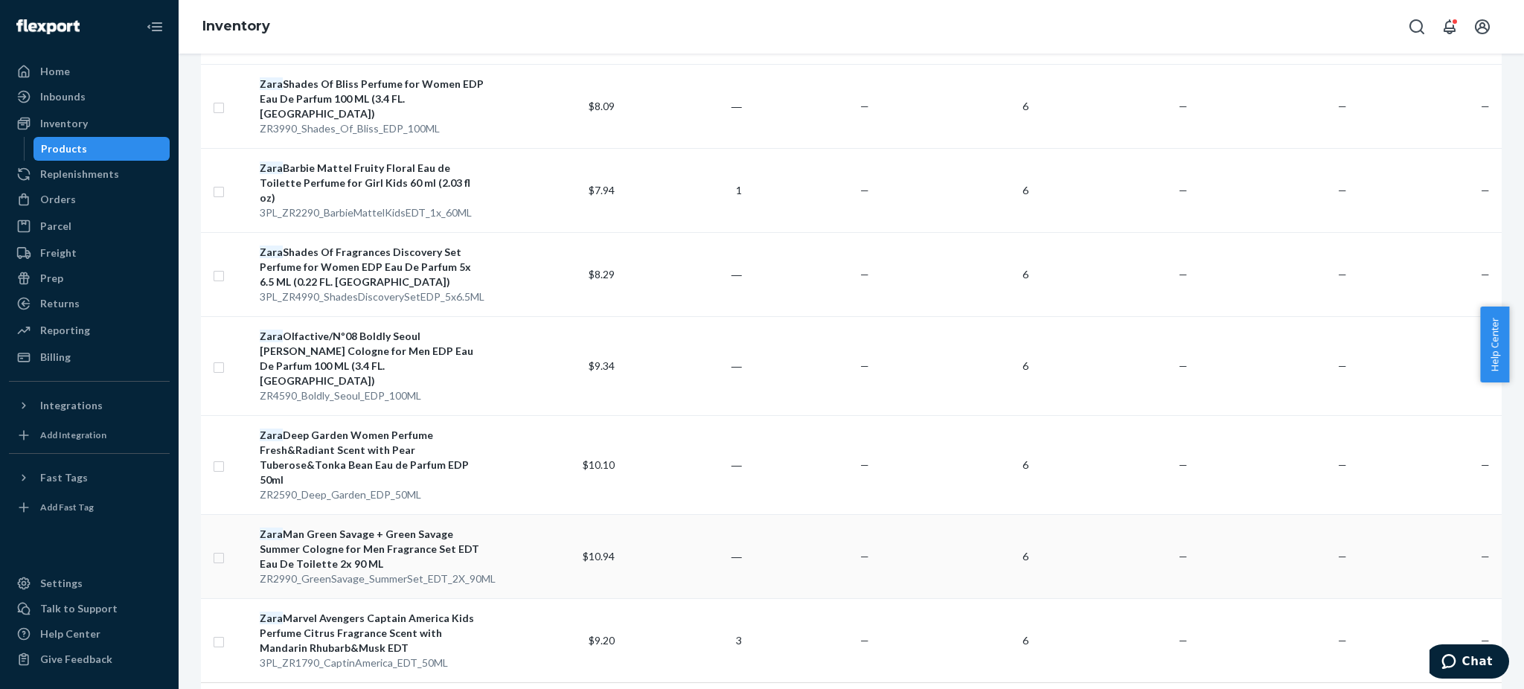
click at [357, 514] on td "Zara Man Green Savage + Green Savage Summer Cologne for Men Fragrance Set EDT E…" at bounding box center [373, 556] width 239 height 84
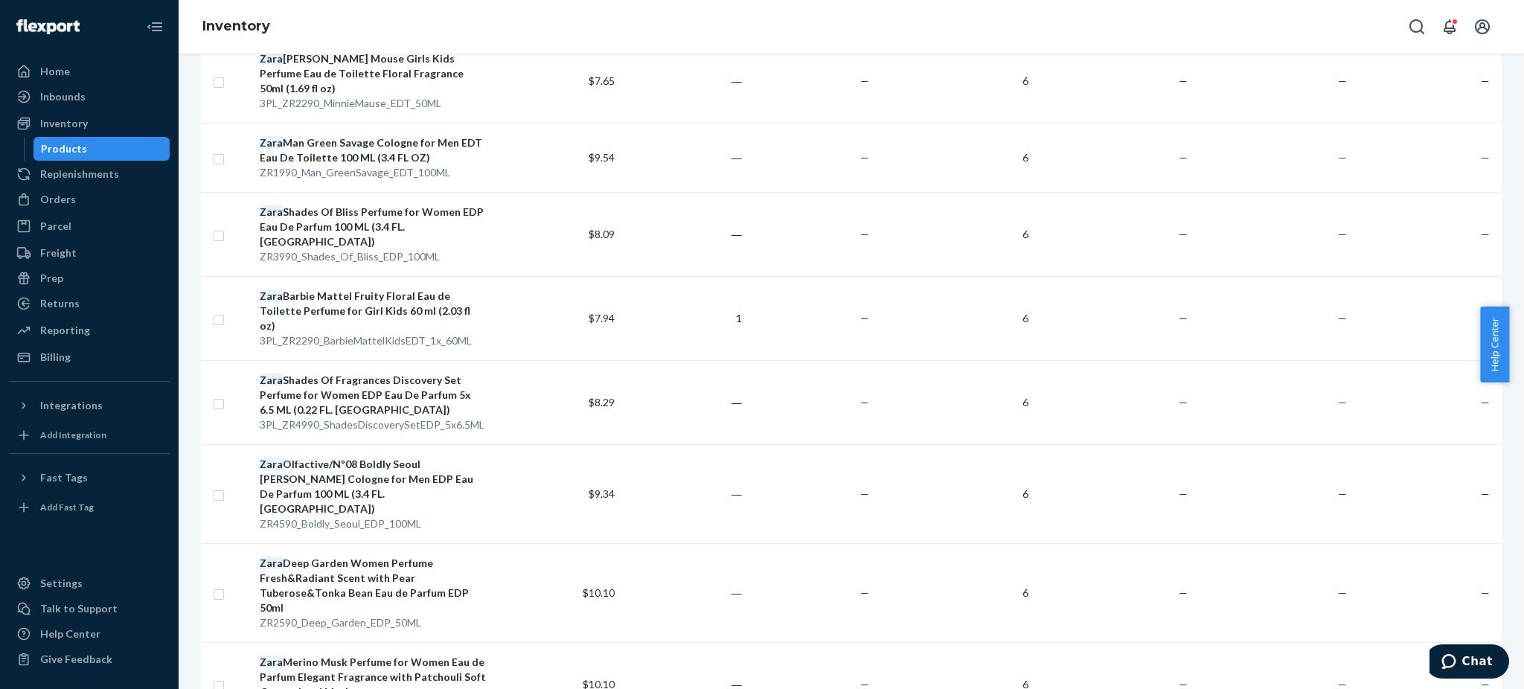
scroll to position [1697, 0]
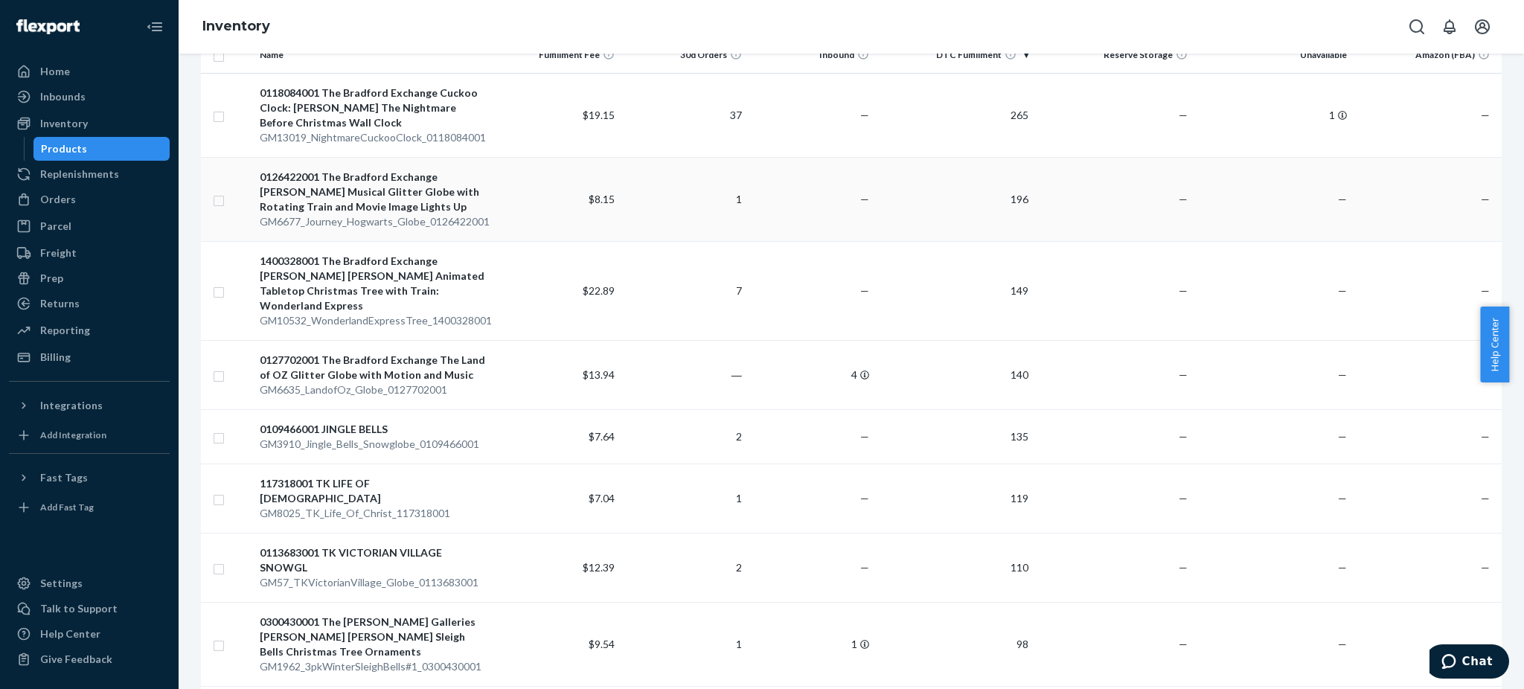
scroll to position [80, 0]
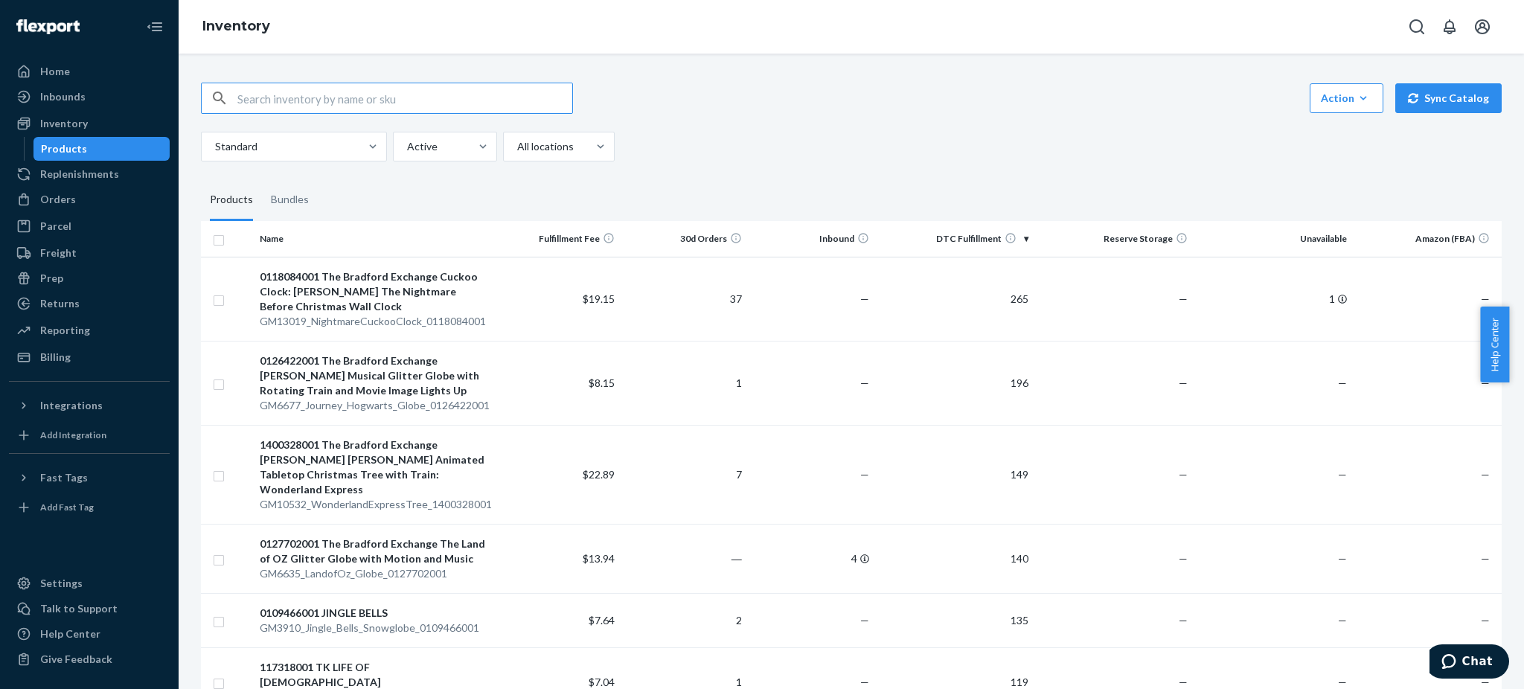
click at [294, 92] on input "text" at bounding box center [404, 98] width 335 height 30
type input "zara"
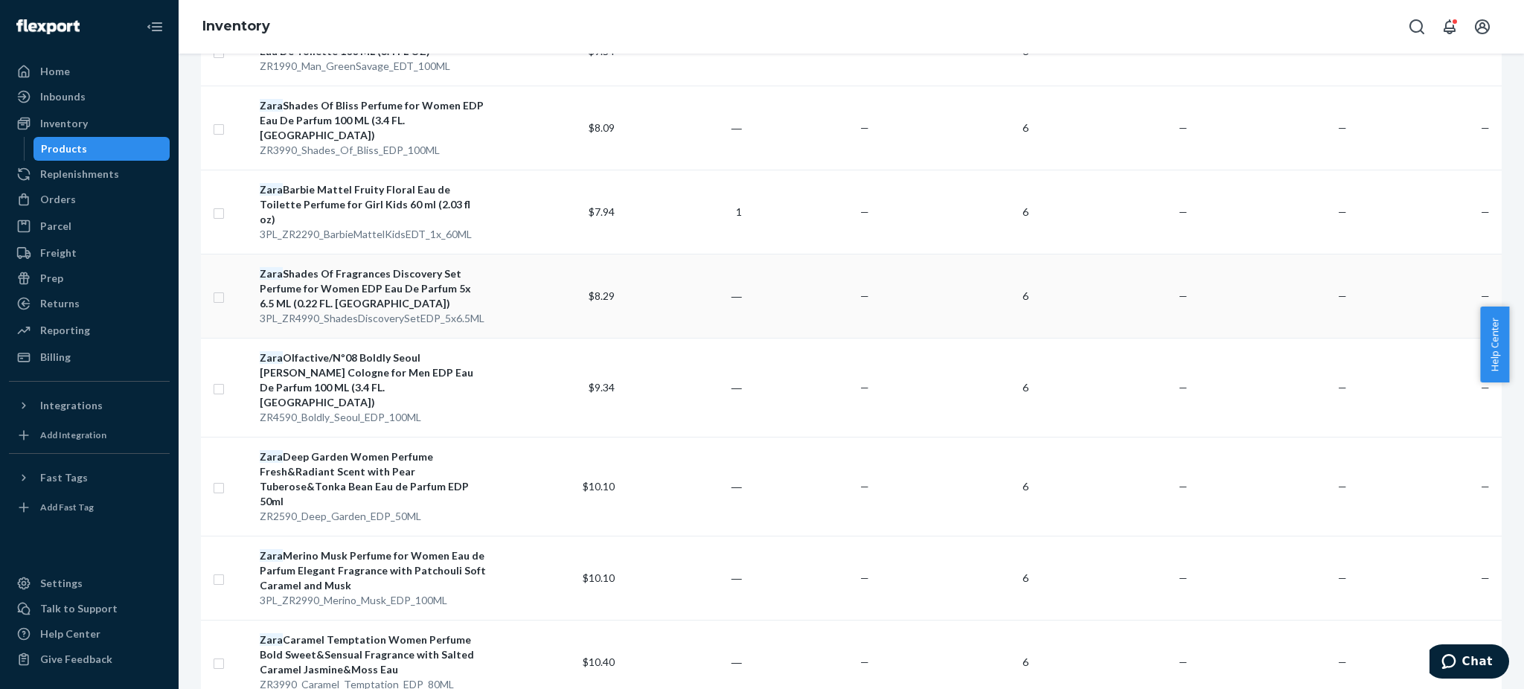
scroll to position [1686, 0]
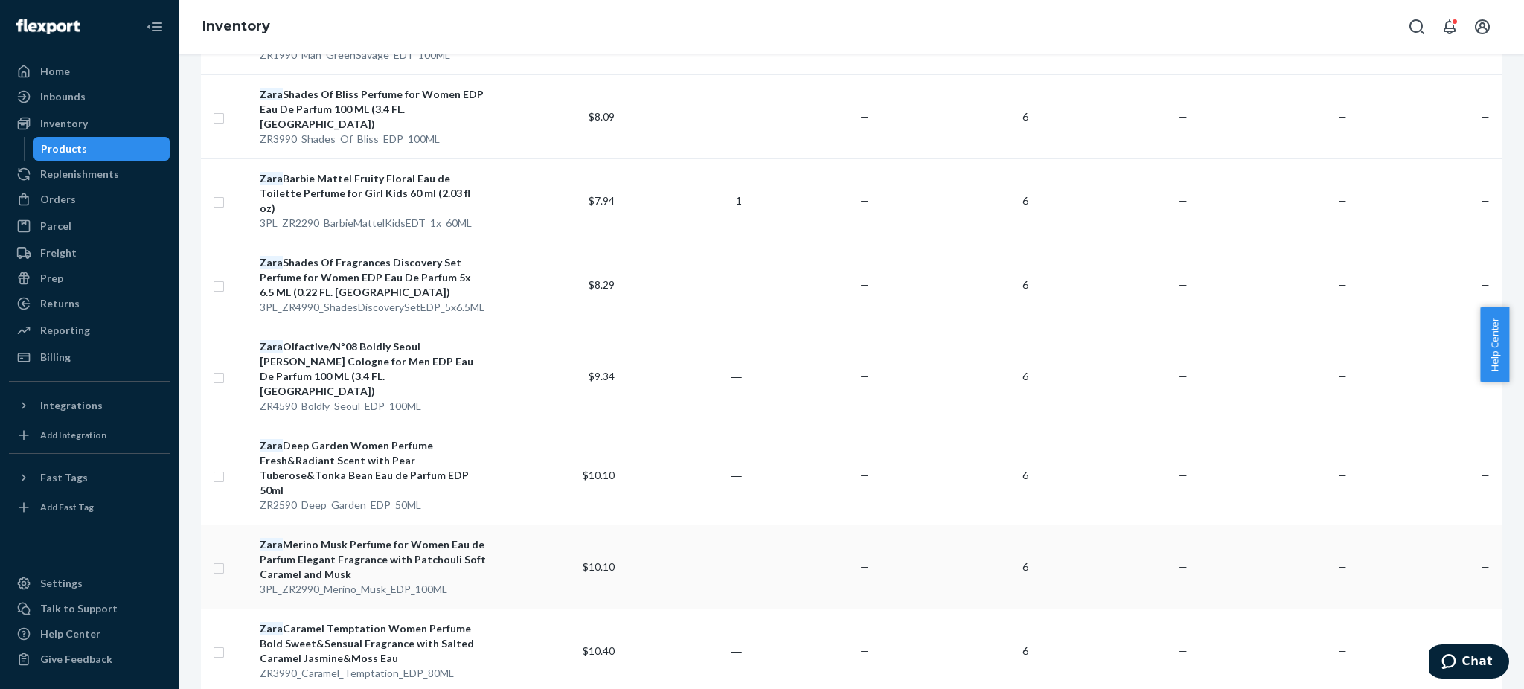
click at [359, 537] on div "Zara Merino Musk Perfume for Women Eau de Parfum Elegant Fragrance with Patchou…" at bounding box center [373, 559] width 227 height 45
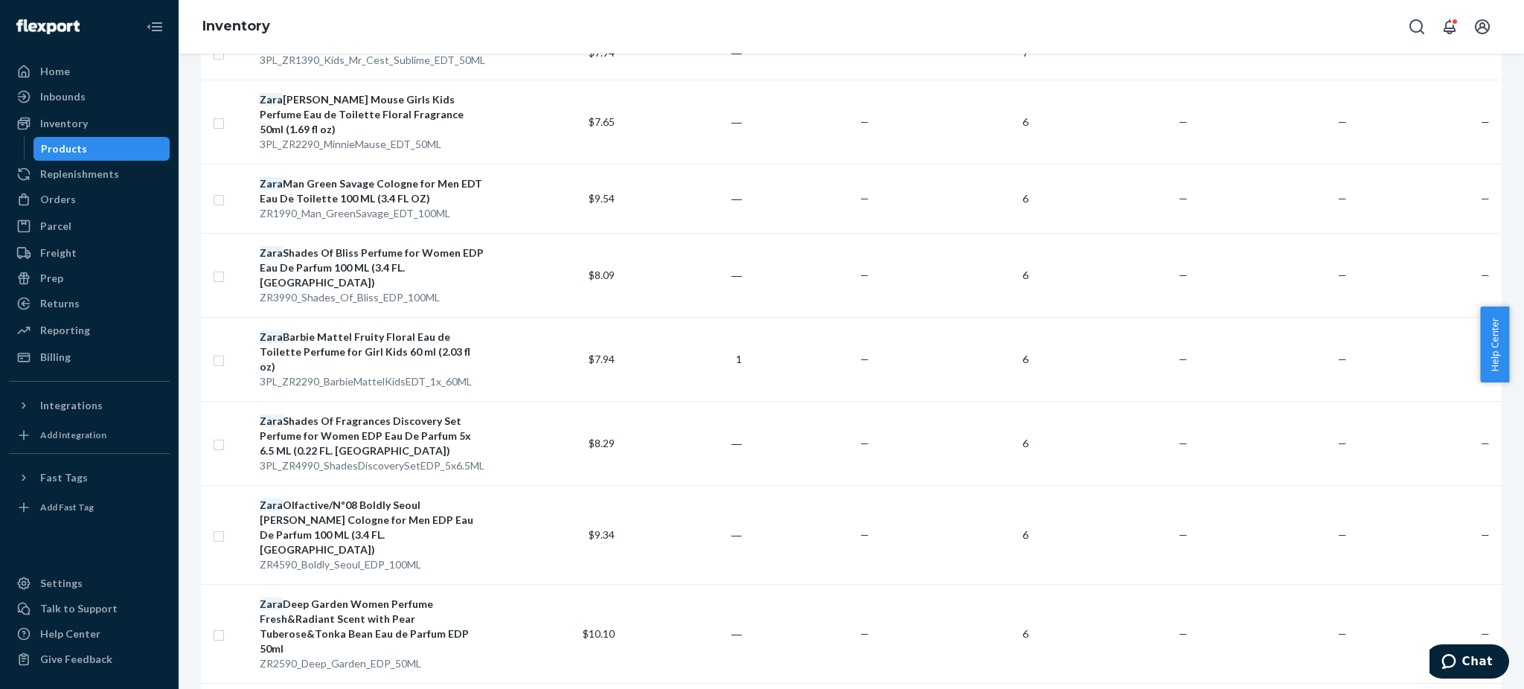
scroll to position [1686, 0]
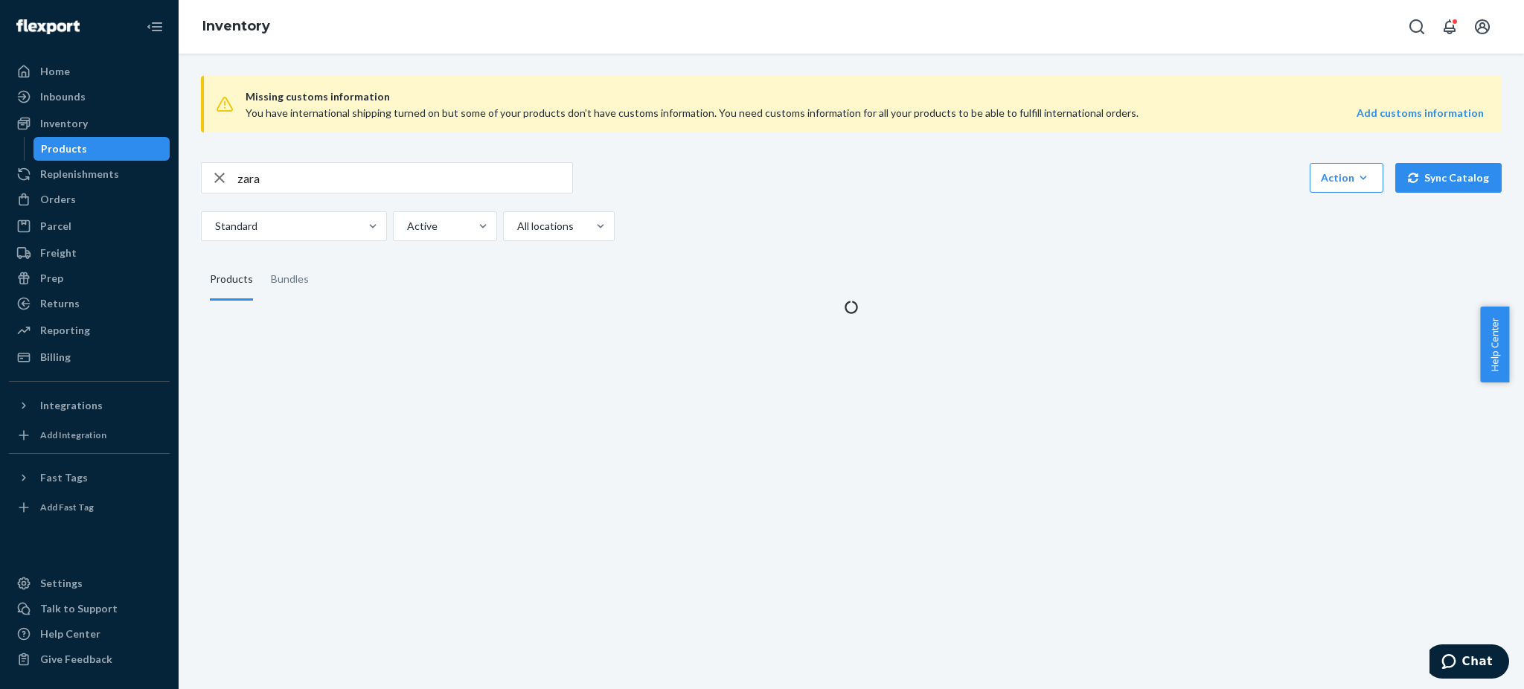
scroll to position [0, 0]
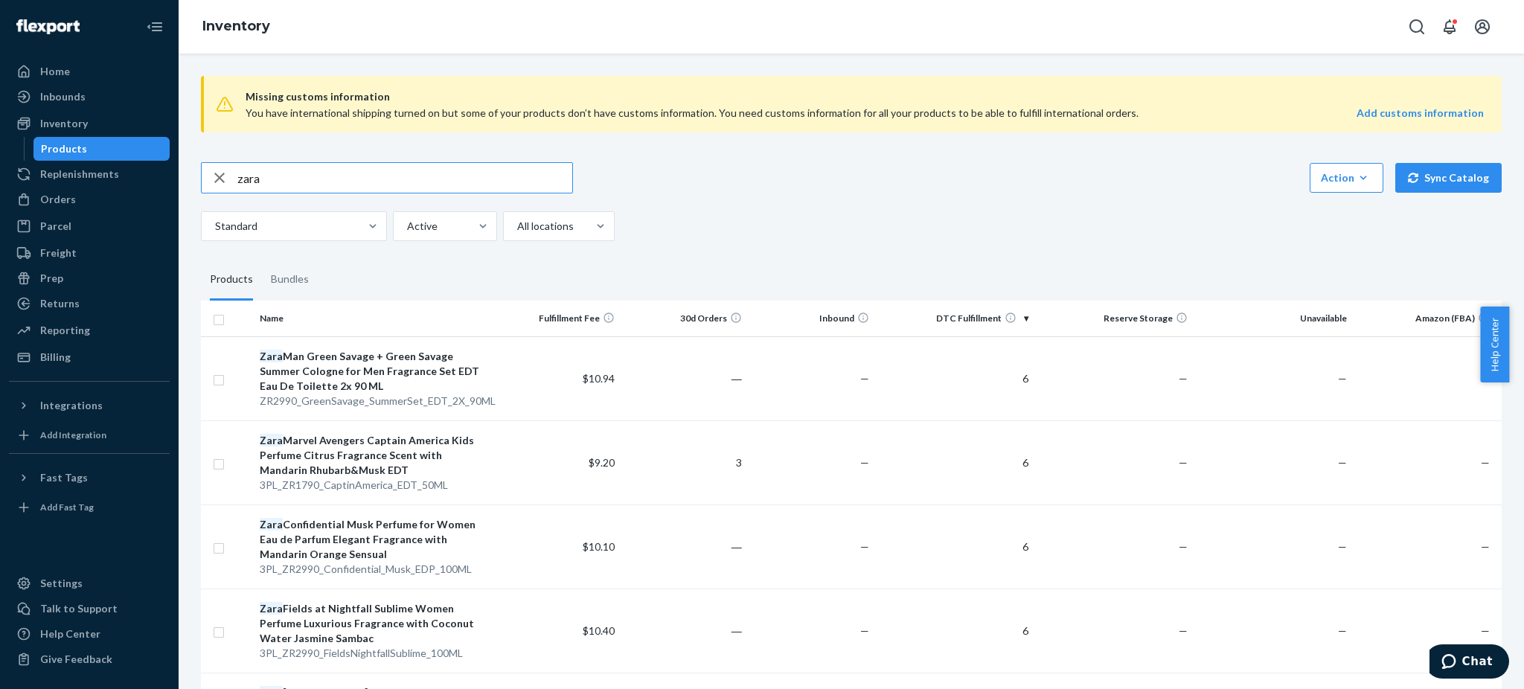
click at [987, 322] on th "DTC Fulfillment" at bounding box center [954, 319] width 159 height 36
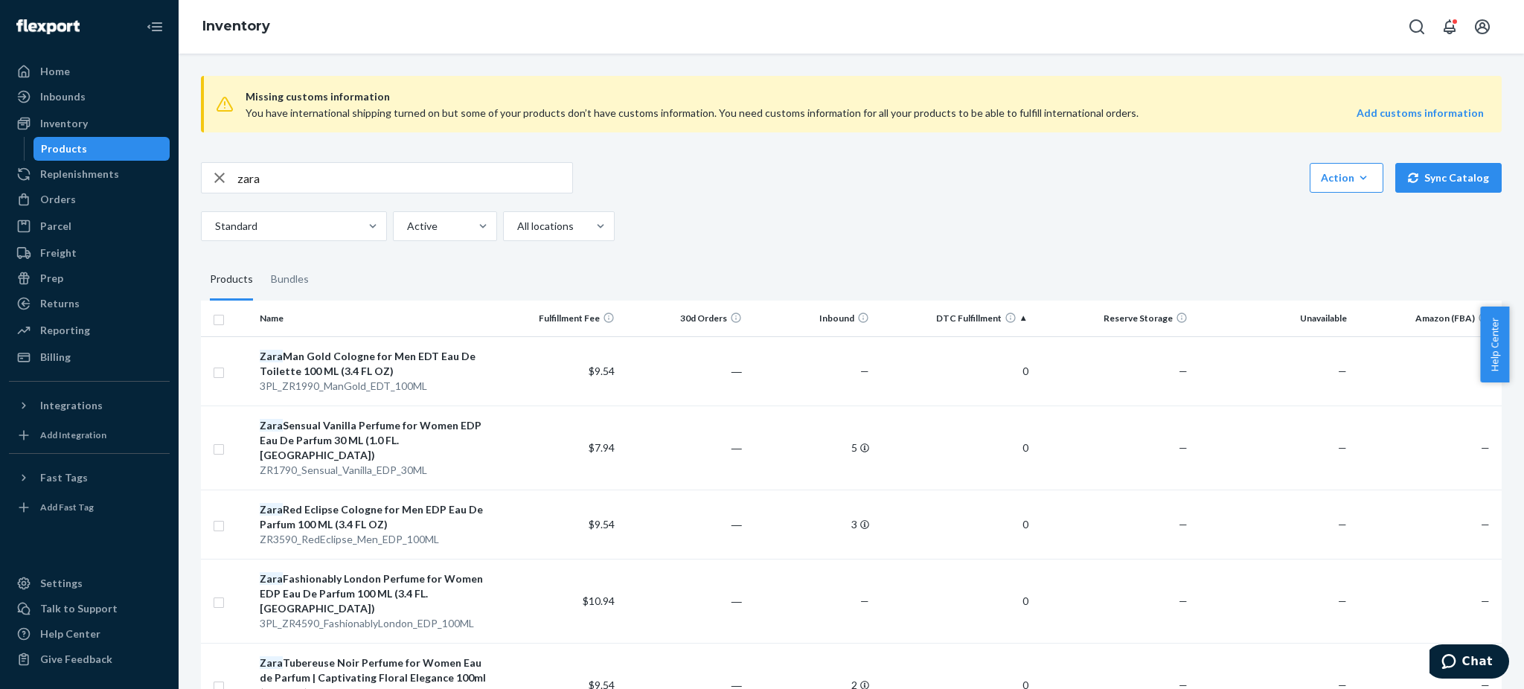
click at [987, 322] on th "DTC Fulfillment" at bounding box center [954, 319] width 159 height 36
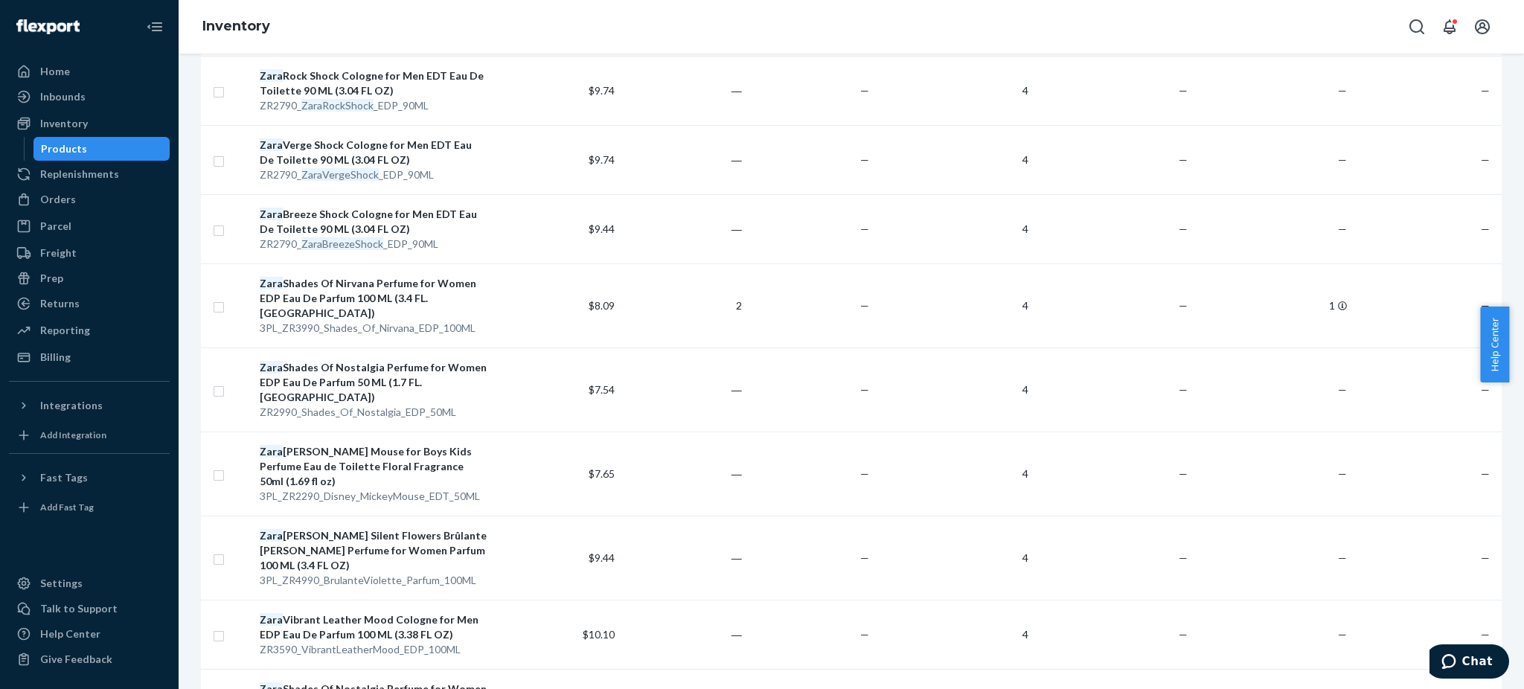
scroll to position [1607, 0]
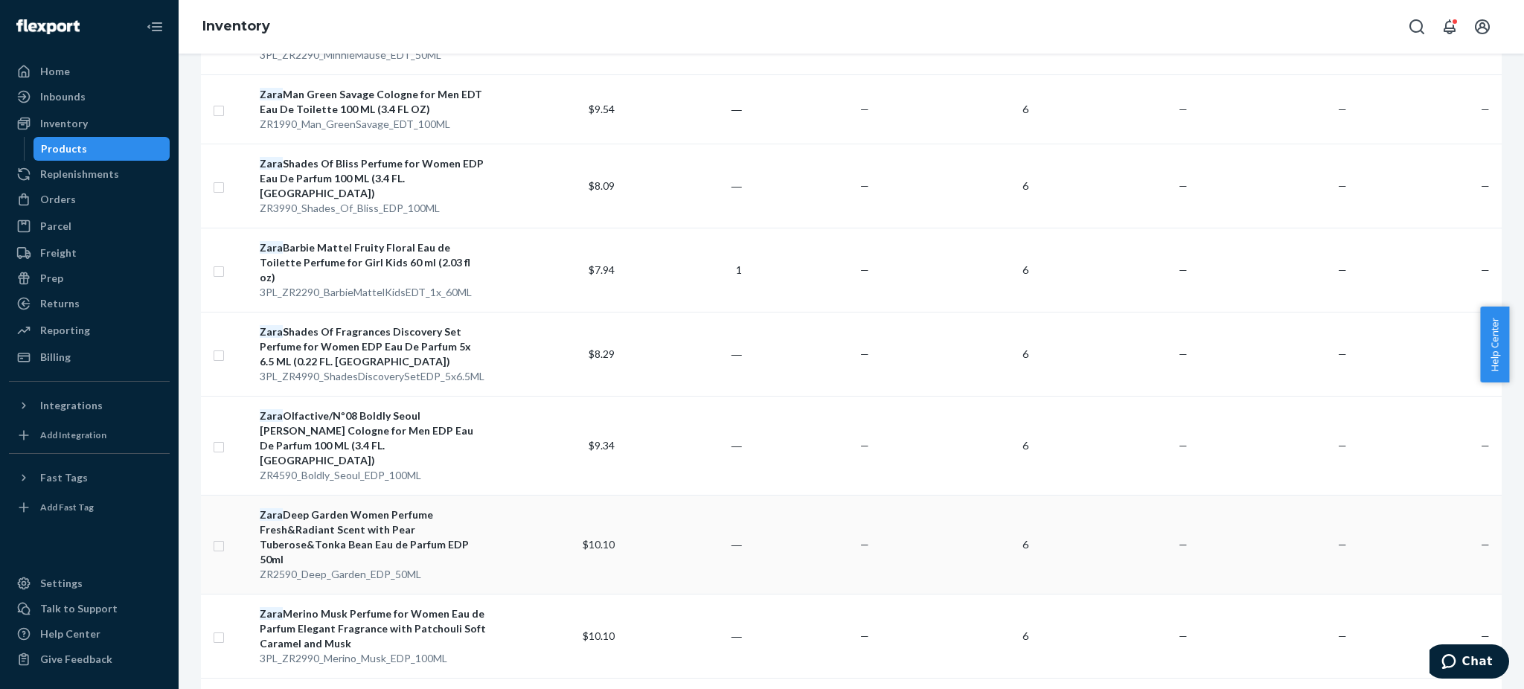
scroll to position [1697, 0]
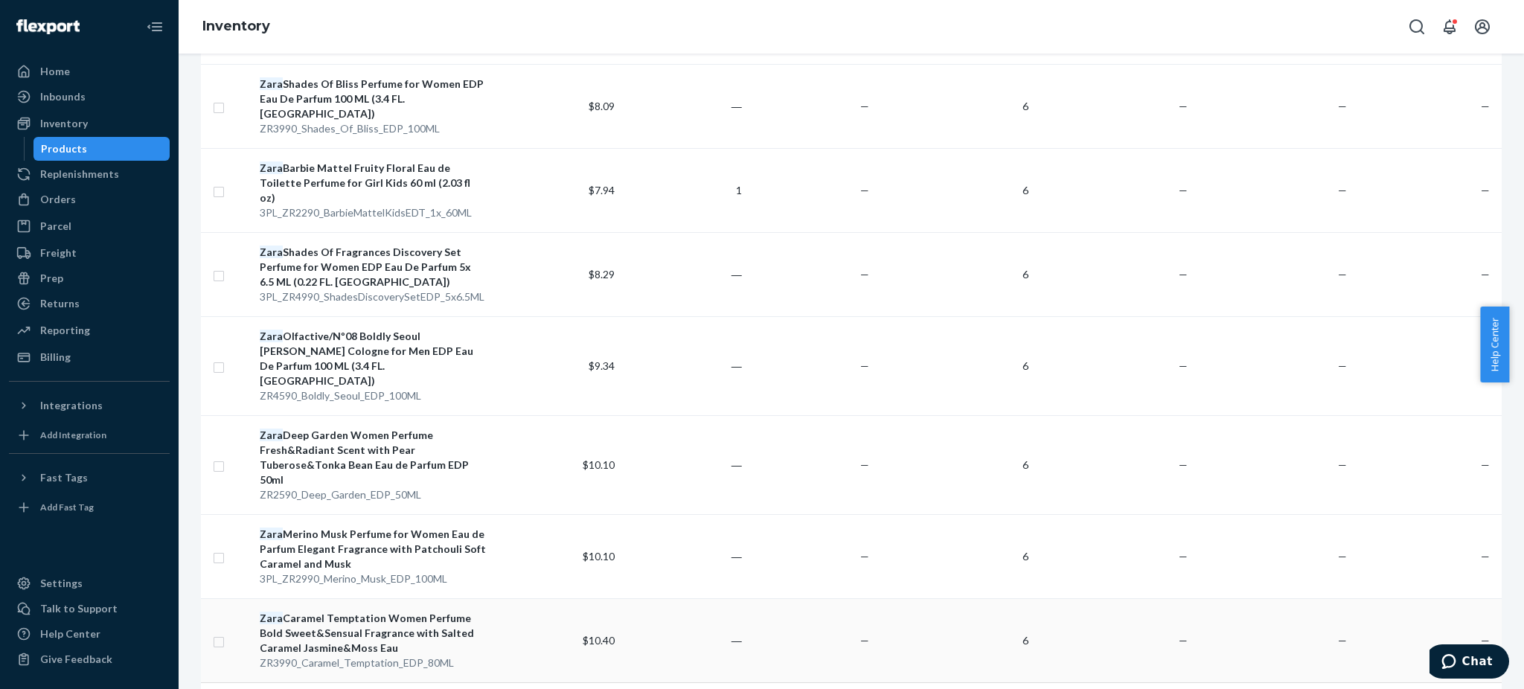
click at [357, 611] on div "Zara Caramel Temptation Women Perfume Bold Sweet&Sensual Fragrance with Salted …" at bounding box center [373, 633] width 227 height 45
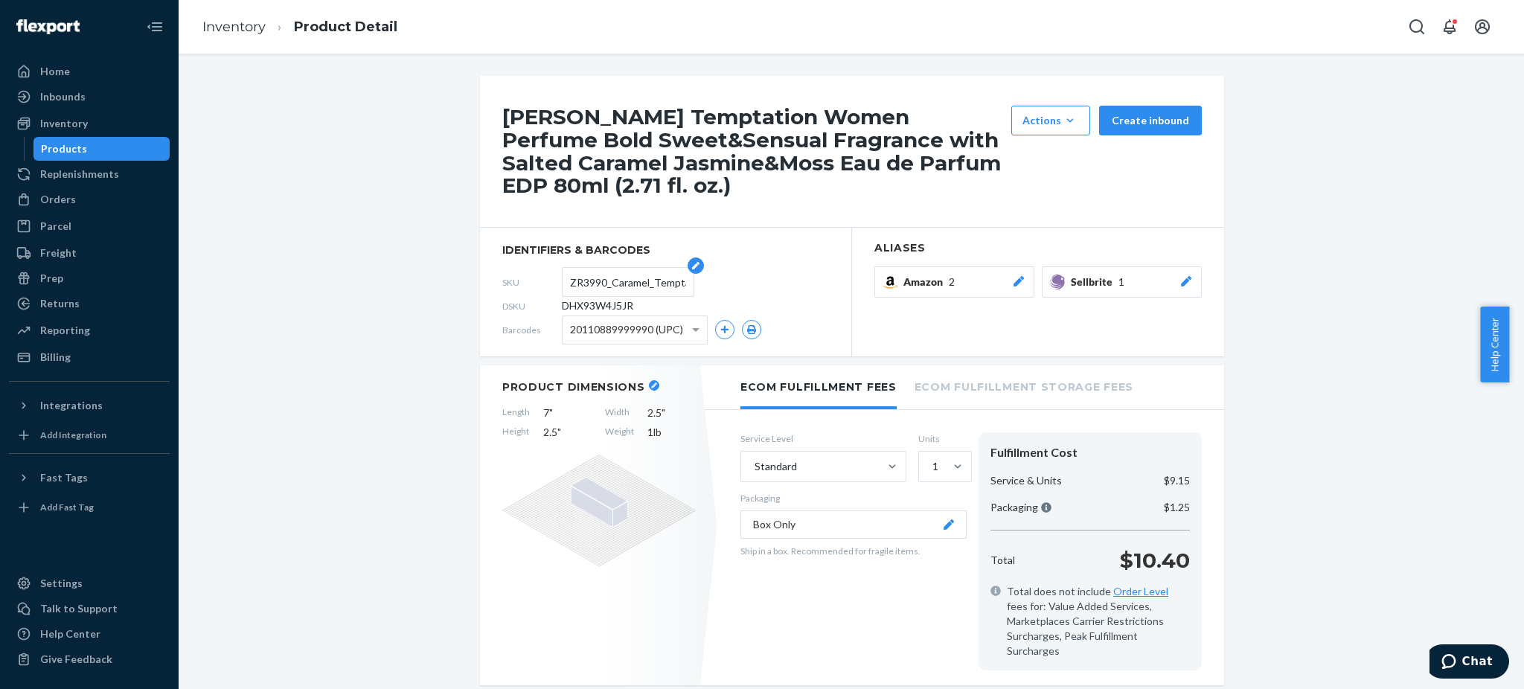
click at [608, 285] on input "ZR3990_Caramel_Temptation_EDP_80ML" at bounding box center [628, 282] width 116 height 28
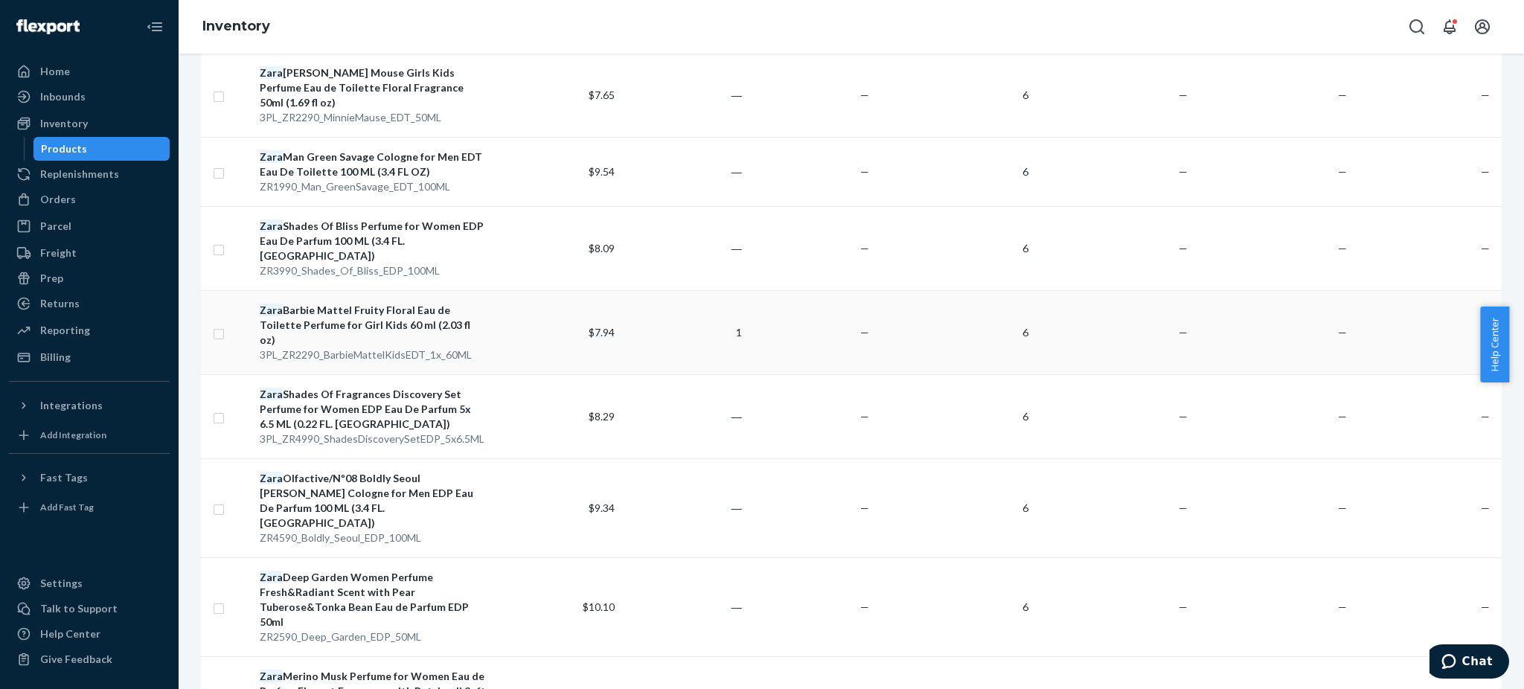
scroll to position [1697, 0]
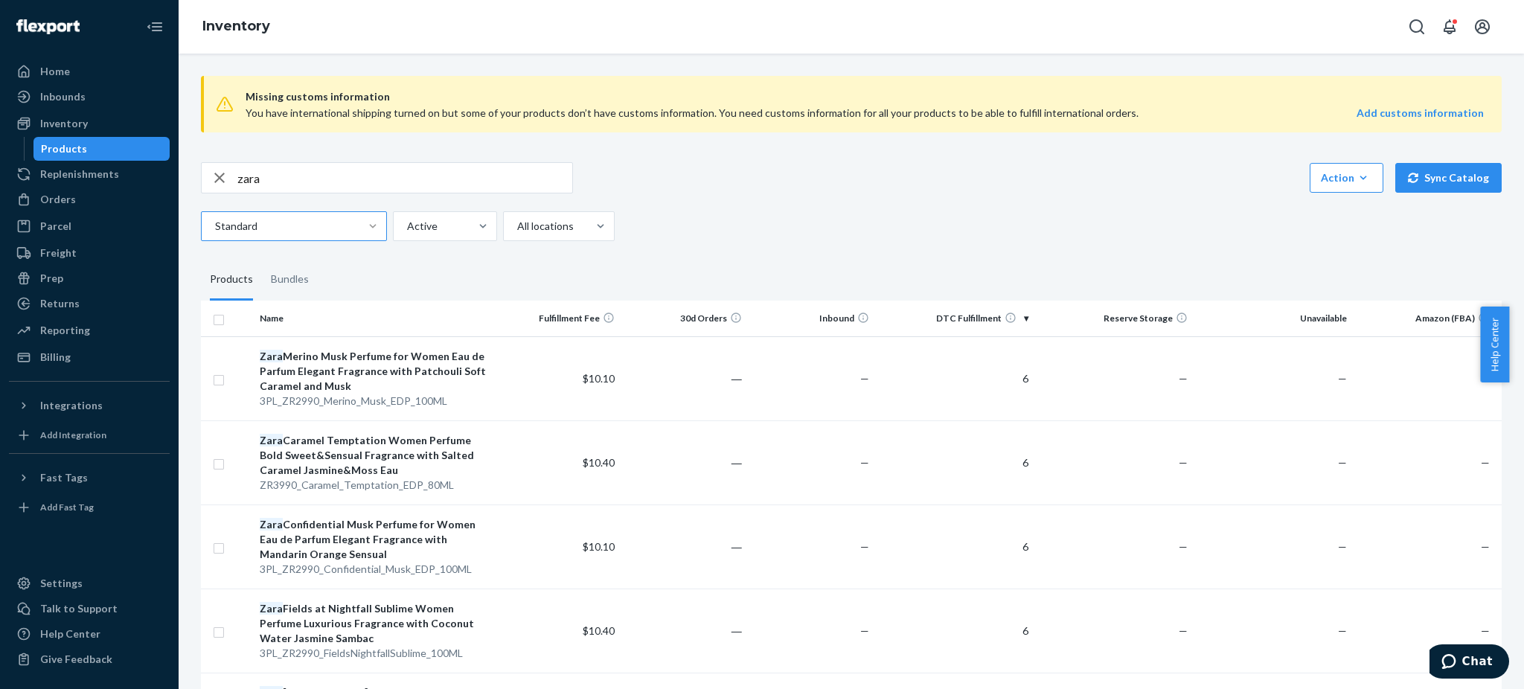
scroll to position [198, 0]
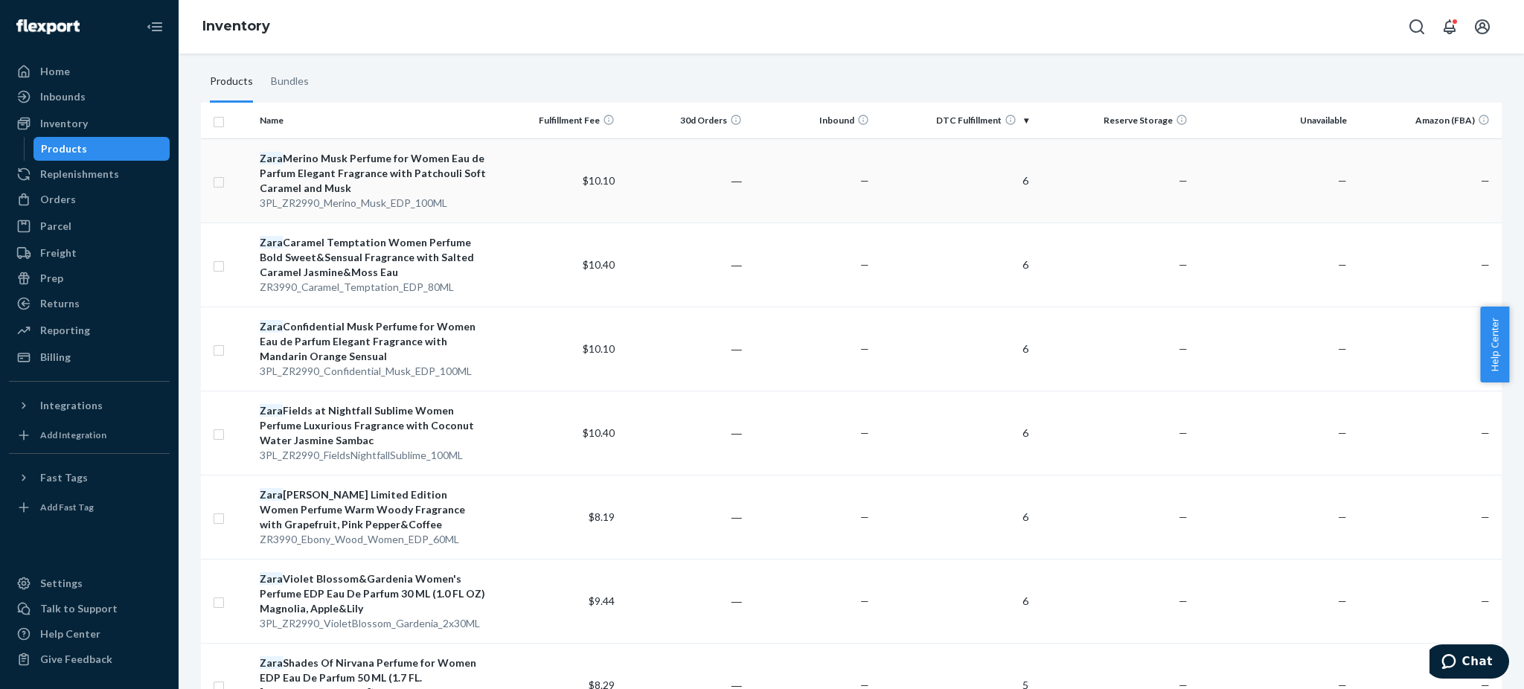
click at [370, 160] on div "Zara Merino Musk Perfume for Women Eau de Parfum Elegant Fragrance with Patchou…" at bounding box center [373, 173] width 227 height 45
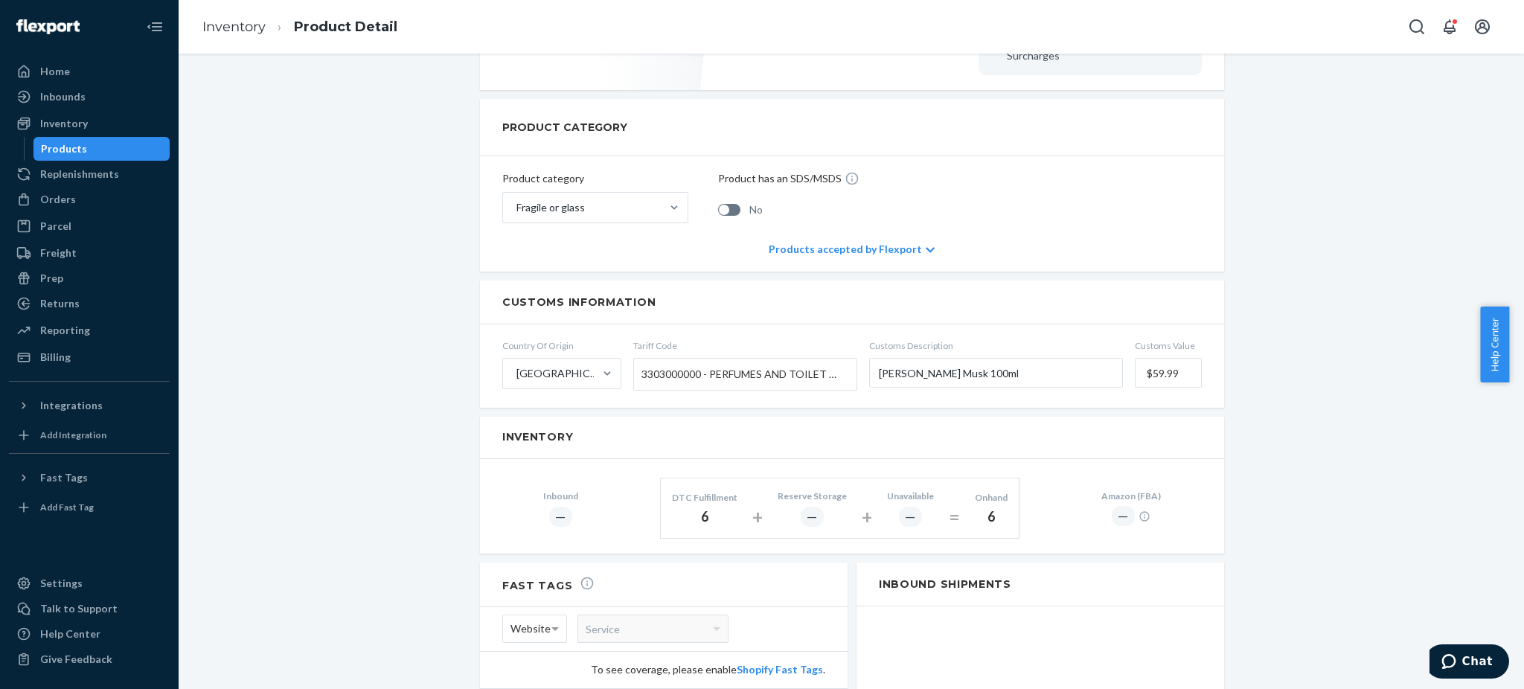
scroll to position [99, 0]
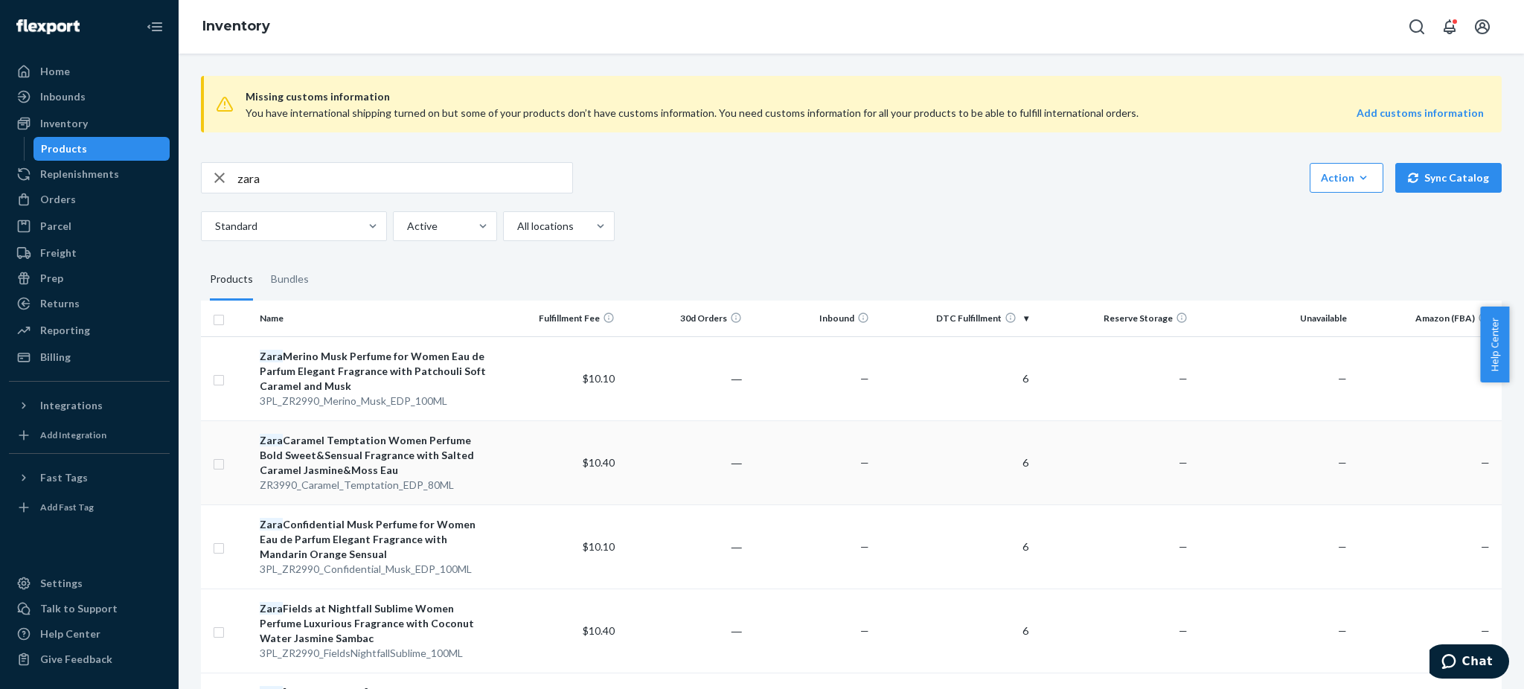
click at [327, 452] on div "Zara Caramel Temptation Women Perfume Bold Sweet&Sensual Fragrance with Salted …" at bounding box center [373, 455] width 227 height 45
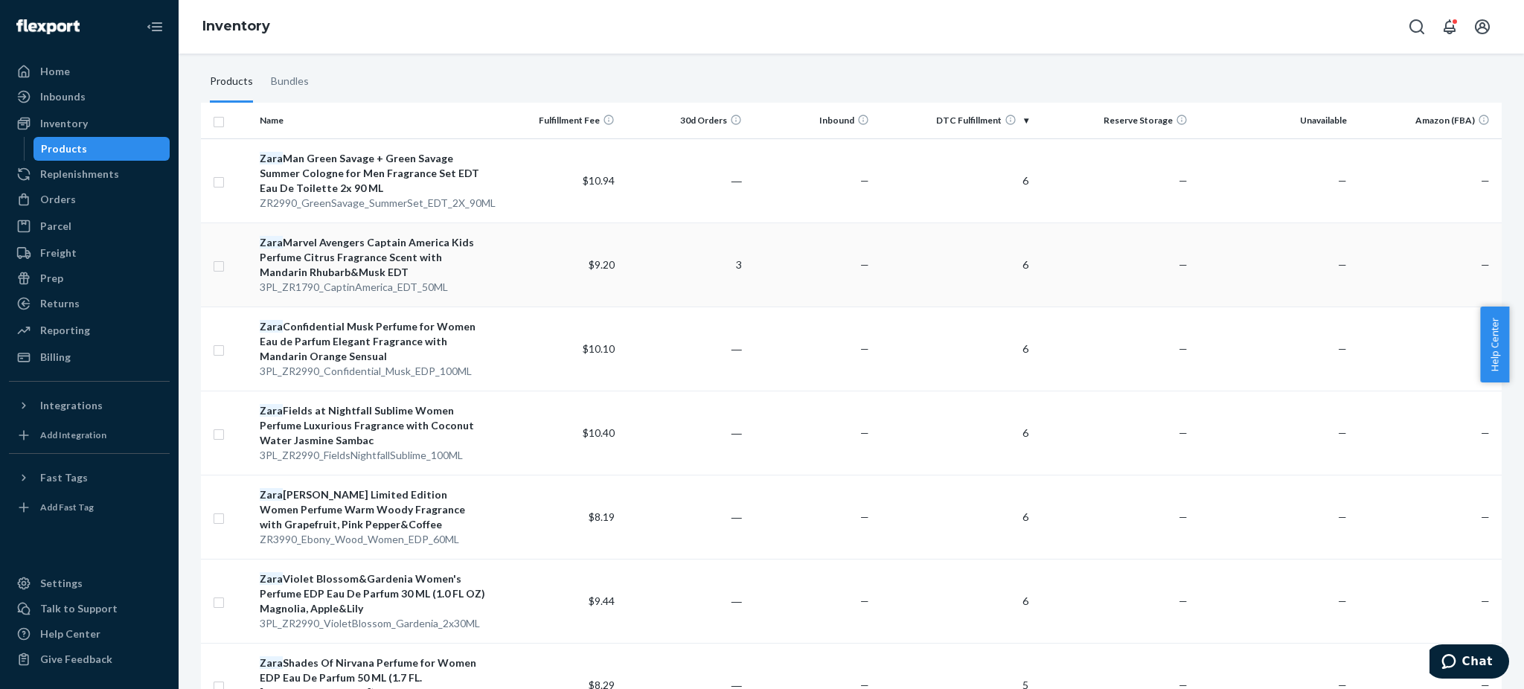
click at [336, 253] on div "Zara Marvel Avengers Captain America Kids Perfume Citrus Fragrance Scent with M…" at bounding box center [373, 257] width 227 height 45
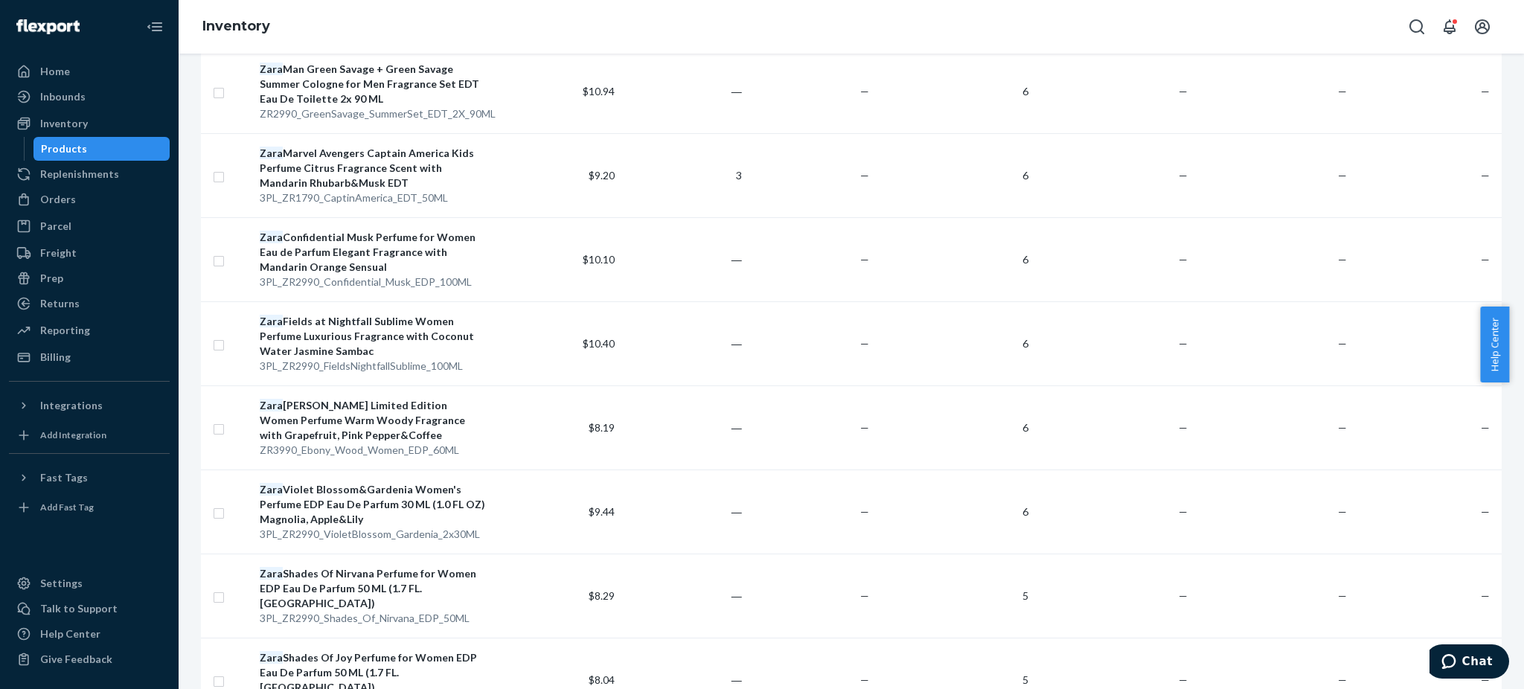
scroll to position [298, 0]
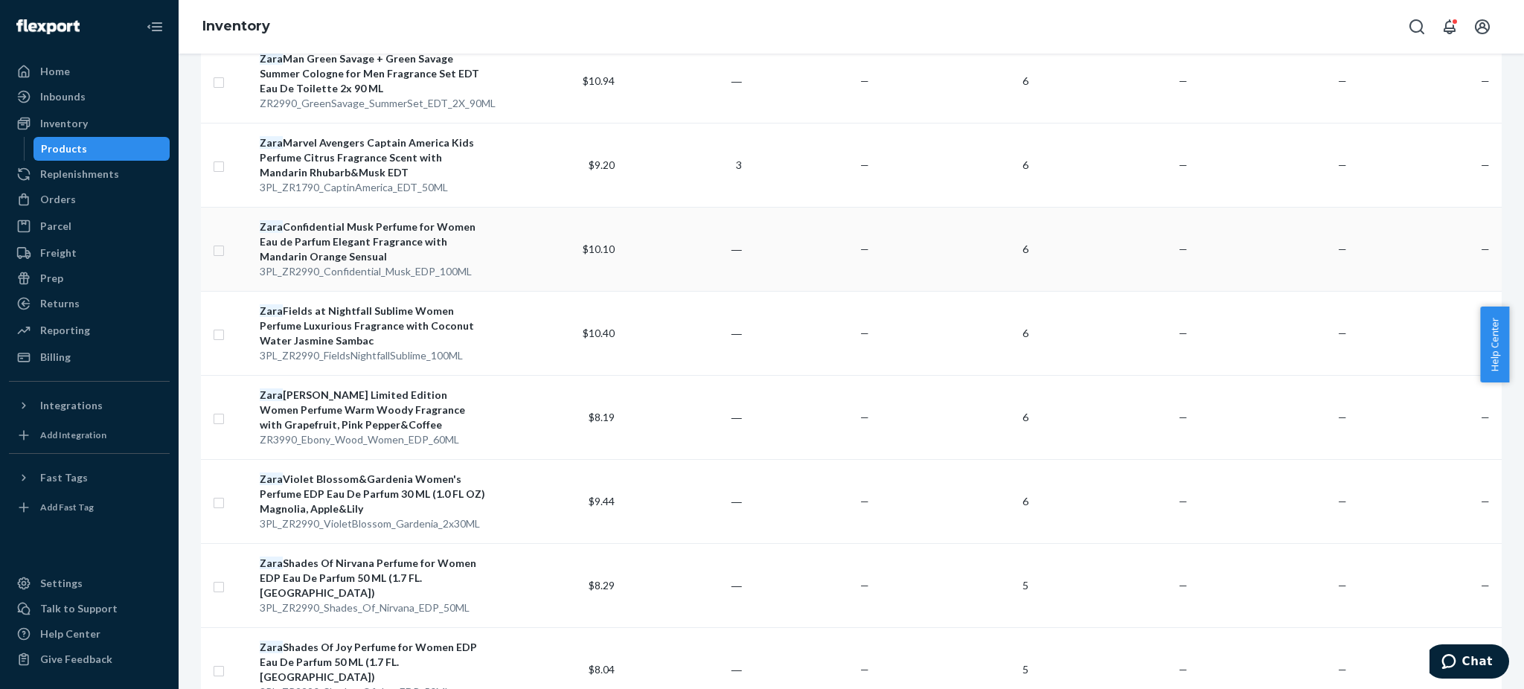
click at [351, 233] on div "Zara Confidential Musk Perfume for Women Eau de Parfum Elegant Fragrance with M…" at bounding box center [373, 242] width 227 height 45
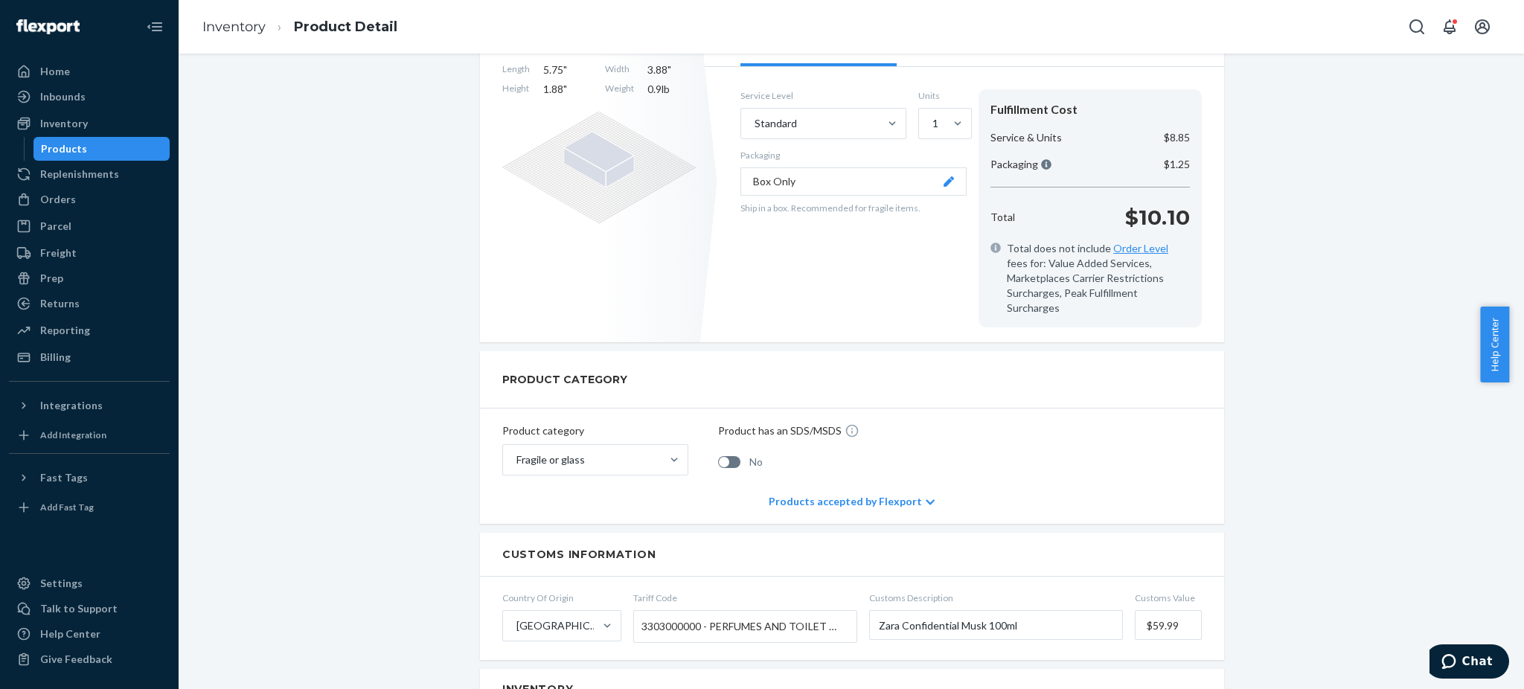
scroll to position [99, 0]
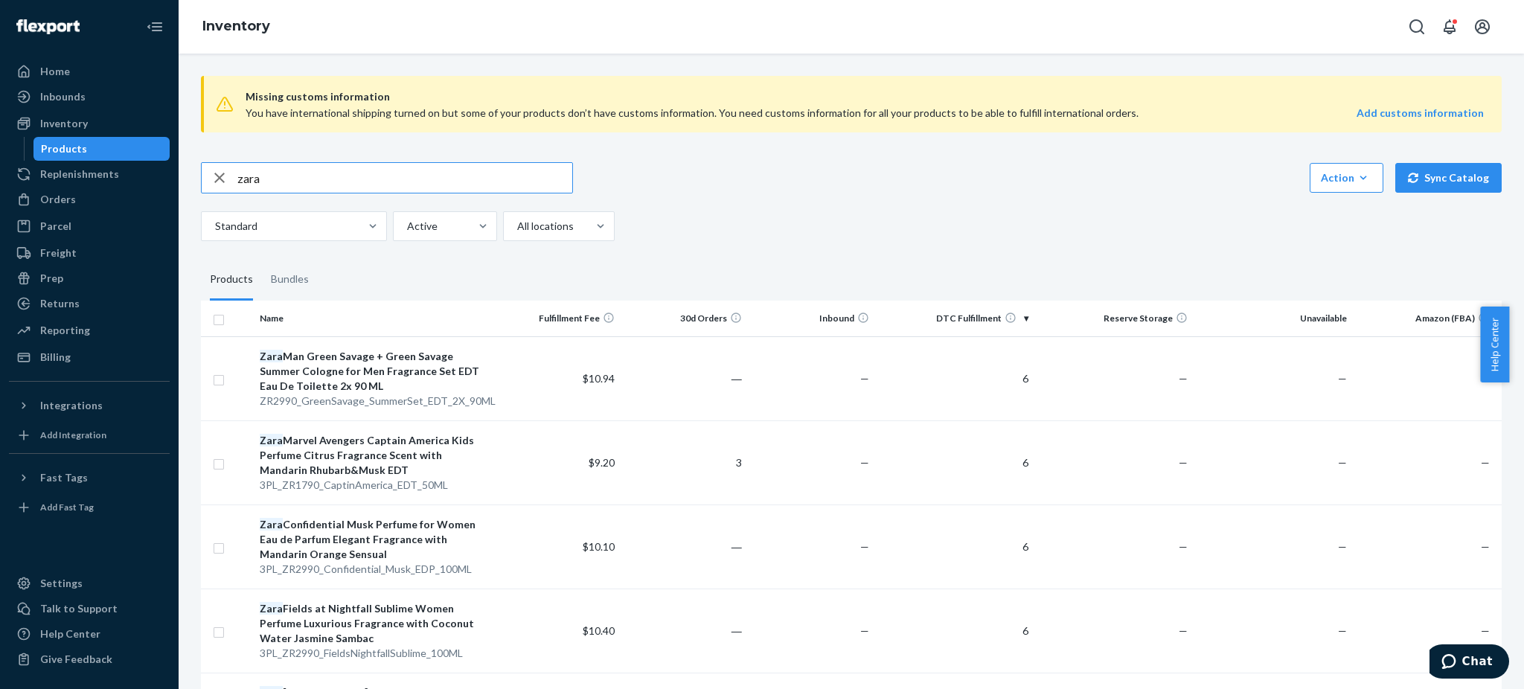
scroll to position [198, 0]
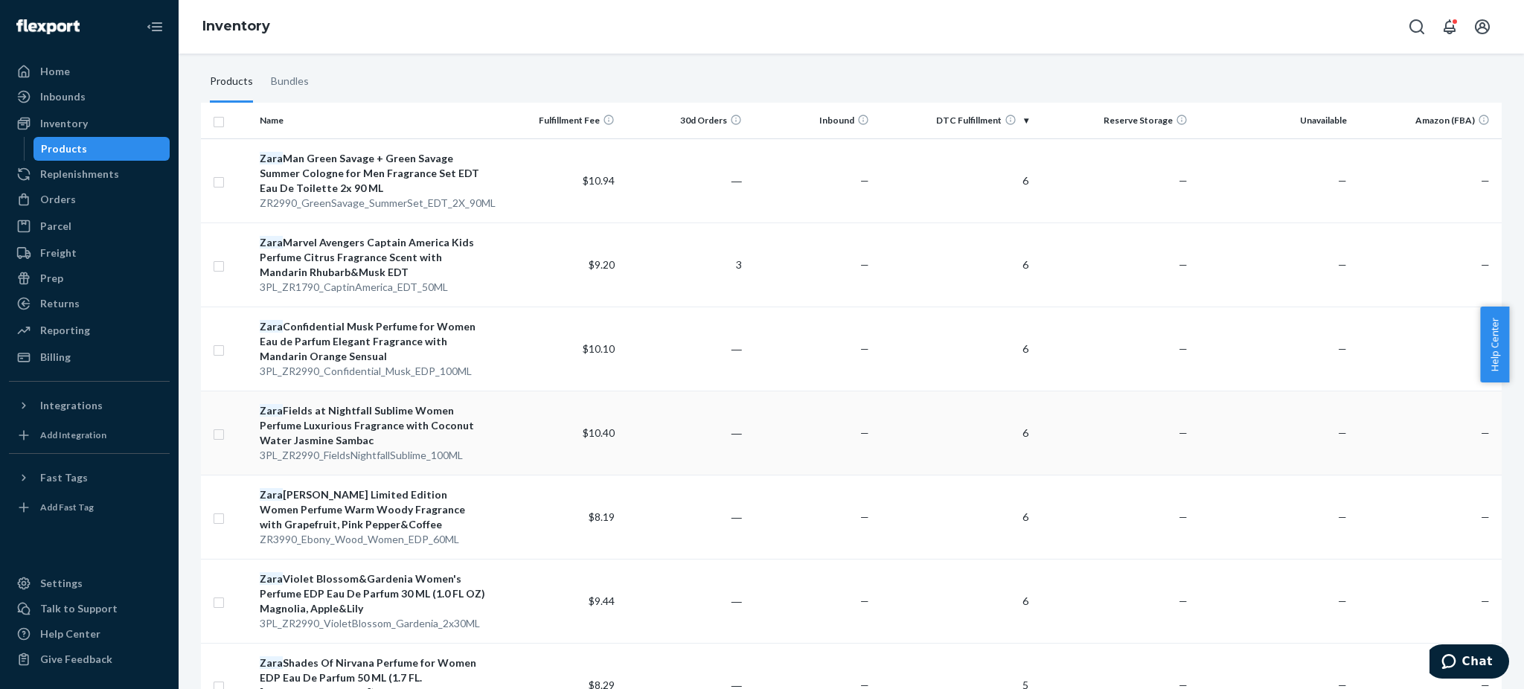
click at [341, 415] on div "Zara Fields at Nightfall Sublime Women Perfume Luxurious Fragrance with Coconut…" at bounding box center [373, 425] width 227 height 45
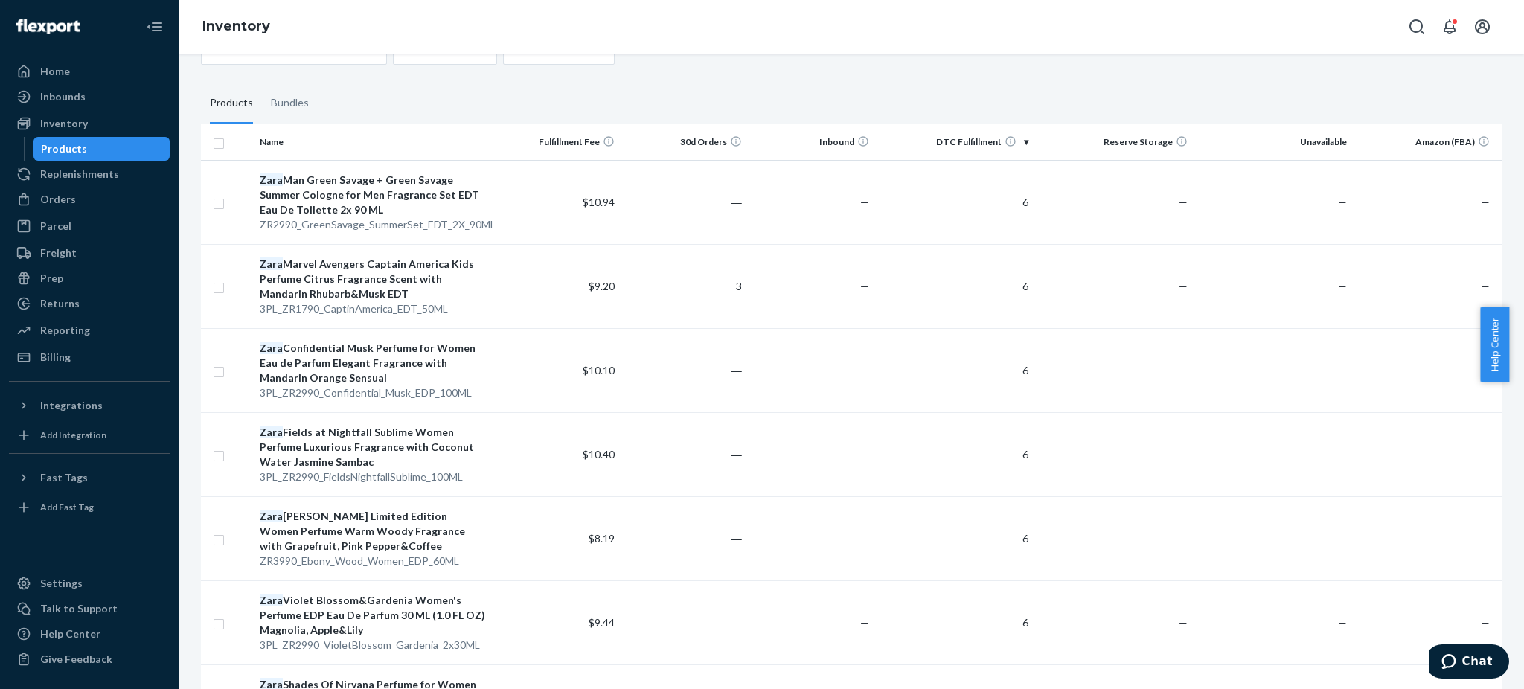
scroll to position [298, 0]
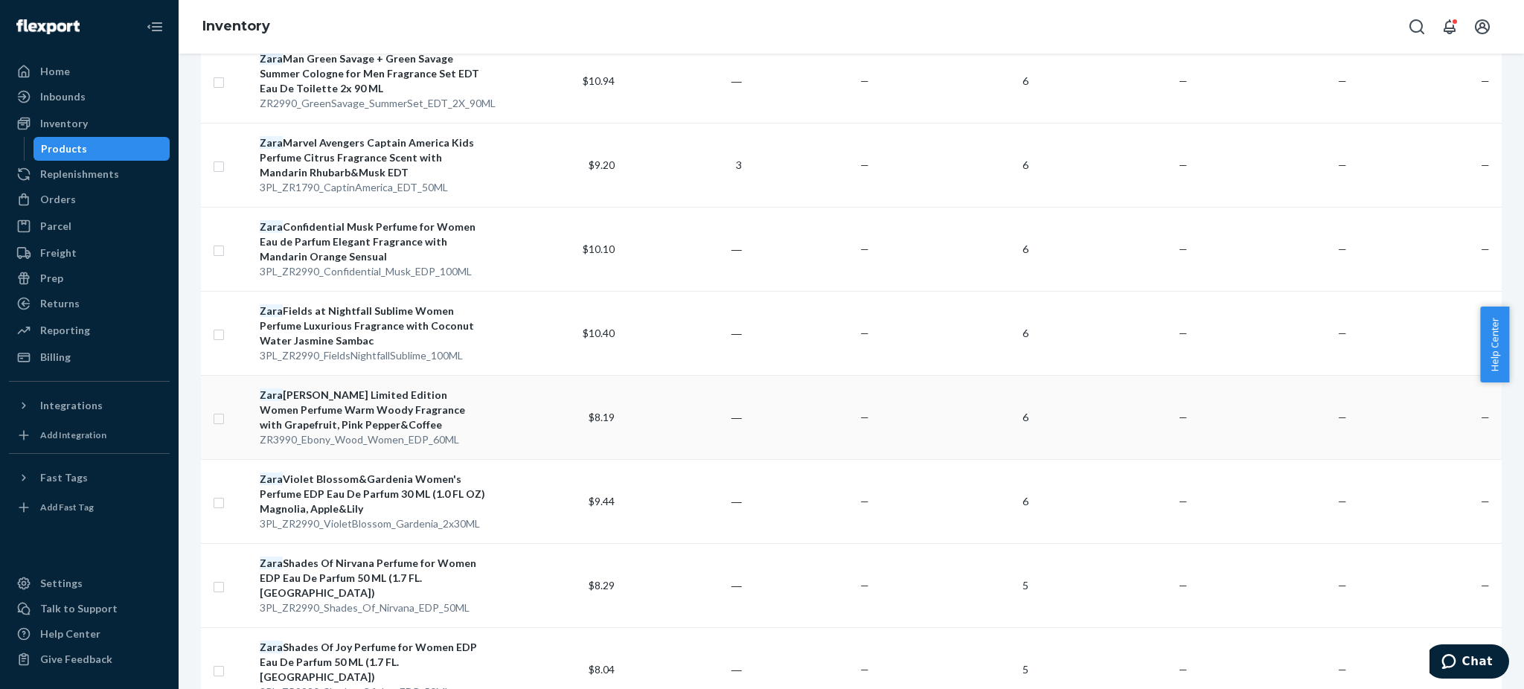
click at [321, 409] on div "Zara Ebony Wood Limited Edition Women Perfume Warm Woody Fragrance with Grapefr…" at bounding box center [373, 410] width 227 height 45
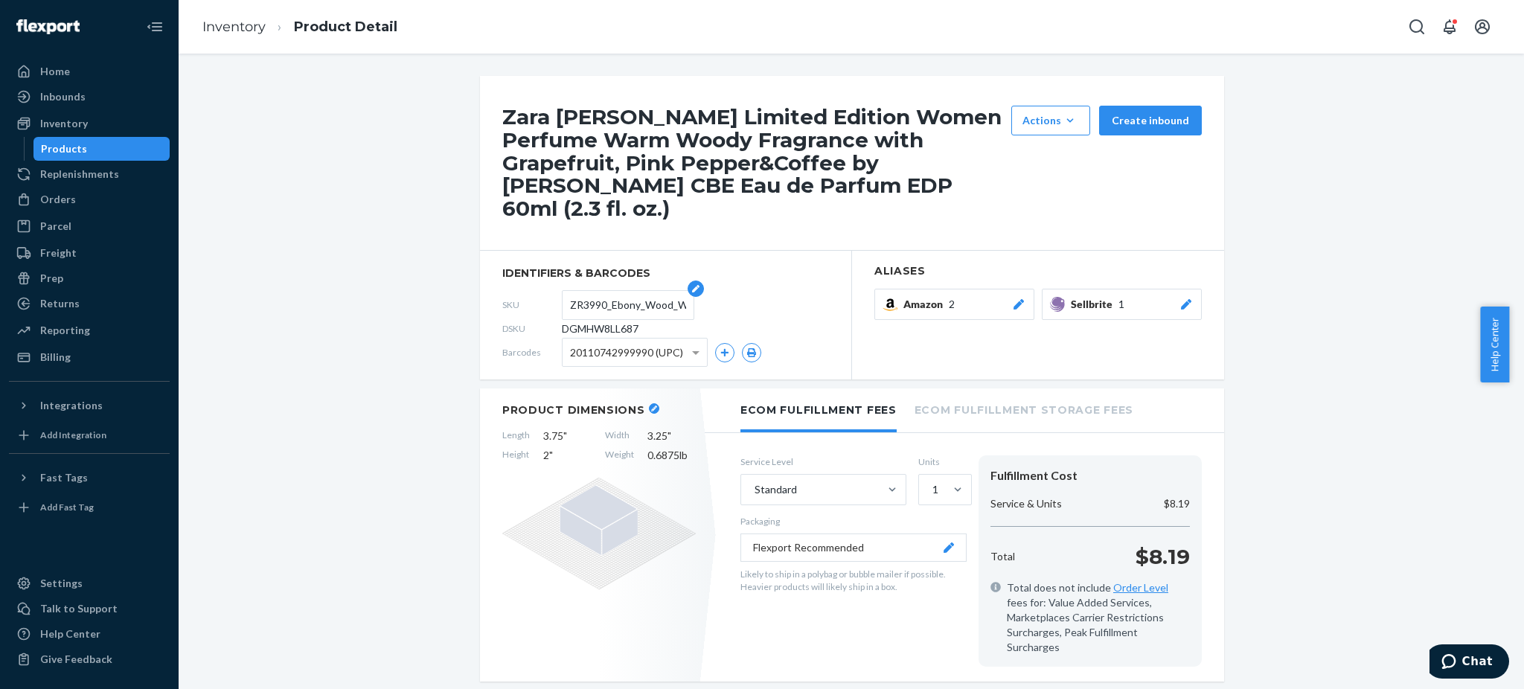
click at [607, 291] on input "ZR3990_Ebony_Wood_Women_EDP_60ML" at bounding box center [628, 305] width 116 height 28
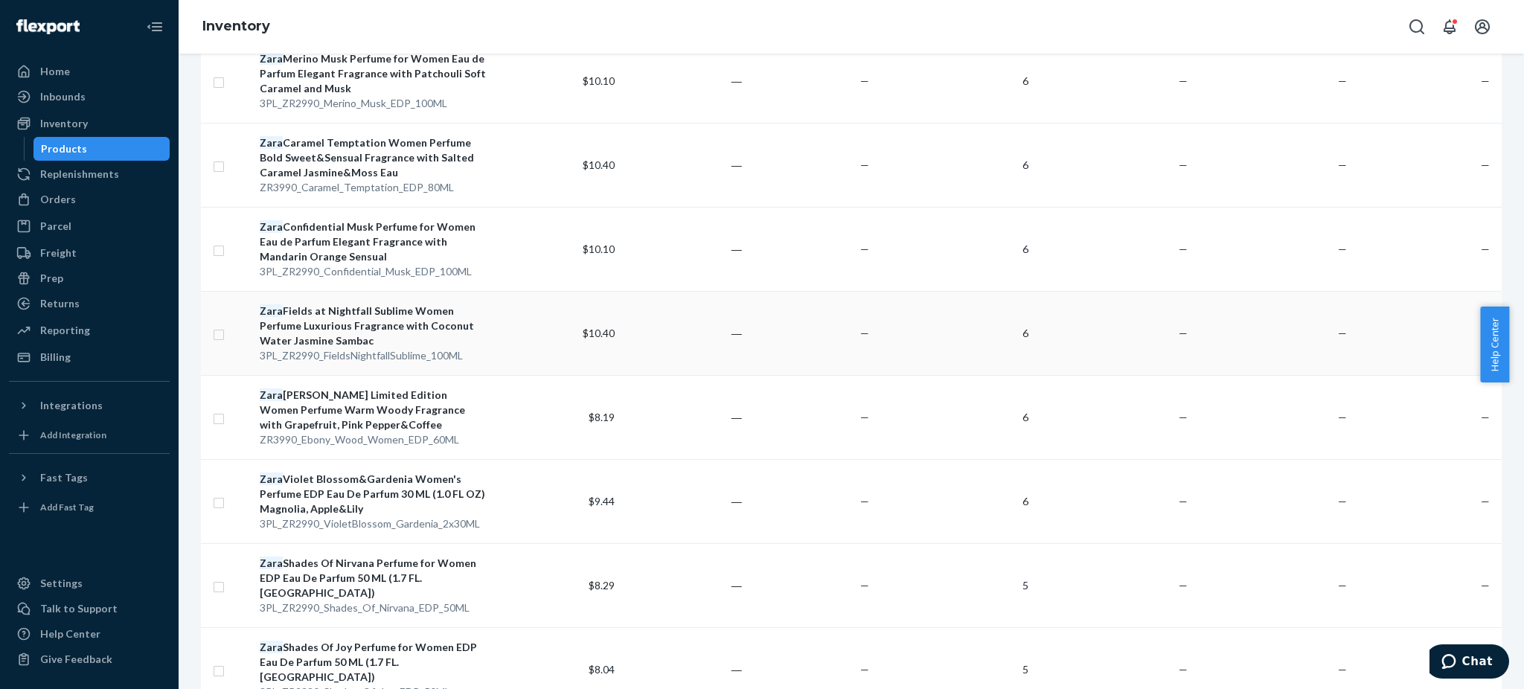
scroll to position [397, 0]
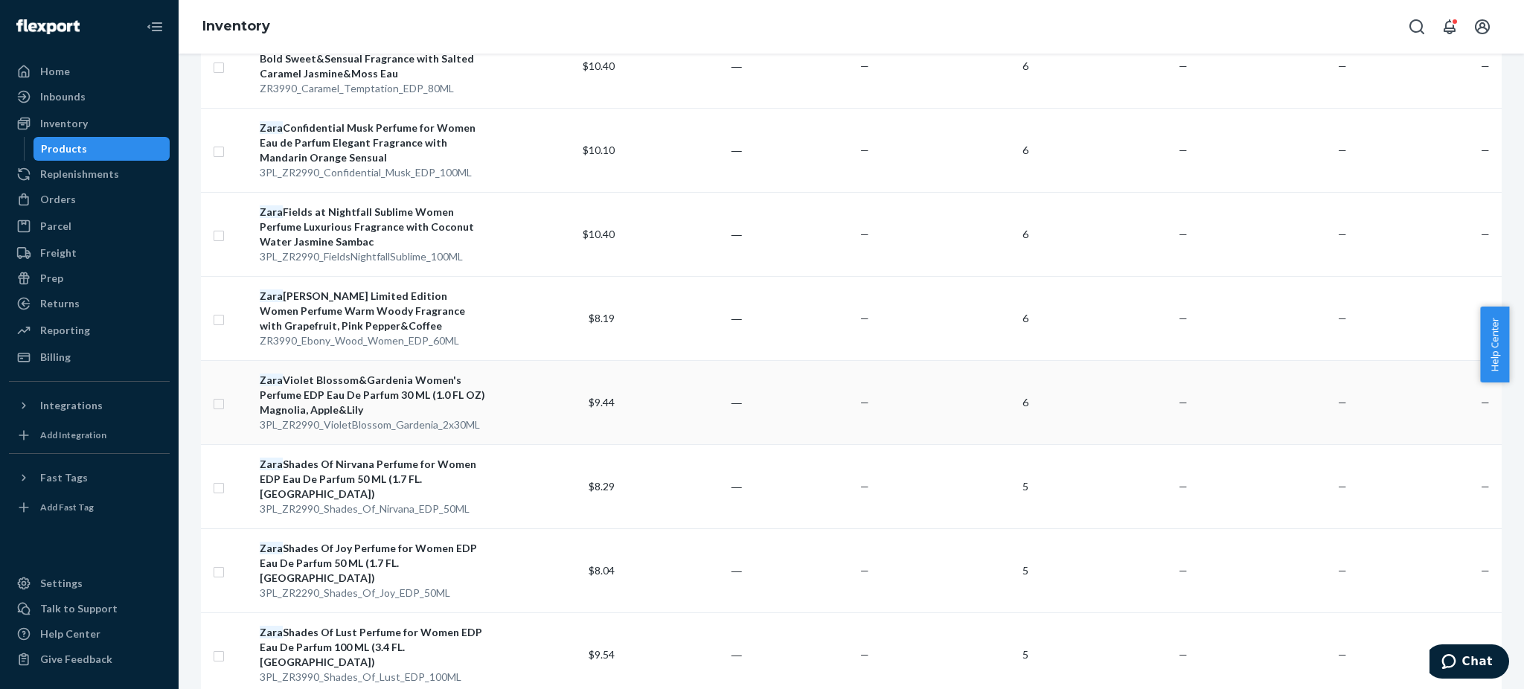
click at [377, 384] on div "Zara Violet Blossom&Gardenia Women's Perfume EDP Eau De Parfum 30 ML (1.0 FL OZ…" at bounding box center [373, 395] width 227 height 45
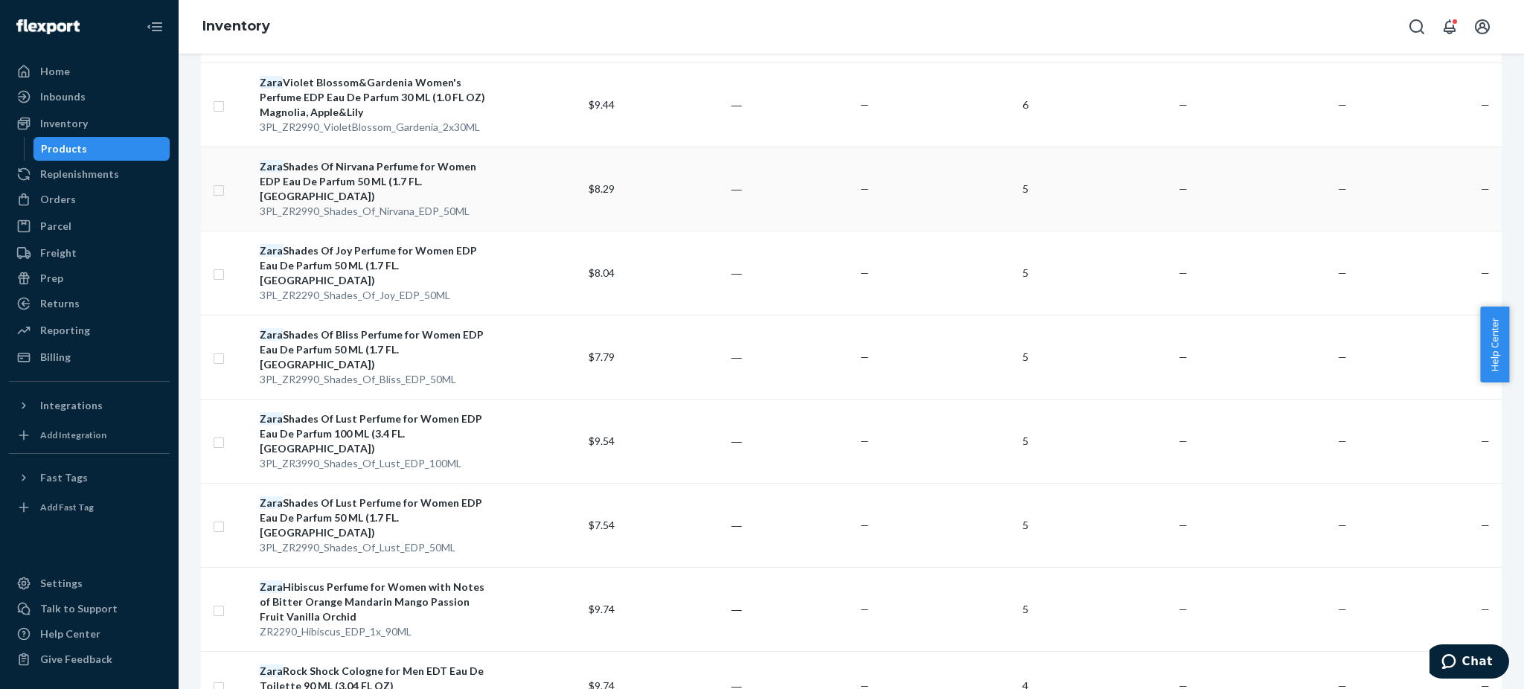
click at [368, 172] on div "Zara Shades Of Nirvana Perfume for Women EDP Eau De Parfum 50 ML (1.7 FL. OZ)" at bounding box center [373, 181] width 227 height 45
